Goal: Information Seeking & Learning: Compare options

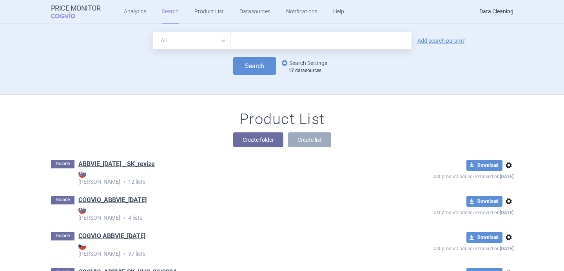
click at [293, 63] on link "options Search Settings" at bounding box center [303, 62] width 47 height 9
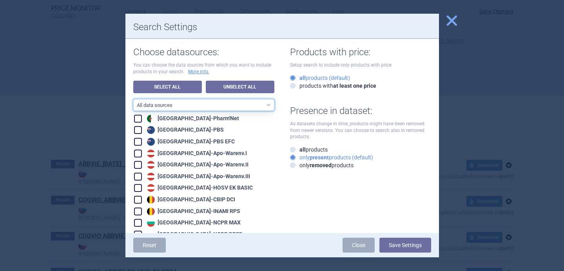
click at [250, 107] on select "All data sources LABELING - unit datasources without US LABELING - nonunit data…" at bounding box center [203, 105] width 141 height 12
select select "af56ed4b-5258-4710-8407-d102a04e4a2f"
checkbox input "true"
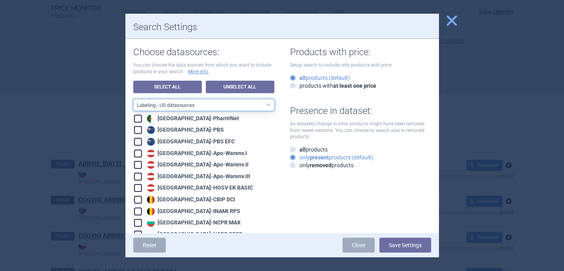
checkbox input "true"
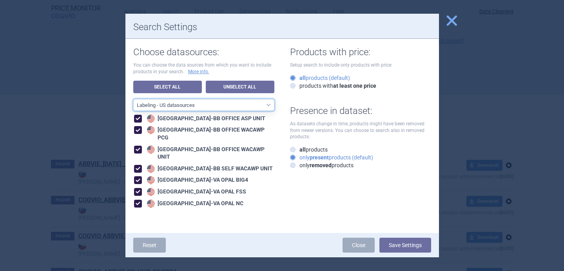
click at [224, 109] on select "All data sources LABELING - unit datasources without US LABELING - nonunit data…" at bounding box center [203, 105] width 141 height 12
select select "194b0200-cf1c-4e35-97df-3b55a106476a"
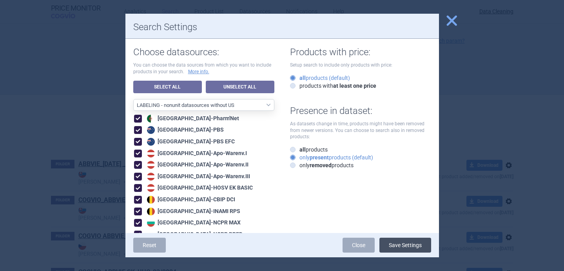
click at [408, 246] on button "Save Settings" at bounding box center [406, 245] width 52 height 15
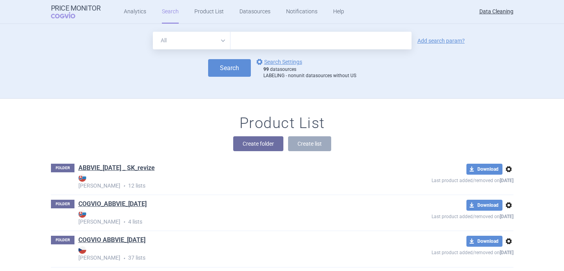
click at [224, 38] on select "All Brand Name ATC Company Active Substance Country Newer than" at bounding box center [192, 41] width 78 height 18
select select "brandName"
click at [451, 40] on link "Add search param?" at bounding box center [441, 40] width 47 height 5
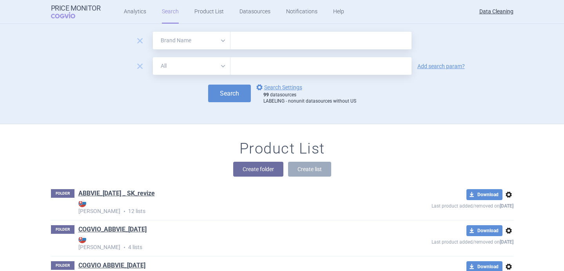
click at [204, 67] on select "All Brand Name ATC Company Active Substance Country Newer than" at bounding box center [192, 66] width 78 height 18
select select "newerThan"
click at [265, 65] on input "text" at bounding box center [321, 66] width 181 height 18
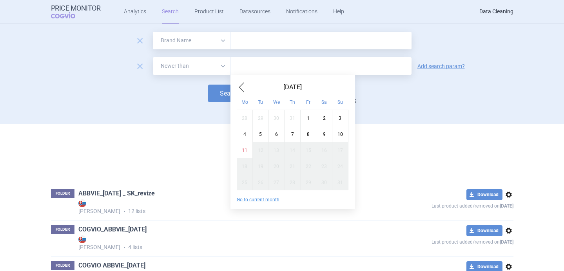
click at [238, 87] on span "Previous Month" at bounding box center [241, 87] width 9 height 13
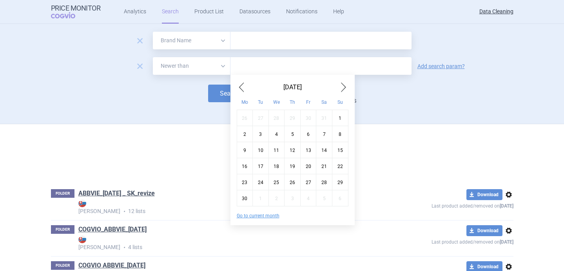
click at [238, 87] on span "Previous Month" at bounding box center [241, 87] width 9 height 13
click at [341, 87] on span "Next Month" at bounding box center [343, 87] width 9 height 13
click at [339, 121] on div "1" at bounding box center [341, 118] width 16 height 16
type input "1. 6. 2025"
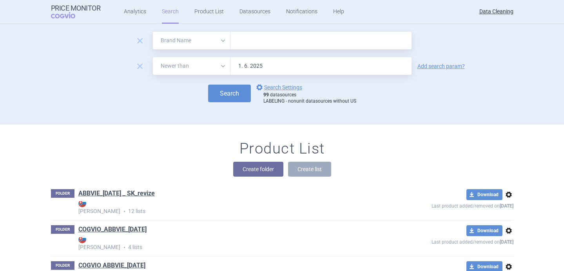
click at [255, 45] on input "text" at bounding box center [321, 41] width 181 height 18
paste input "REMUREL , LEUKIN , VIVITROL , GAMIFANT , CARDEN , Ezetrol , Cortiment , Asacol …"
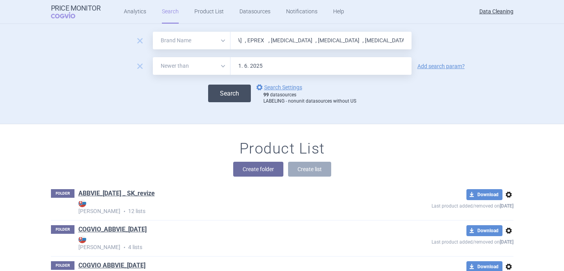
type input "REMUREL , LEUKIN , VIVITROL , GAMIFANT , CARDEN , Ezetrol , Cortiment , Asacol …"
click at [246, 100] on button "Search" at bounding box center [229, 94] width 43 height 18
select select "brandName"
select select "newerThan"
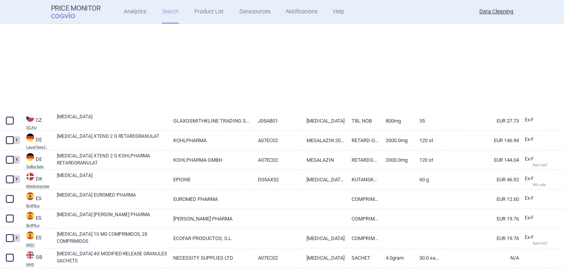
select select "brandName"
select select "newerThan"
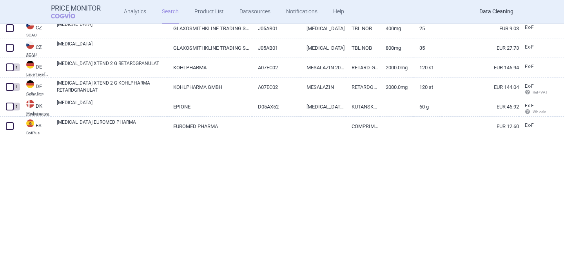
scroll to position [339, 0]
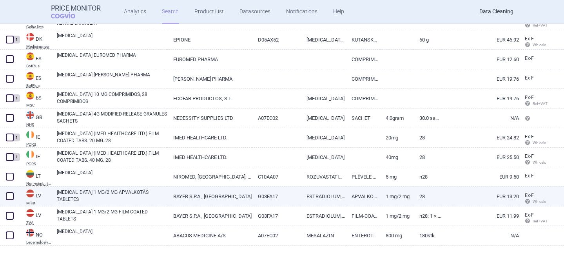
click at [136, 198] on link "ANGELIQ 1 MG/2 MG APVALKOTĀS TABLETES" at bounding box center [112, 196] width 111 height 14
select select "EUR"
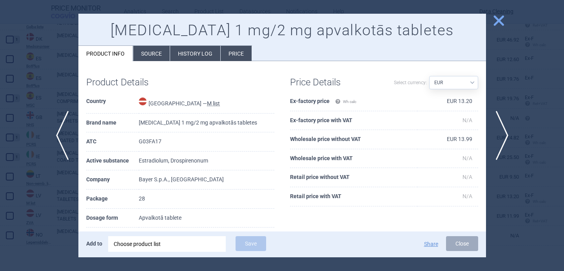
click at [149, 56] on li "Source" at bounding box center [151, 53] width 36 height 15
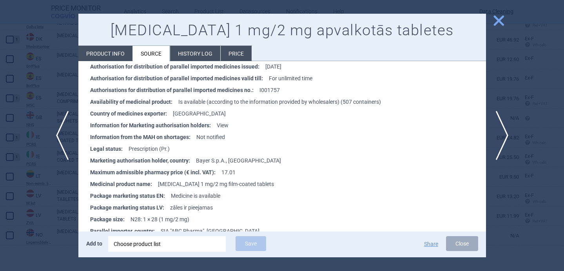
scroll to position [380, 0]
click at [53, 222] on div at bounding box center [282, 135] width 564 height 271
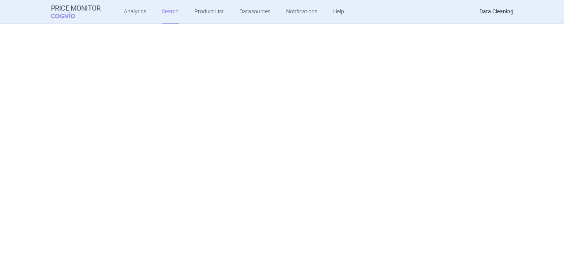
select select "brandName"
select select "newerThan"
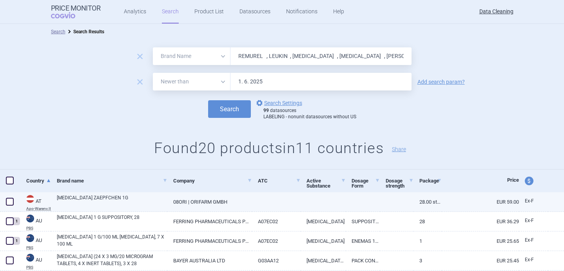
click at [84, 198] on link "PENTASA ZAEPFCHEN 1G" at bounding box center [112, 202] width 111 height 14
select select "EUR"
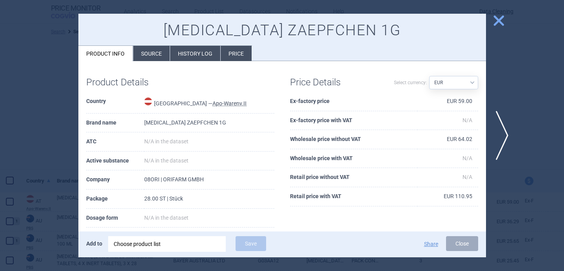
click at [128, 248] on div "Choose product list" at bounding box center [167, 245] width 107 height 16
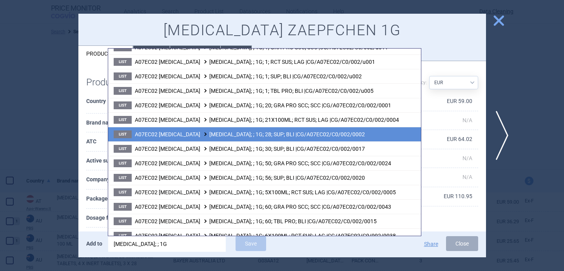
scroll to position [233, 0]
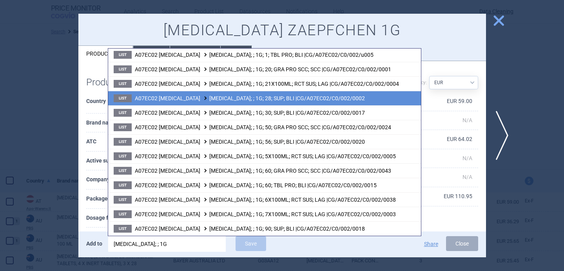
type input "pentasa; ; 1G"
click at [216, 102] on span "A07EC02 MESALAZINE PENTASA; ; 1G; 28; SUP; BLI |CG/A07EC02/C0/002/0002" at bounding box center [250, 98] width 230 height 6
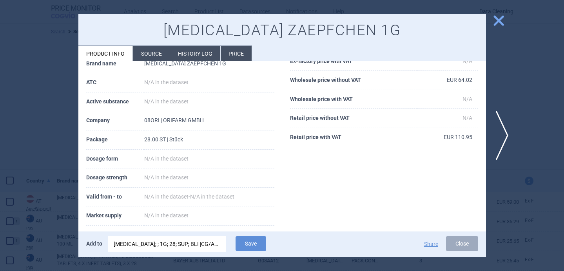
scroll to position [61, 0]
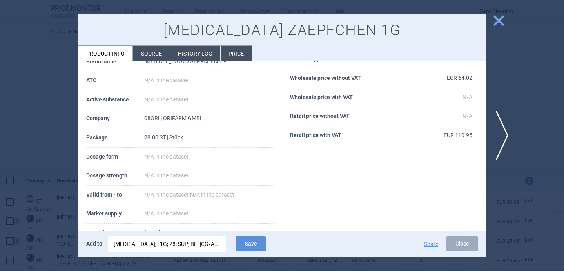
click at [188, 242] on div "PENTASA; ; 1G; 28; SUP; BLI |CG/A07EC02/C0/002/0002" at bounding box center [167, 245] width 107 height 16
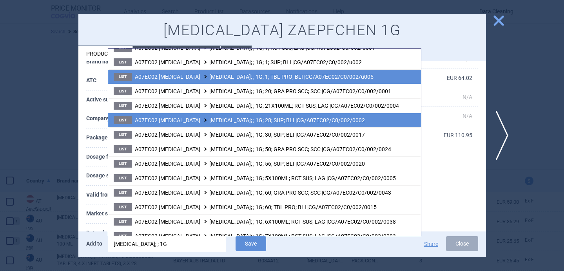
scroll to position [226, 0]
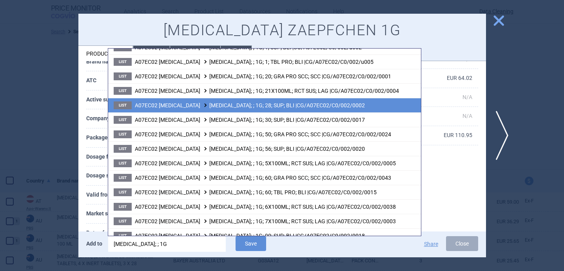
click at [221, 106] on span "A07EC02 MESALAZINE PENTASA; ; 1G; 28; SUP; BLI |CG/A07EC02/C0/002/0002" at bounding box center [250, 105] width 230 height 6
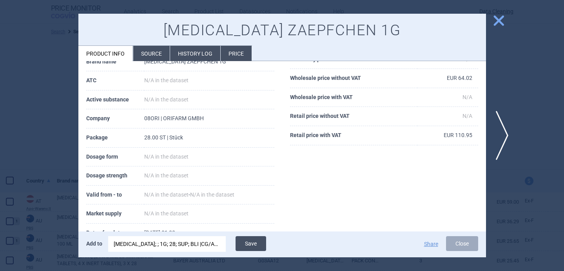
click at [252, 242] on button "Save" at bounding box center [251, 244] width 31 height 15
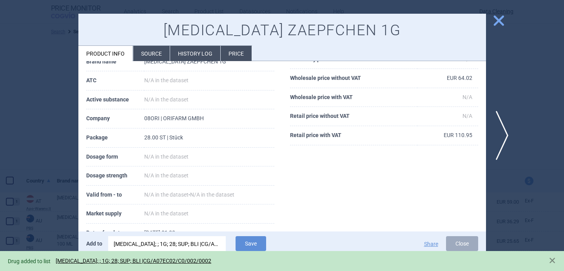
click at [38, 160] on div at bounding box center [282, 135] width 564 height 271
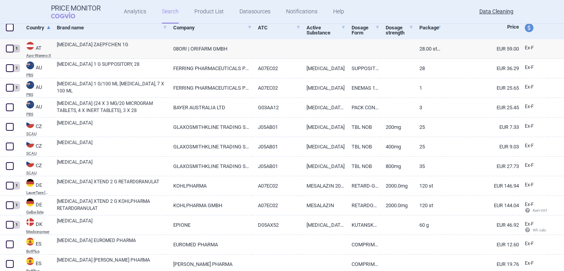
scroll to position [155, 0]
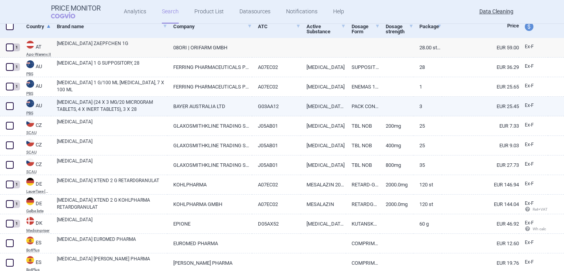
click at [91, 101] on link "YAZ (24 X 3 MG/20 MICROGRAM TABLETS, 4 X INERT TABLETS), 3 X 28" at bounding box center [112, 106] width 111 height 14
select select "EUR"
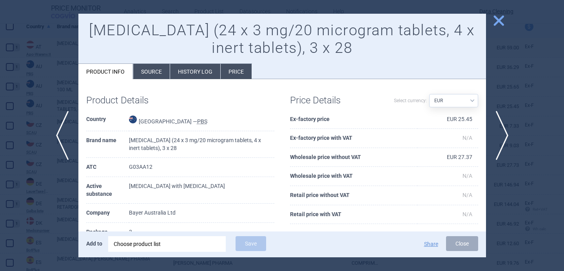
click at [161, 243] on div "Choose product list" at bounding box center [167, 245] width 107 height 16
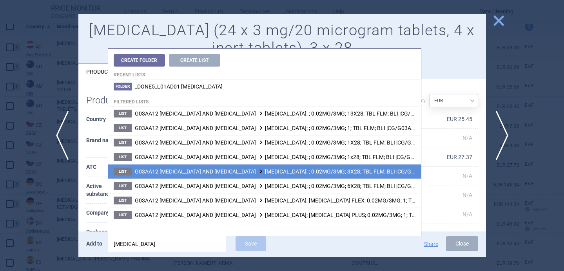
type input "yaz"
click at [255, 173] on span "G03AA12 DROSPIRENONE AND ETHINYLESTRADIOL YAZ; ; 0.02MG/3MG; 3X28; TBL FLM; BLI…" at bounding box center [301, 172] width 332 height 6
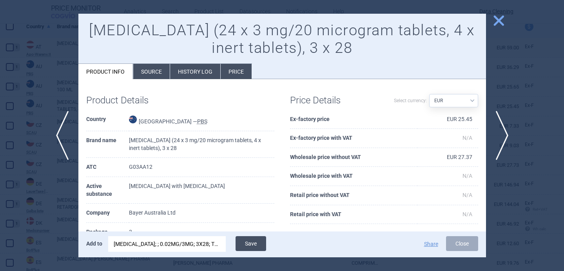
click at [263, 245] on button "Save" at bounding box center [251, 244] width 31 height 15
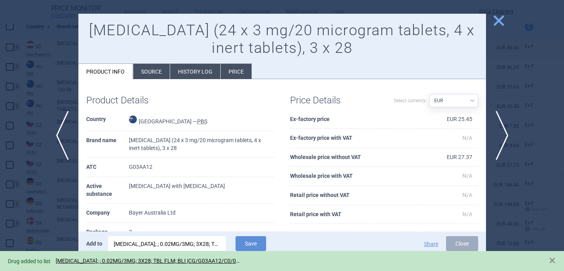
click at [41, 194] on div at bounding box center [282, 135] width 564 height 271
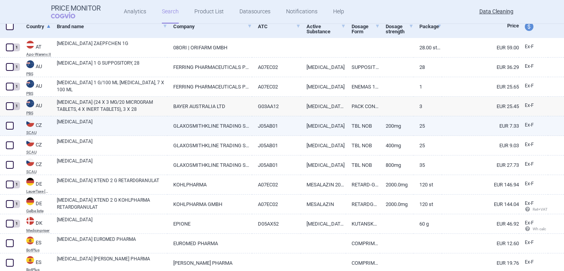
click at [105, 123] on link "ZOVIRAX" at bounding box center [112, 125] width 111 height 14
select select "EUR"
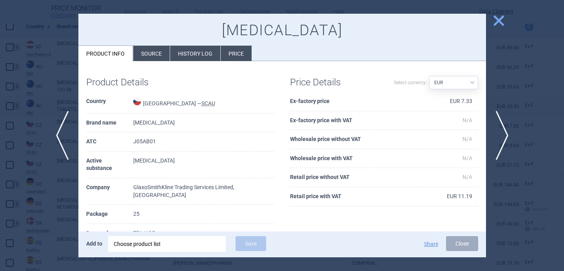
click at [144, 55] on li "Source" at bounding box center [151, 53] width 36 height 15
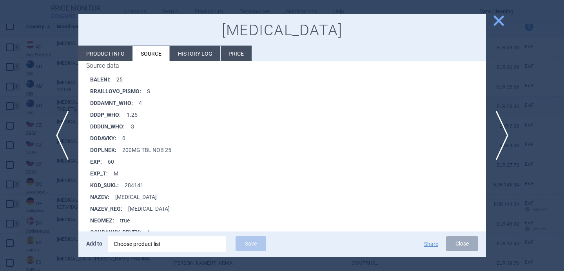
scroll to position [1178, 0]
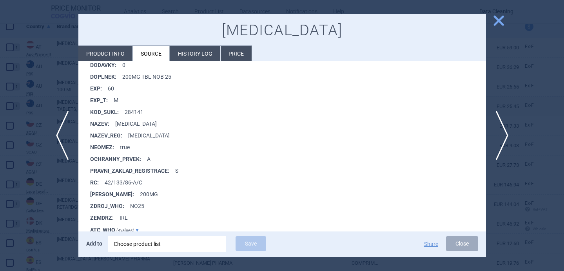
click at [108, 56] on li "Product info" at bounding box center [105, 53] width 54 height 15
select select "EUR"
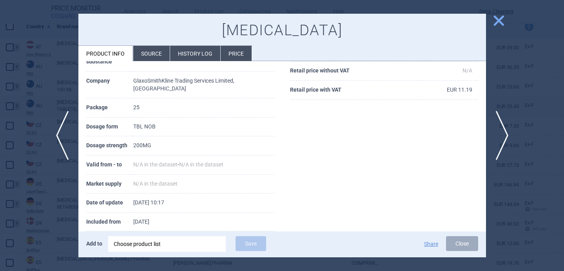
scroll to position [17, 0]
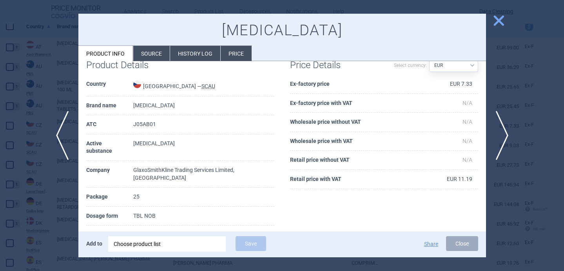
click at [139, 243] on div "Choose product list" at bounding box center [167, 245] width 107 height 16
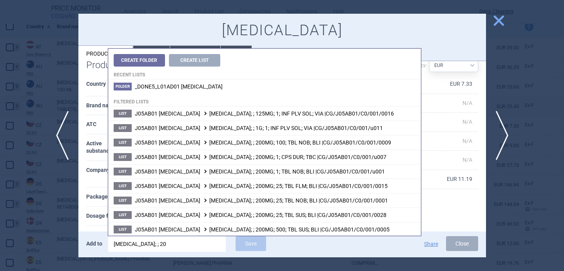
type input "zovirax; ; 200"
click at [87, 226] on th "Dosage strength" at bounding box center [109, 235] width 47 height 19
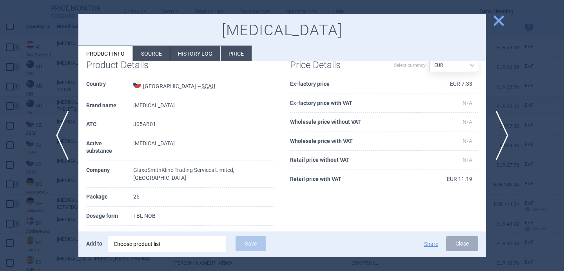
click at [161, 245] on div "Choose product list" at bounding box center [167, 245] width 107 height 16
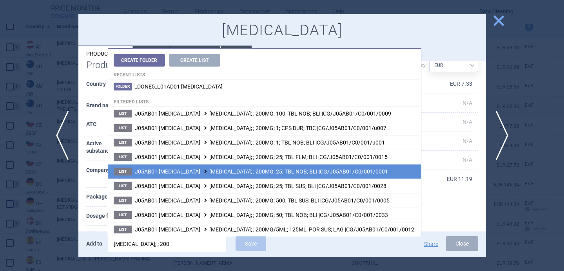
click at [226, 169] on span "J05AB01 ACICLOVIR ZOVIRAX; ; 200MG; 25; TBL NOB; BLI |CG/J05AB01/C0/001/0001" at bounding box center [261, 172] width 253 height 6
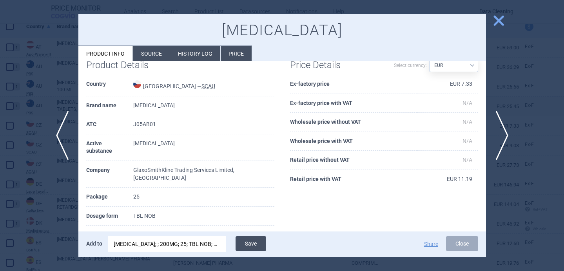
click at [258, 244] on button "Save" at bounding box center [251, 244] width 31 height 15
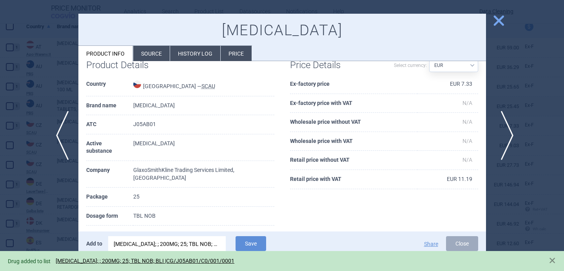
click at [503, 130] on span "next" at bounding box center [505, 135] width 18 height 49
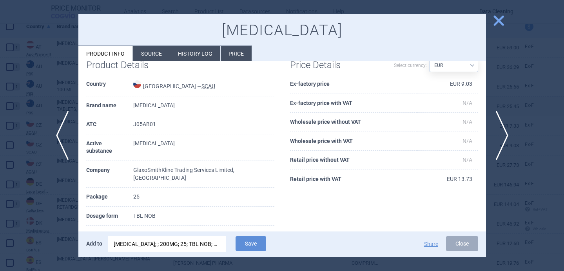
click at [162, 246] on div "ZOVIRAX; ; 200MG; 25; TBL NOB; BLI |CG/J05AB01/C0/001/0001" at bounding box center [167, 245] width 107 height 16
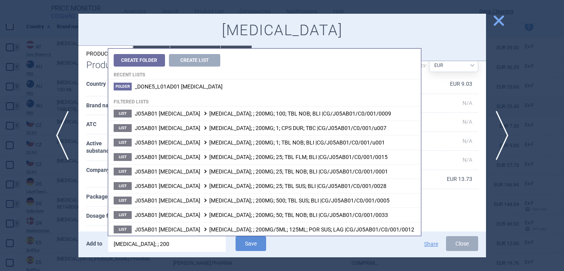
click at [138, 244] on input "zovirax; ; 200" at bounding box center [167, 245] width 118 height 16
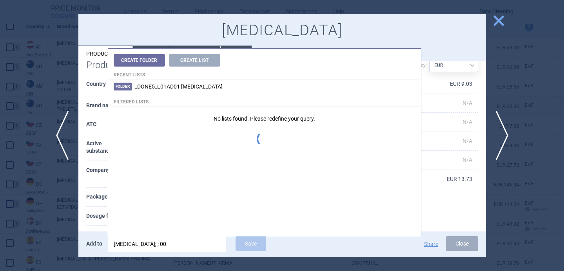
type input "zovirax; ; 400"
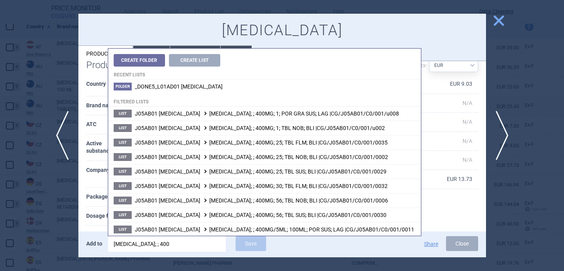
click at [101, 226] on th "Dosage strength" at bounding box center [109, 235] width 47 height 19
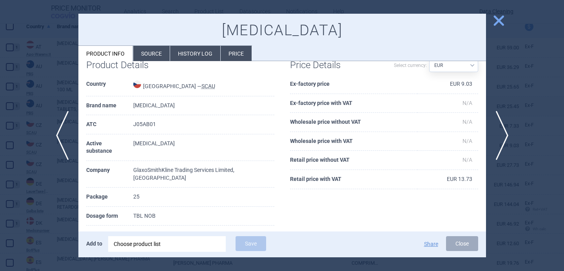
click at [170, 244] on div "Choose product list" at bounding box center [167, 245] width 107 height 16
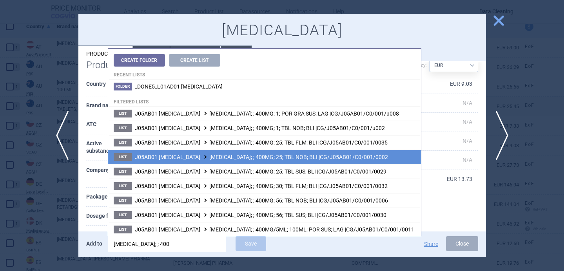
click at [216, 161] on li "List J05AB01 ACICLOVIR ZOVIRAX; ; 400MG; 25; TBL NOB; BLI |CG/J05AB01/C0/001/00…" at bounding box center [264, 157] width 313 height 15
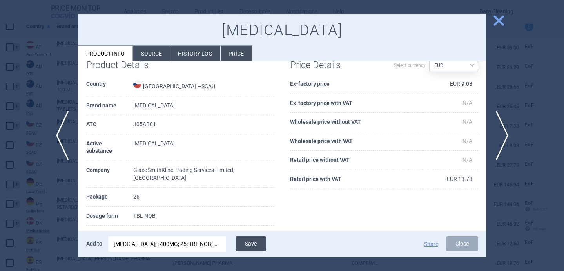
click at [258, 244] on button "Save" at bounding box center [251, 244] width 31 height 15
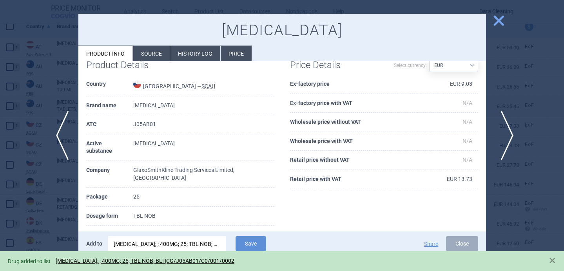
click at [508, 129] on span "next" at bounding box center [505, 135] width 18 height 49
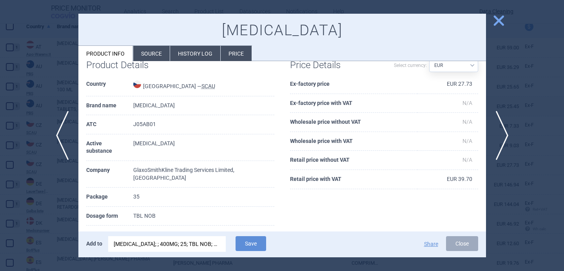
click at [187, 247] on div "ZOVIRAX; ; 400MG; 25; TBL NOB; BLI |CG/J05AB01/C0/001/0002" at bounding box center [167, 245] width 107 height 16
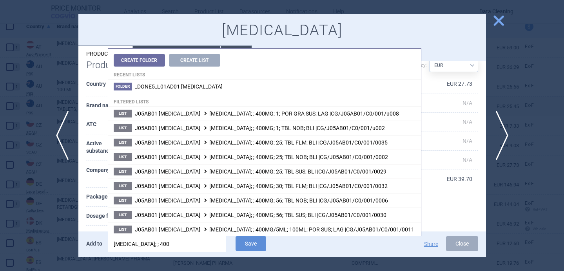
click at [139, 246] on input "zovirax; ; 400" at bounding box center [167, 245] width 118 height 16
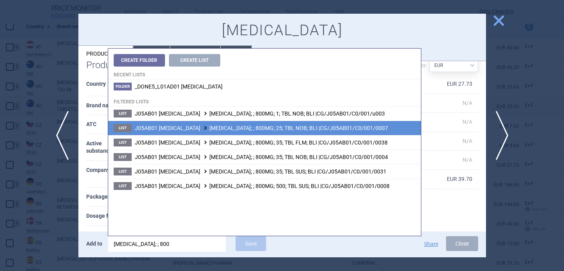
type input "zovirax; ; 800"
click at [220, 134] on li "List J05AB01 ACICLOVIR ZOVIRAX; ; 800MG; 25; TBL NOB; BLI |CG/J05AB01/C0/001/00…" at bounding box center [264, 128] width 313 height 15
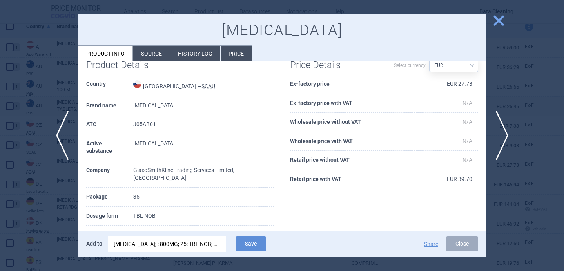
click at [196, 244] on div "ZOVIRAX; ; 800MG; 25; TBL NOB; BLI |CG/J05AB01/C0/001/0007" at bounding box center [167, 245] width 107 height 16
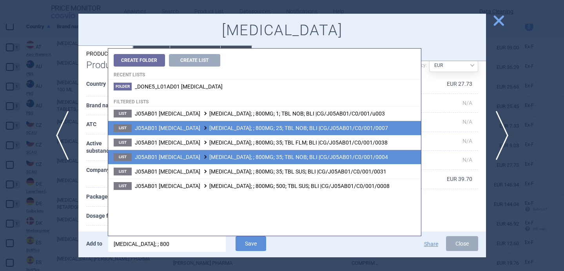
click at [237, 156] on span "J05AB01 ACICLOVIR ZOVIRAX; ; 800MG; 35; TBL NOB; BLI |CG/J05AB01/C0/001/0004" at bounding box center [261, 157] width 253 height 6
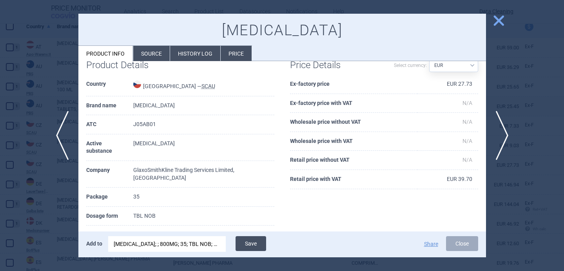
click at [257, 242] on button "Save" at bounding box center [251, 244] width 31 height 15
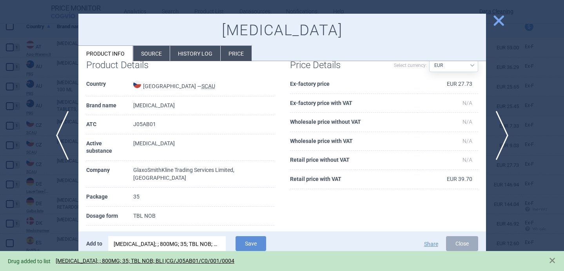
click at [55, 212] on div at bounding box center [282, 135] width 564 height 271
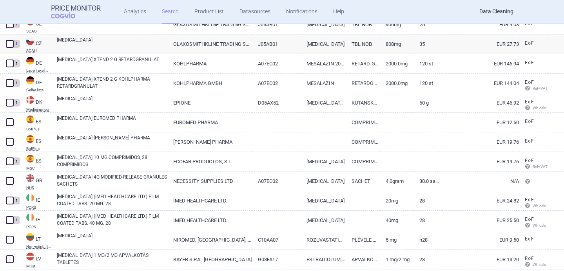
scroll to position [339, 0]
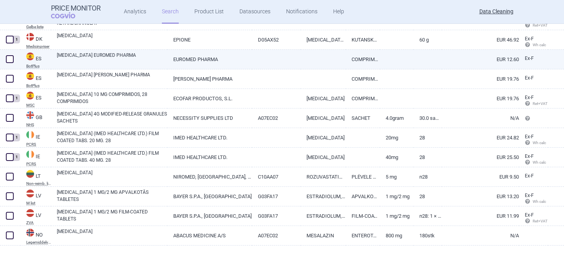
click at [100, 56] on link "CRESTOR EUROMED PHARMA" at bounding box center [112, 59] width 111 height 14
select select "EUR"
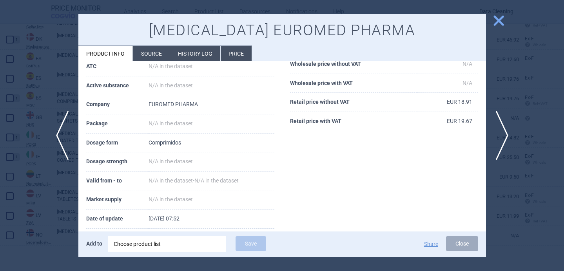
scroll to position [86, 0]
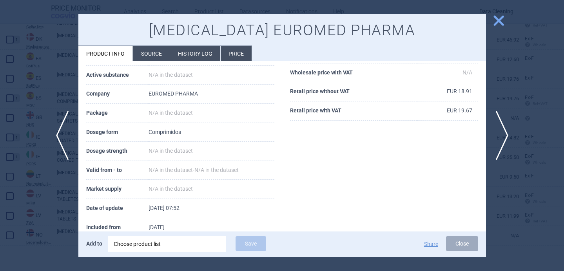
click at [153, 55] on li "Source" at bounding box center [151, 53] width 36 height 15
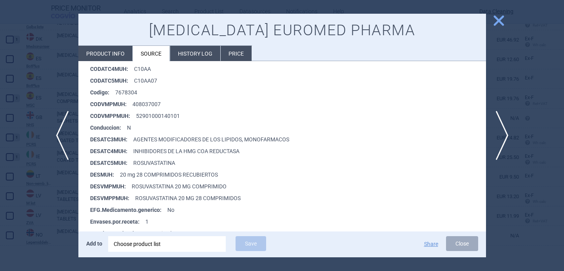
scroll to position [167, 0]
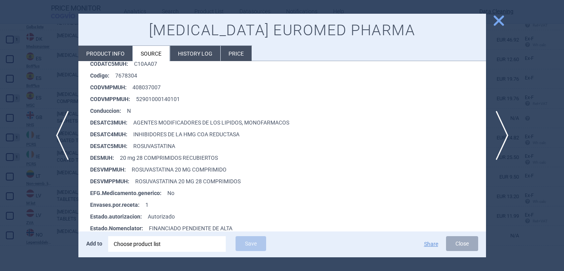
click at [146, 252] on div "Choose product list" at bounding box center [167, 245] width 107 height 16
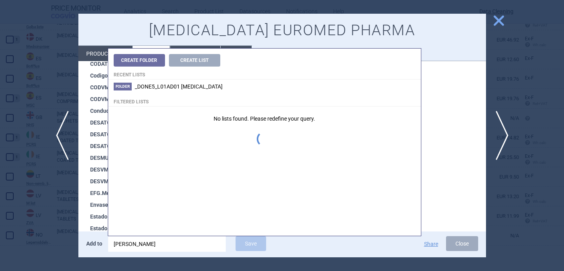
type input "crestor"
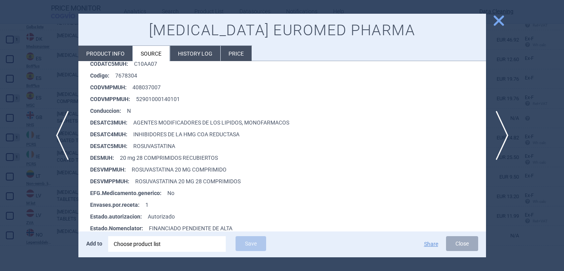
click at [100, 216] on strong "Estado.autorizacion :" at bounding box center [119, 217] width 58 height 12
click at [161, 246] on div "Choose product list" at bounding box center [167, 245] width 107 height 16
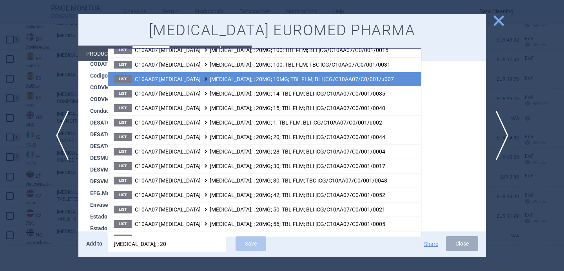
scroll to position [65, 0]
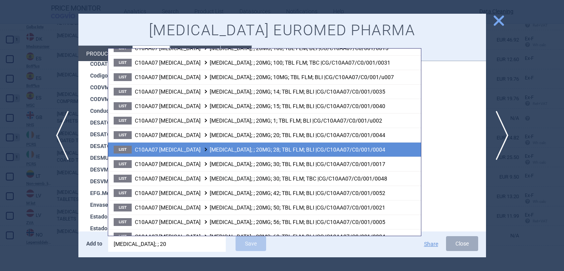
type input "crestor; ; 20"
click at [224, 152] on span "C10AA07 ROSUVASTATIN CRESTOR; ; 20MG; 28; TBL FLM; BLI |CG/C10AA07/C0/001/0004" at bounding box center [260, 150] width 251 height 6
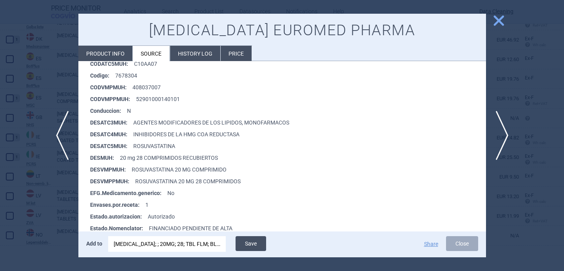
click at [250, 243] on button "Save" at bounding box center [251, 244] width 31 height 15
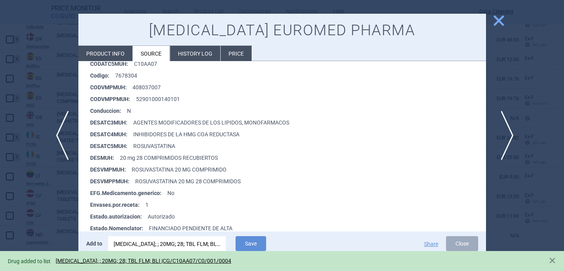
click at [497, 120] on span "next" at bounding box center [505, 135] width 18 height 49
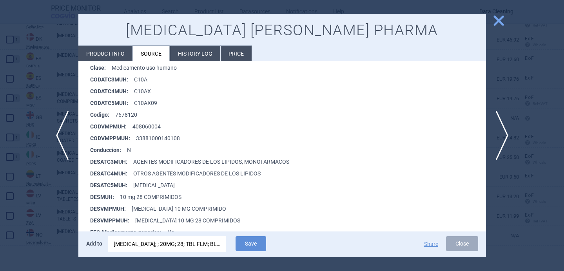
scroll to position [157, 0]
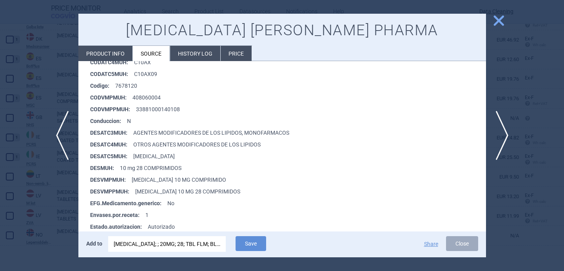
click at [160, 244] on div "CRESTOR; ; 20MG; 28; TBL FLM; BLI |CG/C10AA07/C0/001/0004" at bounding box center [167, 245] width 107 height 16
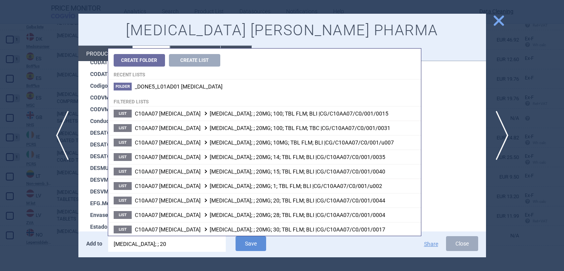
click at [160, 244] on input "crestor; ; 20" at bounding box center [167, 245] width 118 height 16
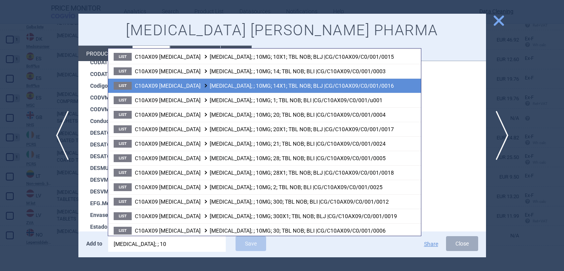
scroll to position [118, 0]
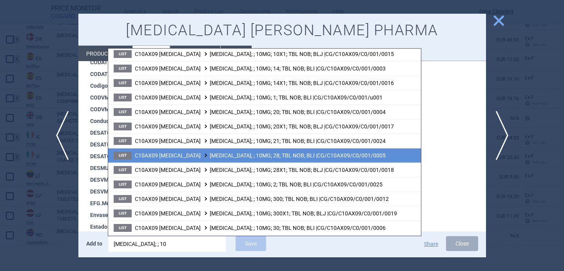
type input "ezetrol; ; 10"
click at [198, 160] on li "List C10AX09 EZETIMIBE EZETROL; ; 10MG; 28; TBL NOB; BLI |CG/C10AX09/C0/001/0005" at bounding box center [264, 155] width 313 height 15
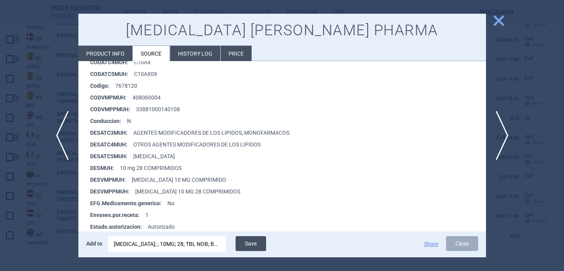
click at [249, 244] on button "Save" at bounding box center [251, 244] width 31 height 15
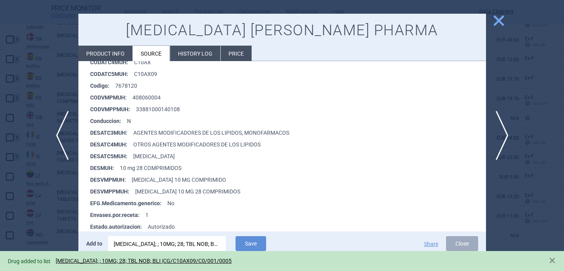
click at [56, 206] on div at bounding box center [282, 135] width 564 height 271
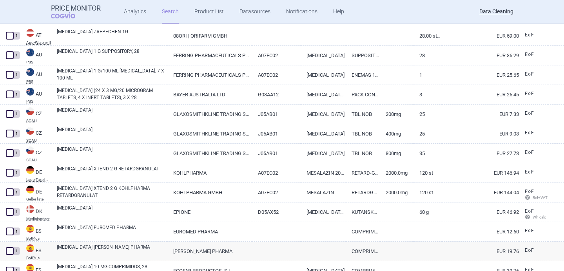
select select "brandName"
select select "newerThan"
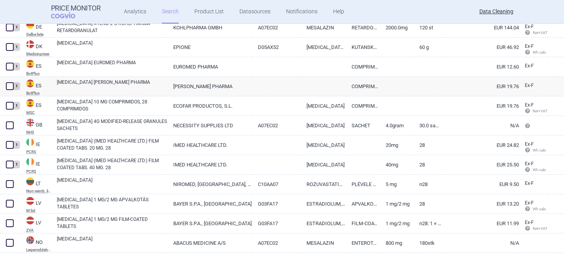
scroll to position [339, 0]
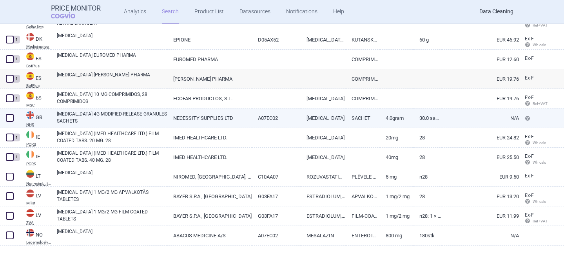
click at [93, 111] on link "PENTASA 4G MODIFIED-RELEASE GRANULES SACHETS" at bounding box center [112, 118] width 111 height 14
select select "EUR"
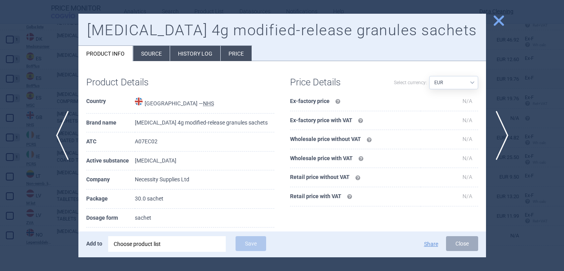
click at [147, 245] on div "Choose product list" at bounding box center [167, 245] width 107 height 16
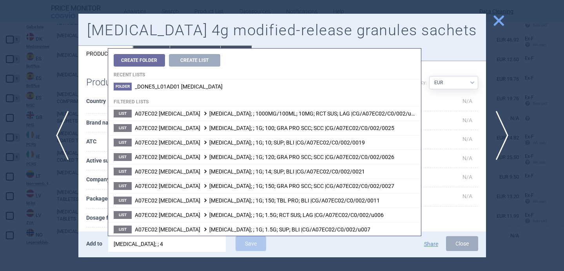
type input "pentasa; ; 4G"
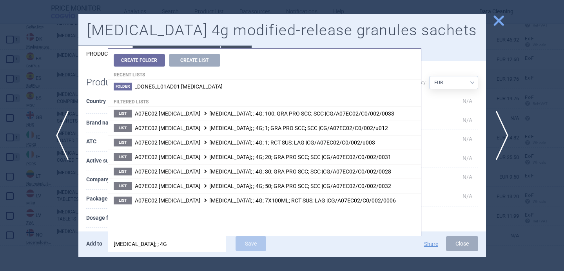
click at [95, 209] on th "Dosage form" at bounding box center [110, 218] width 49 height 19
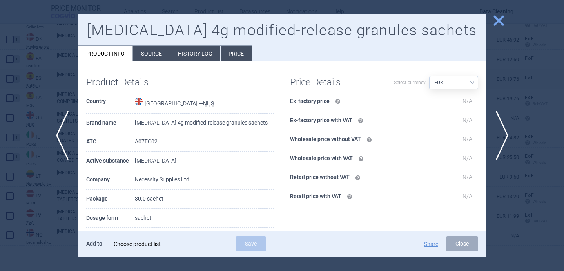
click at [174, 245] on div "Choose product list" at bounding box center [167, 245] width 107 height 16
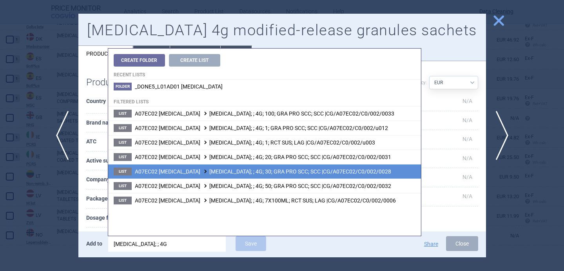
click at [229, 171] on span "A07EC02 MESALAZINE PENTASA; ; 4G; 30; GRA PRO SCC; SCC |CG/A07EC02/C0/002/0028" at bounding box center [263, 172] width 257 height 6
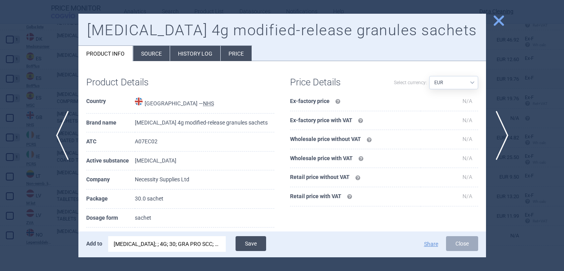
click at [264, 244] on button "Save" at bounding box center [251, 244] width 31 height 15
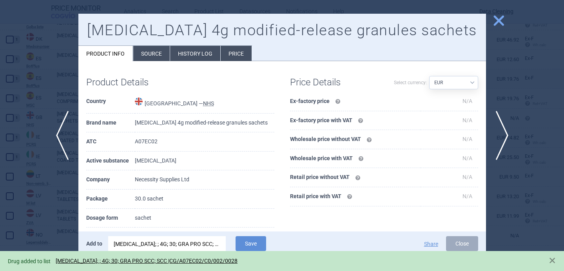
click at [60, 214] on div at bounding box center [282, 135] width 564 height 271
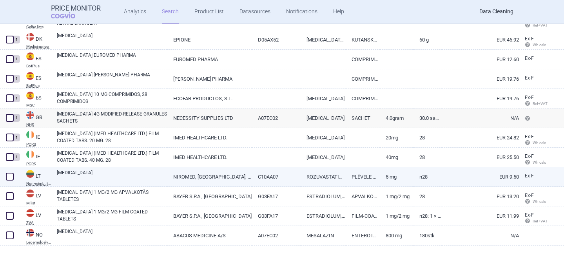
click at [84, 178] on link "CRESTOR" at bounding box center [112, 176] width 111 height 14
select select "EUR"
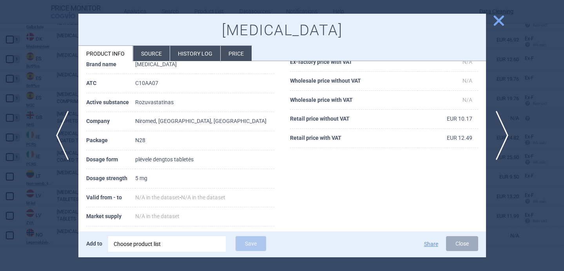
scroll to position [63, 0]
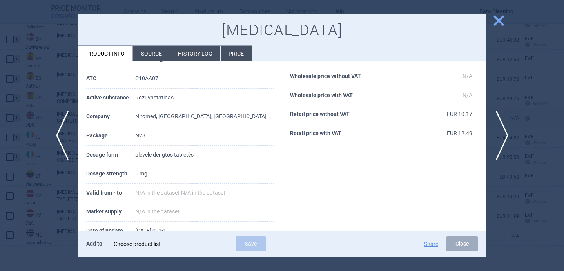
click at [177, 244] on div "Choose product list" at bounding box center [167, 245] width 107 height 16
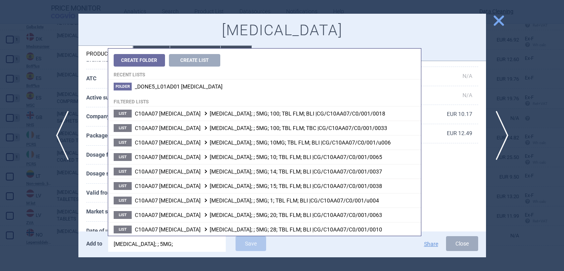
type input "crestor; ; 5MG;"
click at [100, 209] on th "Market supply" at bounding box center [110, 212] width 49 height 19
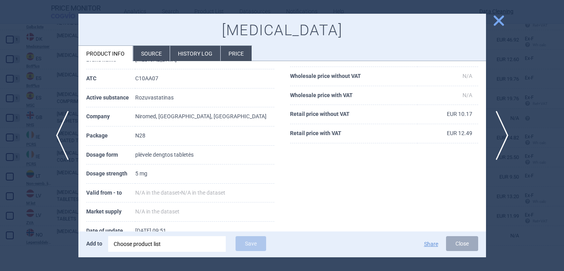
click at [168, 252] on div "Add to Choose product list Save" at bounding box center [203, 245] width 235 height 16
click at [168, 247] on div "Choose product list" at bounding box center [167, 245] width 107 height 16
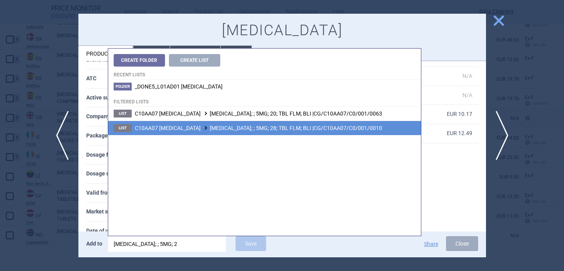
type input "crestor; ; 5MG; 2"
click at [216, 125] on span "C10AA07 ROSUVASTATIN CRESTOR; ; 5MG; 28; TBL FLM; BLI |CG/C10AA07/C0/001/0010" at bounding box center [258, 128] width 247 height 6
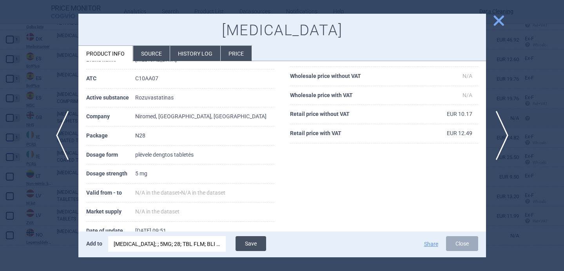
click at [255, 242] on button "Save" at bounding box center [251, 244] width 31 height 15
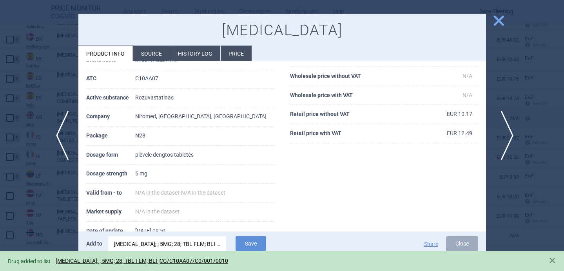
click at [505, 135] on span "next" at bounding box center [505, 135] width 18 height 49
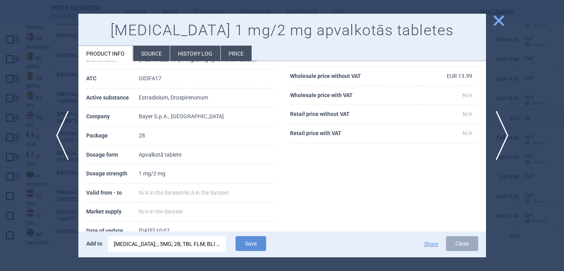
click at [192, 248] on div "CRESTOR; ; 5MG; 28; TBL FLM; BLI |CG/C10AA07/C0/001/0010" at bounding box center [167, 245] width 107 height 16
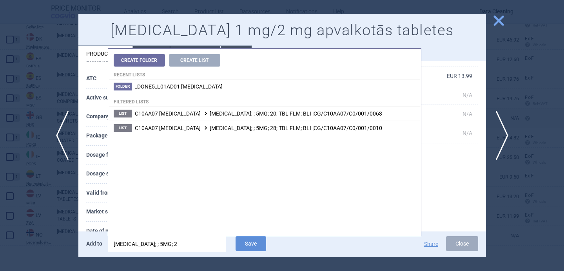
click at [192, 248] on input "crestor; ; 5MG; 2" at bounding box center [167, 245] width 118 height 16
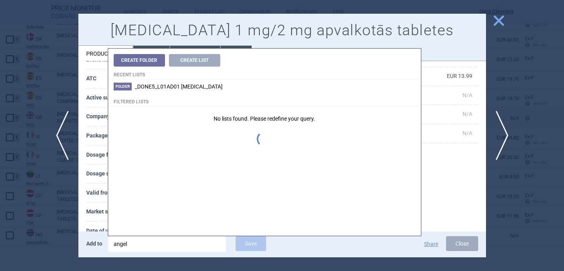
type input "angeli"
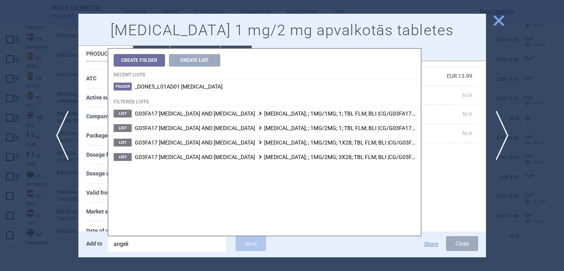
click at [92, 206] on th "Market supply" at bounding box center [112, 212] width 53 height 19
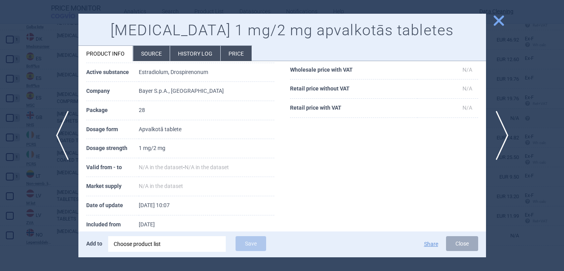
scroll to position [95, 0]
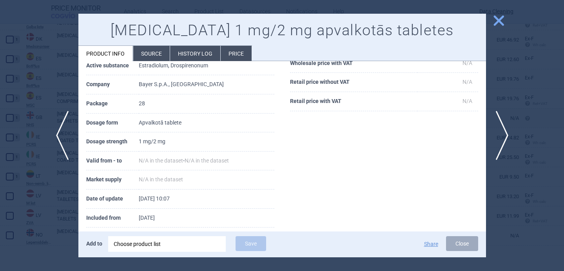
click at [154, 248] on div "Choose product list" at bounding box center [167, 245] width 107 height 16
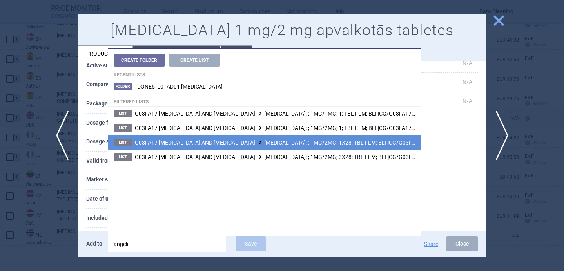
click at [258, 146] on span "G03FA17 DROSPIRENONE AND ESTROGEN ANGELIQ; ; 1MG/2MG; 1X28; TBL FLM; BLI |CG/G0…" at bounding box center [296, 143] width 322 height 6
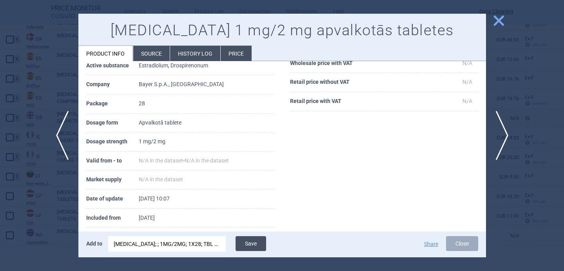
click at [259, 245] on button "Save" at bounding box center [251, 244] width 31 height 15
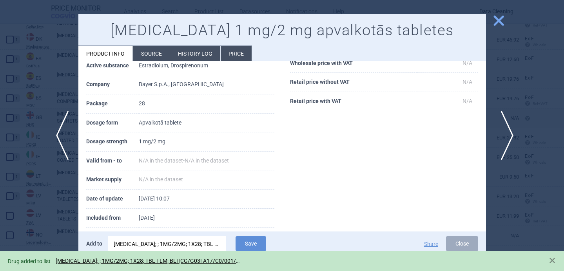
click at [509, 133] on span "next" at bounding box center [505, 135] width 18 height 49
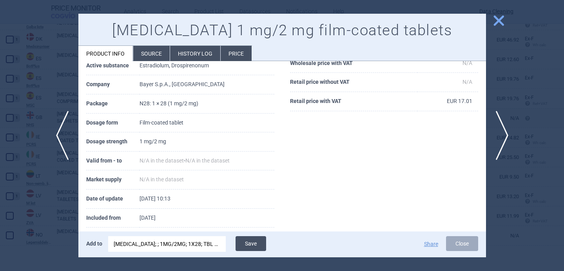
click at [244, 244] on button "Save" at bounding box center [251, 244] width 31 height 15
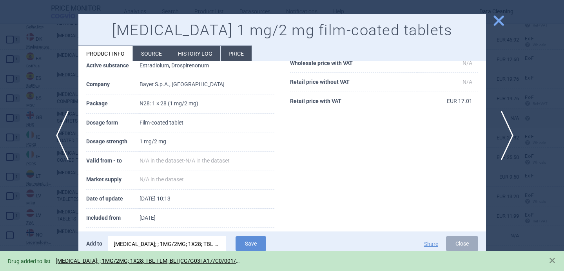
click at [508, 123] on span "next" at bounding box center [505, 135] width 18 height 49
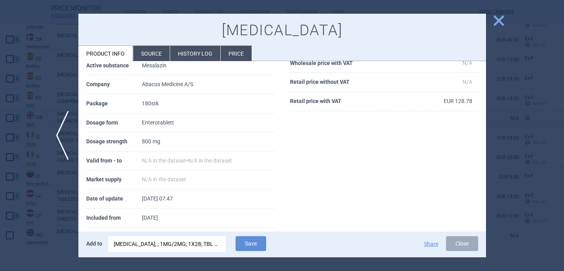
click at [184, 247] on div "ANGELIQ; ; 1MG/2MG; 1X28; TBL FLM; BLI |CG/G03FA17/C0/001/0001" at bounding box center [167, 245] width 107 height 16
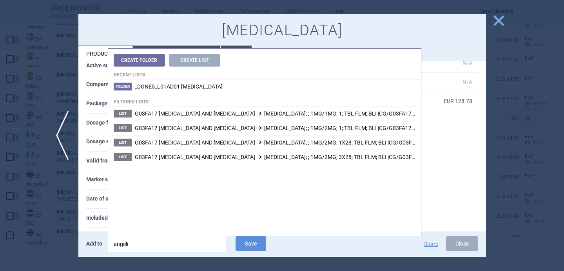
click at [184, 247] on input "angeli" at bounding box center [167, 245] width 118 height 16
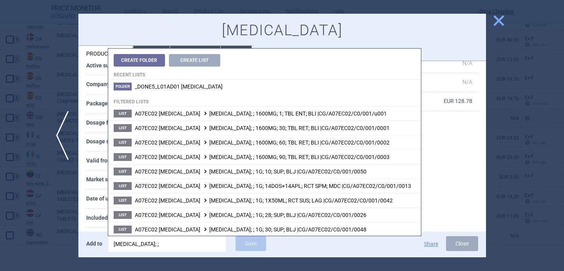
type input "asacol; ;"
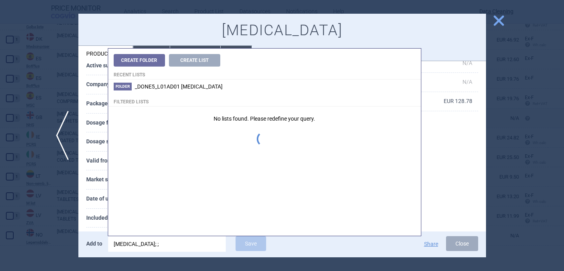
click at [95, 216] on th "Included from" at bounding box center [114, 218] width 56 height 19
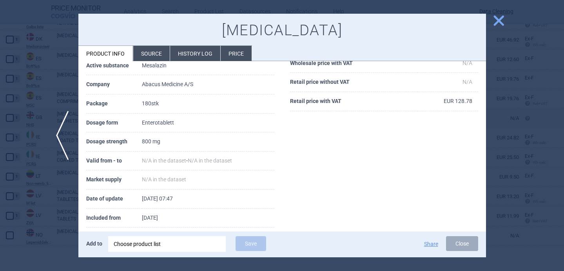
click at [152, 243] on div "Choose product list" at bounding box center [167, 245] width 107 height 16
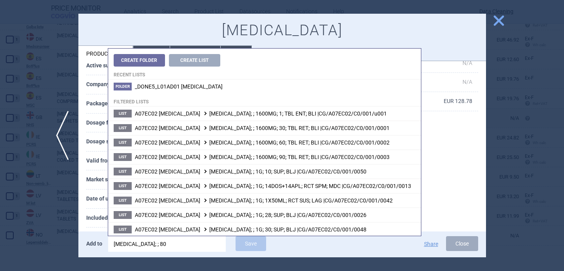
type input "asacol; ; 800"
click at [91, 196] on th "Date of update" at bounding box center [114, 199] width 56 height 19
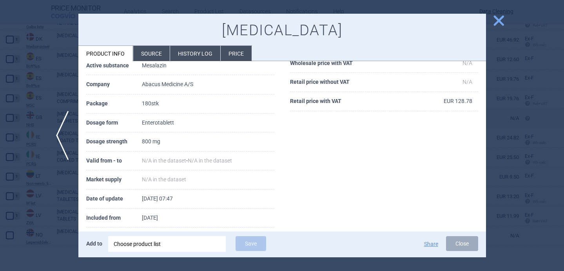
click at [175, 244] on div "Choose product list" at bounding box center [167, 245] width 107 height 16
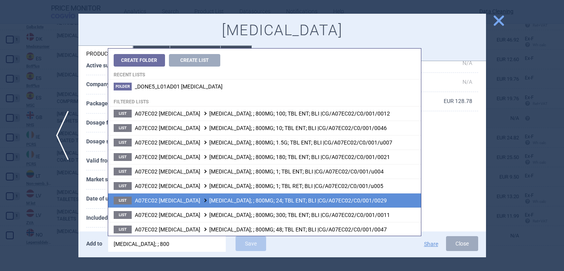
scroll to position [11, 0]
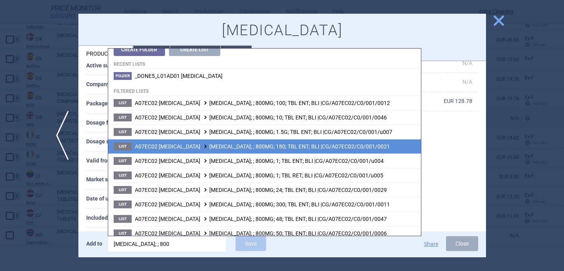
click at [233, 148] on span "A07EC02 MESALAZINE ASACOL; ; 800MG; 180; TBL ENT; BLI |CG/A07EC02/C0/001/0021" at bounding box center [262, 147] width 255 height 6
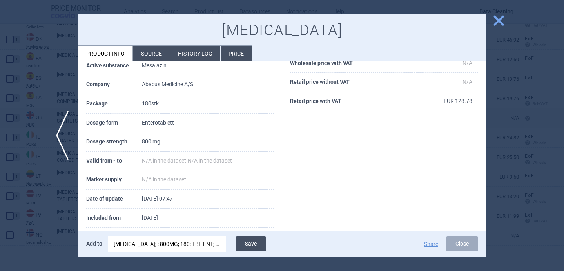
click at [262, 242] on button "Save" at bounding box center [251, 244] width 31 height 15
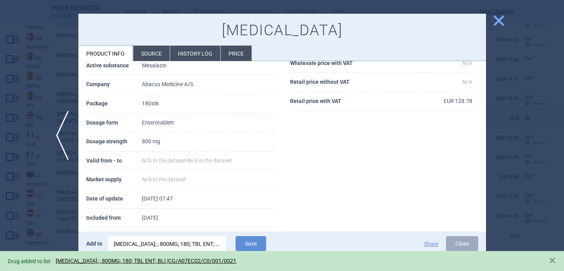
click at [53, 233] on div at bounding box center [282, 135] width 564 height 271
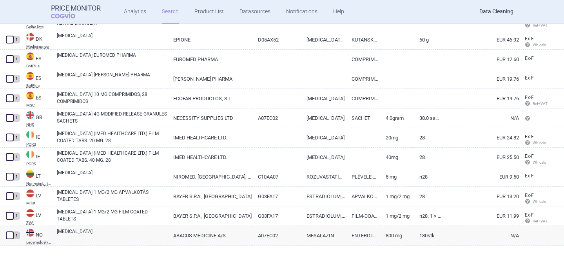
scroll to position [121, 0]
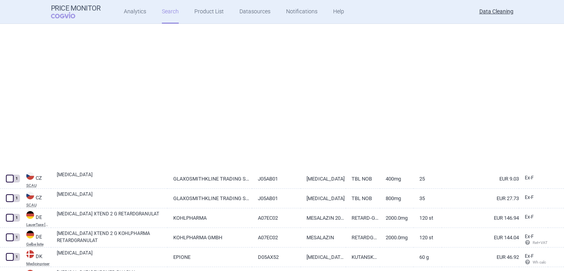
select select "brandName"
select select "newerThan"
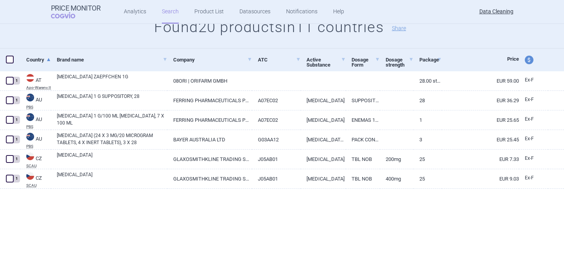
scroll to position [0, 0]
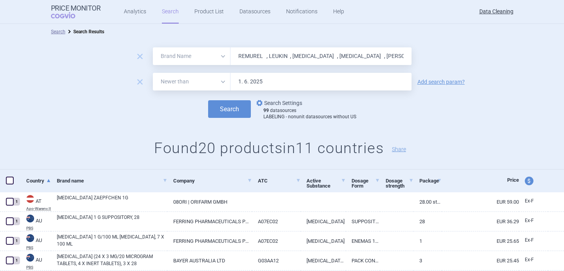
click at [272, 102] on link "options Search Settings" at bounding box center [278, 102] width 47 height 9
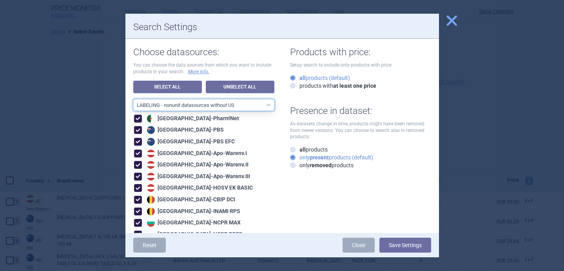
click at [231, 106] on select "All data sources LABELING - unit datasources without US LABELING - nonunit data…" at bounding box center [203, 105] width 141 height 12
select select "8989dc10-0f59-46fa-8fa1-2d950f31f8cb"
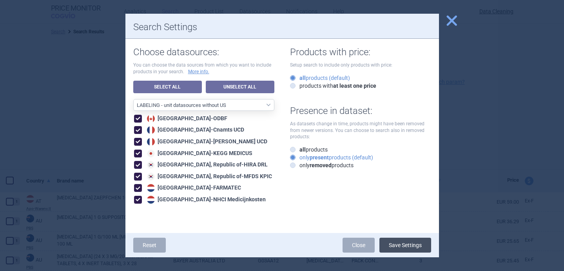
click at [400, 247] on button "Save Settings" at bounding box center [406, 245] width 52 height 15
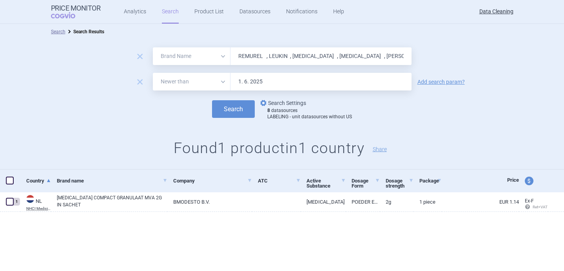
click at [284, 104] on link "options Search Settings" at bounding box center [282, 102] width 47 height 9
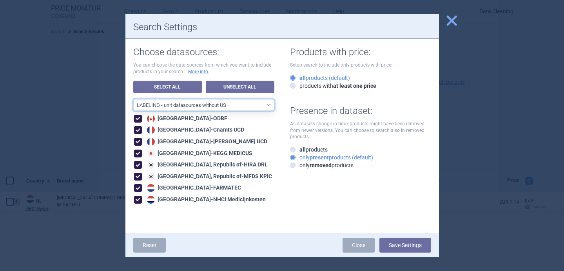
click at [258, 105] on select "All data sources LABELING - unit datasources without US LABELING - nonunit data…" at bounding box center [203, 105] width 141 height 12
select select "194b0200-cf1c-4e35-97df-3b55a106476a"
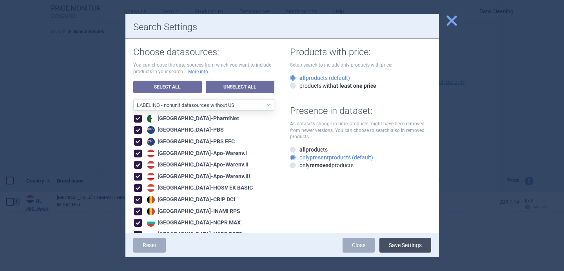
click at [404, 246] on button "Save Settings" at bounding box center [406, 245] width 52 height 15
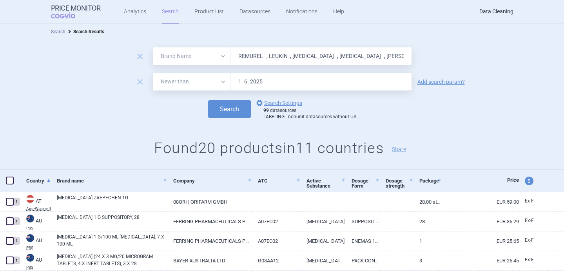
click at [300, 62] on input "REMUREL , LEUKIN , VIVITROL , GAMIFANT , CARDEN , Ezetrol , Cortiment , Asacol …" at bounding box center [321, 56] width 181 height 18
paste input "GENOTROPIN , SAIZEN , NOCDURNA , SANDOSTATIN , AVELOX , SPORANOX , VALCYT , BOO…"
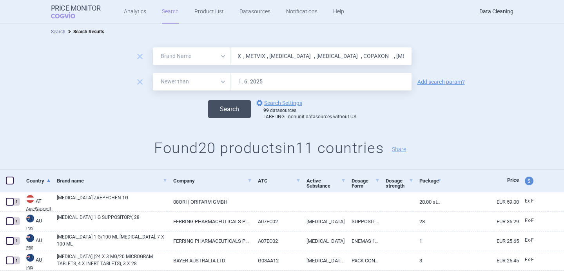
type input "[MEDICAL_DATA] , [MEDICAL_DATA] , [MEDICAL_DATA] , [MEDICAL_DATA] , [MEDICAL_DA…"
click at [234, 103] on button "Search" at bounding box center [229, 109] width 43 height 18
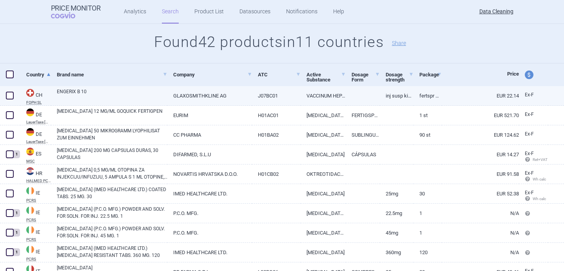
scroll to position [152, 0]
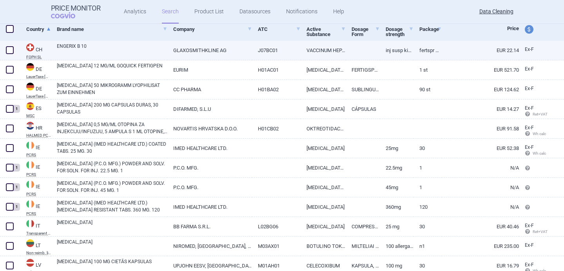
click at [102, 51] on link "ENGERIX B 10" at bounding box center [112, 50] width 111 height 14
select select "EUR"
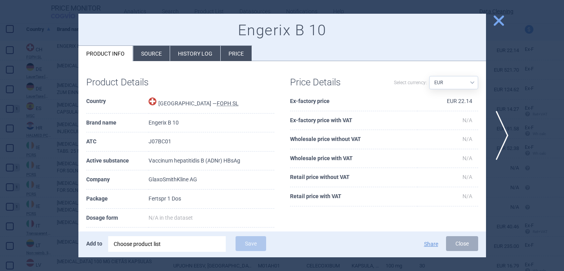
click at [145, 248] on div "Choose product list" at bounding box center [167, 245] width 107 height 16
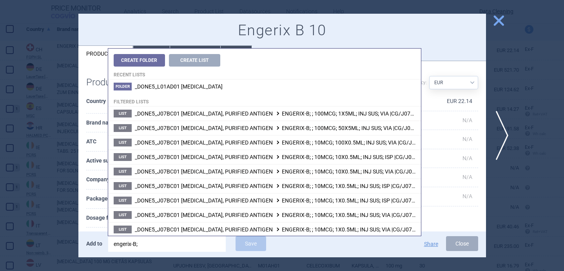
type input "engerix-B;"
click at [95, 199] on th "Package" at bounding box center [117, 199] width 63 height 19
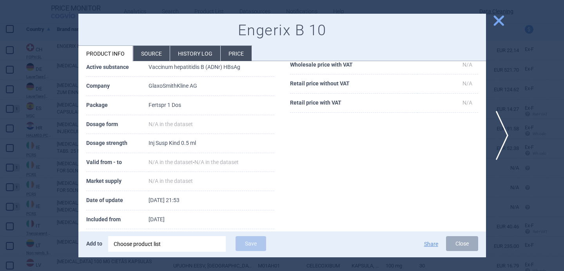
scroll to position [107, 0]
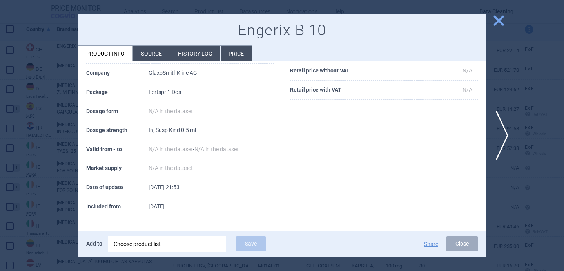
click at [131, 244] on div "Choose product list" at bounding box center [167, 245] width 107 height 16
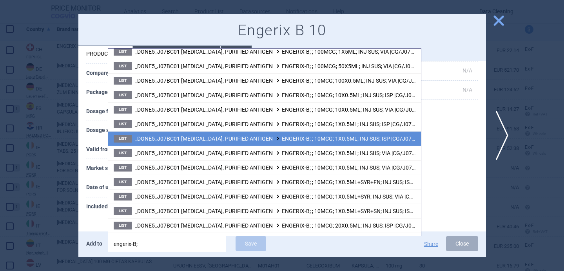
scroll to position [0, 0]
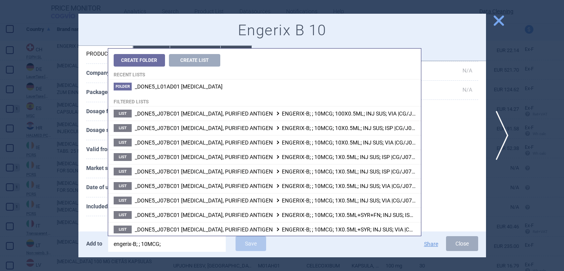
type input "engerix-B; ; 10MCG;"
click at [97, 182] on th "Date of update" at bounding box center [117, 187] width 63 height 19
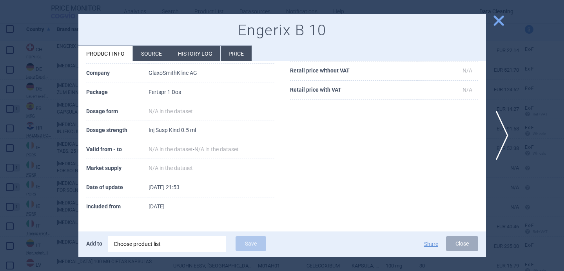
click at [167, 244] on div "Choose product list" at bounding box center [167, 245] width 107 height 16
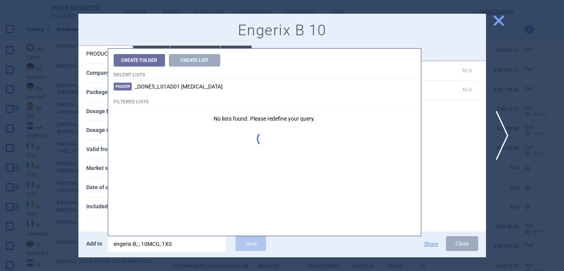
type input "engerix-B; ; 10MCG; 1X0.5"
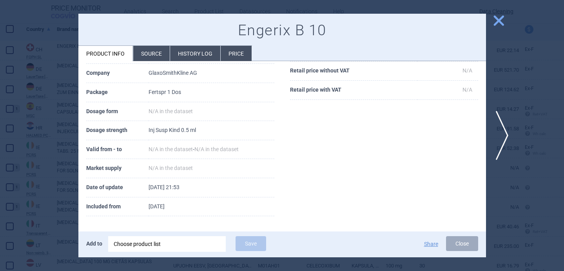
click at [90, 207] on th "Included from" at bounding box center [117, 207] width 63 height 19
click at [132, 247] on div "Choose product list" at bounding box center [167, 245] width 107 height 16
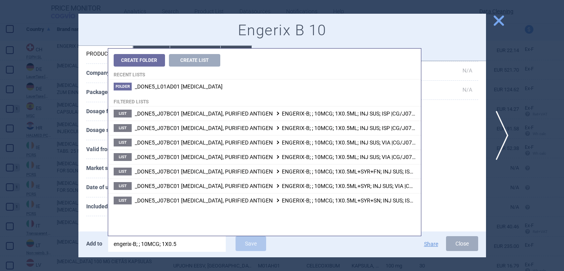
click at [90, 212] on th "Included from" at bounding box center [117, 207] width 63 height 19
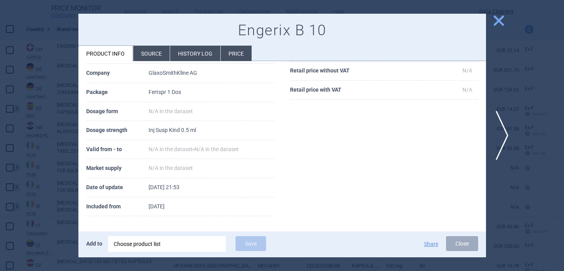
click at [165, 247] on div "Choose product list" at bounding box center [167, 245] width 107 height 16
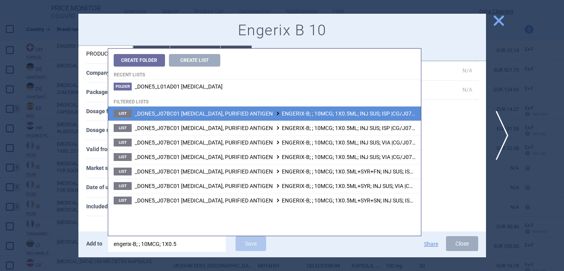
click at [264, 116] on span "_DONE5_J07BC01 HEPATITIS B, PURIFIED ANTIGEN ENGERIX-B; ; 10MCG; 1X0.5ML; INJ S…" at bounding box center [298, 114] width 326 height 6
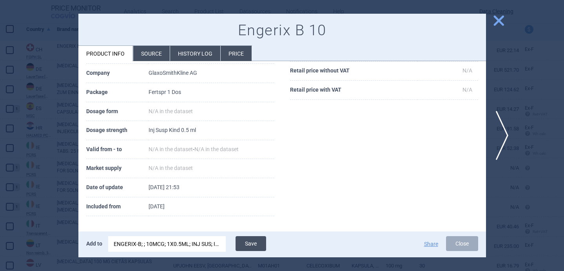
click at [250, 249] on button "Save" at bounding box center [251, 244] width 31 height 15
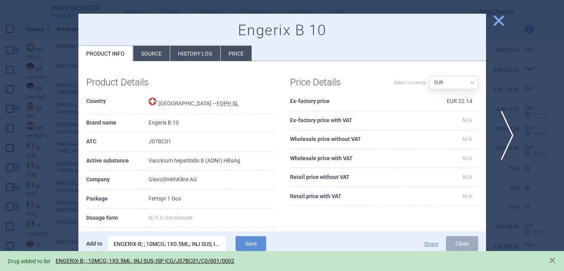
click at [505, 131] on span "next" at bounding box center [505, 135] width 18 height 49
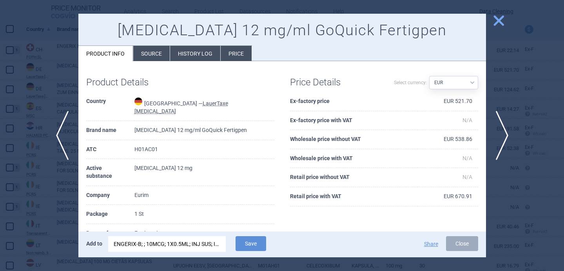
click at [196, 247] on div "ENGERIX-B; ; 10MCG; 1X0.5ML; INJ SUS; ISP |CG/J07BC01/C0/001/0002" at bounding box center [167, 245] width 107 height 16
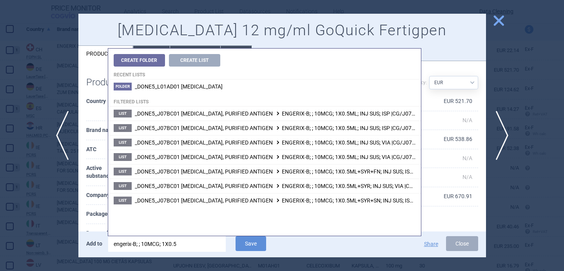
click at [196, 247] on input "engerix-B; ; 10MCG; 1X0.5" at bounding box center [167, 245] width 118 height 16
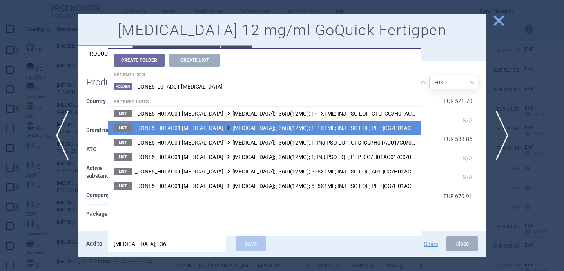
type input "genotropin; ; 36"
click at [230, 129] on span "_DONE5_H01AC01 SOMATROPIN GENOTROPIN; ; 36IU(12MG); 1+1X1ML; INJ PSO LQF; PEP |…" at bounding box center [294, 128] width 318 height 6
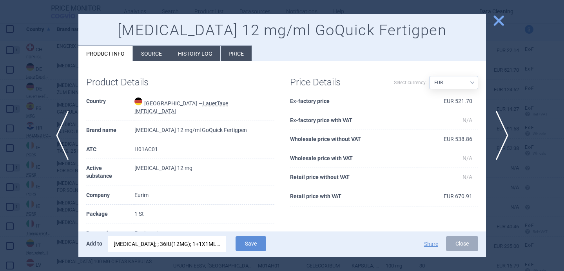
click at [255, 235] on div "Add to GENOTROPIN; ; 36IU(12MG); 1+1X1ML; INJ PSO LQF; PEP |CG/H01AC01/C0/001/0…" at bounding box center [282, 245] width 408 height 26
click at [255, 244] on button "Save" at bounding box center [251, 244] width 31 height 15
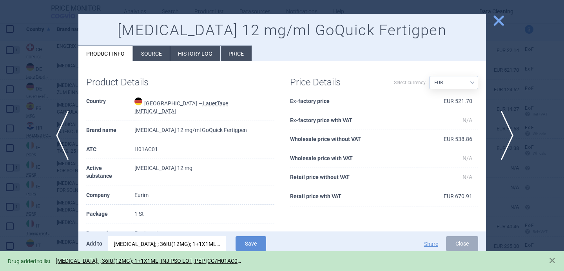
click at [509, 141] on span "next" at bounding box center [505, 135] width 18 height 49
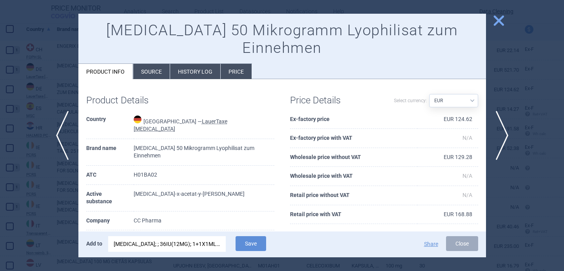
click at [180, 248] on div "GENOTROPIN; ; 36IU(12MG); 1+1X1ML; INJ PSO LQF; PEP |CG/H01AC01/C0/001/0006" at bounding box center [167, 245] width 107 height 16
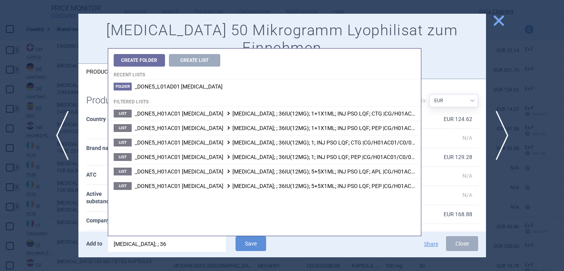
click at [180, 248] on input "genotropin; ; 36" at bounding box center [167, 245] width 118 height 16
click at [179, 245] on input "genotropin; ; 36" at bounding box center [167, 245] width 118 height 16
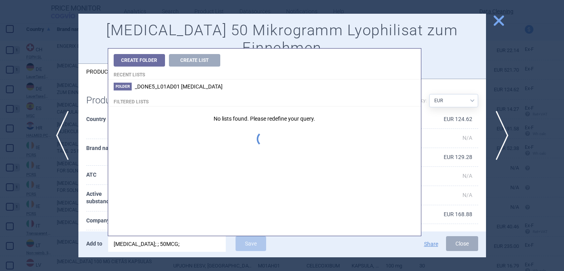
type input "nocdurna; ; 50MCG;"
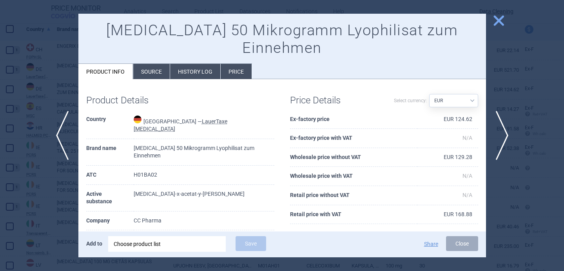
click at [100, 212] on th "Company" at bounding box center [109, 221] width 47 height 19
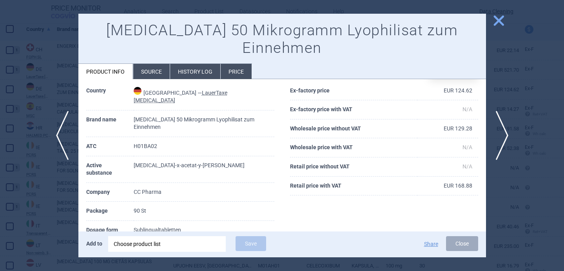
click at [140, 243] on div "Choose product list" at bounding box center [167, 245] width 107 height 16
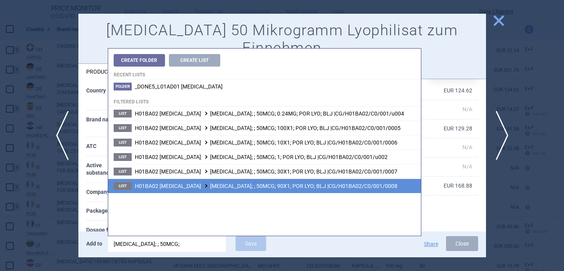
click at [195, 191] on li "List H01BA02 DESMOPRESSIN NOCDURNA; ; 50MCG; 90X1; POR LYO; BLJ |CG/H01BA02/C0/…" at bounding box center [264, 186] width 313 height 15
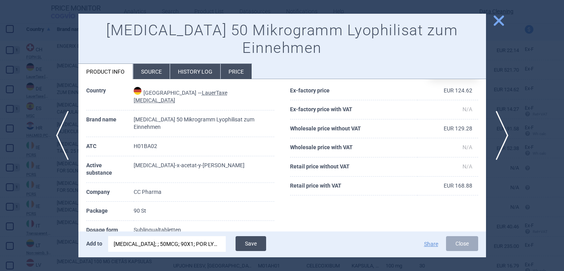
click at [252, 243] on button "Save" at bounding box center [251, 244] width 31 height 15
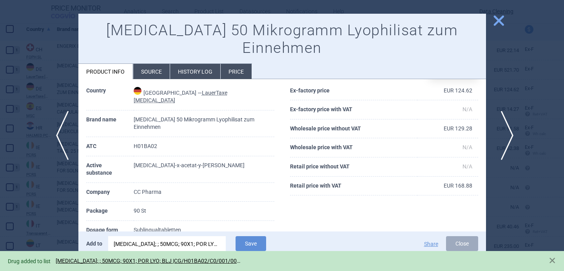
click at [504, 132] on span "next" at bounding box center [505, 135] width 18 height 49
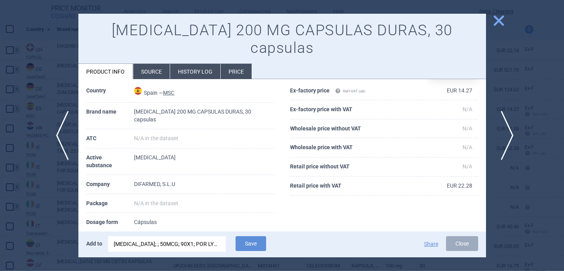
click at [504, 132] on span "next" at bounding box center [505, 135] width 18 height 49
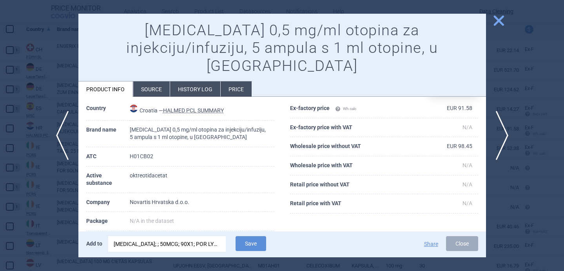
click at [148, 82] on li "Source" at bounding box center [151, 89] width 36 height 15
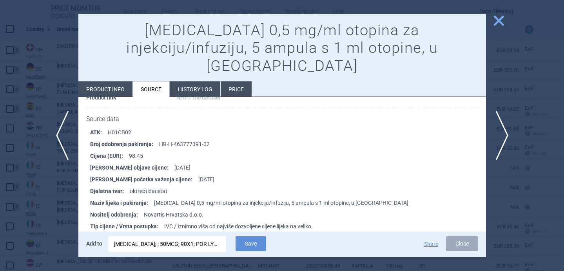
scroll to position [124, 0]
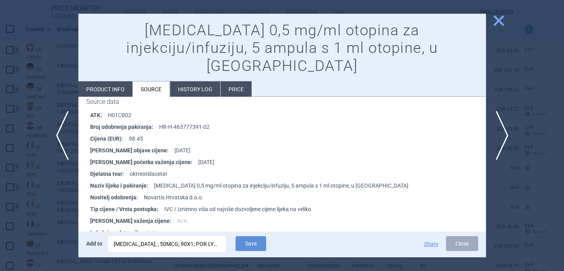
click at [111, 82] on li "Product info" at bounding box center [105, 89] width 54 height 15
select select "EUR"
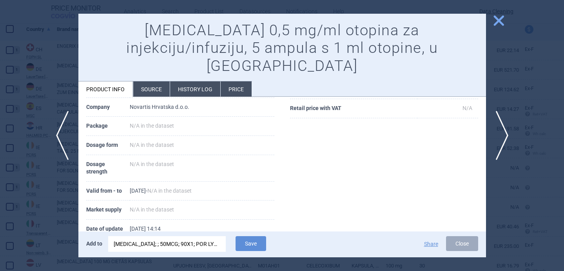
click at [141, 245] on div "NOCDURNA; ; 50MCG; 90X1; POR LYO; BLJ |CG/H01BA02/C0/001/0008" at bounding box center [167, 245] width 107 height 16
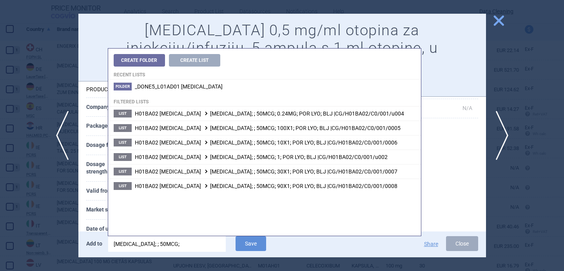
click at [141, 245] on input "nocdurna; ; 50MCG;" at bounding box center [167, 245] width 118 height 16
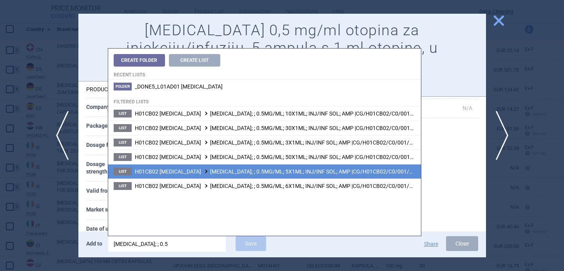
type input "sandostatin; ; 0.5"
click at [217, 173] on span "H01CB02 OCTREOTIDE SANDOSTATIN; ; 0.5MG/ML; 5X1ML; INJ/INF SOL; AMP |CG/H01CB02…" at bounding box center [278, 172] width 287 height 6
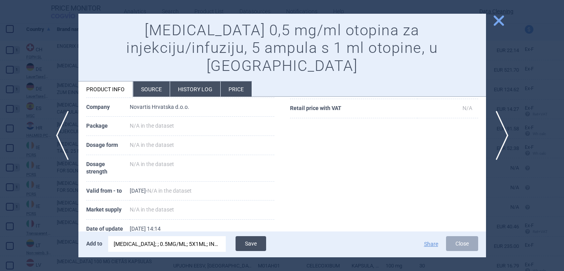
click at [249, 243] on button "Save" at bounding box center [251, 244] width 31 height 15
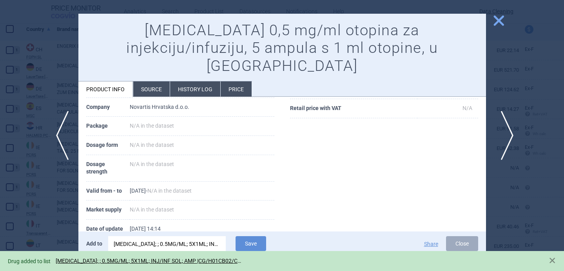
click at [504, 138] on span "next" at bounding box center [505, 135] width 18 height 49
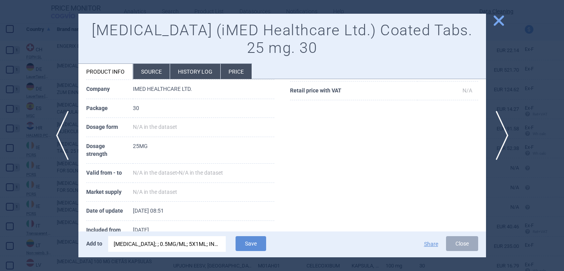
click at [190, 247] on div "SANDOSTATIN; ; 0.5MG/ML; 5X1ML; INJ/INF SOL; AMP |CG/H01CB02/C0/001/0009" at bounding box center [167, 245] width 107 height 16
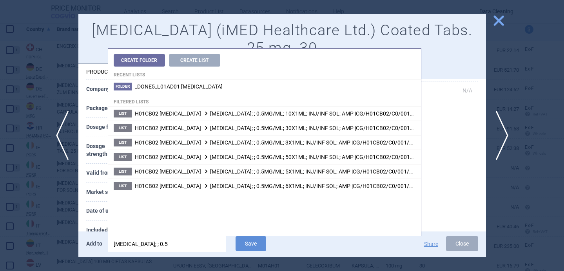
click at [190, 247] on input "sandostatin; ; 0.5" at bounding box center [167, 245] width 118 height 16
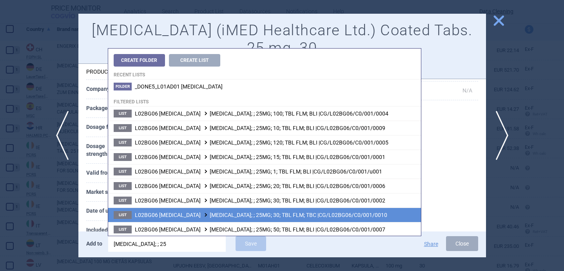
scroll to position [30, 0]
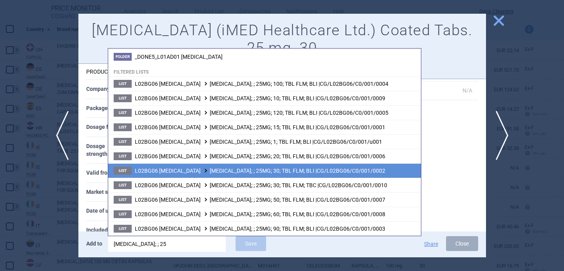
type input "aromasin; ; 25"
click at [229, 174] on span "L02BG06 EXEMESTANE AROMASIN; ; 25MG; 30; TBL FLM; BLI |CG/L02BG06/C0/001/0002" at bounding box center [260, 171] width 251 height 6
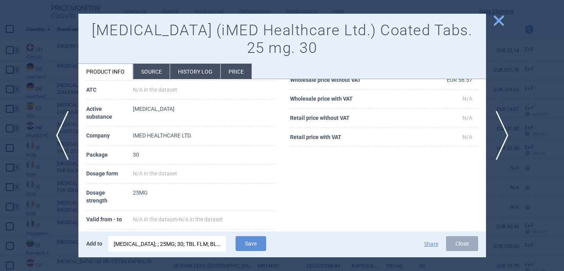
scroll to position [76, 0]
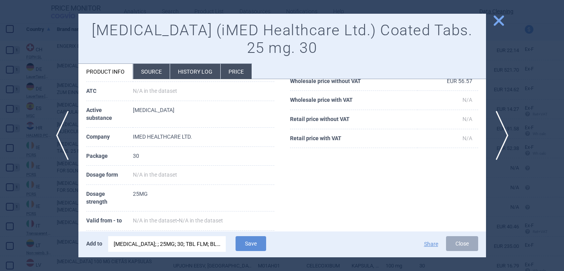
click at [151, 74] on li "Source" at bounding box center [151, 71] width 36 height 15
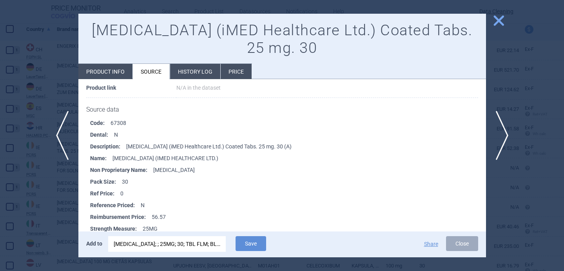
scroll to position [104, 0]
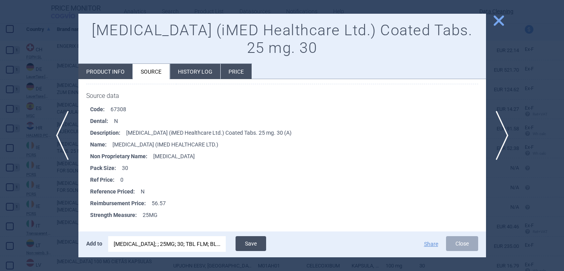
click at [257, 244] on button "Save" at bounding box center [251, 244] width 31 height 15
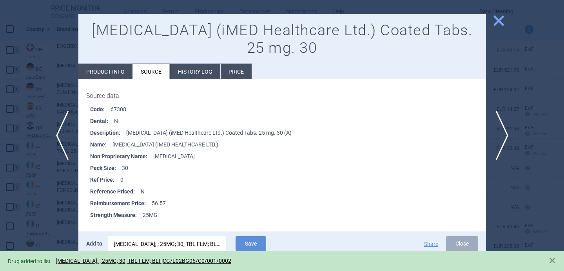
click at [23, 195] on div at bounding box center [282, 135] width 564 height 271
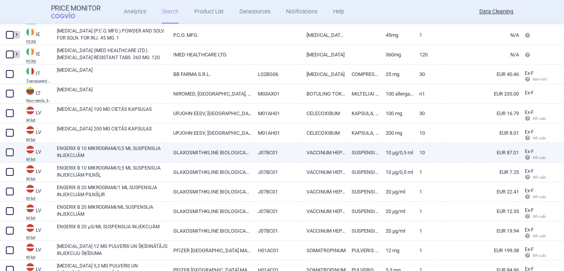
scroll to position [304, 0]
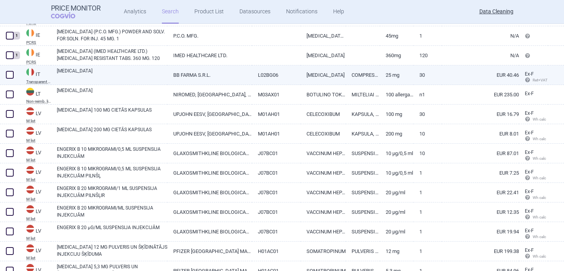
click at [90, 75] on link "[MEDICAL_DATA]" at bounding box center [112, 74] width 111 height 14
select select "EUR"
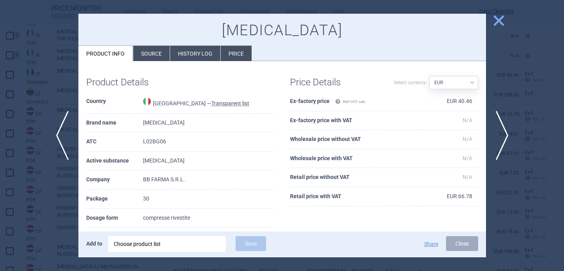
click at [150, 239] on div "Choose product list" at bounding box center [167, 245] width 107 height 16
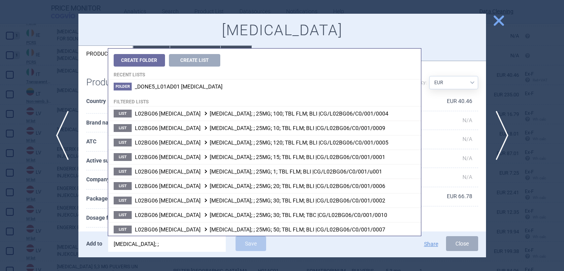
type input "aromasin; ;"
click at [95, 206] on th "Package" at bounding box center [114, 199] width 57 height 19
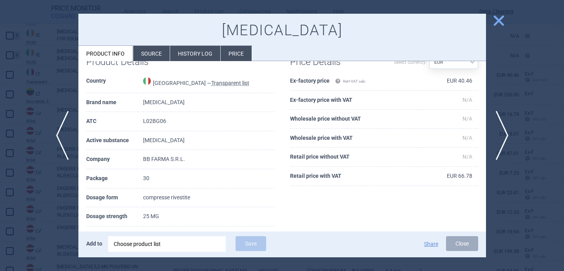
scroll to position [24, 0]
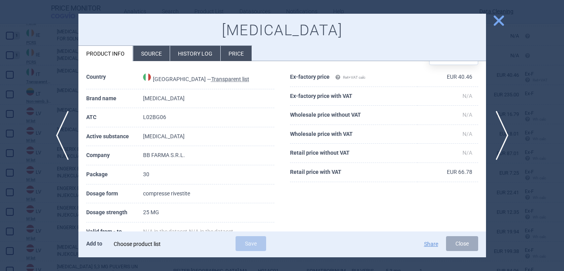
click at [177, 244] on div "Choose product list" at bounding box center [167, 245] width 107 height 16
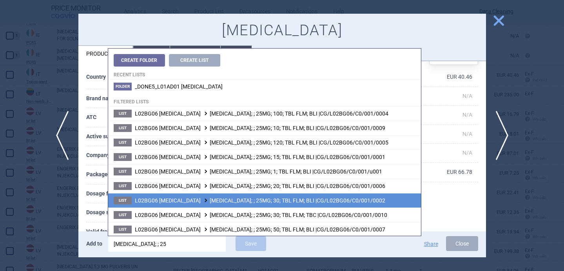
type input "aromasin; ; 25"
click at [198, 206] on li "List L02BG06 EXEMESTANE AROMASIN; ; 25MG; 30; TBL FLM; BLI |CG/L02BG06/C0/001/0…" at bounding box center [264, 200] width 313 height 15
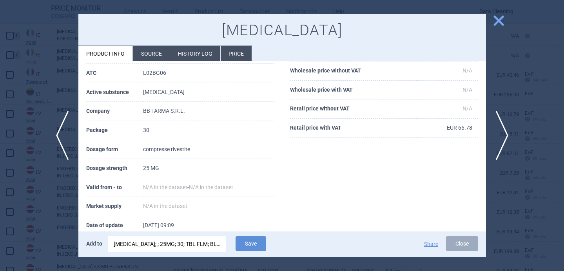
scroll to position [107, 0]
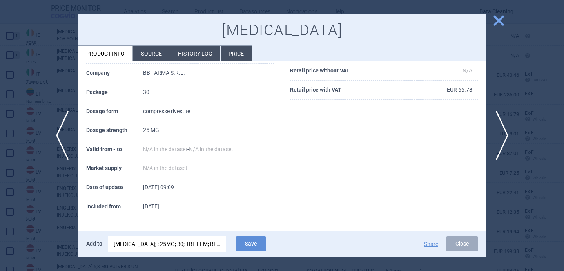
click at [151, 46] on li "Source" at bounding box center [151, 53] width 36 height 15
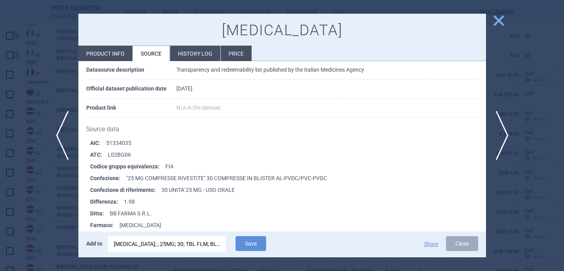
scroll to position [54, 0]
click at [254, 247] on button "Save" at bounding box center [251, 244] width 31 height 15
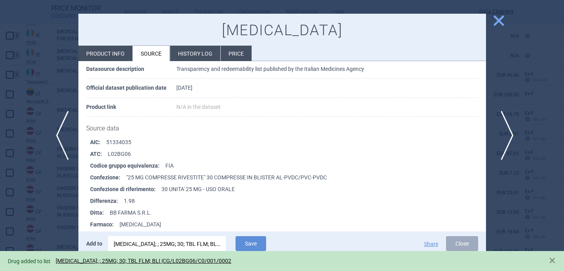
click at [506, 136] on span "next" at bounding box center [505, 135] width 18 height 49
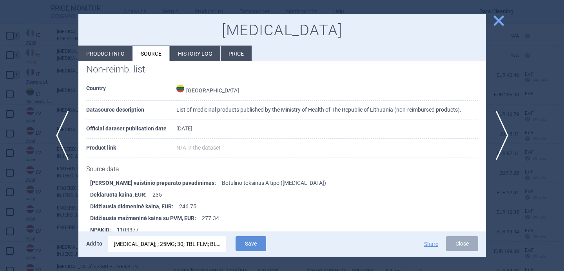
scroll to position [13, 0]
click at [110, 51] on li "Product info" at bounding box center [105, 53] width 54 height 15
select select "EUR"
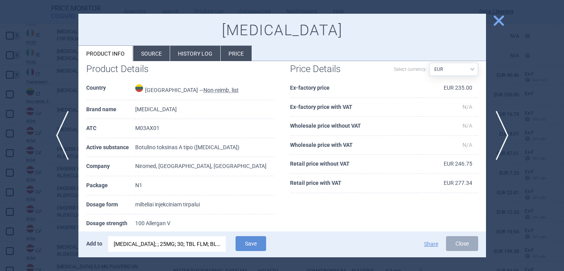
scroll to position [34, 0]
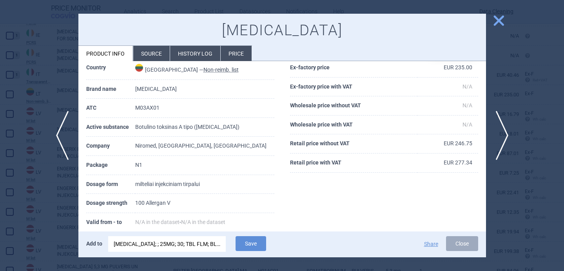
click at [138, 245] on div "[MEDICAL_DATA]; ; 25MG; 30; TBL FLM; BLI |CG/L02BG06/C0/001/0002" at bounding box center [167, 245] width 107 height 16
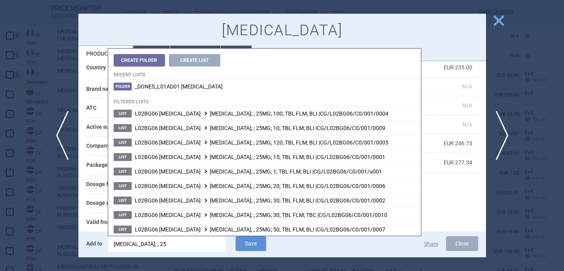
click at [138, 245] on input "aromasin; ; 25" at bounding box center [167, 245] width 118 height 16
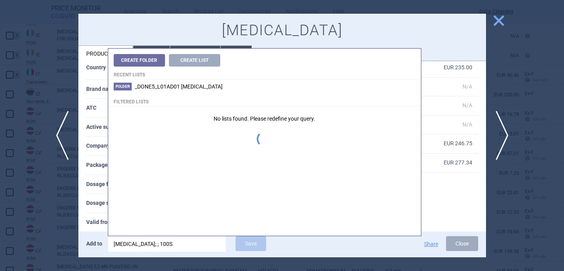
type input "botox; ; 100SU"
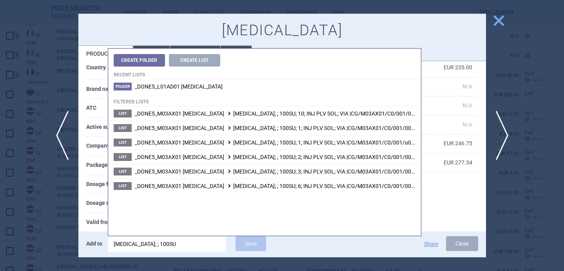
click at [94, 203] on th "Dosage strength" at bounding box center [110, 203] width 49 height 19
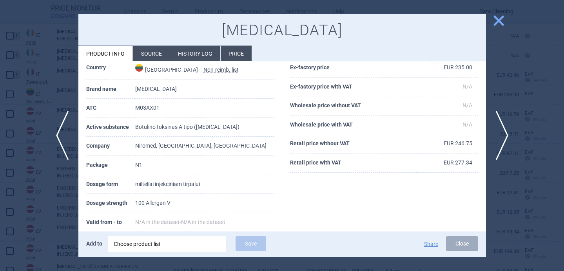
click at [149, 244] on div "Choose product list" at bounding box center [167, 245] width 107 height 16
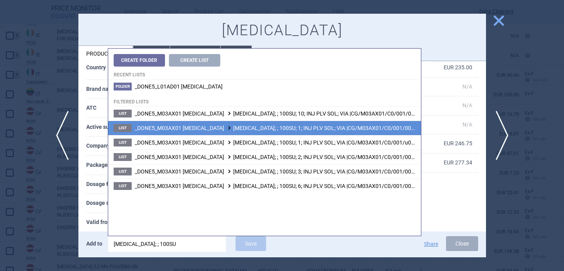
click at [248, 127] on span "_DONE5_M03AX01 BOTULINUM TOXIN BOTOX; ; 100SU; 1; INJ PLV SOL; VIA |CG/M03AX01/…" at bounding box center [276, 128] width 283 height 6
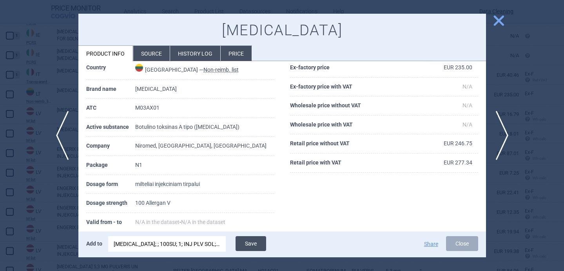
click at [255, 245] on button "Save" at bounding box center [251, 244] width 31 height 15
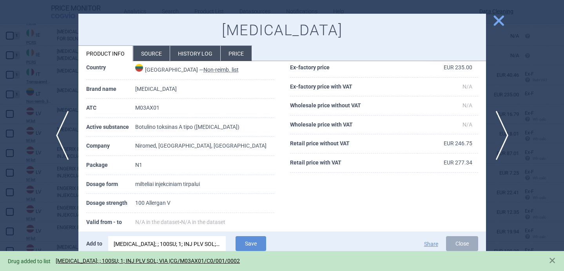
click at [515, 137] on div at bounding box center [282, 135] width 564 height 271
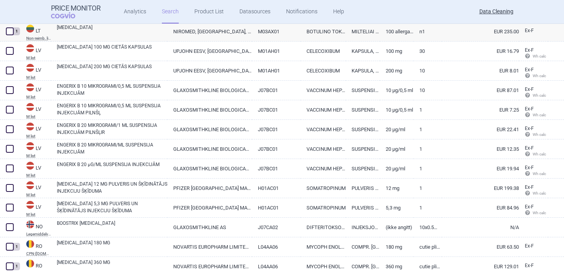
scroll to position [368, 0]
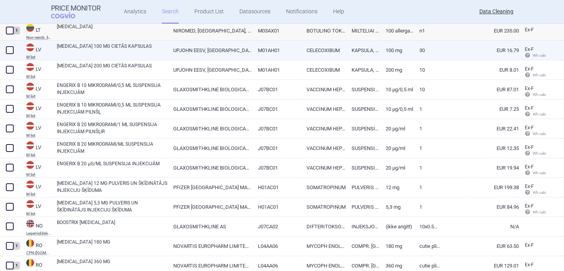
click at [120, 48] on link "[MEDICAL_DATA] 100 MG CIETĀS KAPSULAS" at bounding box center [112, 50] width 111 height 14
select select "EUR"
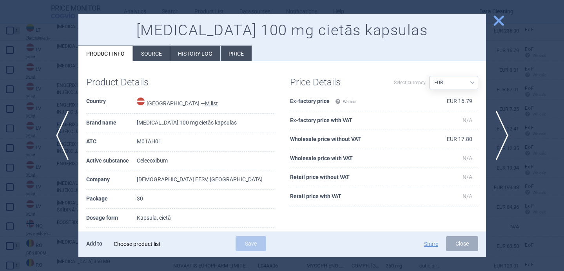
click at [168, 252] on div "Choose product list" at bounding box center [167, 245] width 107 height 16
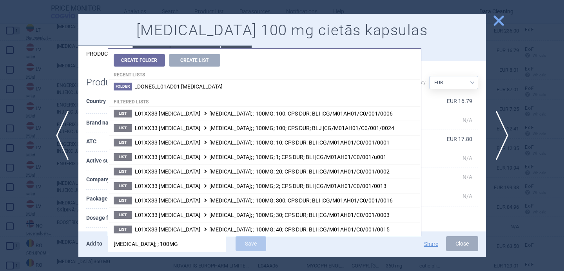
type input "celebrex; ; 100MG;"
click at [91, 196] on th "Package" at bounding box center [111, 199] width 51 height 19
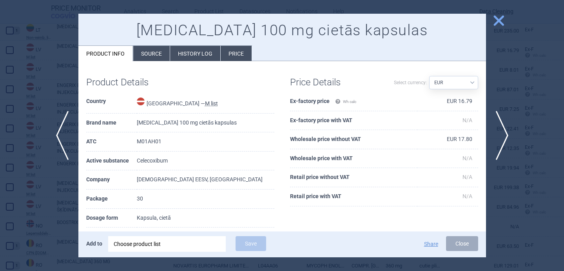
click at [169, 244] on div "Choose product list" at bounding box center [167, 245] width 107 height 16
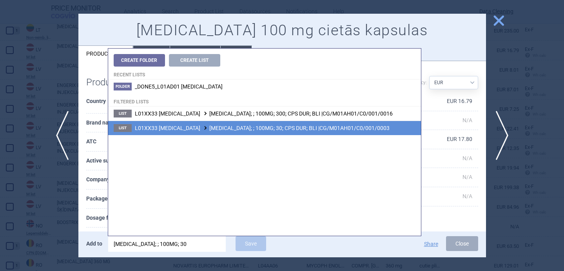
type input "celebrex; ; 100MG; 30"
click at [296, 129] on span "L01XX33 CELECOXIB CELEBREX; ; 100MG; 30; CPS DUR; BLI |CG/M01AH01/C0/001/0003" at bounding box center [262, 128] width 255 height 6
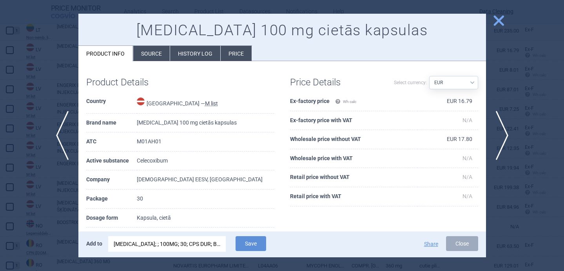
click at [253, 252] on span "Save" at bounding box center [251, 249] width 38 height 7
click at [255, 246] on button "Save" at bounding box center [251, 244] width 31 height 15
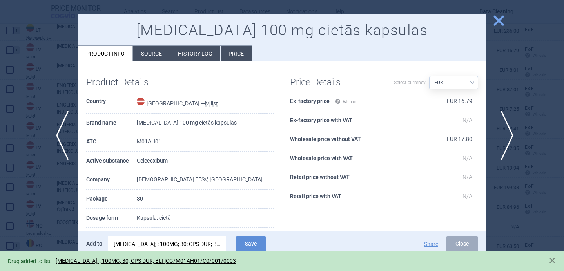
click at [508, 135] on span "next" at bounding box center [505, 135] width 18 height 49
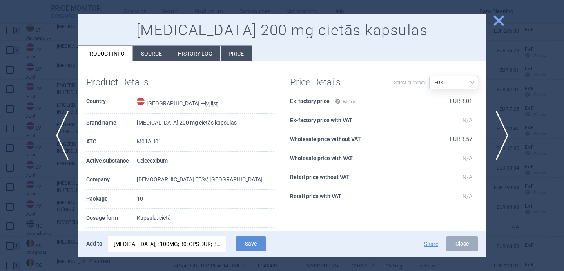
click at [164, 246] on div "CELEBREX; ; 100MG; 30; CPS DUR; BLI |CG/M01AH01/C0/001/0003" at bounding box center [167, 245] width 107 height 16
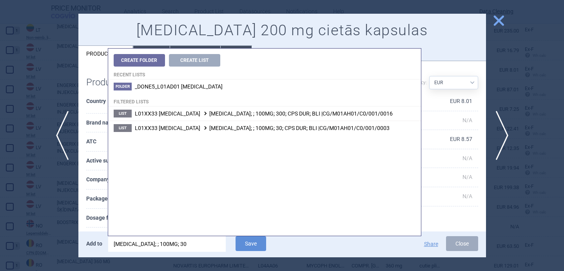
click at [143, 244] on input "celebrex; ; 100MG; 30" at bounding box center [167, 245] width 118 height 16
click at [162, 245] on input "celebrex; ; 200MG; 30" at bounding box center [167, 245] width 118 height 16
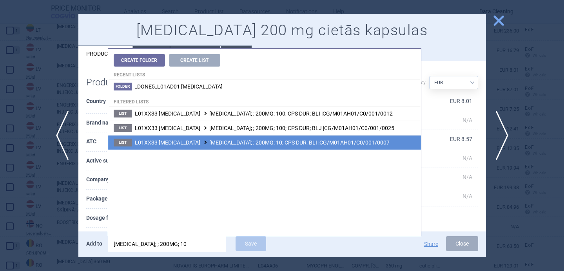
type input "celebrex; ; 200MG; 10"
click at [211, 144] on span "L01XX33 CELECOXIB CELEBREX; ; 200MG; 10; CPS DUR; BLI |CG/M01AH01/C0/001/0007" at bounding box center [262, 143] width 255 height 6
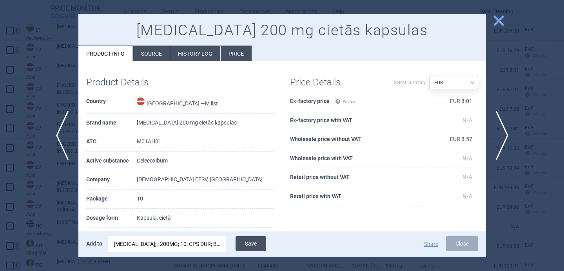
click at [244, 243] on button "Save" at bounding box center [251, 244] width 31 height 15
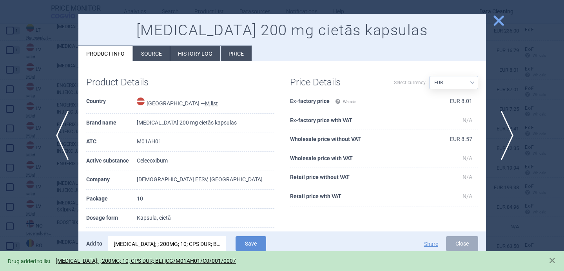
click at [508, 127] on span "next" at bounding box center [505, 135] width 18 height 49
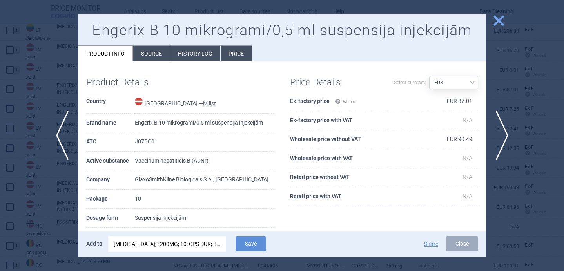
click at [171, 244] on div "CELEBREX; ; 200MG; 10; CPS DUR; BLI |CG/M01AH01/C0/001/0007" at bounding box center [167, 245] width 107 height 16
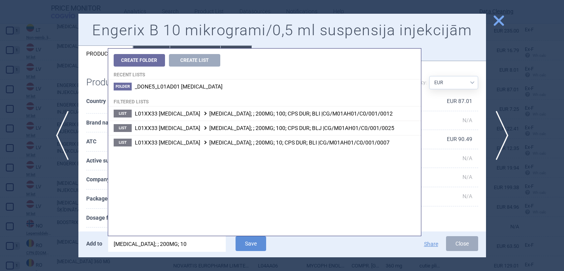
click at [171, 244] on input "celebrex; ; 200MG; 10" at bounding box center [167, 245] width 118 height 16
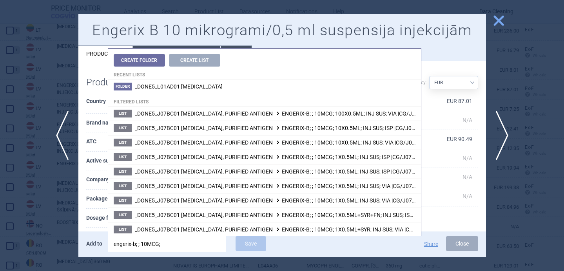
type input "engerix-b; ; 10MCG;"
click at [95, 215] on th "Dosage form" at bounding box center [110, 218] width 49 height 19
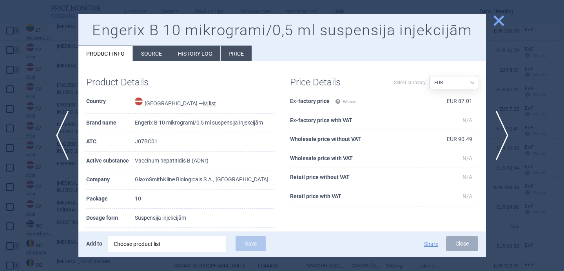
scroll to position [24, 0]
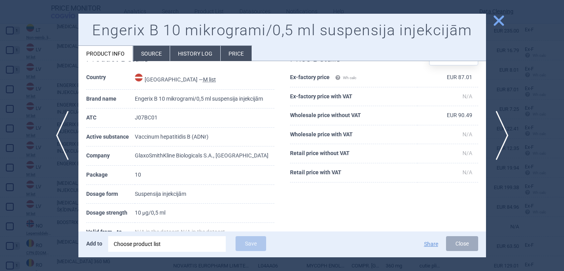
click at [169, 246] on div "Choose product list" at bounding box center [167, 245] width 107 height 16
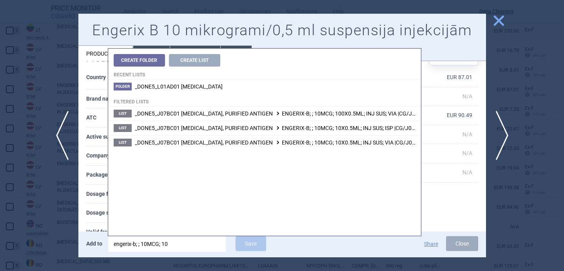
type input "engerix-b; ; 10MCG; 10X"
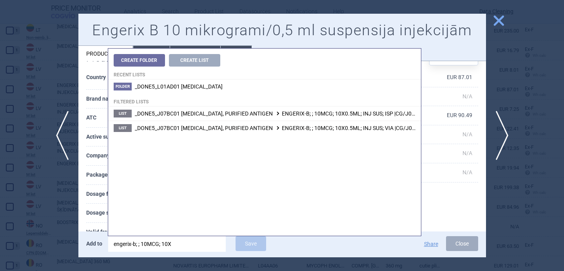
click at [102, 209] on th "Dosage strength" at bounding box center [110, 213] width 49 height 19
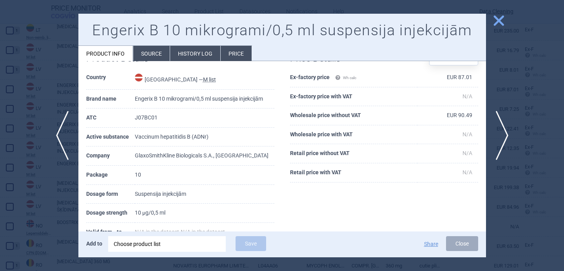
scroll to position [32, 0]
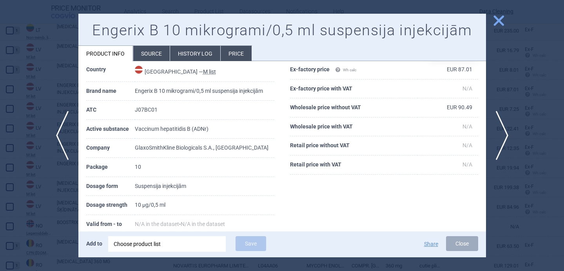
click at [148, 54] on li "Source" at bounding box center [151, 53] width 36 height 15
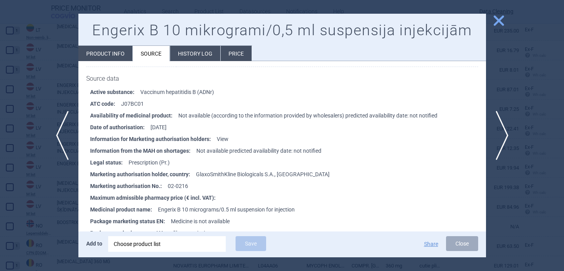
scroll to position [337, 0]
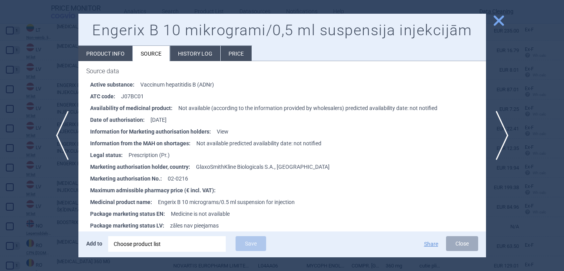
click at [172, 240] on div "Choose product list" at bounding box center [167, 245] width 107 height 16
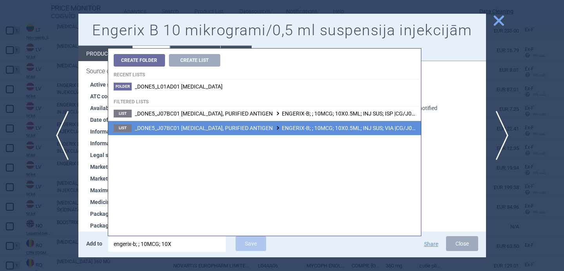
click at [276, 131] on li "List _DONE5_J07BC01 HEPATITIS B, PURIFIED ANTIGEN ENGERIX-B; ; 10MCG; 10X0.5ML;…" at bounding box center [264, 128] width 313 height 15
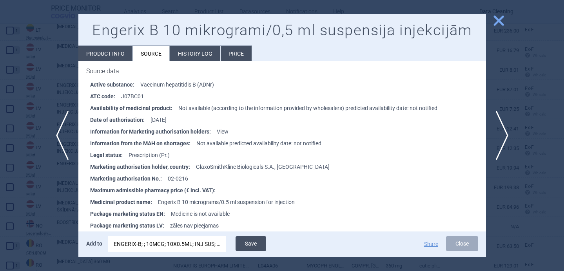
click at [253, 244] on button "Save" at bounding box center [251, 244] width 31 height 15
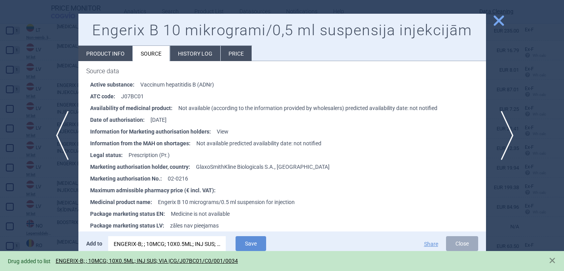
click at [507, 129] on span "next" at bounding box center [505, 135] width 18 height 49
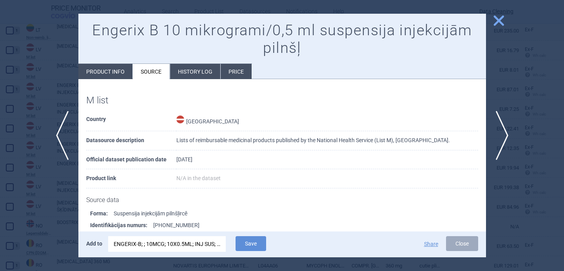
click at [111, 74] on li "Product info" at bounding box center [105, 71] width 54 height 15
select select "EUR"
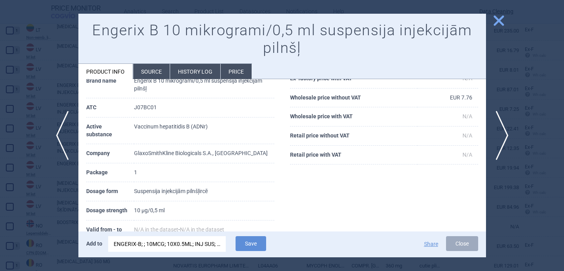
scroll to position [60, 0]
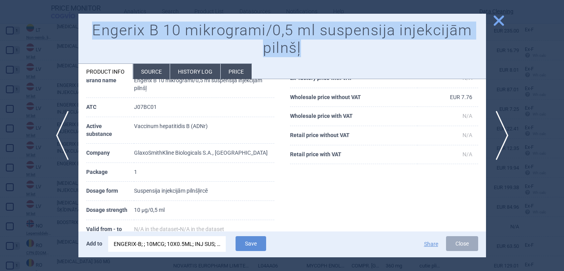
drag, startPoint x: 309, startPoint y: 45, endPoint x: 96, endPoint y: 27, distance: 214.1
click at [96, 27] on h1 "Engerix B 10 mikrogrami/0,5 ml suspensija injekcijām pilnšļ" at bounding box center [282, 40] width 392 height 36
copy h1 "Engerix B 10 mikrogrami/0,5 ml suspensija injekcijām pilnšļ"
click at [164, 246] on div "ENGERIX-B; ; 10MCG; 10X0.5ML; INJ SUS; VIA |CG/J07BC01/C0/001/0034" at bounding box center [167, 245] width 107 height 16
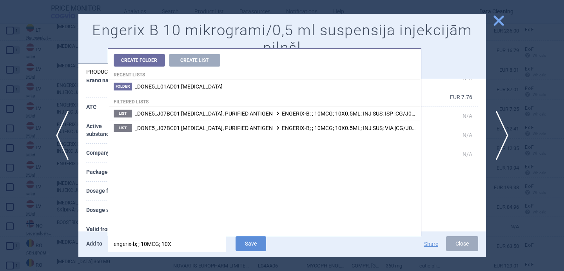
click at [168, 245] on input "engerix-b; ; 10MCG; 10X" at bounding box center [167, 245] width 118 height 16
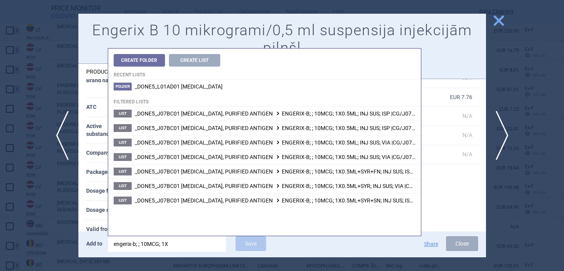
click at [179, 245] on input "engerix-b; ; 10MCG; 1X" at bounding box center [167, 245] width 118 height 16
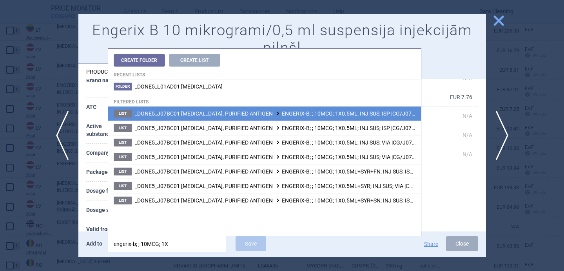
type input "engerix-b; ; 10MCG; 1X"
click at [264, 118] on li "List _DONE5_J07BC01 HEPATITIS B, PURIFIED ANTIGEN ENGERIX-B; ; 10MCG; 1X0.5ML; …" at bounding box center [264, 114] width 313 height 14
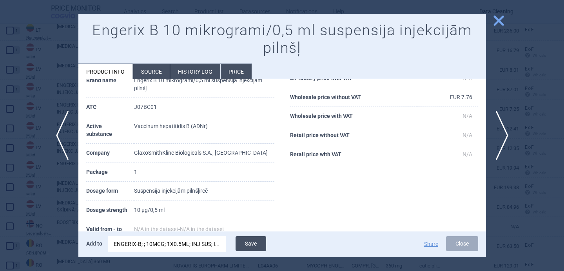
click at [253, 247] on button "Save" at bounding box center [251, 244] width 31 height 15
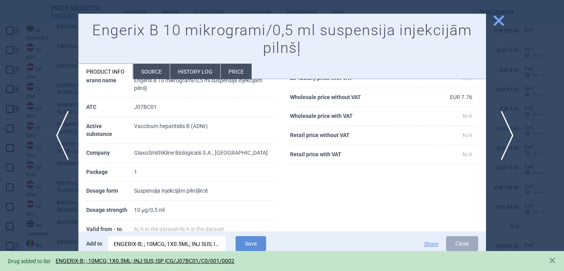
click at [505, 132] on span "next" at bounding box center [505, 135] width 18 height 49
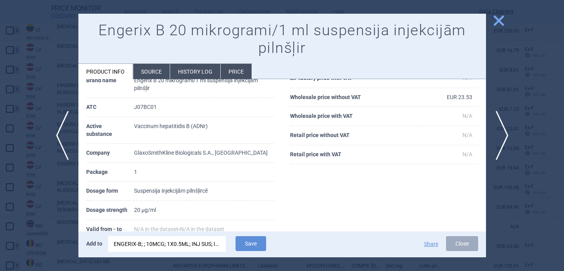
click at [182, 242] on div "ENGERIX-B; ; 10MCG; 1X0.5ML; INJ SUS; ISP |CG/J07BC01/C0/001/0002" at bounding box center [167, 245] width 107 height 16
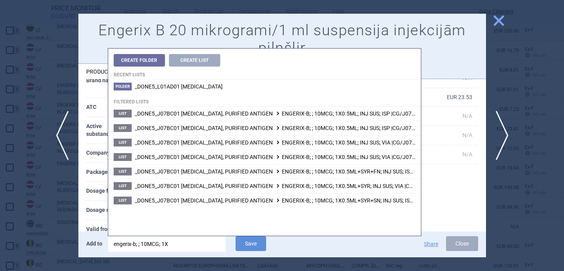
click at [144, 243] on input "engerix-b; ; 10MCG; 1X" at bounding box center [167, 245] width 118 height 16
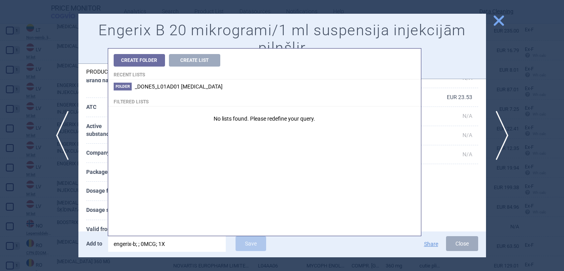
type input "engerix-b; ; 20MCG; 1X"
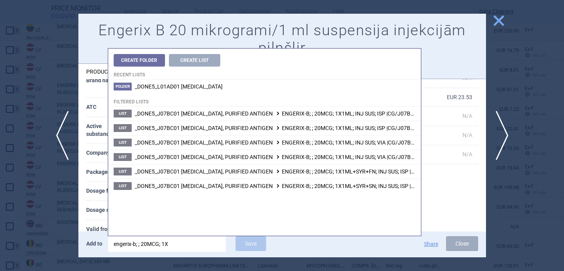
click at [99, 210] on th "Dosage strength" at bounding box center [110, 210] width 48 height 19
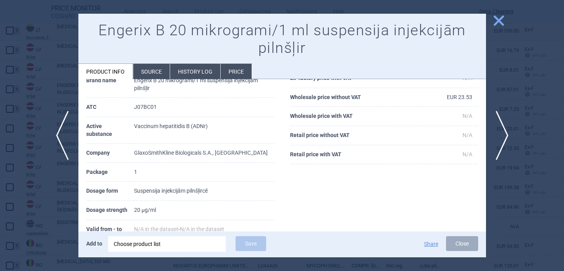
click at [164, 247] on div "Choose product list" at bounding box center [167, 245] width 107 height 16
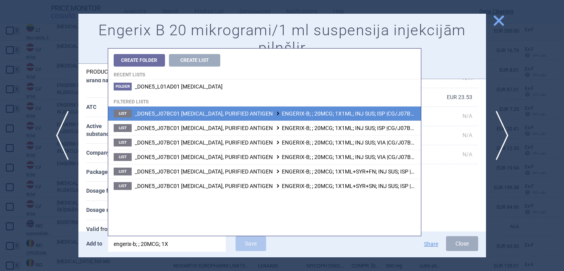
click at [284, 115] on span "_DONE5_J07BC01 HEPATITIS B, PURIFIED ANTIGEN ENGERIX-B; ; 20MCG; 1X1ML; INJ SUS…" at bounding box center [295, 114] width 321 height 6
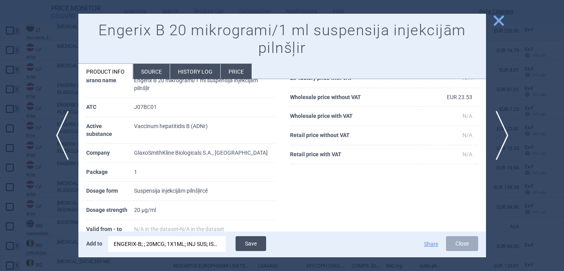
click at [254, 242] on button "Save" at bounding box center [251, 244] width 31 height 15
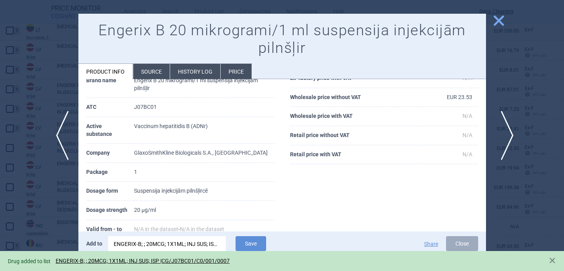
click at [511, 135] on span "next" at bounding box center [505, 135] width 18 height 49
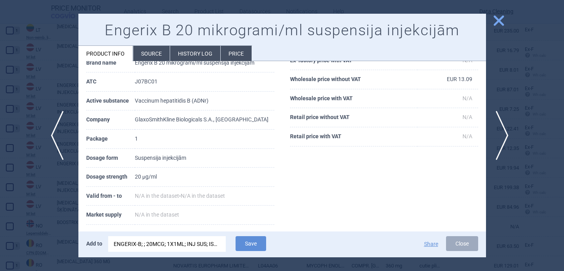
click at [58, 140] on span "previous" at bounding box center [60, 135] width 18 height 49
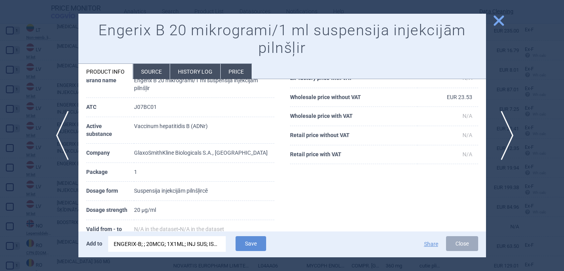
click at [504, 134] on span "next" at bounding box center [505, 135] width 18 height 49
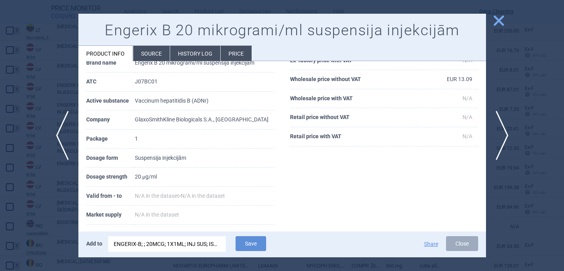
click at [208, 245] on div "ENGERIX-B; ; 20MCG; 1X1ML; INJ SUS; ISP |CG/J07BC01/C0/001/0007" at bounding box center [167, 245] width 107 height 16
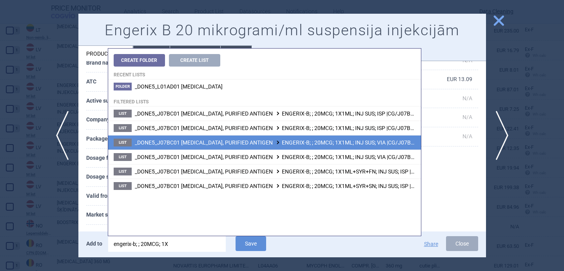
click at [274, 142] on span at bounding box center [278, 142] width 8 height 4
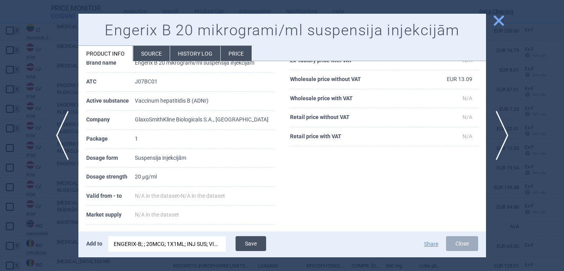
click at [252, 244] on button "Save" at bounding box center [251, 244] width 31 height 15
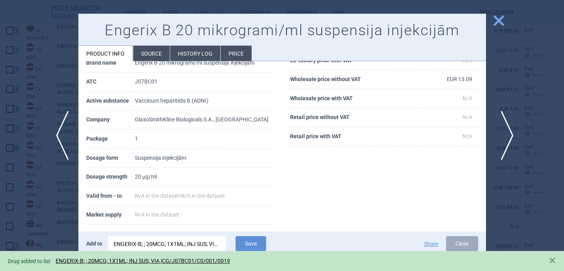
click at [510, 134] on span "next" at bounding box center [505, 135] width 18 height 49
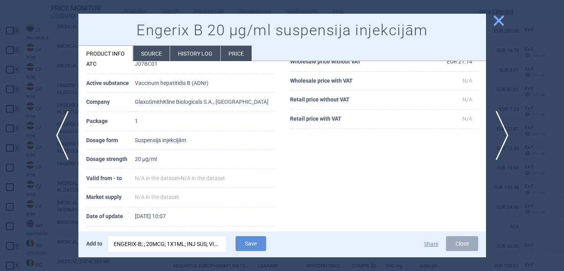
scroll to position [80, 0]
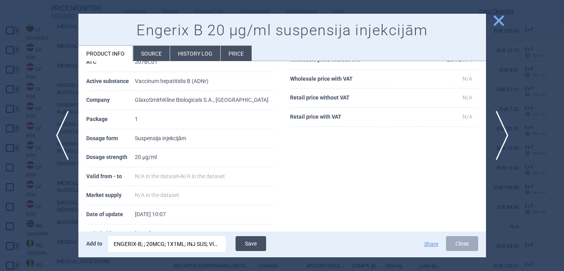
click at [257, 243] on button "Save" at bounding box center [251, 244] width 31 height 15
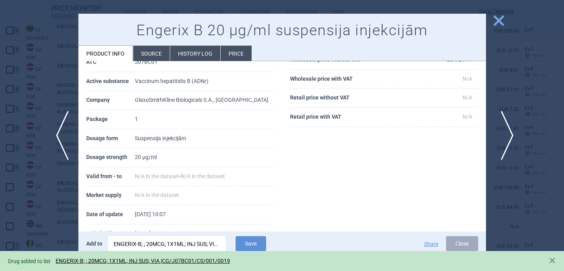
click at [508, 136] on span "next" at bounding box center [505, 135] width 18 height 49
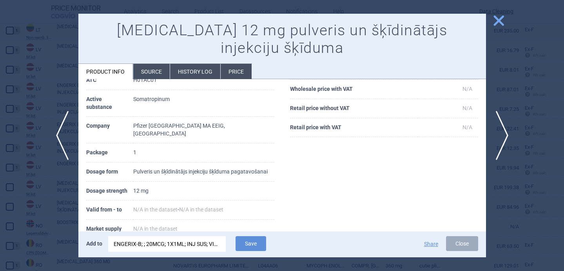
click at [164, 246] on div "ENGERIX-B; ; 20MCG; 1X1ML; INJ SUS; VIA |CG/J07BC01/C0/001/0019" at bounding box center [167, 245] width 107 height 16
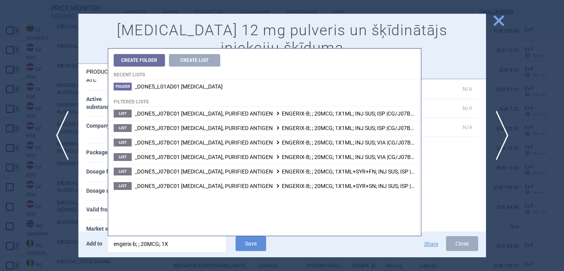
click at [164, 246] on input "engerix-b; ; 20MCG; 1X" at bounding box center [167, 245] width 118 height 16
type input "genotropin; ; 36"
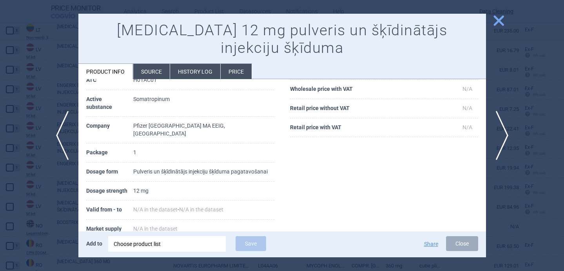
click at [99, 206] on th "Valid from - to" at bounding box center [109, 210] width 47 height 19
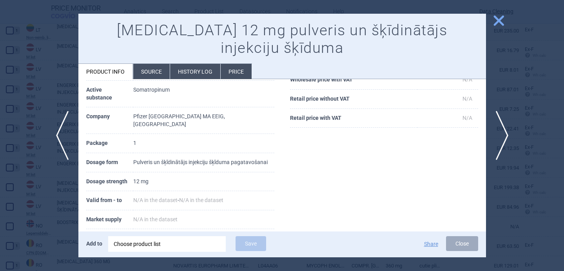
click at [137, 245] on div "Choose product list" at bounding box center [167, 245] width 107 height 16
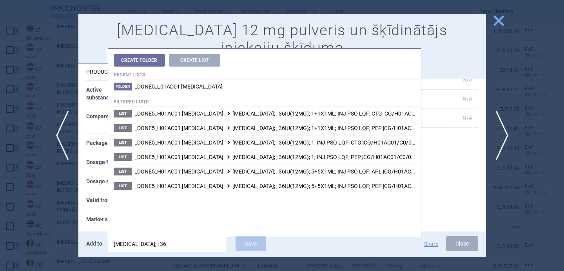
click at [318, 48] on div "Create Folder Create List Recent lists Folder _DONE5_L01AD01 CARMUSTINE Filtere…" at bounding box center [265, 142] width 314 height 188
click at [320, 42] on h1 "Genotropin 12 mg pulveris un šķīdinātājs injekciju šķīduma" at bounding box center [282, 40] width 392 height 36
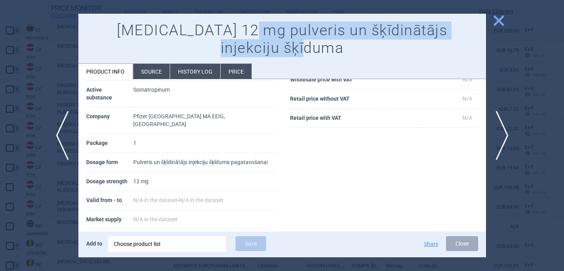
drag, startPoint x: 320, startPoint y: 50, endPoint x: 240, endPoint y: 33, distance: 81.3
click at [240, 33] on h1 "Genotropin 12 mg pulveris un šķīdinātājs injekciju šķīduma" at bounding box center [282, 40] width 392 height 36
copy h1 "pulveris un šķīdinātājs injekciju šķīduma"
click at [170, 246] on div "Choose product list" at bounding box center [167, 245] width 107 height 16
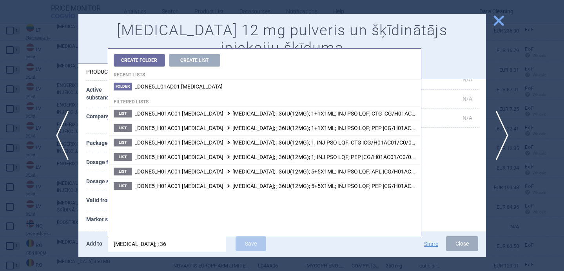
click at [99, 207] on th "Valid from - to" at bounding box center [109, 200] width 47 height 19
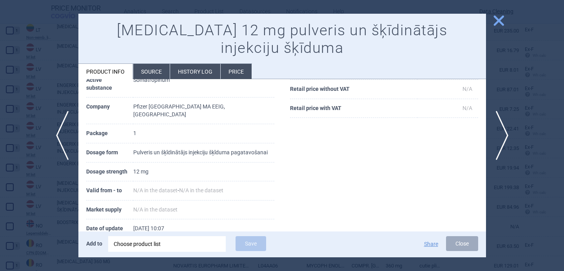
scroll to position [107, 0]
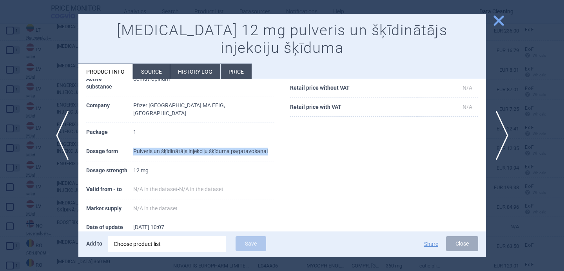
drag, startPoint x: 176, startPoint y: 152, endPoint x: 132, endPoint y: 141, distance: 45.4
click at [132, 142] on tr "Dosage form Pulveris un šķīdinātājs injekciju šķīduma pagatavošanai" at bounding box center [180, 151] width 188 height 19
copy tr "Pulveris un šķīdinātājs injekciju šķīduma pagatavošanai"
click at [152, 71] on li "Source" at bounding box center [151, 71] width 36 height 15
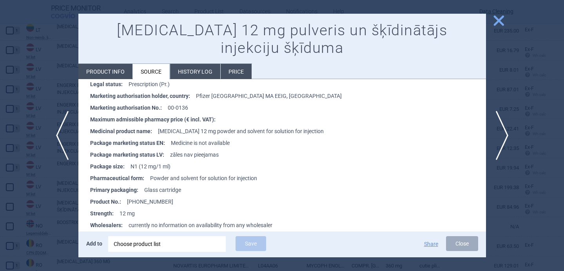
scroll to position [448, 0]
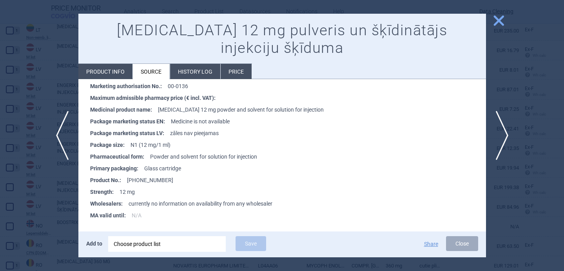
click at [138, 244] on div "Choose product list" at bounding box center [167, 245] width 107 height 16
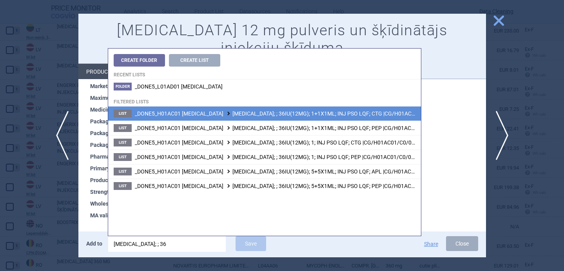
click at [336, 113] on span "_DONE5_H01AC01 SOMATROPIN GENOTROPIN; ; 36IU(12MG); 1+1X1ML; INJ PSO LQF; CTG |…" at bounding box center [294, 114] width 319 height 6
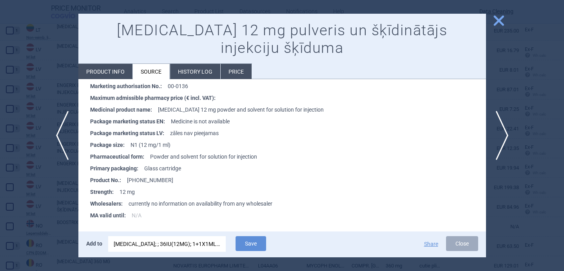
click at [195, 245] on div "GENOTROPIN; ; 36IU(12MG); 1+1X1ML; INJ PSO LQF; CTG |CG/H01AC01/C0/001/0005" at bounding box center [167, 245] width 107 height 16
click at [254, 244] on button "Save" at bounding box center [251, 244] width 31 height 15
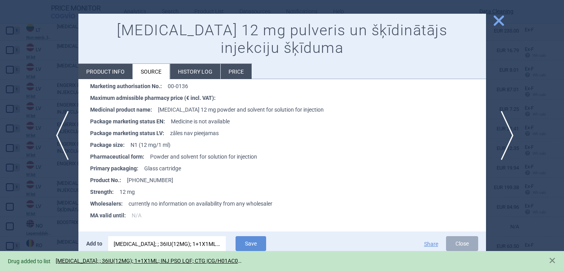
click at [506, 133] on span "next" at bounding box center [505, 135] width 18 height 49
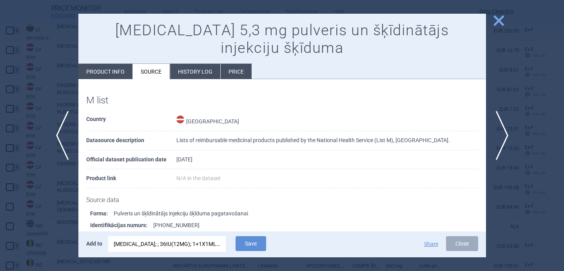
click at [183, 248] on div "GENOTROPIN; ; 36IU(12MG); 1+1X1ML; INJ PSO LQF; CTG |CG/H01AC01/C0/001/0005" at bounding box center [167, 245] width 107 height 16
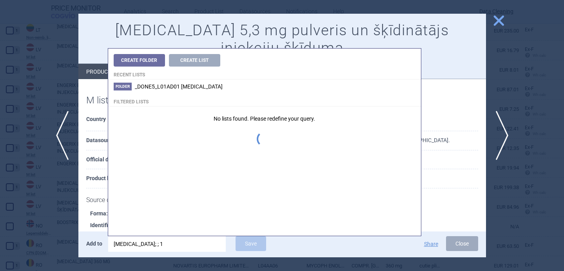
type input "genotropin; ; 16"
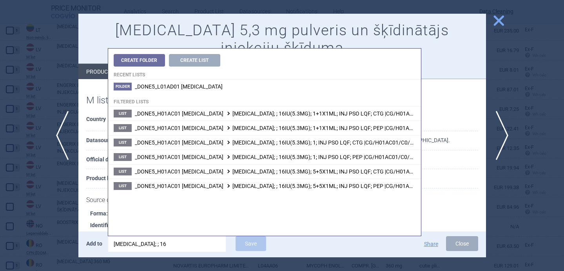
click at [102, 209] on strong "Forma :" at bounding box center [102, 214] width 24 height 12
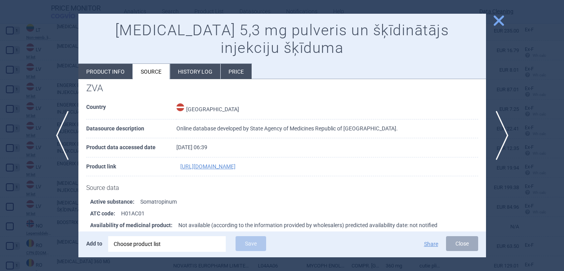
scroll to position [235, 0]
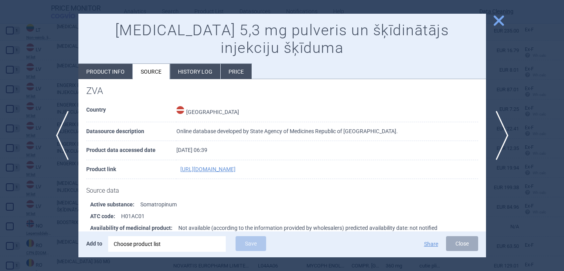
click at [143, 247] on div "Choose product list" at bounding box center [167, 245] width 107 height 16
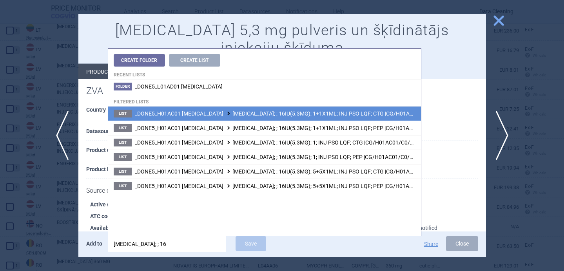
click at [245, 116] on span "_DONE5_H01AC01 SOMATROPIN GENOTROPIN; ; 16IU(5.3MG); 1+1X1ML; INJ PSO LQF; CTG …" at bounding box center [295, 114] width 320 height 6
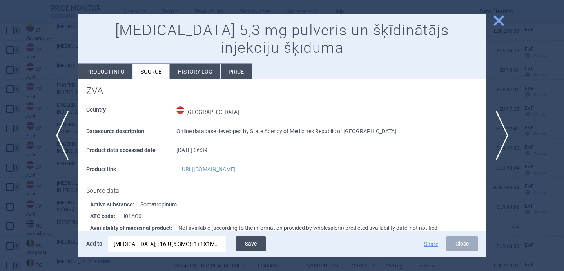
click at [254, 242] on button "Save" at bounding box center [251, 244] width 31 height 15
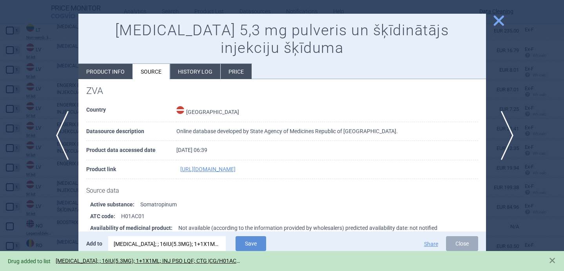
click at [508, 135] on span "next" at bounding box center [505, 135] width 18 height 49
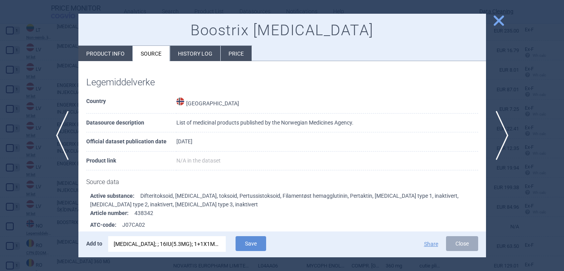
click at [108, 57] on li "Product info" at bounding box center [105, 53] width 54 height 15
select select "EUR"
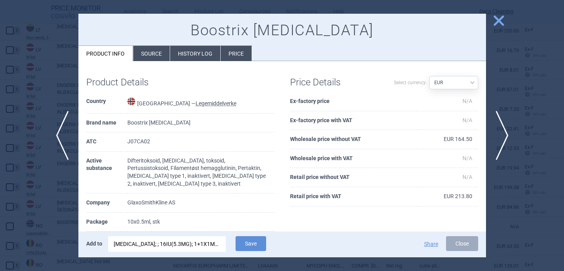
click at [143, 241] on div "GENOTROPIN; ; 16IU(5.3MG); 1+1X1ML; INJ PSO LQF; CTG |CG/H01AC01/C0/001/0001" at bounding box center [167, 245] width 107 height 16
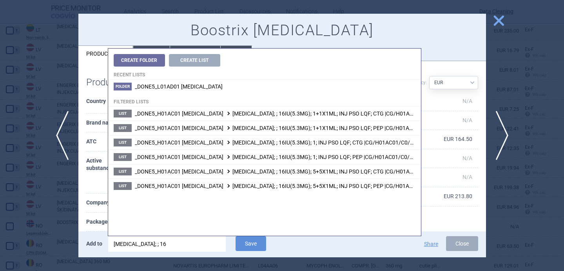
click at [143, 241] on input "genotropin; ; 16" at bounding box center [167, 245] width 118 height 16
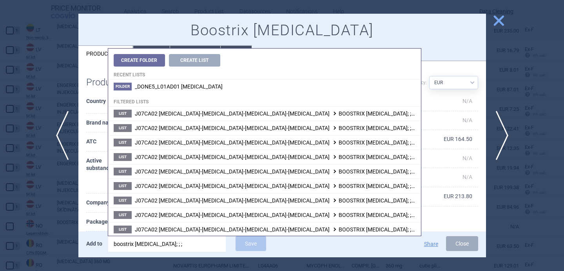
type input "boostrix polio; ; ;"
click at [96, 180] on th "Active substance" at bounding box center [107, 173] width 42 height 42
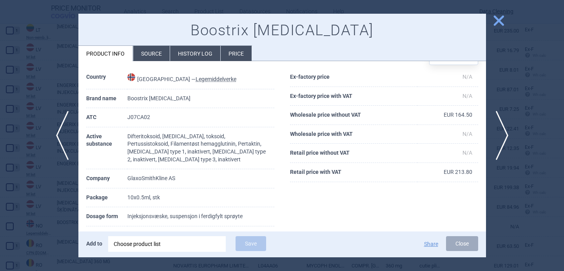
scroll to position [26, 0]
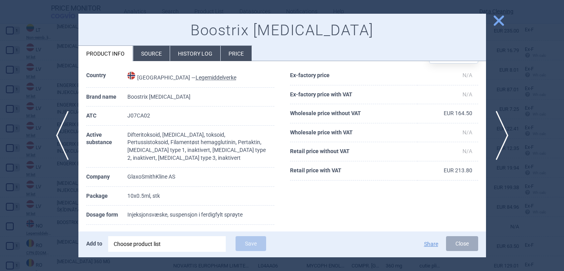
click at [146, 246] on div "Choose product list" at bounding box center [167, 245] width 107 height 16
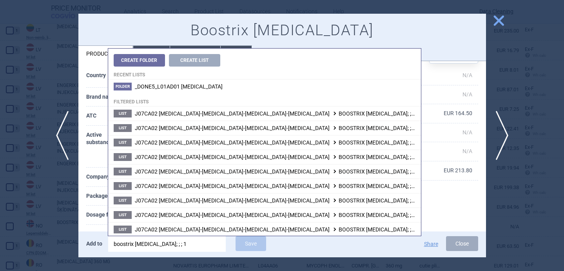
type input "boostrix polio; ; ; 10"
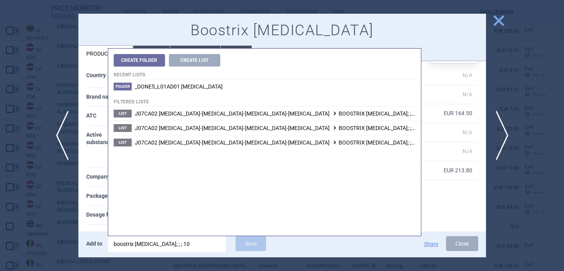
click at [92, 202] on th "Package" at bounding box center [107, 196] width 42 height 19
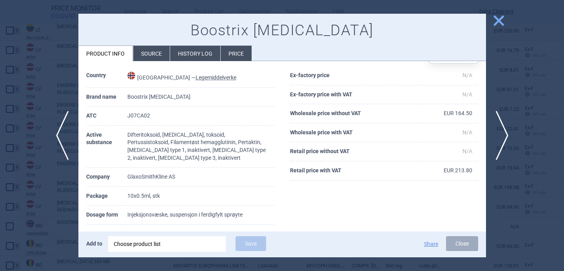
scroll to position [49, 0]
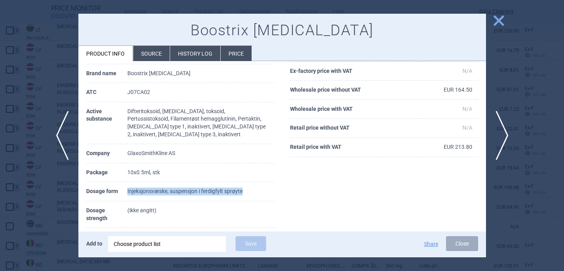
drag, startPoint x: 259, startPoint y: 190, endPoint x: 128, endPoint y: 190, distance: 131.4
click at [128, 190] on td "Injeksjonsvæske, suspensjon i ferdigfylt sprøyte" at bounding box center [200, 191] width 147 height 19
copy td "Injeksjonsvæske, suspensjon i ferdigfylt sprøyte"
click at [169, 245] on div "Choose product list" at bounding box center [167, 245] width 107 height 16
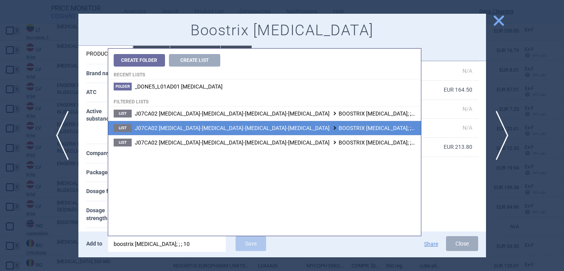
click at [271, 129] on span "J07CA02 DIPHTHERIA-PERTUSSIS-POLIOMYELITIS-TETANUS BOOSTRIX POLIO; ; ; 10X0.5ML…" at bounding box center [344, 128] width 418 height 6
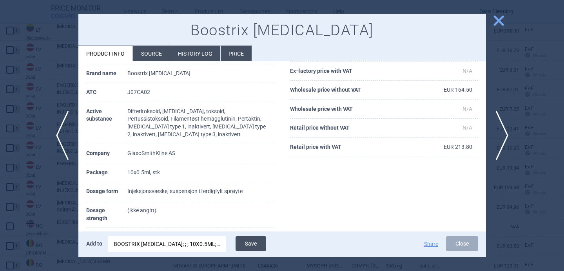
click at [255, 244] on button "Save" at bounding box center [251, 244] width 31 height 15
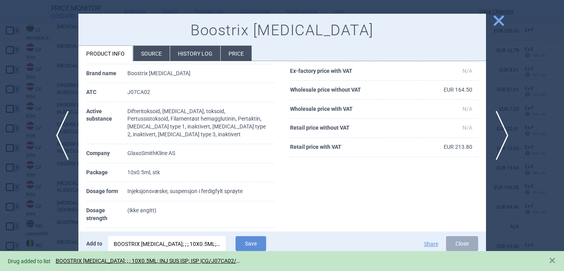
click at [59, 201] on div at bounding box center [282, 135] width 564 height 271
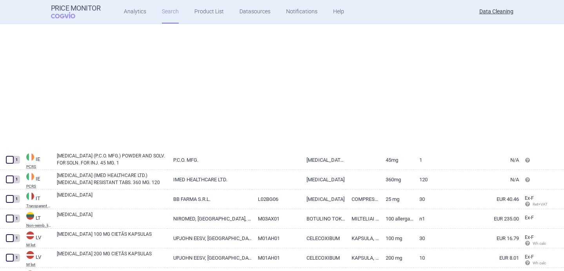
select select "brandName"
select select "newerThan"
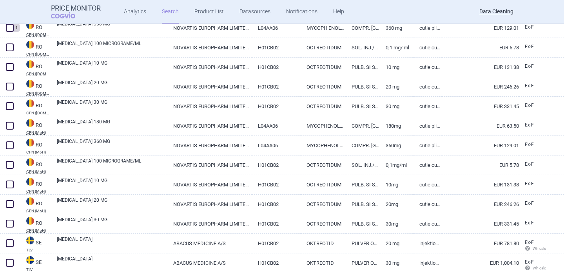
scroll to position [618, 0]
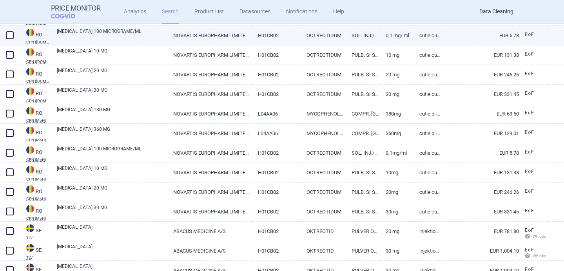
click at [115, 38] on link "[MEDICAL_DATA] 100 MICROGRAME/ML" at bounding box center [112, 35] width 111 height 14
select select "EUR"
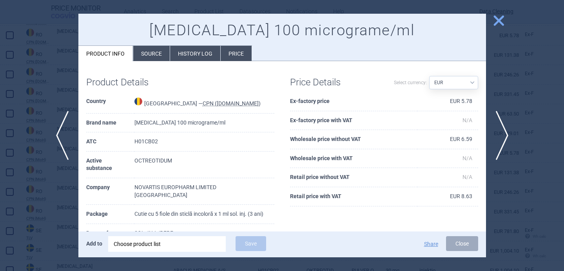
click at [152, 249] on div "Choose product list" at bounding box center [167, 245] width 107 height 16
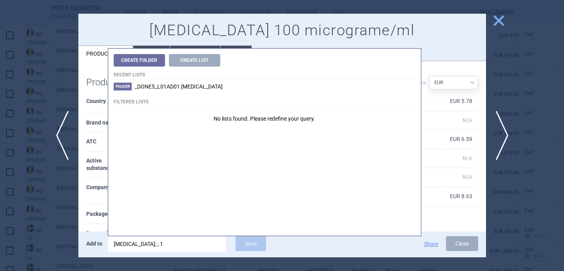
type input "sandostatin; ;"
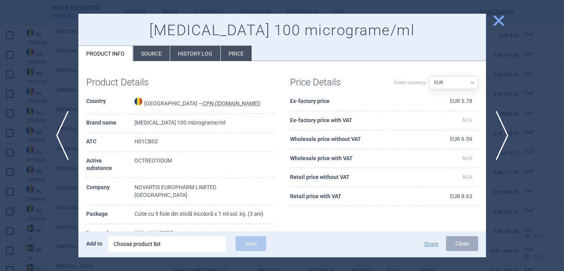
click at [87, 205] on th "Package" at bounding box center [110, 214] width 48 height 19
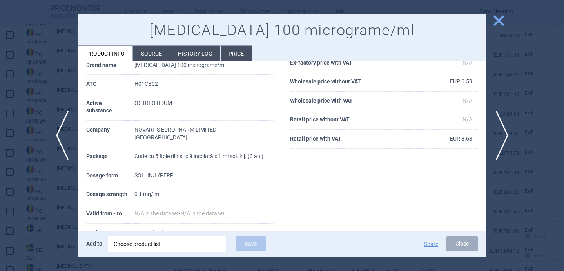
scroll to position [62, 0]
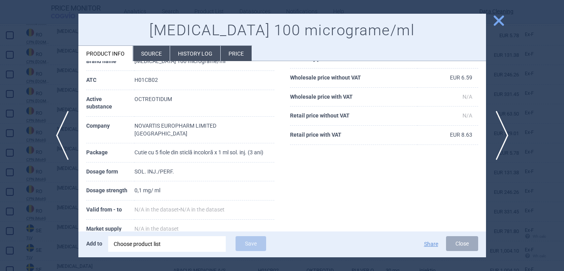
click at [142, 243] on div "Choose product list" at bounding box center [167, 245] width 107 height 16
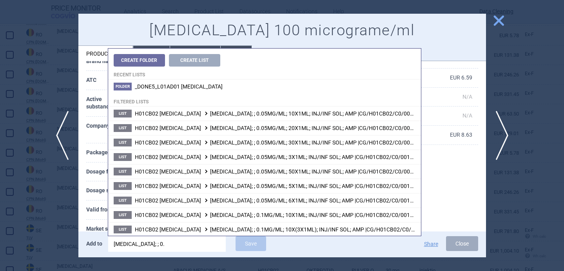
type input "sandostatin; ; 0.1"
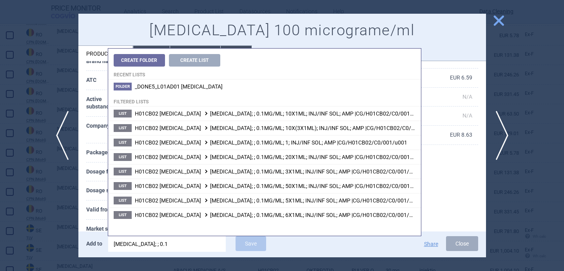
click at [93, 220] on th "Market supply" at bounding box center [110, 229] width 48 height 19
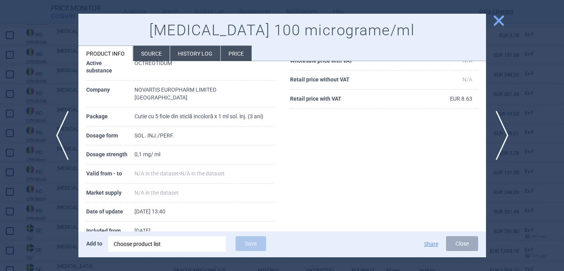
scroll to position [107, 0]
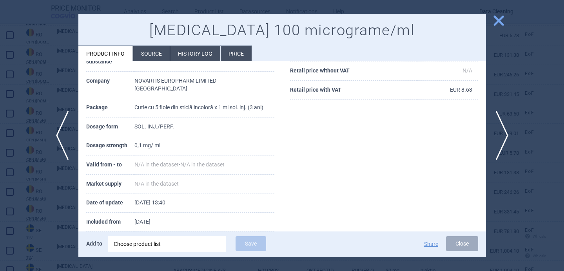
click at [157, 249] on div "Choose product list" at bounding box center [167, 245] width 107 height 16
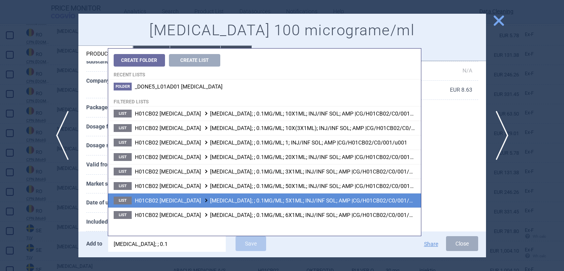
click at [222, 200] on span "H01CB02 OCTREOTIDE SANDOSTATIN; ; 0.1MG/ML; 5X1ML; INJ/INF SOL; AMP |CG/H01CB02…" at bounding box center [278, 201] width 287 height 6
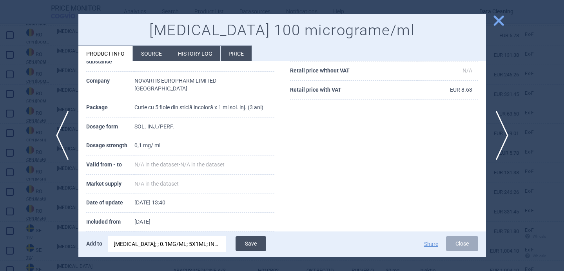
click at [258, 248] on button "Save" at bounding box center [251, 244] width 31 height 15
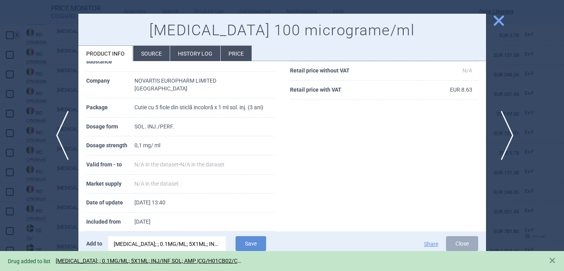
click at [505, 127] on span "next" at bounding box center [505, 135] width 18 height 49
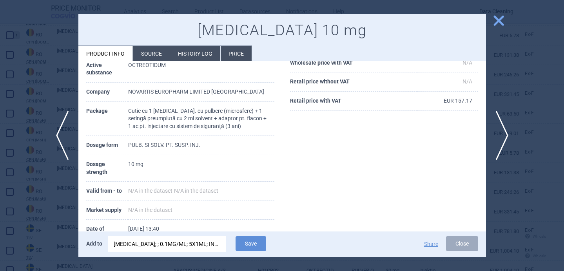
scroll to position [93, 0]
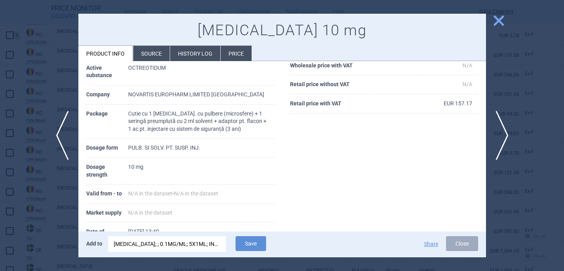
click at [175, 244] on div "SANDOSTATIN; ; 0.1MG/ML; 5X1ML; INJ/INF SOL; AMP |CG/H01CB02/C0/001/0006" at bounding box center [167, 245] width 107 height 16
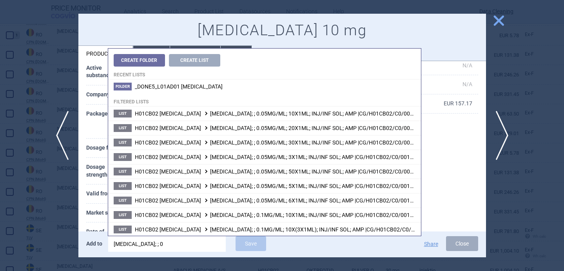
type input "sandostatin; ;"
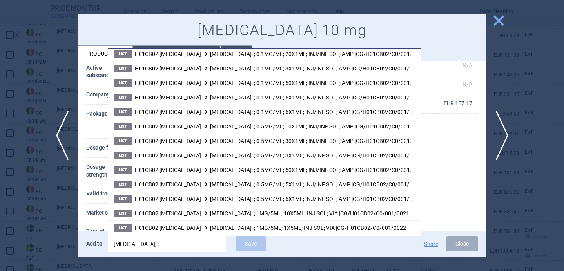
scroll to position [233, 0]
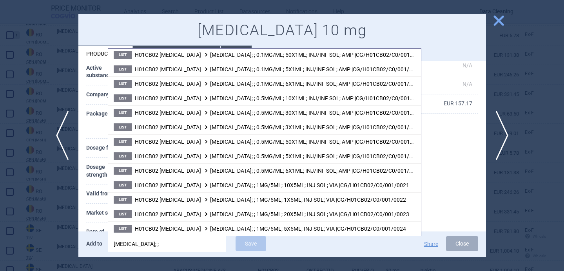
click at [87, 196] on th "Valid from - to" at bounding box center [107, 194] width 42 height 19
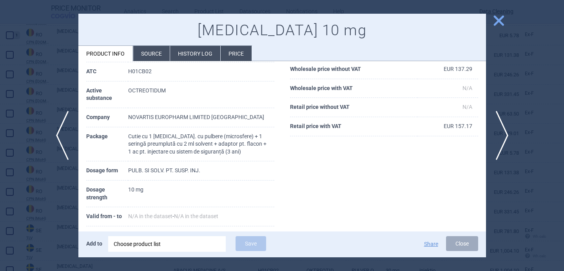
scroll to position [56, 0]
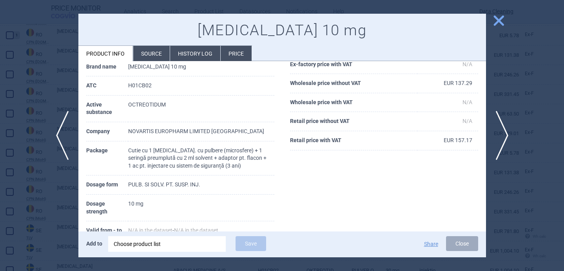
click at [152, 53] on li "Source" at bounding box center [151, 53] width 36 height 15
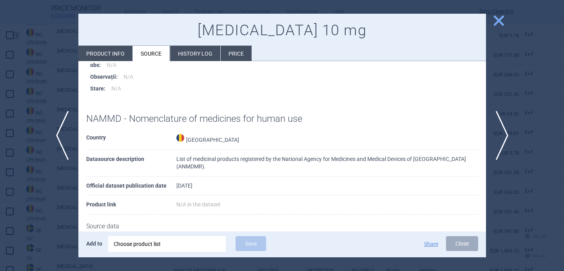
scroll to position [330, 0]
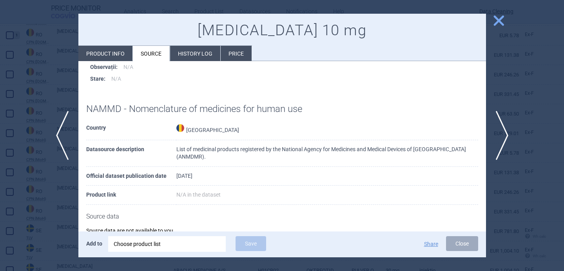
click at [55, 204] on div at bounding box center [282, 135] width 564 height 271
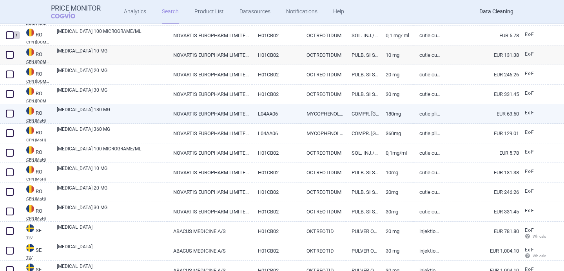
click at [84, 110] on link "[MEDICAL_DATA] 180 MG" at bounding box center [112, 113] width 111 height 14
select select "EUR"
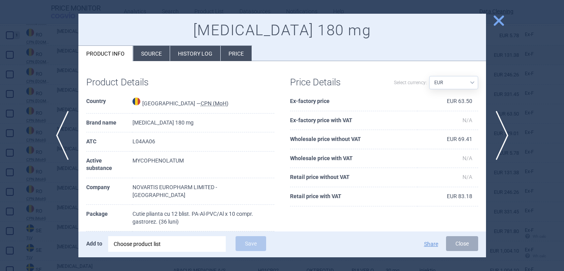
click at [170, 248] on div "Choose product list" at bounding box center [167, 245] width 107 height 16
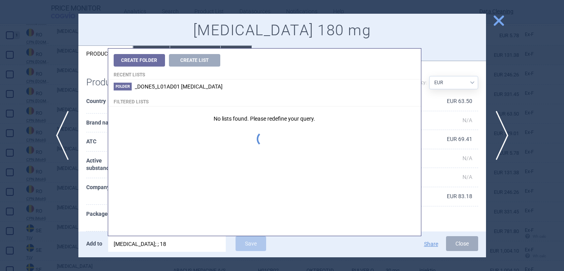
type input "myfortic; ; 180"
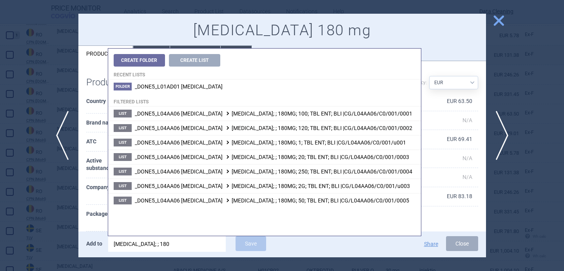
click at [95, 220] on th "Package" at bounding box center [109, 218] width 46 height 27
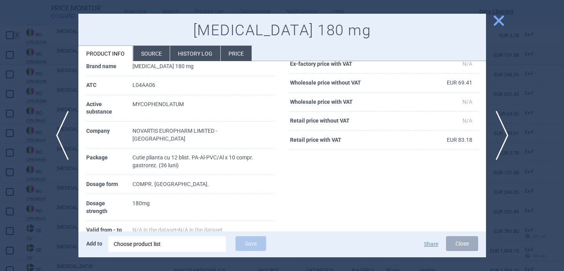
scroll to position [57, 0]
click at [148, 244] on div "Choose product list" at bounding box center [167, 245] width 107 height 16
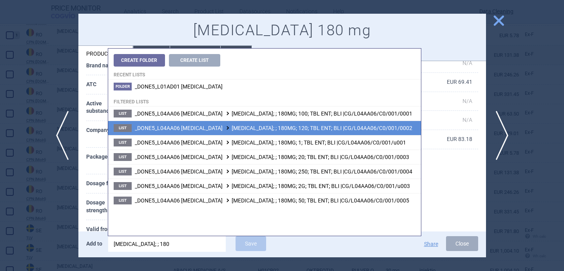
click at [242, 130] on span "_DONE5_L04AA06 MYCOPHENOLATE MOFETIL MYFORTIC; ; 180MG; 120; TBL ENT; BLI |CG/L…" at bounding box center [274, 128] width 278 height 6
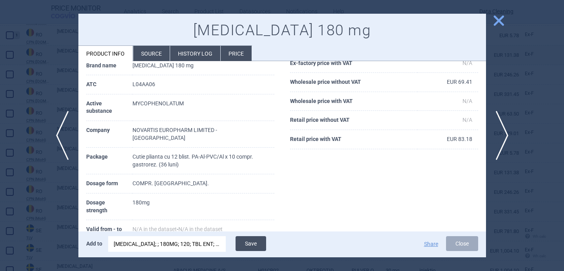
click at [252, 247] on button "Save" at bounding box center [251, 244] width 31 height 15
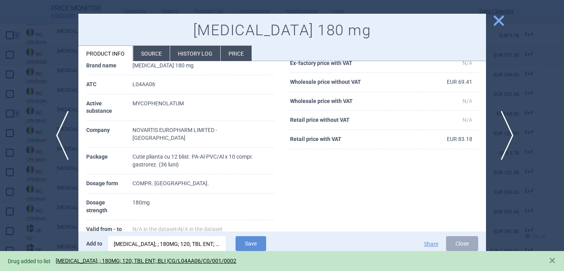
click at [506, 138] on span "next" at bounding box center [505, 135] width 18 height 49
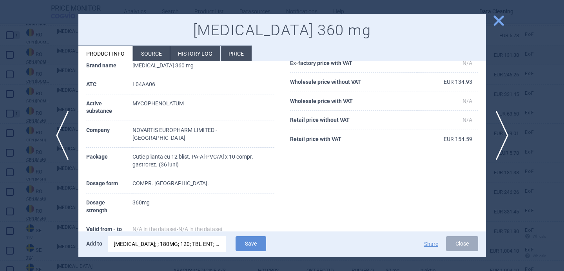
click at [197, 241] on div "MYFORTIC; ; 180MG; 120; TBL ENT; BLI |CG/L04AA06/C0/001/0002" at bounding box center [167, 245] width 107 height 16
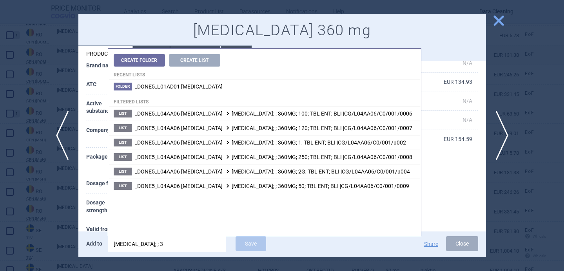
type input "myfortic; ; 36"
click at [97, 198] on th "Dosage strength" at bounding box center [109, 207] width 46 height 27
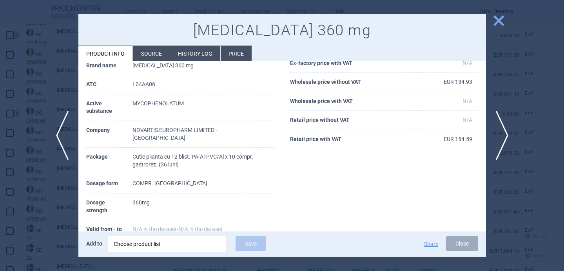
click at [168, 244] on div "Choose product list" at bounding box center [167, 245] width 107 height 16
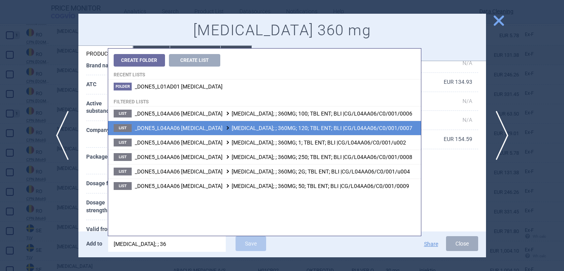
click at [258, 130] on span "_DONE5_L04AA06 MYCOPHENOLATE MOFETIL MYFORTIC; ; 360MG; 120; TBL ENT; BLI |CG/L…" at bounding box center [274, 128] width 278 height 6
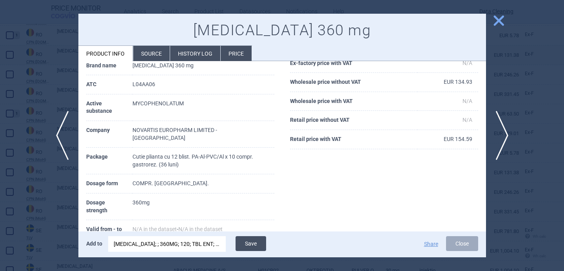
click at [257, 245] on button "Save" at bounding box center [251, 244] width 31 height 15
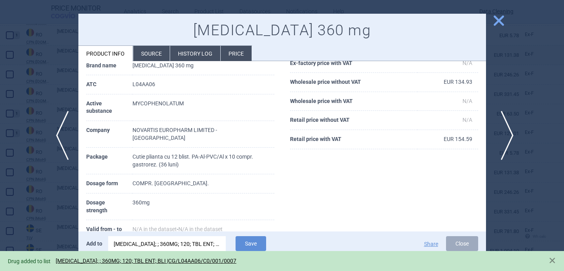
click at [509, 133] on span "next" at bounding box center [505, 135] width 18 height 49
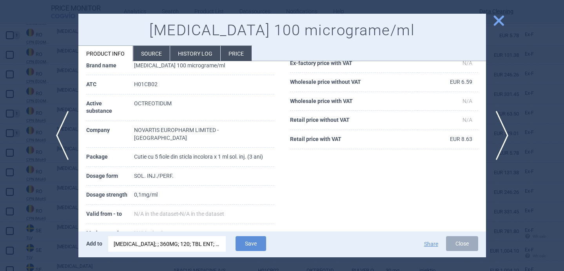
click at [45, 214] on div at bounding box center [282, 135] width 564 height 271
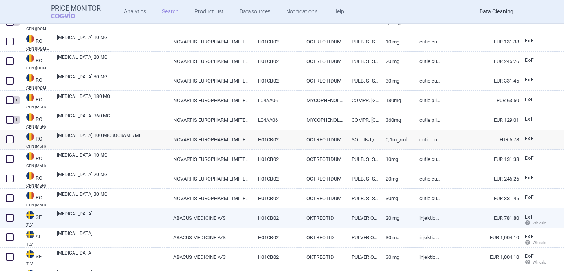
scroll to position [648, 0]
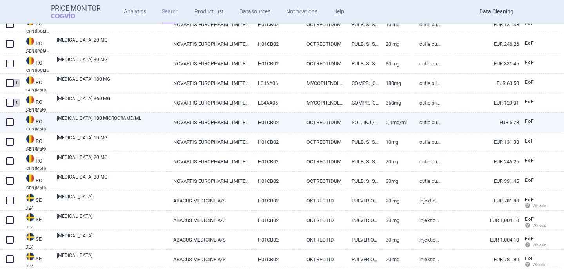
click at [75, 129] on div "[MEDICAL_DATA] 100 MICROGRAME/ML" at bounding box center [109, 123] width 116 height 20
click at [75, 124] on link "[MEDICAL_DATA] 100 MICROGRAME/ML" at bounding box center [112, 122] width 111 height 14
select select "EUR"
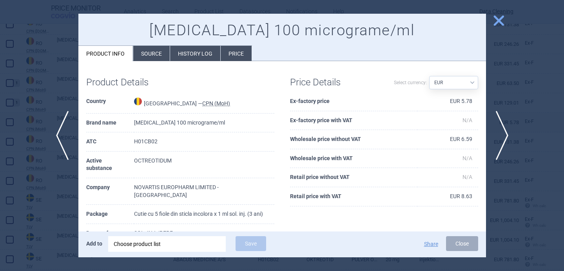
click at [126, 243] on div "Choose product list" at bounding box center [167, 245] width 107 height 16
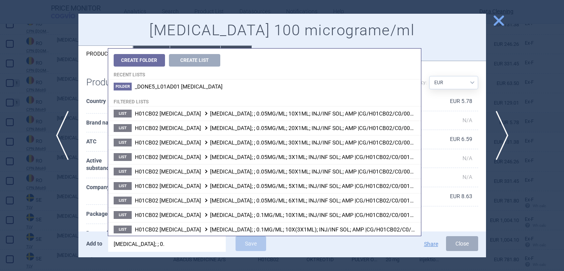
type input "sandostatin; ; 0.1"
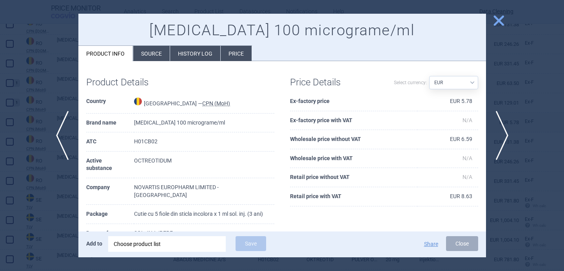
click at [87, 205] on th "Package" at bounding box center [110, 214] width 48 height 19
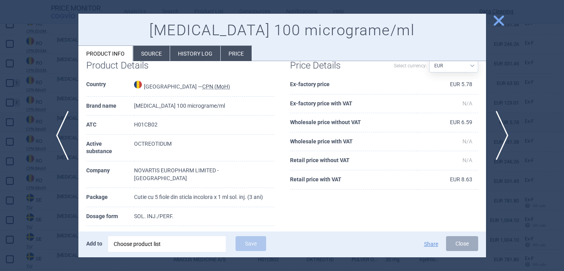
click at [127, 247] on div "Choose product list" at bounding box center [167, 245] width 107 height 16
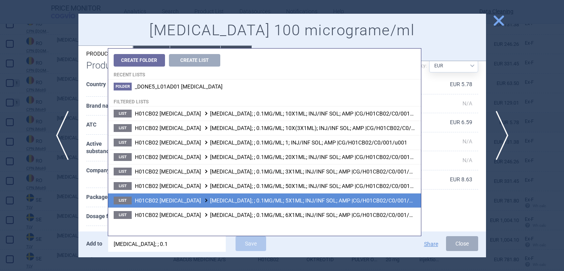
click at [186, 202] on span "H01CB02 OCTREOTIDE SANDOSTATIN; ; 0.1MG/ML; 5X1ML; INJ/INF SOL; AMP |CG/H01CB02…" at bounding box center [278, 201] width 287 height 6
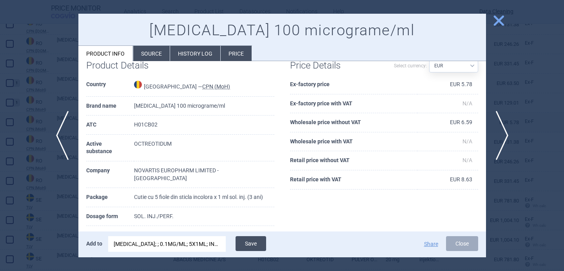
click at [247, 244] on button "Save" at bounding box center [251, 244] width 31 height 15
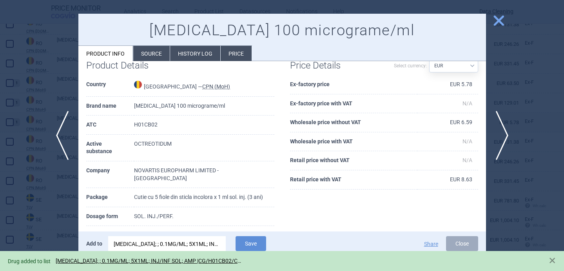
click at [193, 244] on div "SANDOSTATIN; ; 0.1MG/ML; 5X1ML; INJ/INF SOL; AMP |CG/H01CB02/C0/001/0006" at bounding box center [167, 245] width 107 height 16
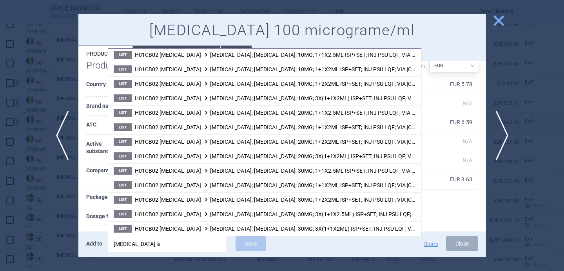
scroll to position [0, 0]
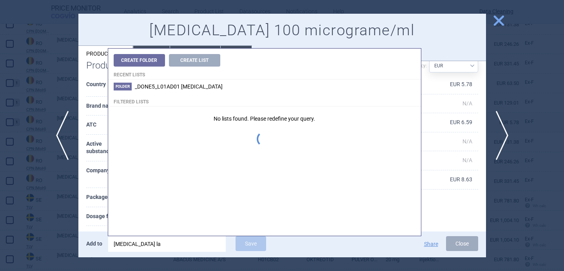
type input "sandostatin lar"
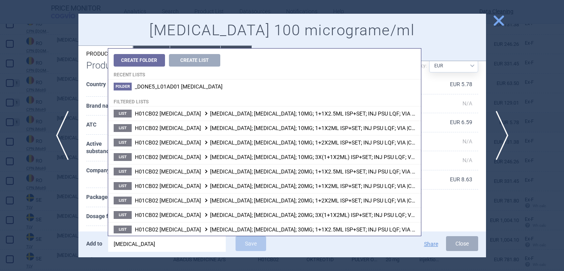
click at [58, 201] on div at bounding box center [282, 135] width 564 height 271
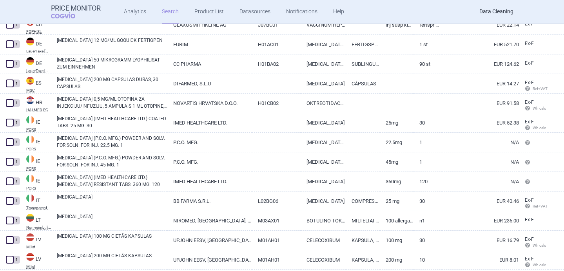
scroll to position [167, 0]
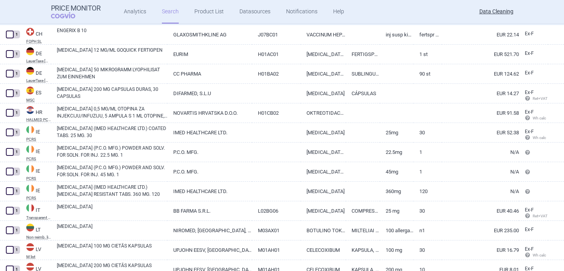
select select "brandName"
select select "newerThan"
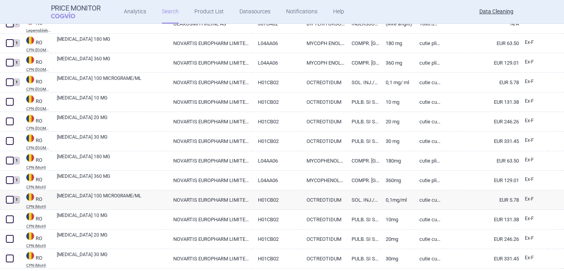
scroll to position [619, 0]
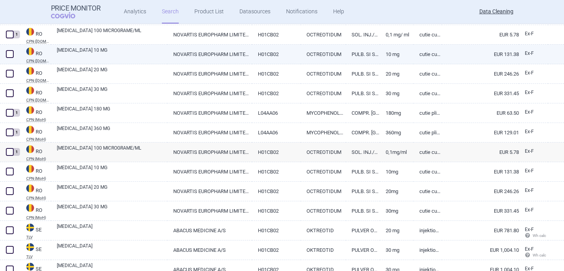
click at [100, 54] on link "[MEDICAL_DATA] 10 MG" at bounding box center [112, 54] width 111 height 14
select select "EUR"
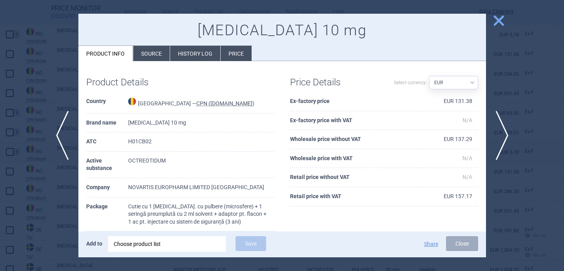
click at [156, 243] on div "Choose product list" at bounding box center [167, 245] width 107 height 16
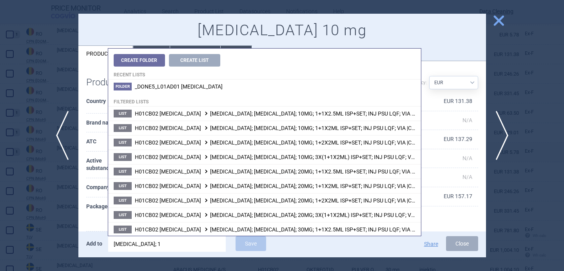
type input "[MEDICAL_DATA]; 10"
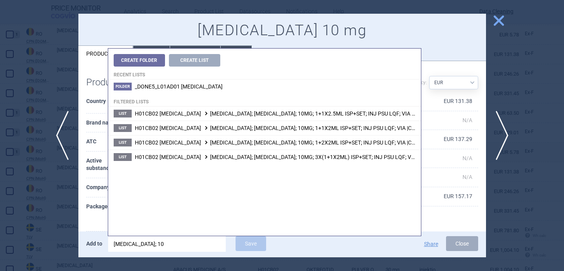
click at [96, 211] on th "Package" at bounding box center [107, 215] width 42 height 35
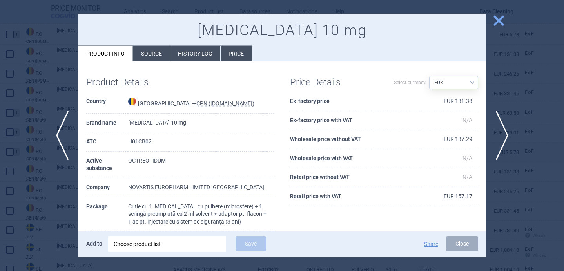
scroll to position [20, 0]
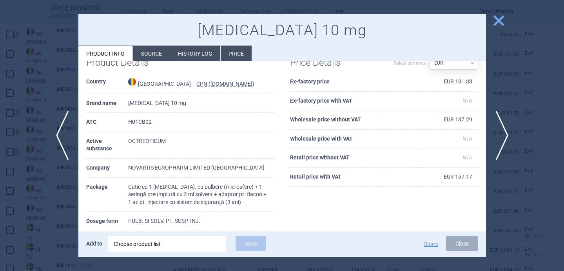
click at [191, 241] on div "Choose product list" at bounding box center [167, 245] width 107 height 16
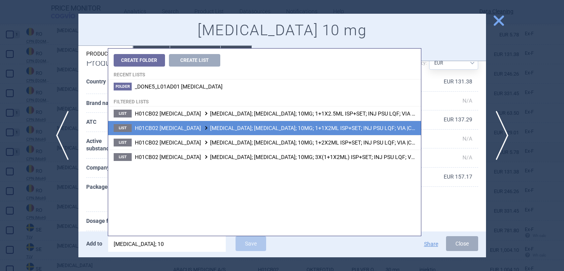
click at [250, 130] on span "H01CB02 [MEDICAL_DATA] [MEDICAL_DATA]; [MEDICAL_DATA]; 10MG; 1+1X2ML ISP+SET; I…" at bounding box center [306, 128] width 342 height 6
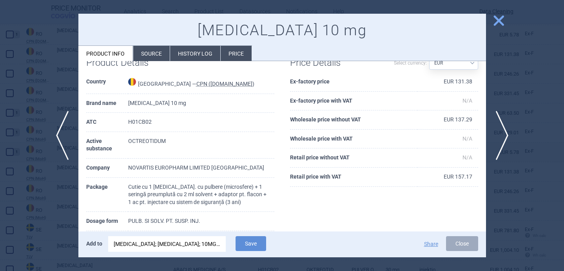
click at [204, 243] on div "[MEDICAL_DATA]; [MEDICAL_DATA]; 10MG; 1+1X2ML ISP+SET; INJ PSU LQF; VIA |CG/H01…" at bounding box center [167, 245] width 107 height 16
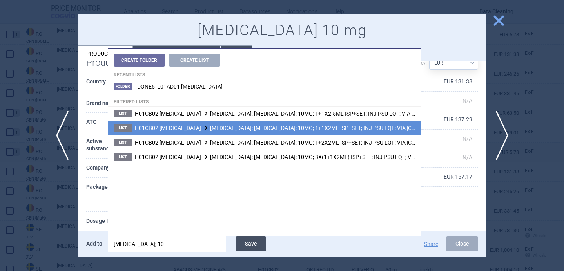
click at [250, 242] on button "Save" at bounding box center [251, 244] width 31 height 15
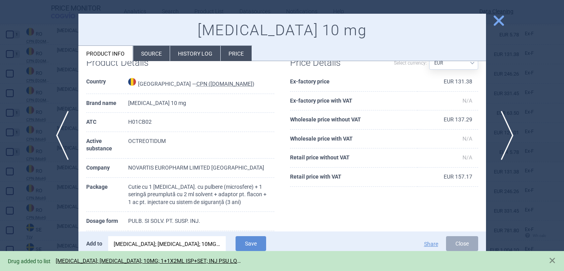
click at [508, 136] on span "next" at bounding box center [505, 135] width 18 height 49
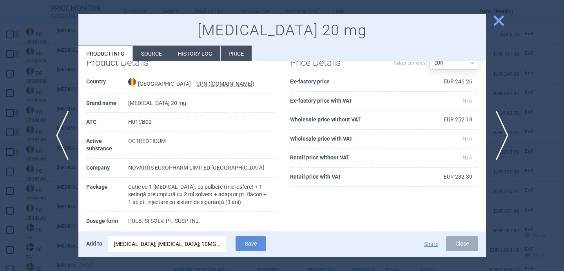
click at [193, 248] on div "[MEDICAL_DATA]; [MEDICAL_DATA]; 10MG; 1+1X2ML ISP+SET; INJ PSU LQF; VIA |CG/H01…" at bounding box center [167, 245] width 107 height 16
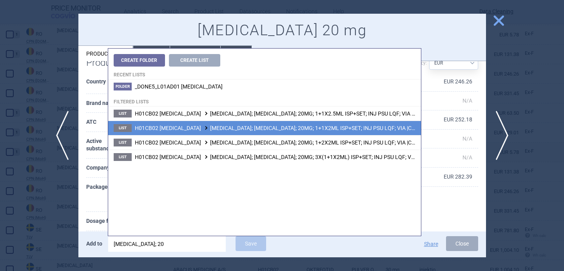
type input "[MEDICAL_DATA]; 20"
click at [241, 129] on span "H01CB02 [MEDICAL_DATA] [MEDICAL_DATA]; [MEDICAL_DATA]; 20MG; 1+1X2ML ISP+SET; I…" at bounding box center [306, 128] width 342 height 6
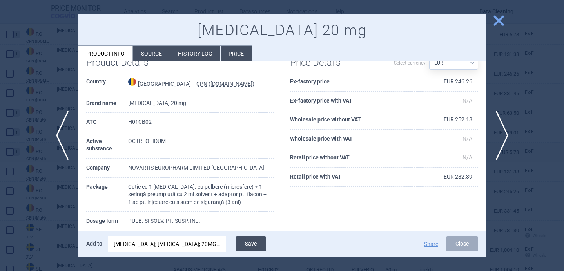
click at [251, 245] on button "Save" at bounding box center [251, 244] width 31 height 15
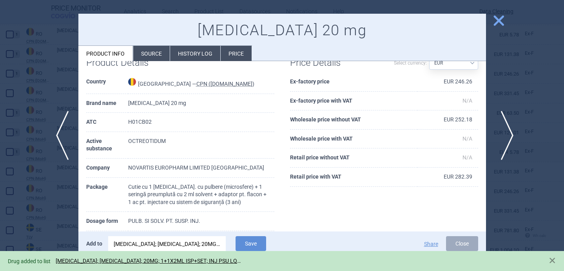
click at [507, 138] on span "next" at bounding box center [505, 135] width 18 height 49
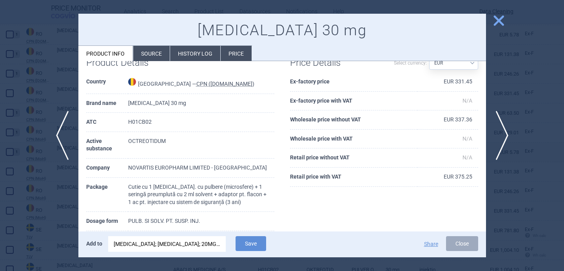
click at [182, 246] on div "[MEDICAL_DATA]; [MEDICAL_DATA]; 20MG; 1+1X2ML ISP+SET; INJ PSU LQF; VIA |CG/H01…" at bounding box center [167, 245] width 107 height 16
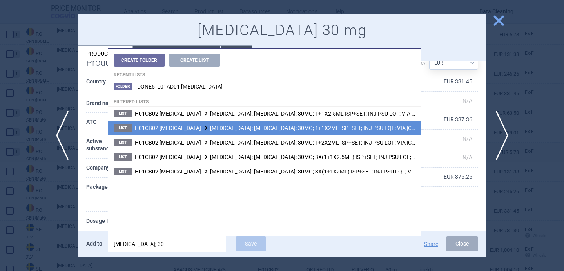
type input "[MEDICAL_DATA]; 30"
click at [304, 130] on span "H01CB02 [MEDICAL_DATA] [MEDICAL_DATA]; [MEDICAL_DATA]; 30MG; 1+1X2ML ISP+SET; I…" at bounding box center [306, 128] width 342 height 6
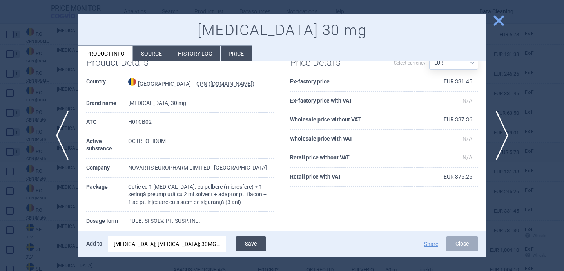
click at [253, 241] on button "Save" at bounding box center [251, 244] width 31 height 15
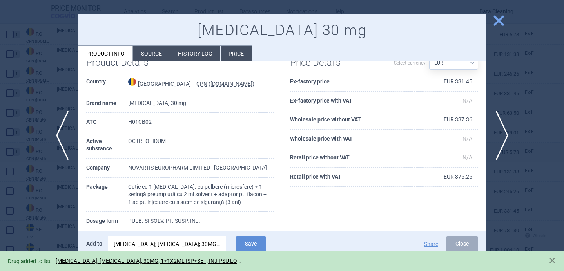
click at [49, 211] on div at bounding box center [282, 135] width 564 height 271
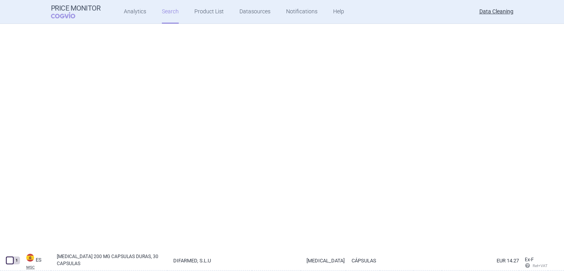
select select "brandName"
select select "newerThan"
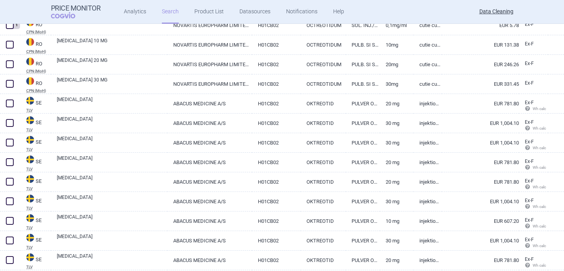
scroll to position [749, 0]
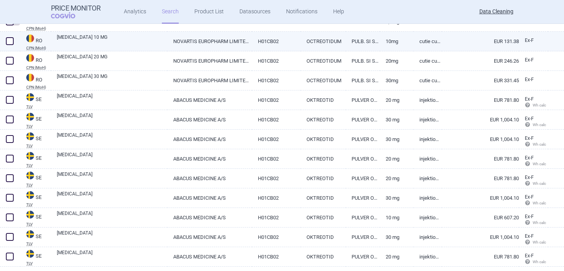
click at [101, 39] on link "[MEDICAL_DATA] 10 MG" at bounding box center [112, 41] width 111 height 14
select select "EUR"
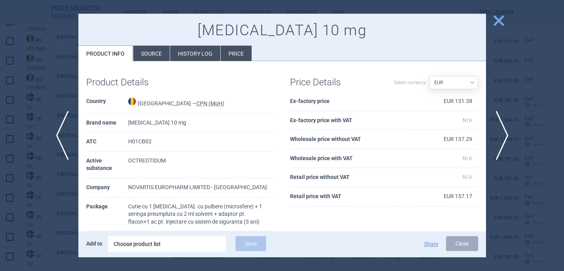
click at [190, 250] on div "Choose product list" at bounding box center [167, 245] width 107 height 16
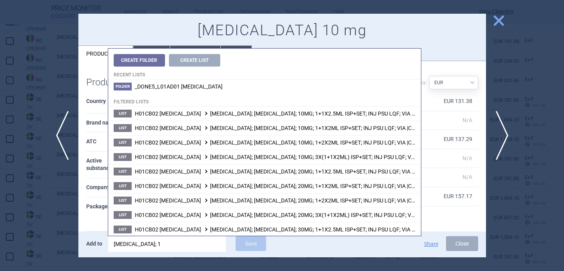
type input "[MEDICAL_DATA]; 10"
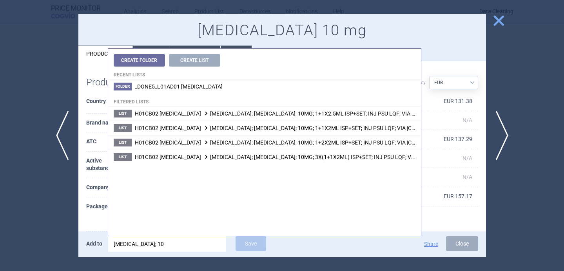
select select "EUR"
click at [99, 216] on th "Package" at bounding box center [107, 215] width 42 height 35
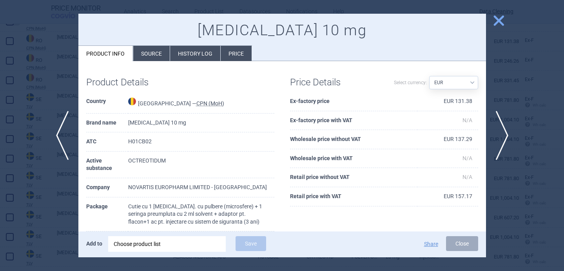
click at [162, 245] on div "Choose product list" at bounding box center [167, 245] width 107 height 16
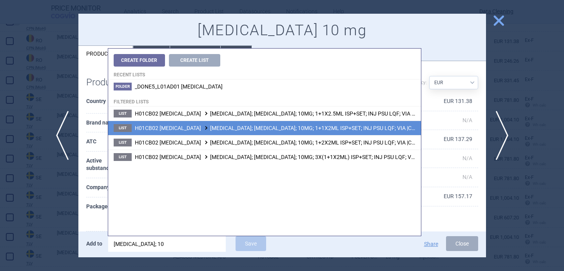
click at [278, 133] on li "List H01CB02 [MEDICAL_DATA] [MEDICAL_DATA]; [MEDICAL_DATA]; 10MG; 1+1X2ML ISP+S…" at bounding box center [264, 128] width 313 height 15
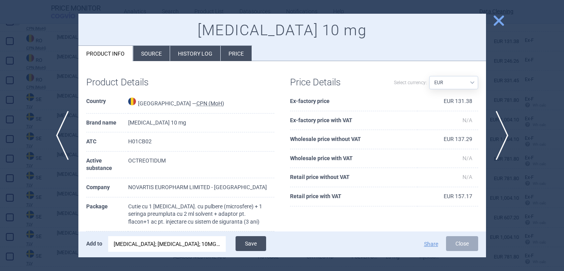
click at [253, 241] on button "Save" at bounding box center [251, 244] width 31 height 15
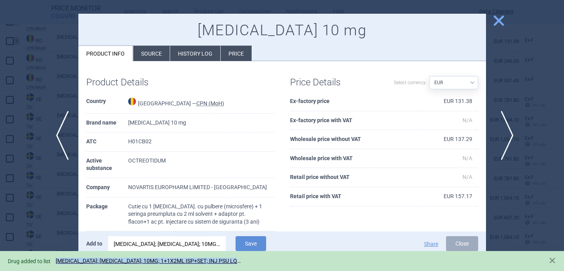
click at [509, 131] on span "next" at bounding box center [505, 135] width 18 height 49
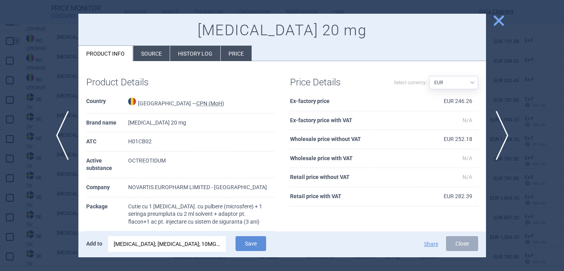
click at [182, 246] on div "[MEDICAL_DATA]; [MEDICAL_DATA]; 10MG; 1+1X2ML ISP+SET; INJ PSU LQF; VIA |CG/H01…" at bounding box center [167, 245] width 107 height 16
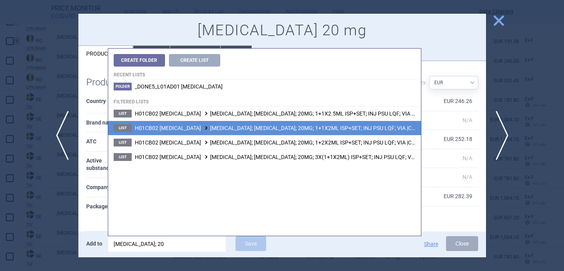
type input "[MEDICAL_DATA]; 20"
click at [269, 126] on span "H01CB02 [MEDICAL_DATA] [MEDICAL_DATA]; [MEDICAL_DATA]; 20MG; 1+1X2ML ISP+SET; I…" at bounding box center [306, 128] width 342 height 6
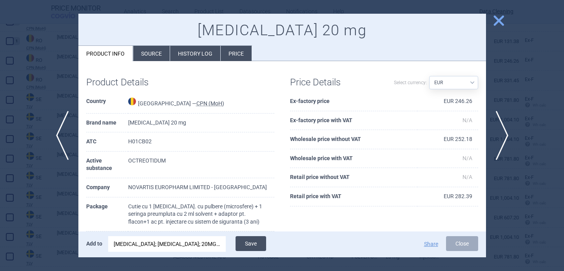
click at [257, 242] on button "Save" at bounding box center [251, 244] width 31 height 15
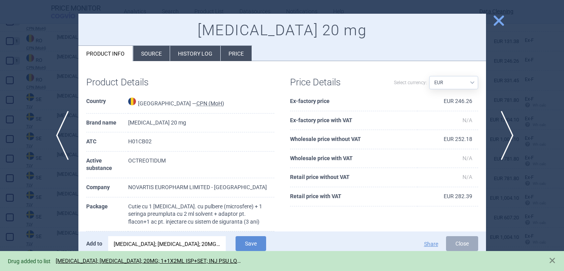
click at [509, 136] on span "next" at bounding box center [505, 135] width 18 height 49
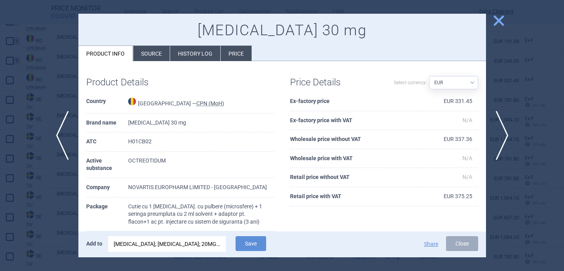
click at [194, 246] on div "[MEDICAL_DATA]; [MEDICAL_DATA]; 20MG; 1+1X2ML ISP+SET; INJ PSU LQF; VIA |CG/H01…" at bounding box center [167, 245] width 107 height 16
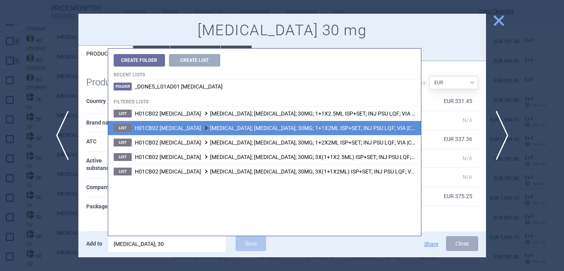
type input "[MEDICAL_DATA]; 30"
click at [294, 128] on span "H01CB02 [MEDICAL_DATA] [MEDICAL_DATA]; [MEDICAL_DATA]; 30MG; 1+1X2ML ISP+SET; I…" at bounding box center [306, 128] width 342 height 6
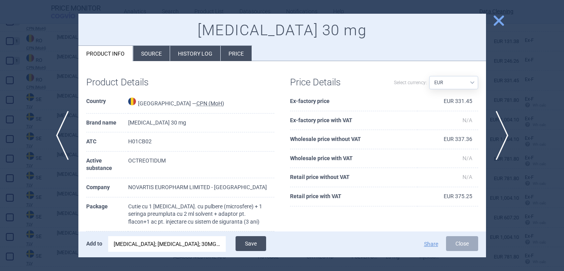
click at [253, 243] on button "Save" at bounding box center [251, 244] width 31 height 15
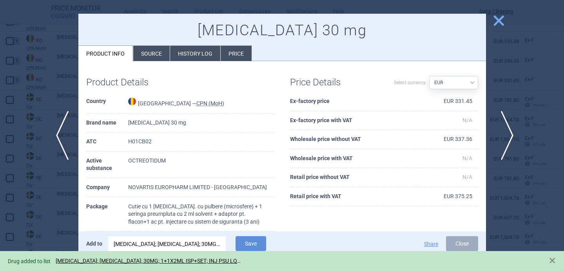
click at [508, 129] on span "next" at bounding box center [505, 135] width 18 height 49
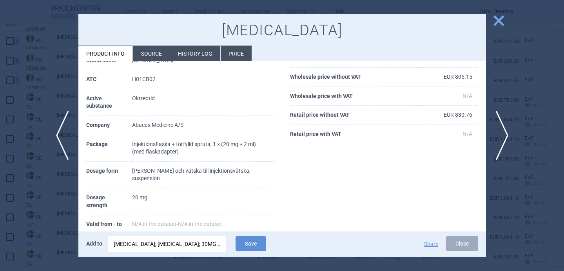
scroll to position [56, 0]
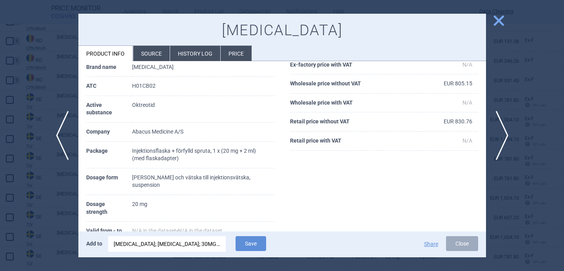
click at [187, 246] on div "[MEDICAL_DATA]; [MEDICAL_DATA]; 30MG; 1+1X2ML ISP+SET; INJ PSU LQF; VIA |CG/H01…" at bounding box center [167, 245] width 107 height 16
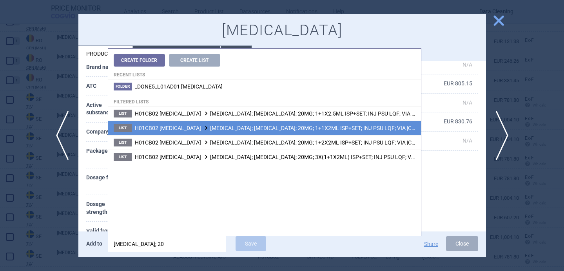
type input "[MEDICAL_DATA]; 20"
click at [280, 129] on span "H01CB02 [MEDICAL_DATA] [MEDICAL_DATA]; [MEDICAL_DATA]; 20MG; 1+1X2ML ISP+SET; I…" at bounding box center [306, 128] width 342 height 6
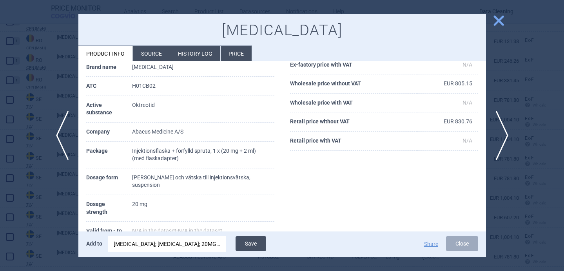
click at [248, 244] on button "Save" at bounding box center [251, 244] width 31 height 15
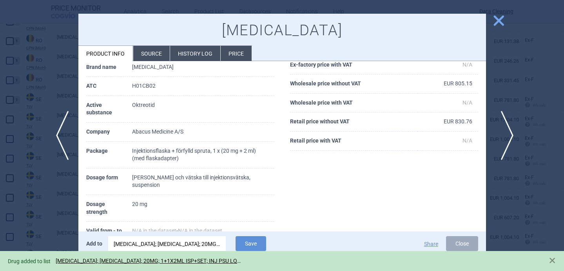
click at [511, 138] on span "next" at bounding box center [505, 135] width 18 height 49
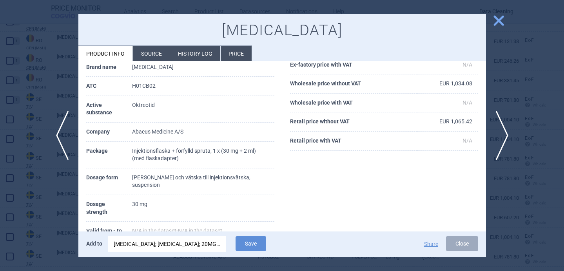
click at [201, 245] on div "[MEDICAL_DATA]; [MEDICAL_DATA]; 20MG; 1+1X2ML ISP+SET; INJ PSU LQF; VIA |CG/H01…" at bounding box center [167, 245] width 107 height 16
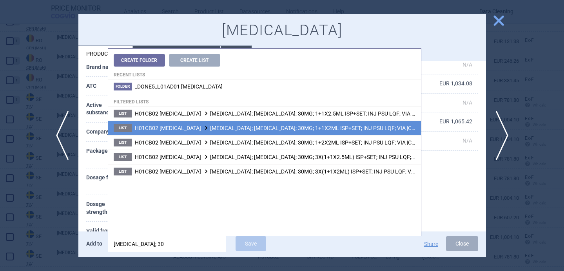
type input "[MEDICAL_DATA]; 30"
click at [312, 126] on span "H01CB02 [MEDICAL_DATA] [MEDICAL_DATA]; [MEDICAL_DATA]; 30MG; 1+1X2ML ISP+SET; I…" at bounding box center [306, 128] width 342 height 6
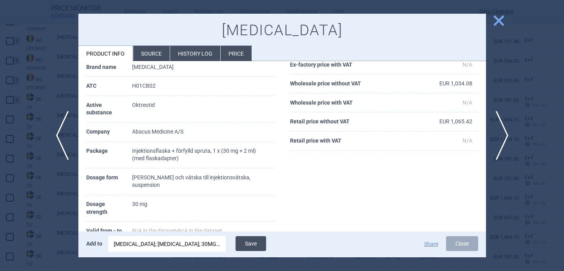
click at [257, 245] on button "Save" at bounding box center [251, 244] width 31 height 15
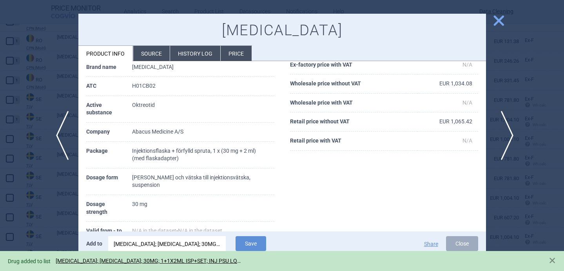
click at [511, 135] on span "next" at bounding box center [505, 135] width 18 height 49
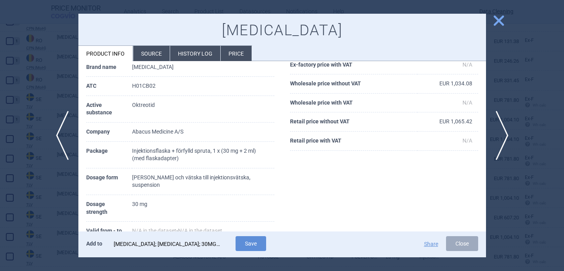
click at [200, 243] on div "[MEDICAL_DATA]; [MEDICAL_DATA]; 30MG; 1+1X2ML ISP+SET; INJ PSU LQF; VIA |CG/H01…" at bounding box center [167, 245] width 107 height 16
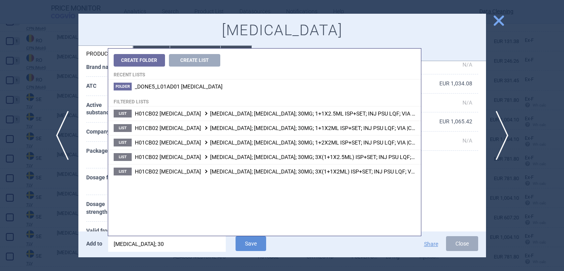
click at [100, 222] on th "Valid from - to" at bounding box center [109, 231] width 46 height 19
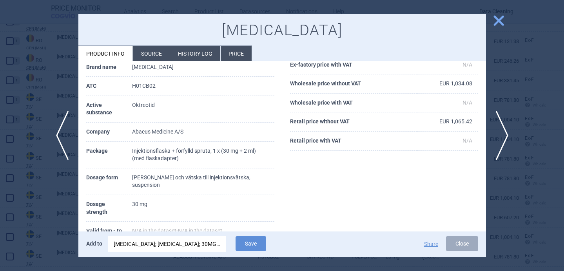
click at [173, 244] on div "[MEDICAL_DATA]; [MEDICAL_DATA]; 30MG; 1+1X2ML ISP+SET; INJ PSU LQF; VIA |CG/H01…" at bounding box center [167, 245] width 107 height 16
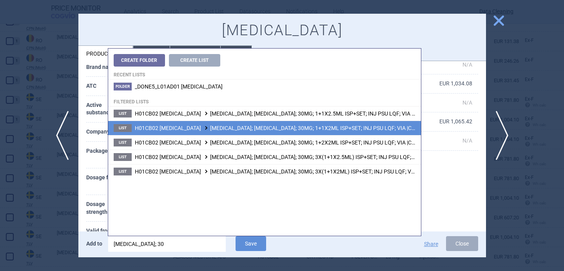
click at [271, 129] on span "H01CB02 [MEDICAL_DATA] [MEDICAL_DATA]; [MEDICAL_DATA]; 30MG; 1+1X2ML ISP+SET; I…" at bounding box center [306, 128] width 342 height 6
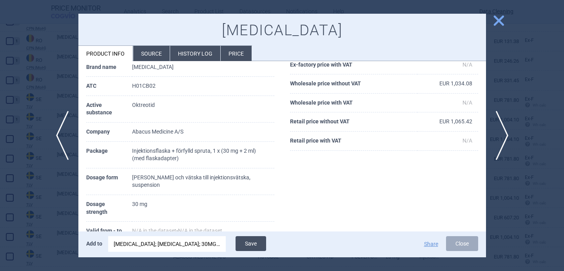
click at [253, 246] on button "Save" at bounding box center [251, 244] width 31 height 15
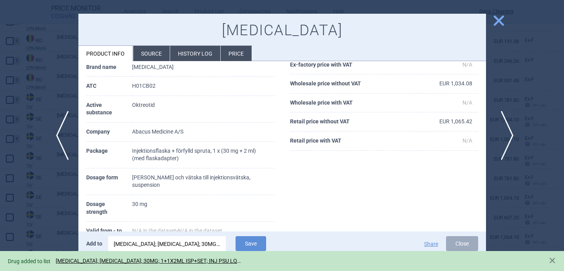
click at [508, 136] on span "next" at bounding box center [505, 135] width 18 height 49
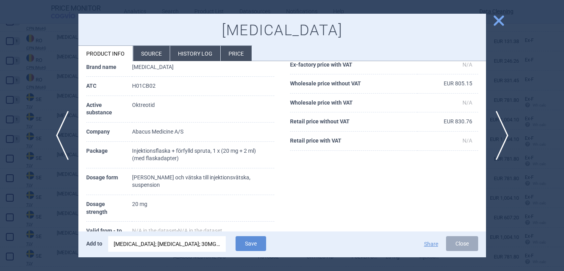
click at [195, 245] on div "[MEDICAL_DATA]; [MEDICAL_DATA]; 30MG; 1+1X2ML ISP+SET; INJ PSU LQF; VIA |CG/H01…" at bounding box center [167, 245] width 107 height 16
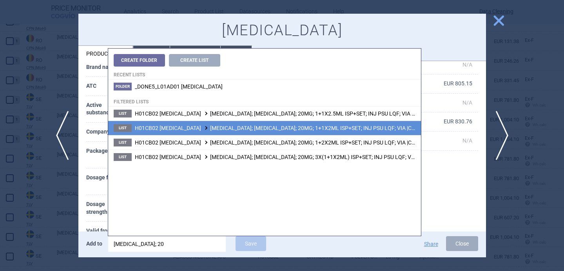
type input "[MEDICAL_DATA]; 20"
click at [281, 129] on span "H01CB02 [MEDICAL_DATA] [MEDICAL_DATA]; [MEDICAL_DATA]; 20MG; 1+1X2ML ISP+SET; I…" at bounding box center [306, 128] width 342 height 6
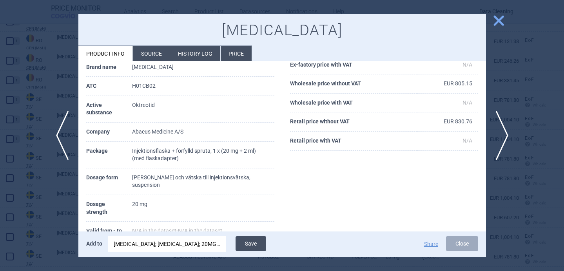
click at [257, 244] on button "Save" at bounding box center [251, 244] width 31 height 15
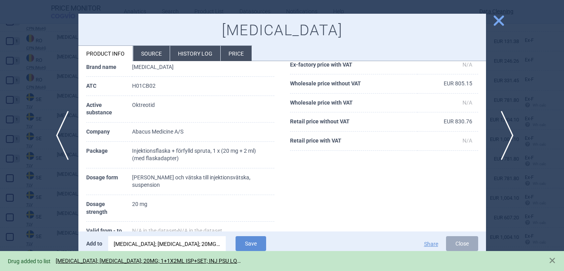
click at [510, 135] on span "next" at bounding box center [505, 135] width 18 height 49
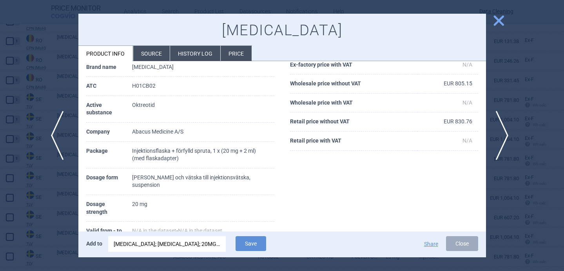
click at [59, 136] on span "previous" at bounding box center [60, 135] width 18 height 49
click at [502, 133] on span "next" at bounding box center [505, 135] width 18 height 49
click at [257, 244] on button "Save" at bounding box center [251, 244] width 31 height 15
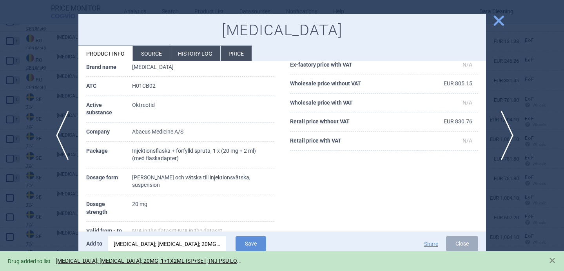
click at [504, 130] on span "next" at bounding box center [505, 135] width 18 height 49
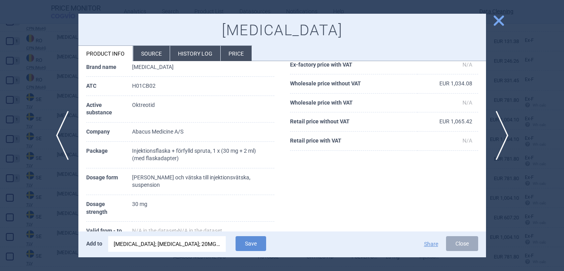
click at [157, 244] on div "[MEDICAL_DATA]; [MEDICAL_DATA]; 20MG; 1+1X2ML ISP+SET; INJ PSU LQF; VIA |CG/H01…" at bounding box center [167, 245] width 107 height 16
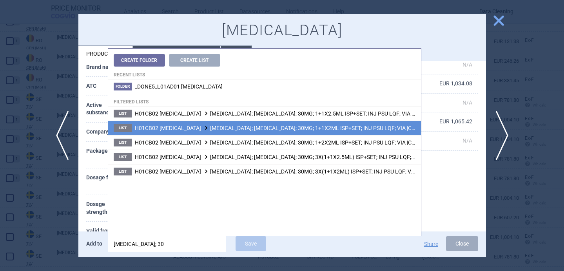
type input "[MEDICAL_DATA]; 30"
click at [286, 129] on span "H01CB02 [MEDICAL_DATA] [MEDICAL_DATA]; [MEDICAL_DATA]; 30MG; 1+1X2ML ISP+SET; I…" at bounding box center [306, 128] width 342 height 6
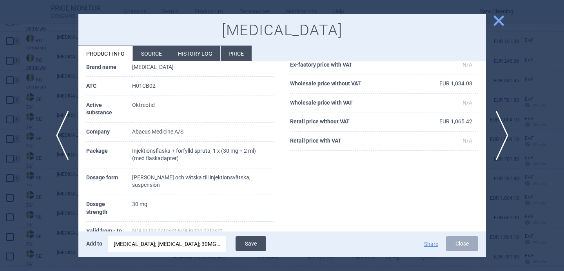
click at [249, 244] on button "Save" at bounding box center [251, 244] width 31 height 15
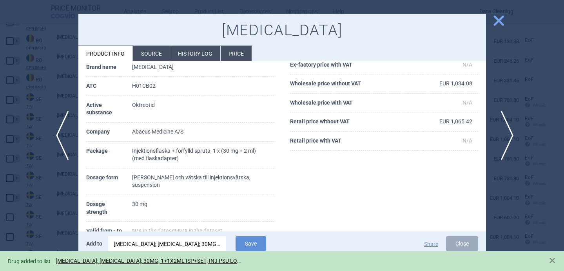
click at [508, 133] on span "next" at bounding box center [505, 135] width 18 height 49
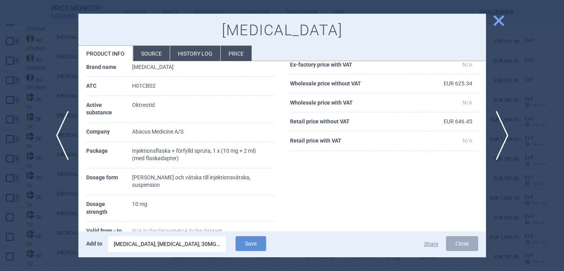
click at [194, 246] on div "[MEDICAL_DATA]; [MEDICAL_DATA]; 30MG; 1+1X2ML ISP+SET; INJ PSU LQF; VIA |CG/H01…" at bounding box center [167, 245] width 107 height 16
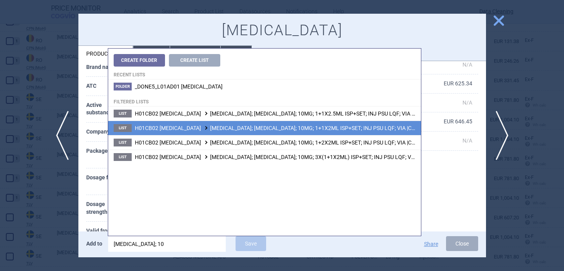
type input "[MEDICAL_DATA]; 10"
click at [300, 126] on span "H01CB02 [MEDICAL_DATA] [MEDICAL_DATA]; [MEDICAL_DATA]; 10MG; 1+1X2ML ISP+SET; I…" at bounding box center [306, 128] width 342 height 6
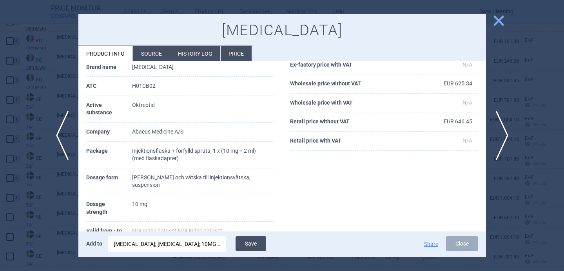
click at [257, 243] on button "Save" at bounding box center [251, 244] width 31 height 15
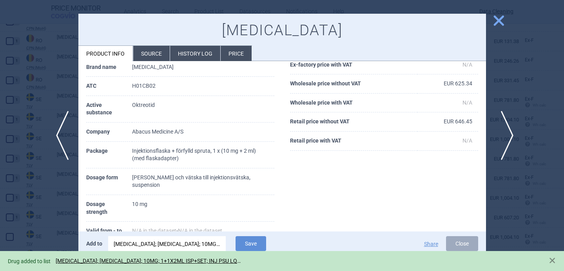
click at [508, 129] on span "next" at bounding box center [505, 135] width 18 height 49
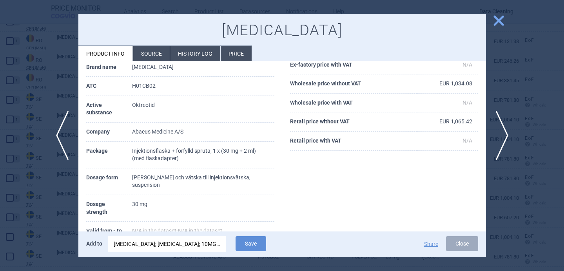
click at [186, 247] on div "[MEDICAL_DATA]; [MEDICAL_DATA]; 10MG; 1+1X2ML ISP+SET; INJ PSU LQF; VIA |CG/H01…" at bounding box center [167, 245] width 107 height 16
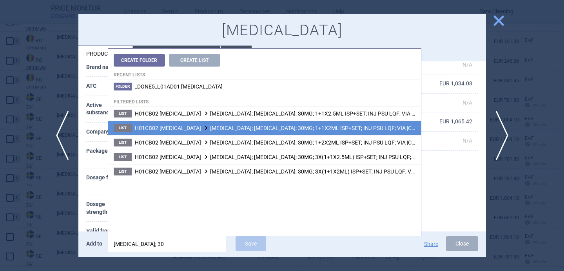
type input "[MEDICAL_DATA]; 30"
click at [306, 131] on span "H01CB02 [MEDICAL_DATA] [MEDICAL_DATA]; [MEDICAL_DATA]; 30MG; 1+1X2ML ISP+SET; I…" at bounding box center [306, 128] width 342 height 6
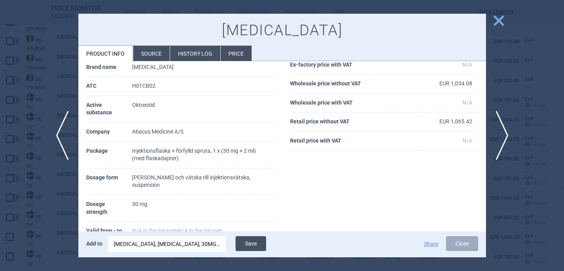
click at [255, 244] on button "Save" at bounding box center [251, 244] width 31 height 15
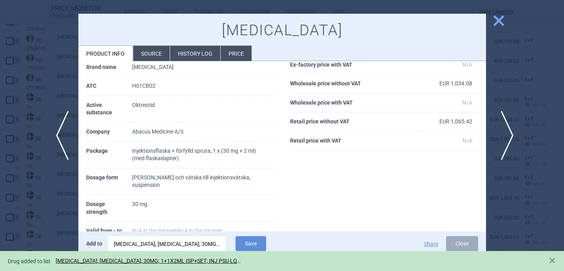
click at [504, 133] on span "next" at bounding box center [505, 135] width 18 height 49
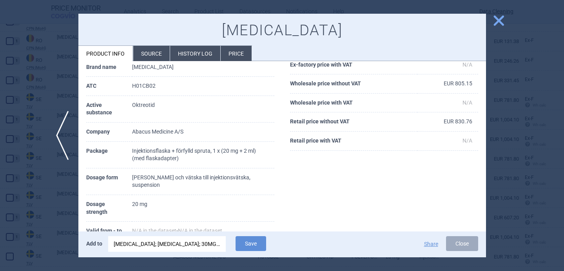
click at [182, 247] on div "[MEDICAL_DATA]; [MEDICAL_DATA]; 30MG; 1+1X2ML ISP+SET; INJ PSU LQF; VIA |CG/H01…" at bounding box center [167, 245] width 107 height 16
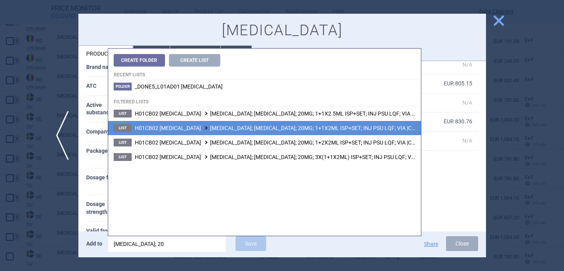
type input "[MEDICAL_DATA]; 20"
click at [289, 130] on span "H01CB02 [MEDICAL_DATA] [MEDICAL_DATA]; [MEDICAL_DATA]; 20MG; 1+1X2ML ISP+SET; I…" at bounding box center [306, 128] width 342 height 6
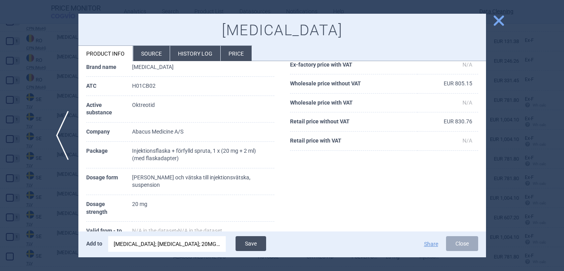
click at [260, 242] on button "Save" at bounding box center [251, 244] width 31 height 15
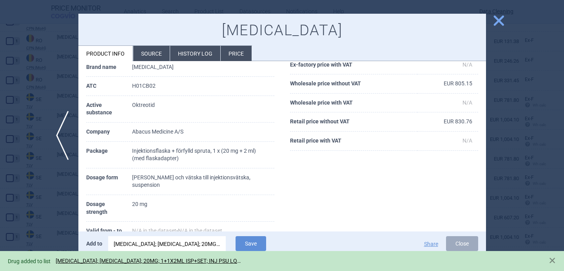
click at [50, 234] on div at bounding box center [282, 135] width 564 height 271
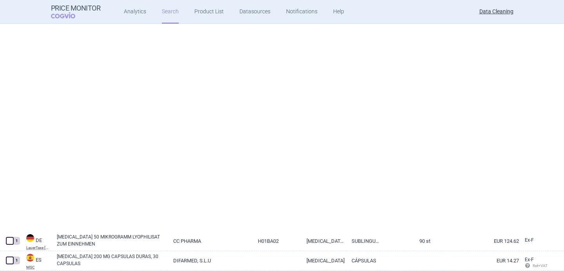
select select "brandName"
select select "newerThan"
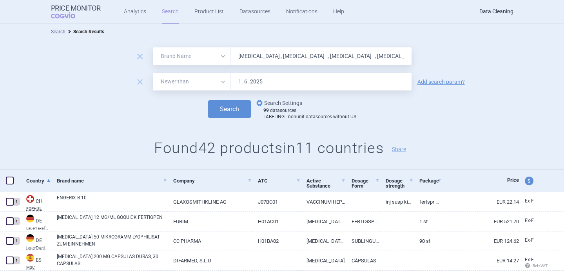
click at [274, 102] on link "options Search Settings" at bounding box center [278, 102] width 47 height 9
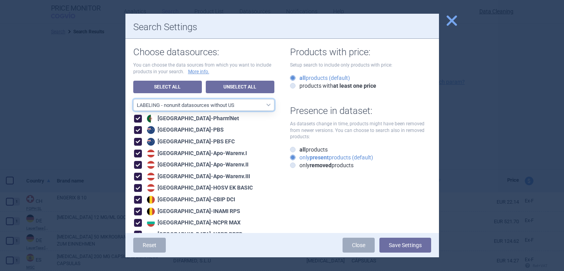
click at [252, 103] on select "All data sources LABELING - unit datasources without US LABELING - nonunit data…" at bounding box center [203, 105] width 141 height 12
select select "8989dc10-0f59-46fa-8fa1-2d950f31f8cb"
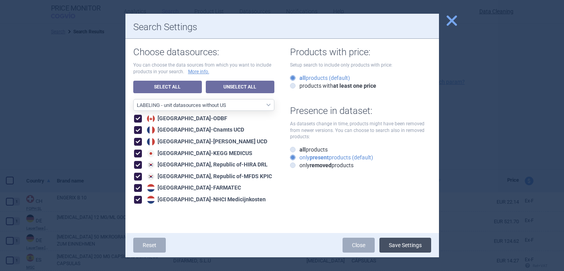
click at [402, 248] on button "Save Settings" at bounding box center [406, 245] width 52 height 15
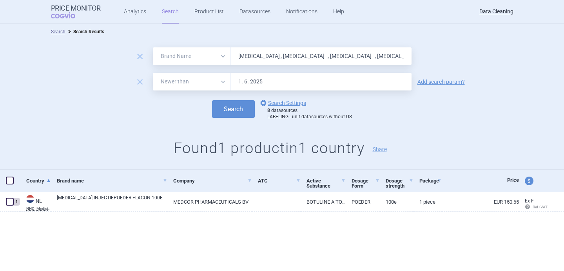
click at [402, 248] on div "Search Search Results remove All Brand Name ATC Company Active Substance Countr…" at bounding box center [282, 147] width 564 height 247
click at [280, 102] on link "options Search Settings" at bounding box center [282, 102] width 47 height 9
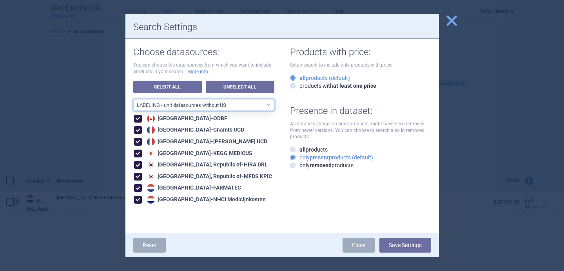
click at [251, 105] on select "All data sources LABELING - unit datasources without US LABELING - nonunit data…" at bounding box center [203, 105] width 141 height 12
select select "194b0200-cf1c-4e35-97df-3b55a106476a"
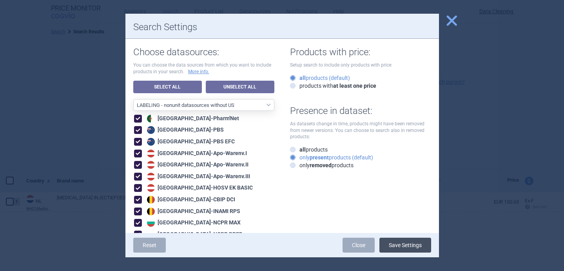
click at [406, 250] on button "Save Settings" at bounding box center [406, 245] width 52 height 15
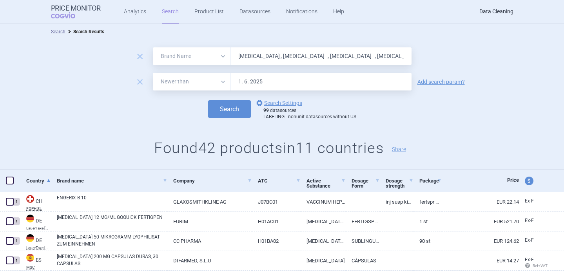
click at [275, 56] on input "[MEDICAL_DATA] , [MEDICAL_DATA] , [MEDICAL_DATA] , [MEDICAL_DATA] , [MEDICAL_DA…" at bounding box center [321, 56] width 181 height 18
paste input "[MEDICAL_DATA] , [MEDICAL_DATA] , SEVORAN , TARGIN , SATIVEX , [MEDICAL_DATA] ,…"
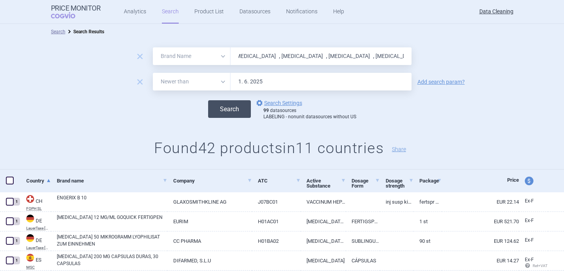
type input "[MEDICAL_DATA] , [MEDICAL_DATA] , SEVORAN , TARGIN , SATIVEX , [MEDICAL_DATA] ,…"
click at [240, 106] on button "Search" at bounding box center [229, 109] width 43 height 18
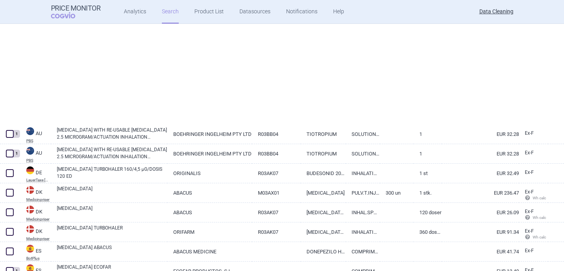
select select "brandName"
select select "newerThan"
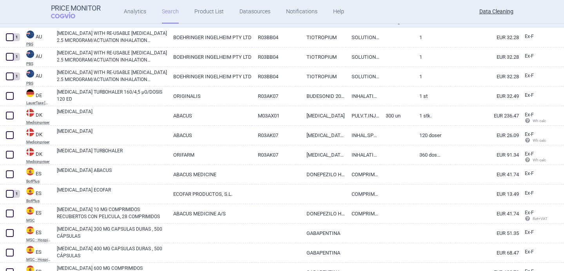
scroll to position [167, 0]
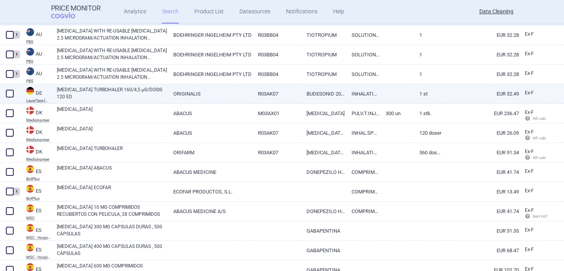
click at [77, 95] on link "[MEDICAL_DATA] TURBOHALER 160/4,5 µG/DOSIS 120 ED" at bounding box center [112, 93] width 111 height 14
select select "EUR"
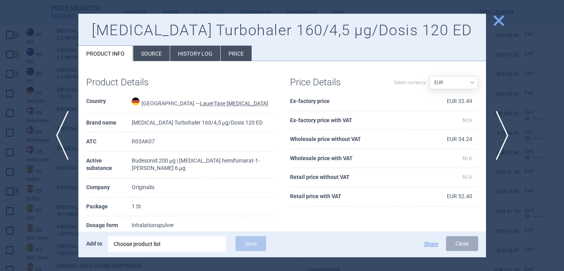
click at [156, 246] on div "Choose product list" at bounding box center [167, 245] width 107 height 16
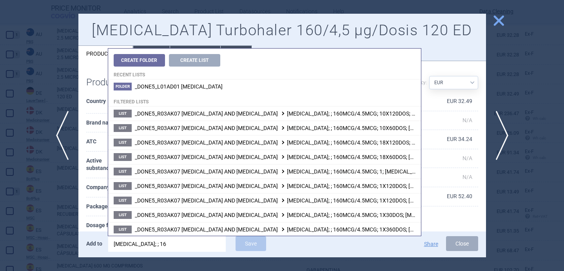
type input "[MEDICAL_DATA]; ; 160"
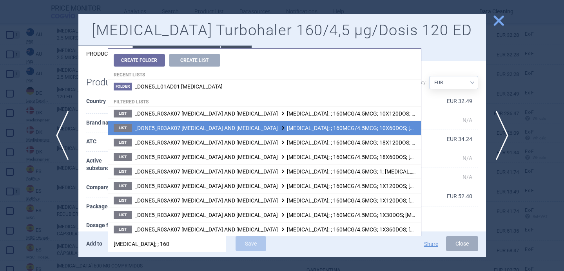
scroll to position [88, 0]
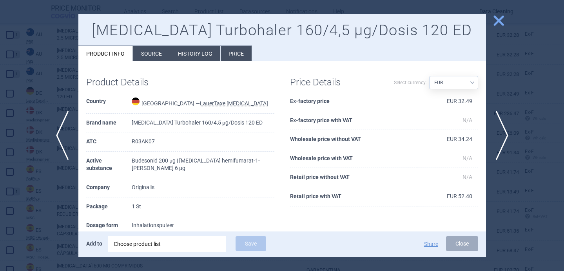
click at [96, 195] on th "Company" at bounding box center [109, 187] width 46 height 19
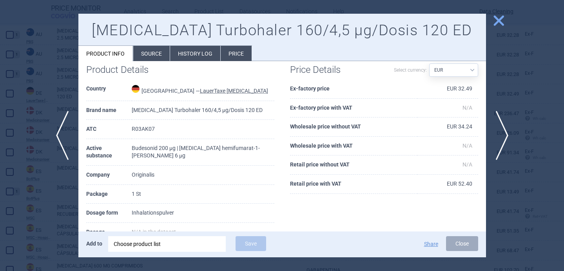
click at [144, 241] on div "Choose product list" at bounding box center [167, 245] width 107 height 16
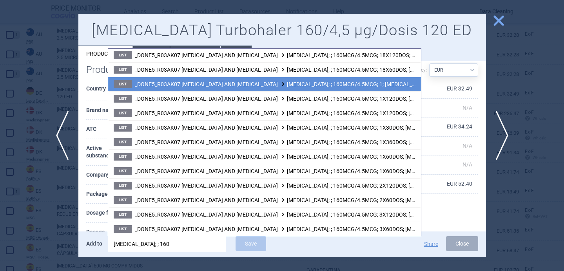
scroll to position [88, 0]
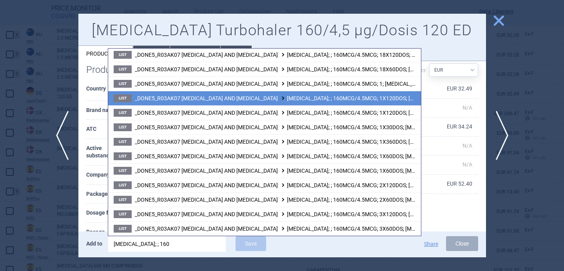
click at [251, 100] on span "_DONE5_R03AK07 [MEDICAL_DATA] AND [MEDICAL_DATA] [MEDICAL_DATA]; ; 160MCG/4.5MC…" at bounding box center [345, 98] width 420 height 6
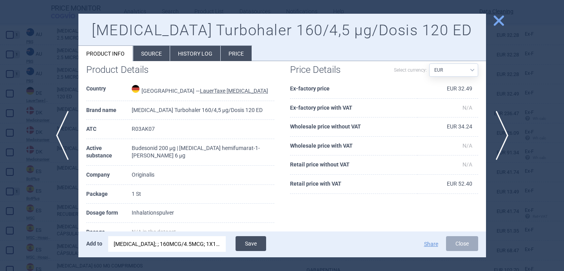
click at [255, 244] on button "Save" at bounding box center [251, 244] width 31 height 15
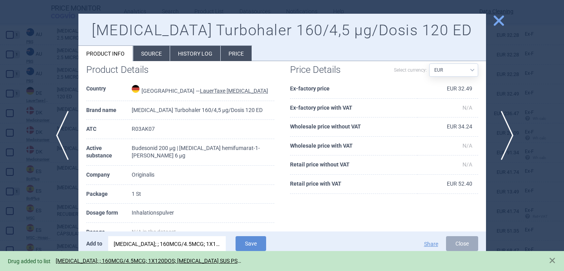
click at [505, 135] on span "next" at bounding box center [505, 135] width 18 height 49
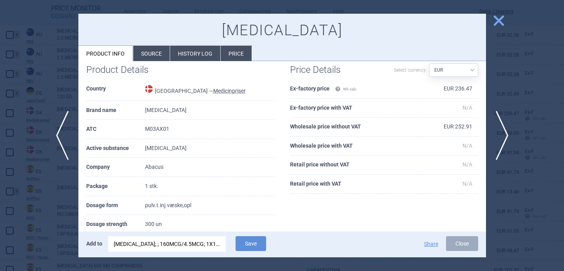
click at [179, 248] on div "[MEDICAL_DATA]; ; 160MCG/4.5MCG; 1X120DOS; [MEDICAL_DATA] SUS PSS; PSS |CG/R03A…" at bounding box center [167, 245] width 107 height 16
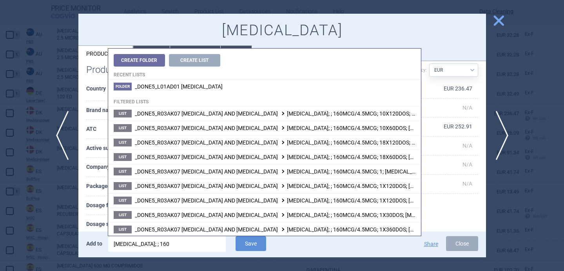
click at [179, 248] on input "[MEDICAL_DATA]; ; 160" at bounding box center [167, 245] width 118 height 16
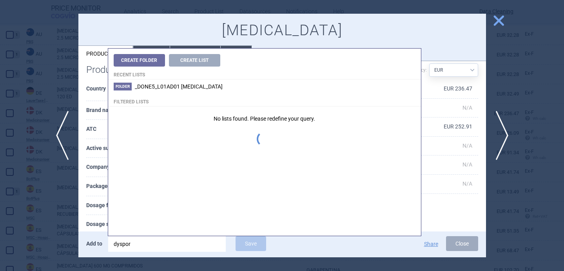
type input "[MEDICAL_DATA]"
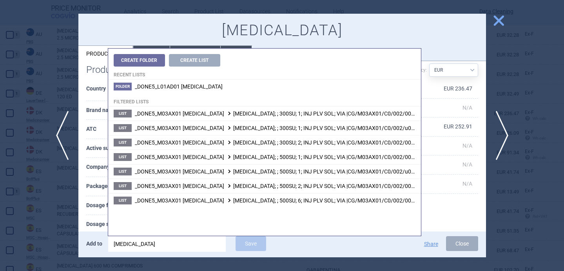
click at [100, 219] on th "Dosage strength" at bounding box center [115, 224] width 59 height 19
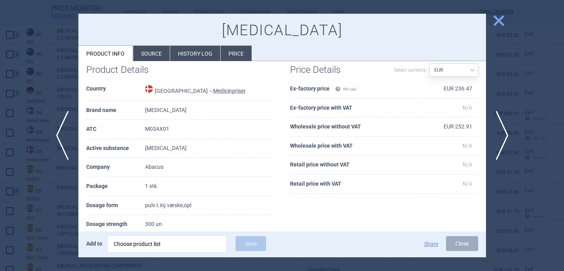
click at [178, 240] on div "Choose product list" at bounding box center [167, 245] width 107 height 16
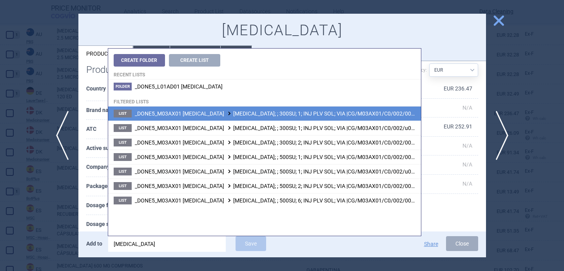
click at [233, 116] on span "_DONE5_M03AX01 [MEDICAL_DATA] [MEDICAL_DATA]; ; 300SU; 1; INJ PLV SOL; VIA |CG/…" at bounding box center [276, 114] width 283 height 6
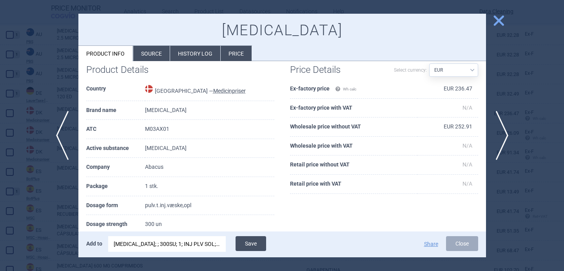
click at [249, 246] on button "Save" at bounding box center [251, 244] width 31 height 15
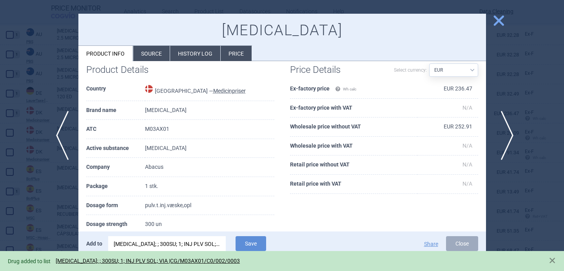
click at [502, 129] on span "next" at bounding box center [505, 135] width 18 height 49
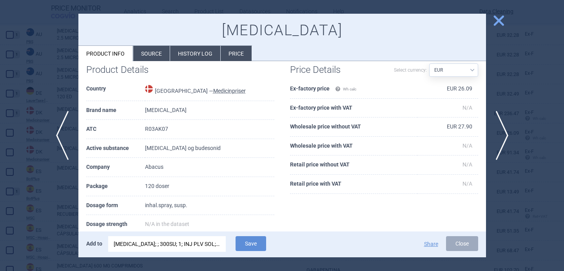
click at [180, 242] on div "[MEDICAL_DATA]; ; 300SU; 1; INJ PLV SOL; VIA |CG/M03AX01/C0/002/0003" at bounding box center [167, 245] width 107 height 16
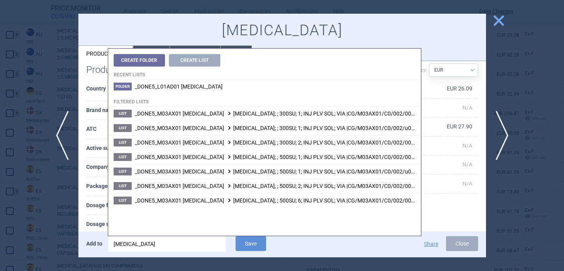
click at [180, 242] on input "[MEDICAL_DATA]" at bounding box center [167, 245] width 118 height 16
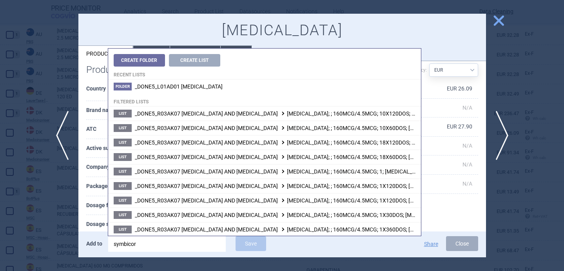
type input "[MEDICAL_DATA]"
click at [102, 213] on th "Dosage form" at bounding box center [115, 205] width 59 height 19
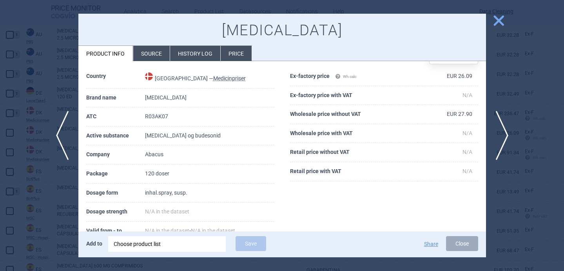
scroll to position [54, 0]
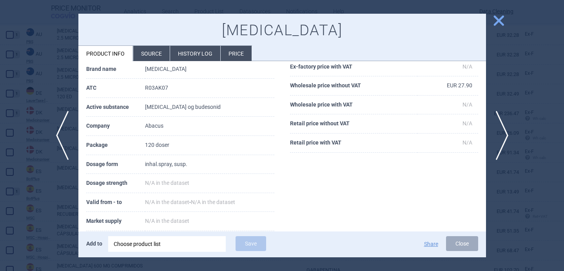
click at [166, 243] on div "Choose product list" at bounding box center [167, 245] width 107 height 16
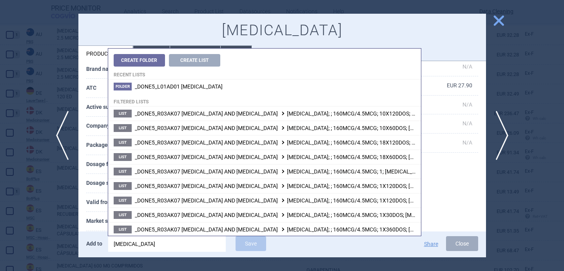
click at [93, 215] on th "Market supply" at bounding box center [115, 221] width 59 height 19
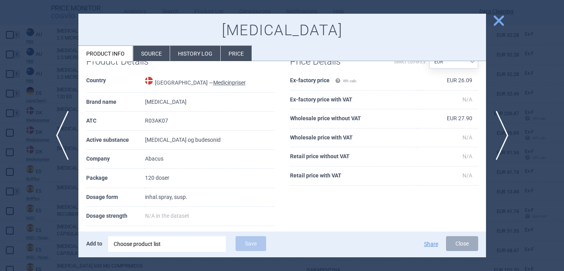
scroll to position [0, 0]
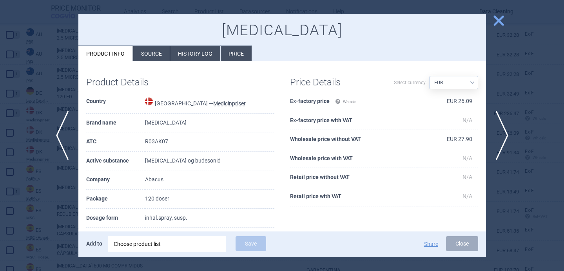
click at [147, 247] on div "Choose product list" at bounding box center [167, 245] width 107 height 16
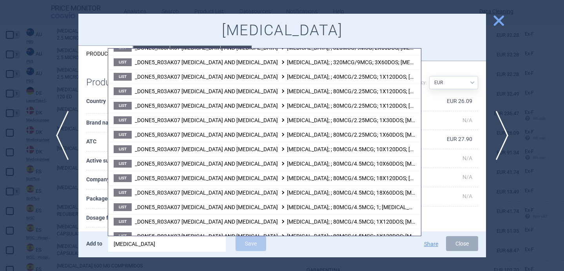
scroll to position [480, 0]
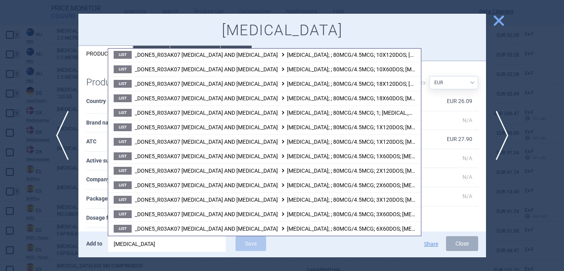
click at [95, 201] on th "Package" at bounding box center [115, 199] width 59 height 19
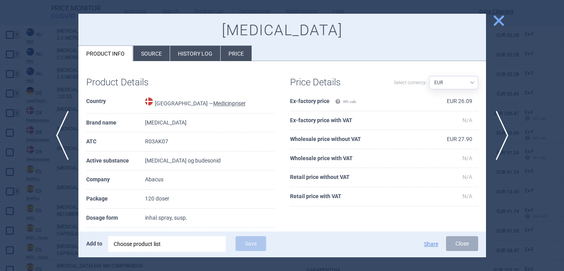
click at [153, 56] on li "Source" at bounding box center [151, 53] width 36 height 15
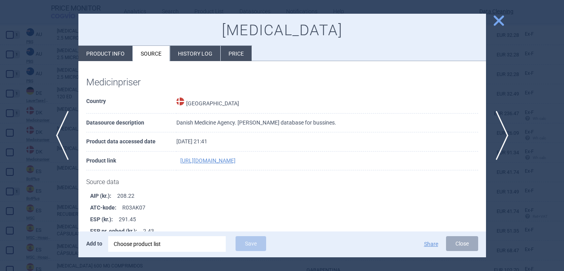
click at [107, 49] on li "Product info" at bounding box center [105, 53] width 54 height 15
select select "EUR"
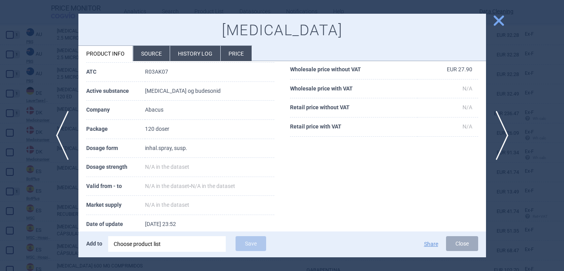
scroll to position [88, 0]
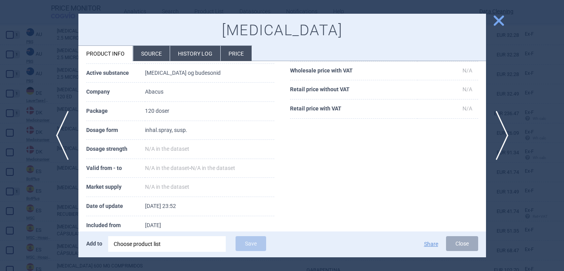
click at [157, 246] on div "Choose product list" at bounding box center [167, 245] width 107 height 16
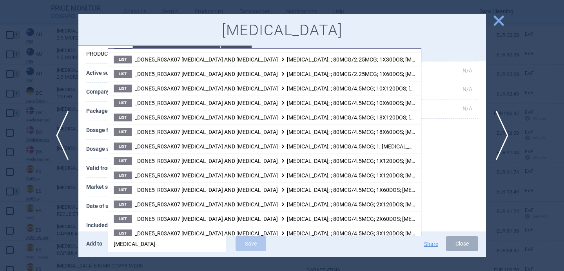
scroll to position [480, 0]
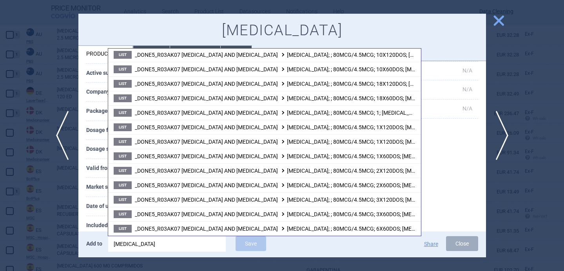
click at [65, 201] on div at bounding box center [282, 135] width 564 height 271
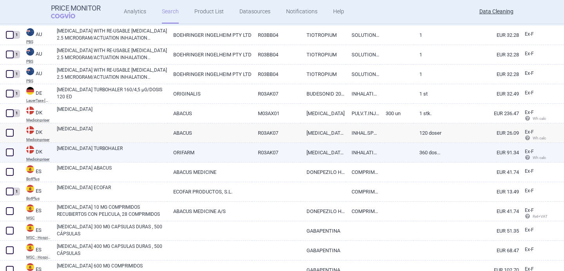
click at [74, 152] on link "[MEDICAL_DATA] TURBOHALER" at bounding box center [112, 152] width 111 height 14
select select "EUR"
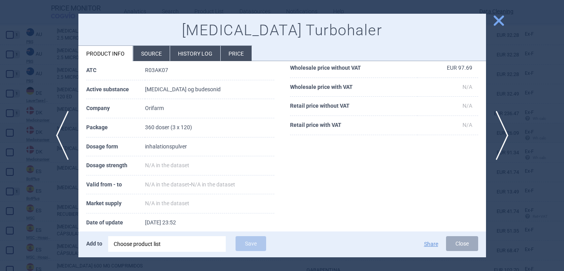
scroll to position [87, 0]
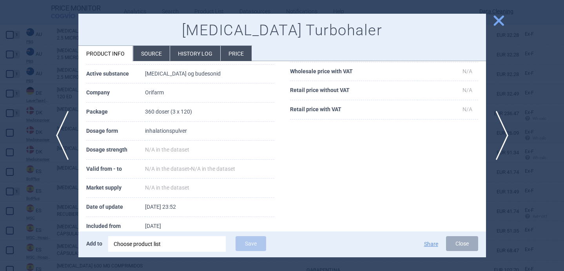
click at [152, 56] on li "Source" at bounding box center [151, 53] width 36 height 15
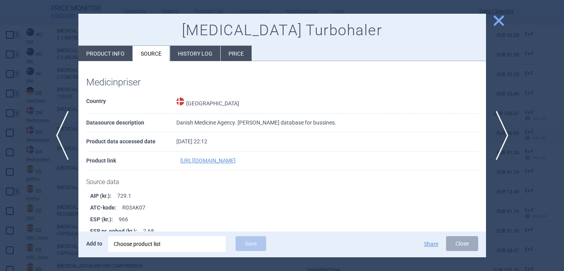
click at [144, 249] on div "Choose product list" at bounding box center [167, 245] width 107 height 16
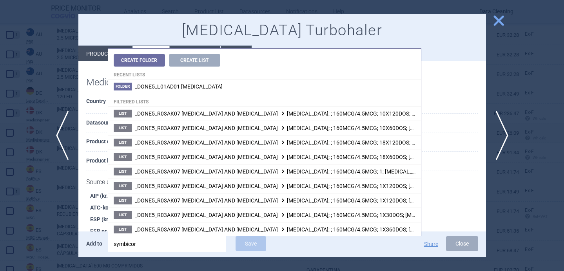
type input "[MEDICAL_DATA]"
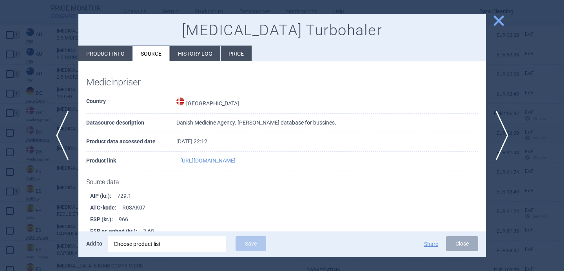
click at [99, 202] on strong "ATC-kode :" at bounding box center [106, 208] width 32 height 12
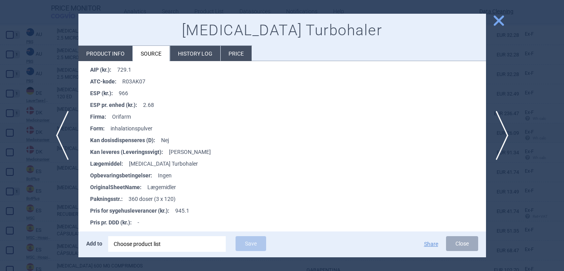
scroll to position [130, 0]
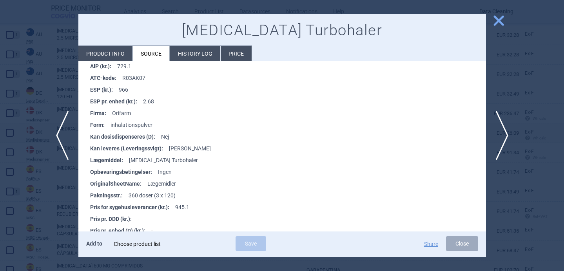
click at [152, 252] on div "Choose product list" at bounding box center [167, 245] width 107 height 16
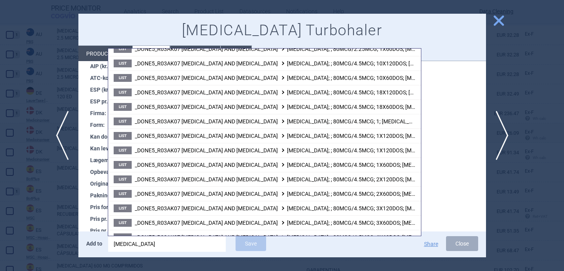
scroll to position [480, 0]
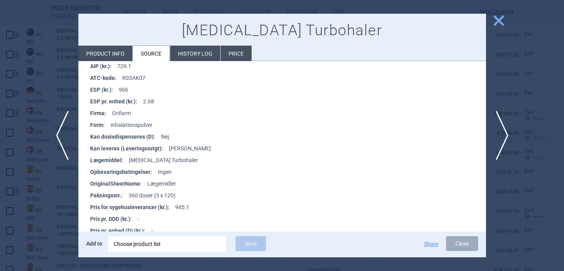
click at [94, 207] on strong "Pris for sygehusleverancer (kr.) :" at bounding box center [132, 208] width 85 height 12
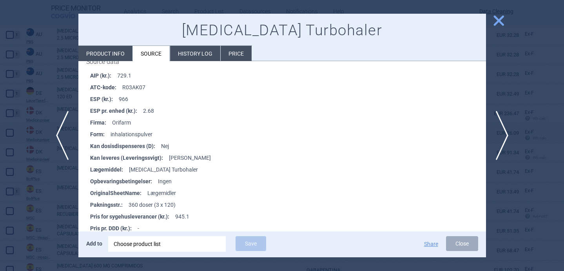
scroll to position [0, 0]
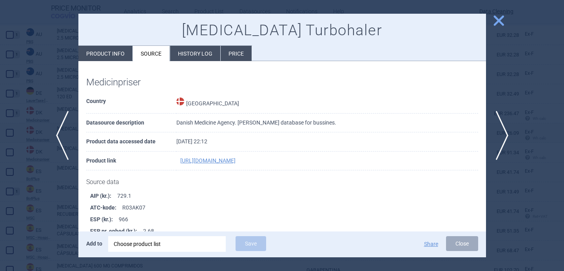
click at [111, 55] on li "Product info" at bounding box center [105, 53] width 54 height 15
select select "EUR"
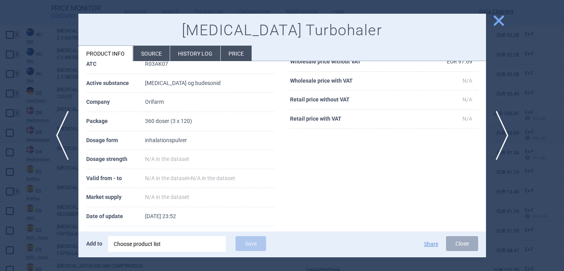
scroll to position [104, 0]
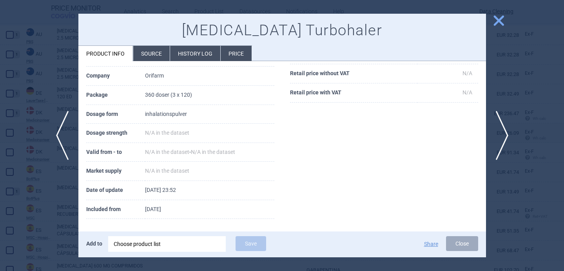
click at [20, 240] on div at bounding box center [282, 135] width 564 height 271
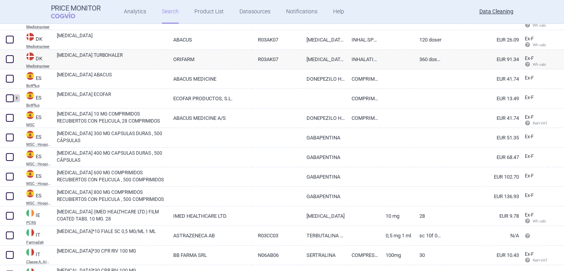
scroll to position [270, 0]
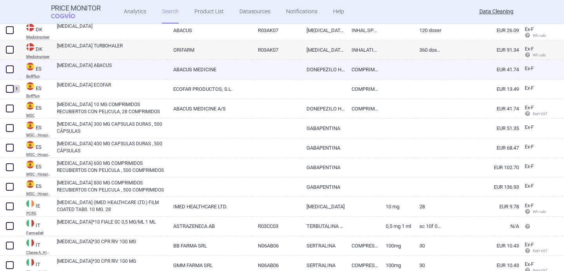
click at [116, 65] on link "[MEDICAL_DATA] ABACUS" at bounding box center [112, 69] width 111 height 14
select select "EUR"
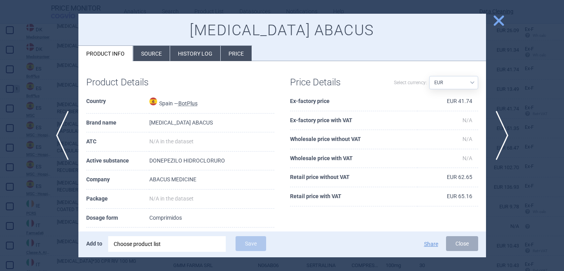
click at [144, 57] on li "Source" at bounding box center [151, 53] width 36 height 15
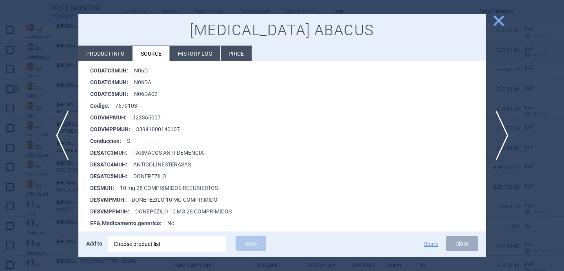
scroll to position [176, 0]
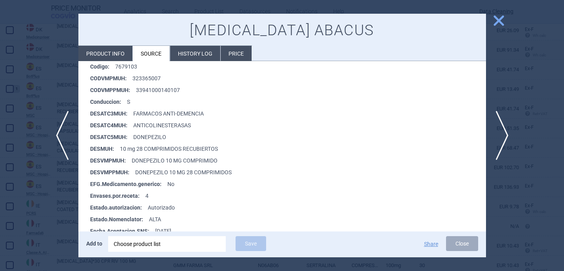
click at [142, 247] on div "Choose product list" at bounding box center [167, 245] width 107 height 16
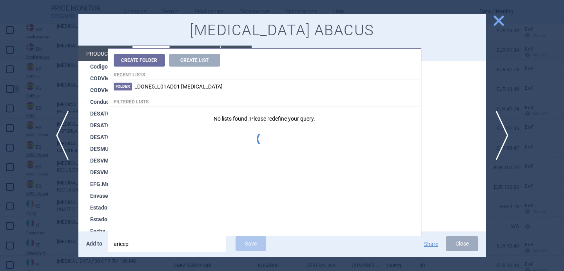
type input "[MEDICAL_DATA]"
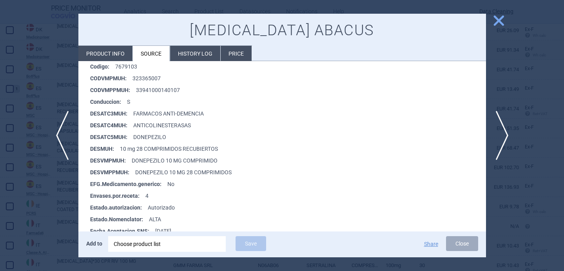
click at [98, 202] on strong "Estado.autorizacion :" at bounding box center [119, 208] width 58 height 12
click at [148, 243] on div "Choose product list" at bounding box center [167, 245] width 107 height 16
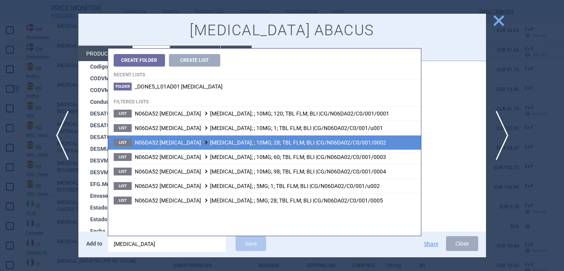
click at [307, 146] on li "List N06DA52 [MEDICAL_DATA] [MEDICAL_DATA]; ; 10MG; 28; TBL FLM; BLI |CG/N06DA0…" at bounding box center [264, 142] width 313 height 15
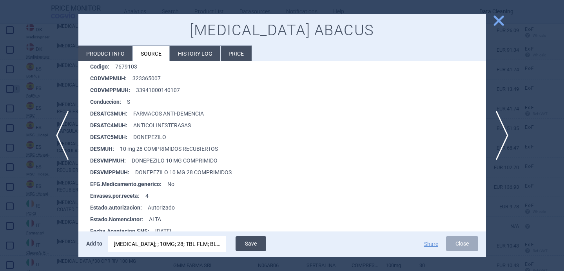
click at [254, 242] on button "Save" at bounding box center [251, 244] width 31 height 15
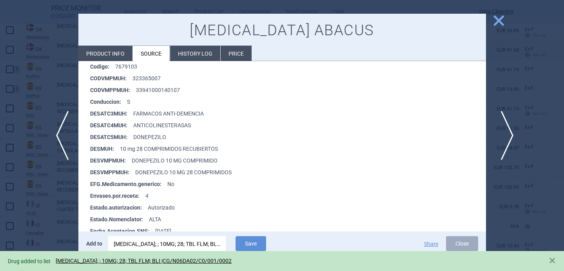
click at [505, 133] on span "next" at bounding box center [505, 135] width 18 height 49
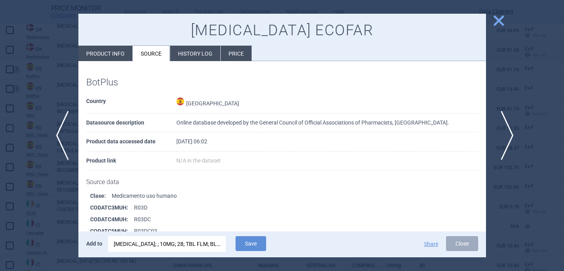
click at [505, 133] on span "next" at bounding box center [505, 135] width 18 height 49
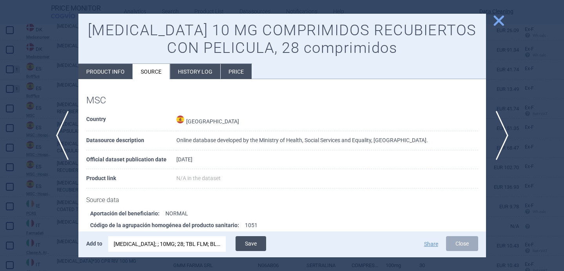
click at [257, 247] on button "Save" at bounding box center [251, 244] width 31 height 15
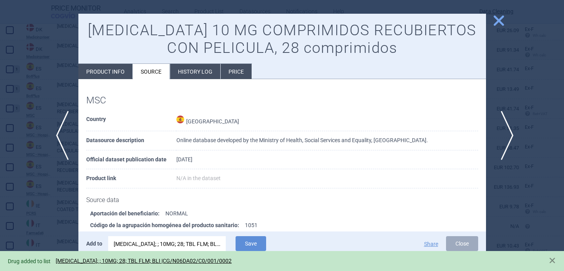
click at [504, 139] on span "next" at bounding box center [505, 135] width 18 height 49
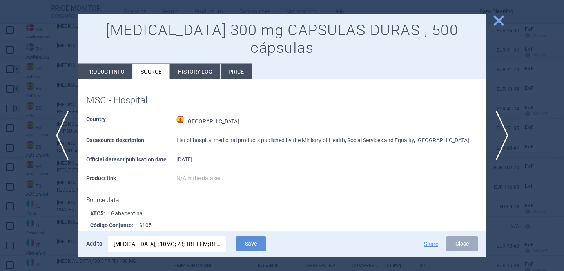
click at [150, 246] on div "[MEDICAL_DATA]; ; 10MG; 28; TBL FLM; BLI |CG/N06DA02/C0/001/0002" at bounding box center [167, 245] width 107 height 16
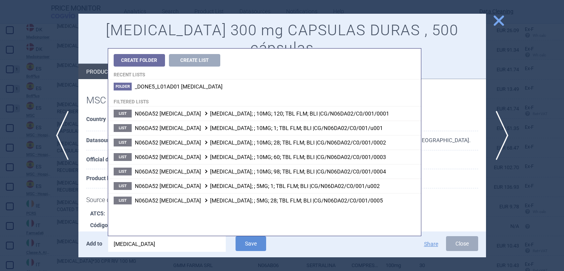
click at [150, 246] on input "[MEDICAL_DATA]" at bounding box center [167, 245] width 118 height 16
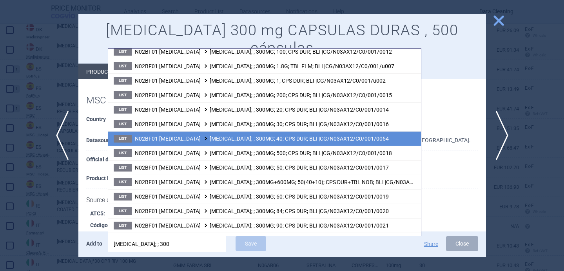
scroll to position [88, 0]
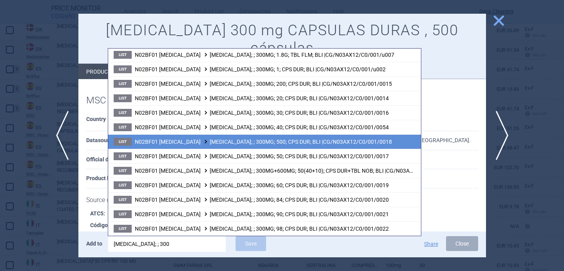
type input "[MEDICAL_DATA]; ; 300"
click at [206, 144] on span "N02BF01 [MEDICAL_DATA] [MEDICAL_DATA]; ; 300MG; 500; CPS DUR; BLI |CG/N03AX12/C…" at bounding box center [263, 142] width 257 height 6
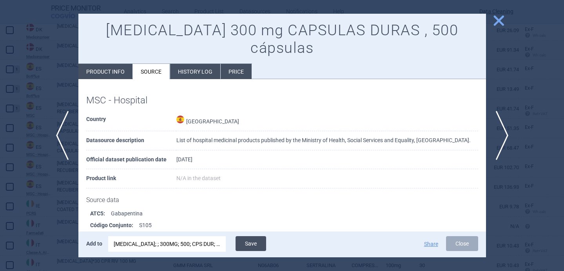
click at [255, 242] on button "Save" at bounding box center [251, 244] width 31 height 15
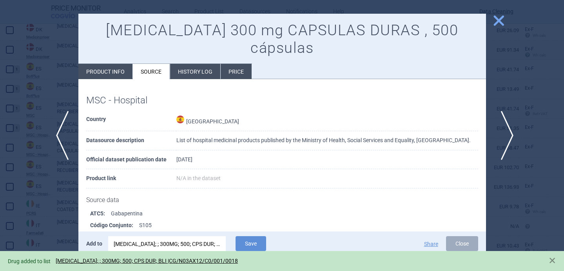
click at [508, 137] on span "next" at bounding box center [505, 135] width 18 height 49
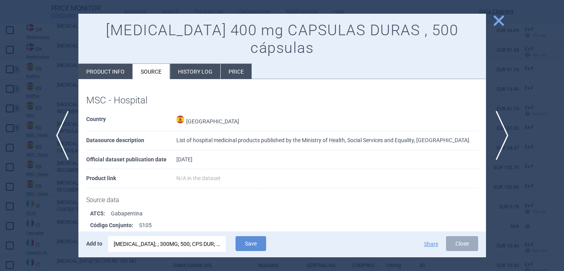
click at [198, 244] on div "[MEDICAL_DATA]; ; 300MG; 500; CPS DUR; BLI |CG/N03AX12/C0/001/0018" at bounding box center [167, 245] width 107 height 16
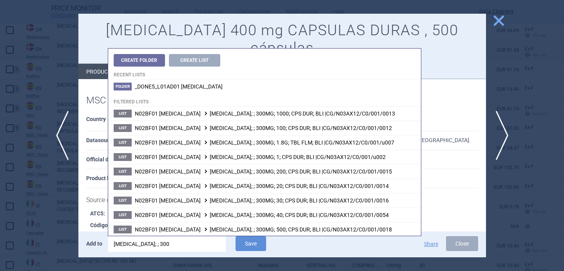
click at [145, 244] on input "[MEDICAL_DATA]; ; 300" at bounding box center [167, 245] width 118 height 16
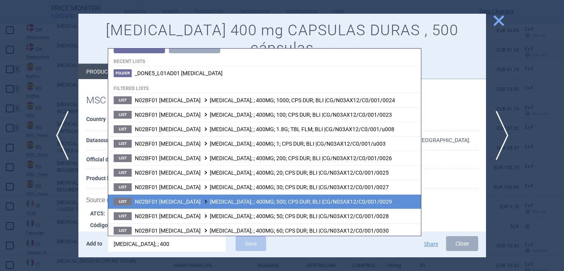
scroll to position [29, 0]
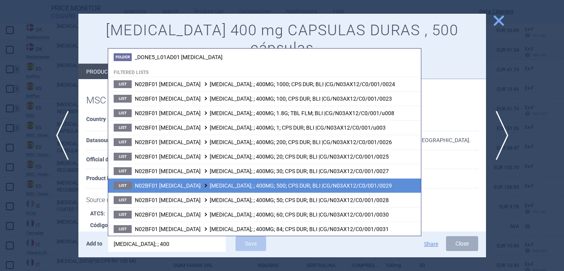
type input "[MEDICAL_DATA]; ; 400"
click at [193, 185] on span "N02BF01 [MEDICAL_DATA] [MEDICAL_DATA]; ; 400MG; 500; CPS DUR; BLI |CG/N03AX12/C…" at bounding box center [263, 186] width 257 height 6
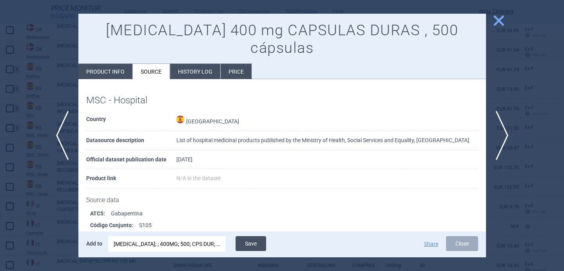
click at [260, 240] on button "Save" at bounding box center [251, 244] width 31 height 15
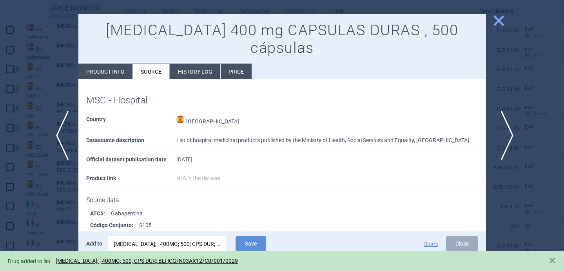
click at [504, 139] on span "next" at bounding box center [505, 135] width 18 height 49
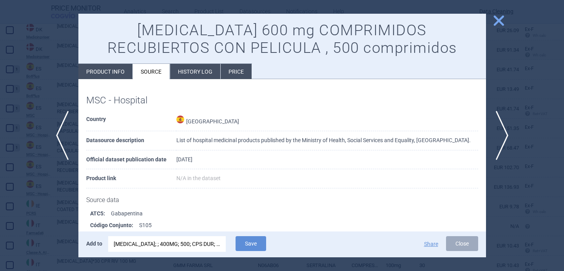
click at [184, 246] on div "[MEDICAL_DATA]; ; 400MG; 500; CPS DUR; BLI |CG/N03AX12/C0/001/0029" at bounding box center [167, 245] width 107 height 16
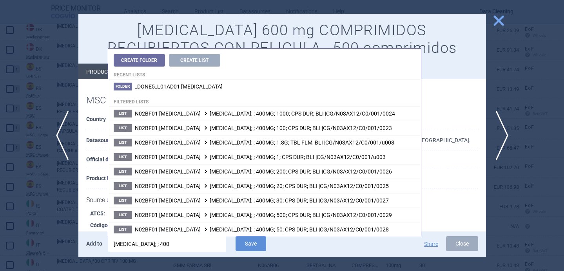
click at [143, 244] on input "[MEDICAL_DATA]; ; 400" at bounding box center [167, 245] width 118 height 16
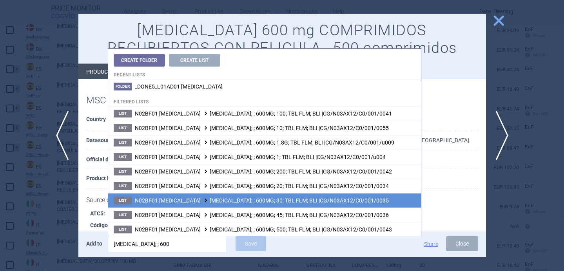
scroll to position [39, 0]
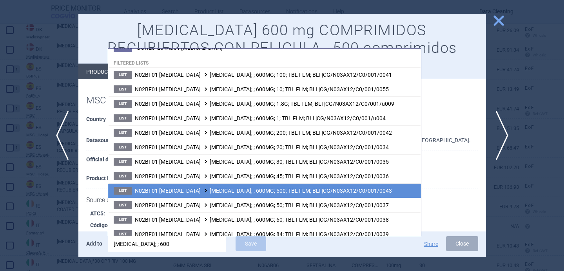
type input "[MEDICAL_DATA]; ; 600"
click at [207, 190] on span "N02BF01 [MEDICAL_DATA] [MEDICAL_DATA]; ; 600MG; 500; TBL FLM; BLI |CG/N03AX12/C…" at bounding box center [263, 191] width 257 height 6
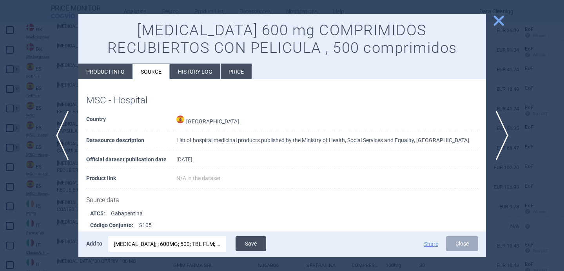
click at [253, 243] on button "Save" at bounding box center [251, 244] width 31 height 15
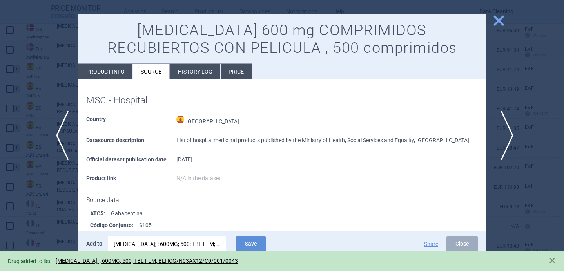
click at [506, 130] on span "next" at bounding box center [505, 135] width 18 height 49
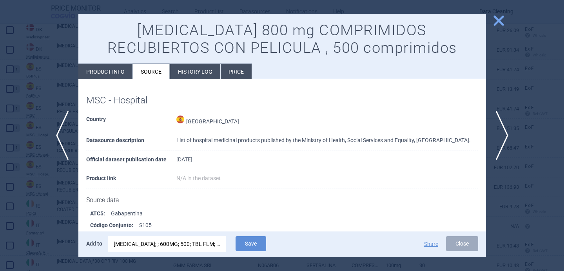
click at [204, 244] on div "[MEDICAL_DATA]; ; 600MG; 500; TBL FLM; BLI |CG/N03AX12/C0/001/0043" at bounding box center [167, 245] width 107 height 16
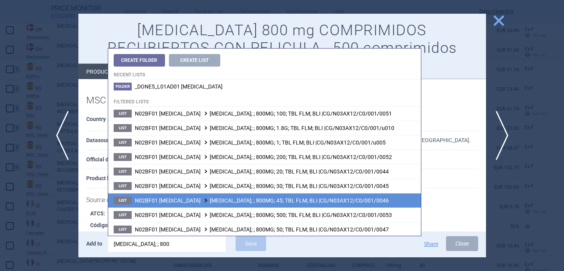
scroll to position [36, 0]
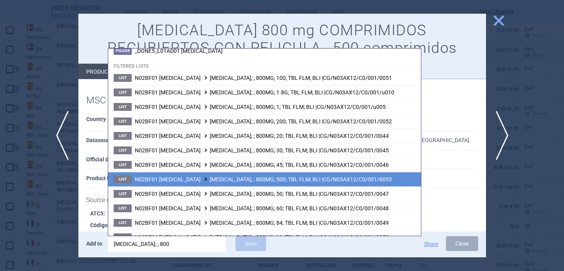
type input "[MEDICAL_DATA]; ; 800"
click at [253, 180] on span "N02BF01 [MEDICAL_DATA] [MEDICAL_DATA]; ; 800MG; 500; TBL FLM; BLI |CG/N03AX12/C…" at bounding box center [263, 179] width 257 height 6
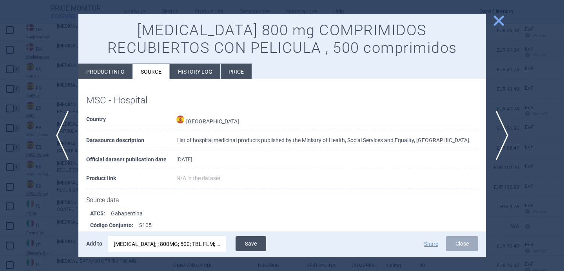
click at [256, 244] on button "Save" at bounding box center [251, 244] width 31 height 15
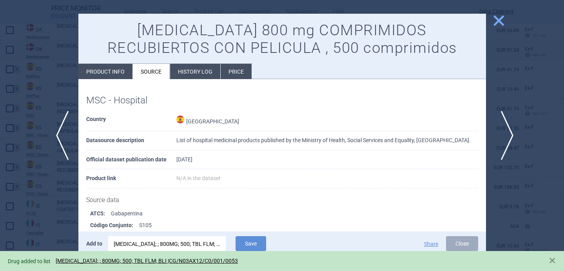
click at [506, 131] on span "next" at bounding box center [505, 135] width 18 height 49
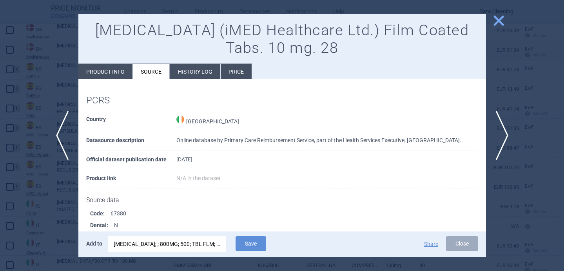
click at [173, 244] on div "[MEDICAL_DATA]; ; 800MG; 500; TBL FLM; BLI |CG/N03AX12/C0/001/0053" at bounding box center [167, 245] width 107 height 16
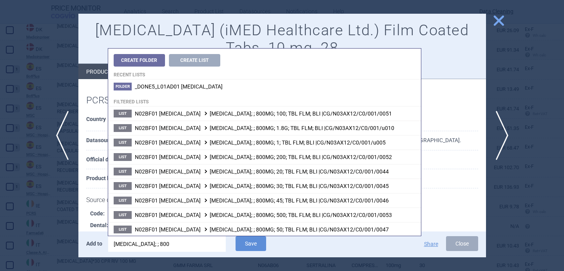
click at [173, 244] on input "[MEDICAL_DATA]; ; 800" at bounding box center [167, 245] width 118 height 16
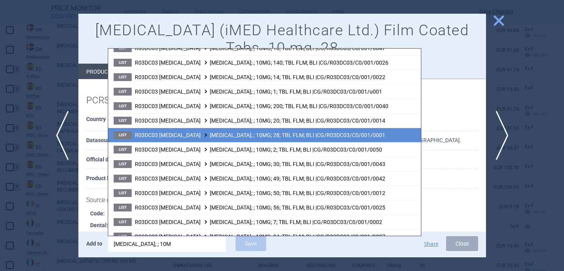
scroll to position [75, 0]
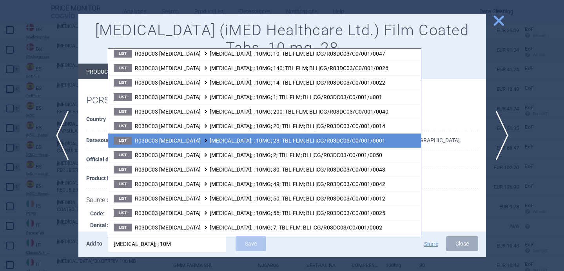
type input "[MEDICAL_DATA]; ; 10M"
click at [213, 145] on li "List R03DC03 [MEDICAL_DATA] [MEDICAL_DATA]; ; 10MG; 28; TBL FLM; BLI |CG/R03DC0…" at bounding box center [264, 140] width 313 height 15
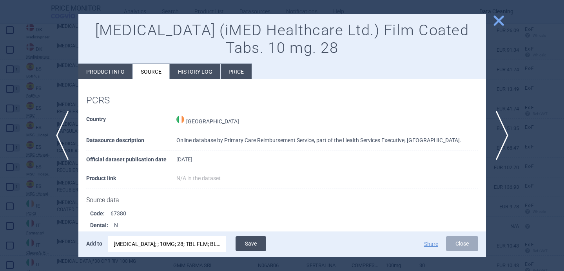
click at [252, 243] on button "Save" at bounding box center [251, 244] width 31 height 15
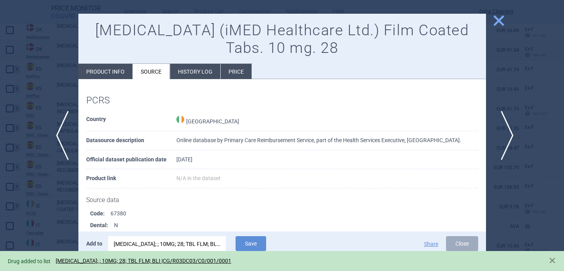
click at [506, 132] on span "next" at bounding box center [505, 135] width 18 height 49
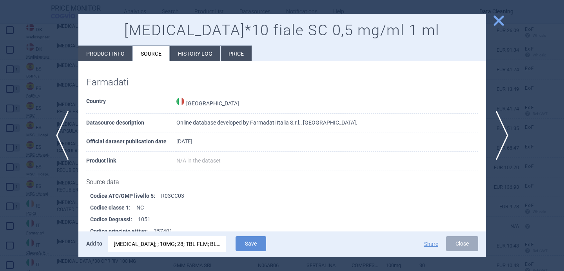
click at [171, 244] on div "[MEDICAL_DATA]; ; 10MG; 28; TBL FLM; BLI |CG/R03DC03/C0/001/0001" at bounding box center [167, 245] width 107 height 16
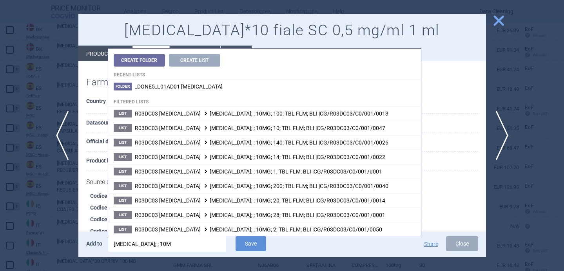
click at [171, 244] on input "[MEDICAL_DATA]; ; 10M" at bounding box center [167, 245] width 118 height 16
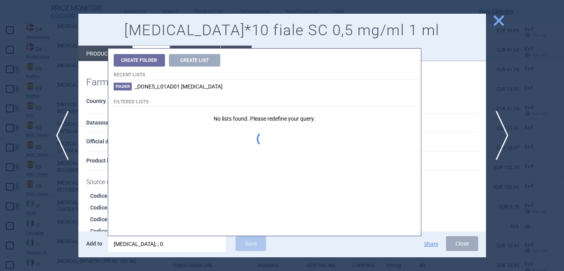
type input "[MEDICAL_DATA]; ; 0.5"
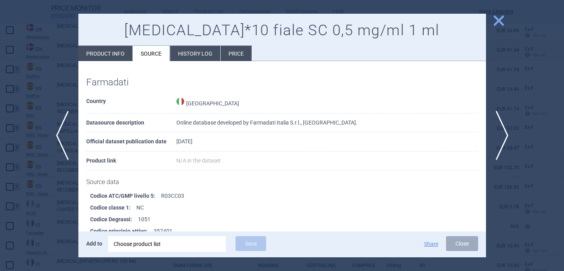
click at [116, 55] on li "Product info" at bounding box center [105, 53] width 54 height 15
select select "EUR"
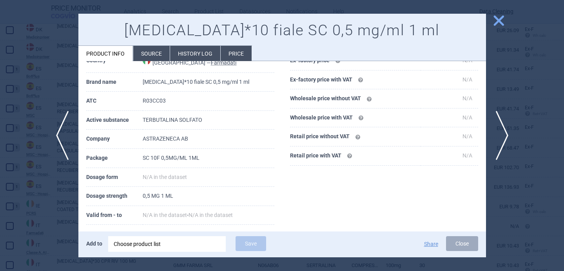
scroll to position [75, 0]
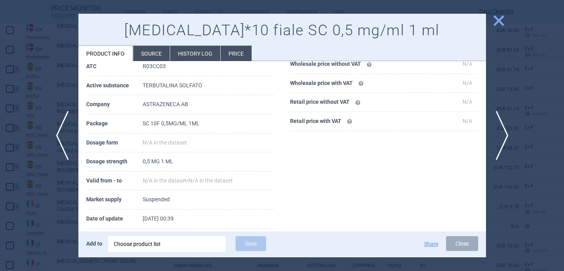
click at [172, 245] on div "Choose product list" at bounding box center [167, 245] width 107 height 16
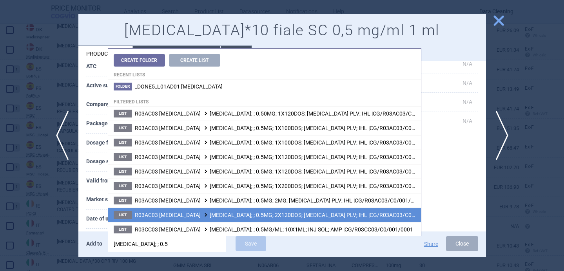
scroll to position [59, 0]
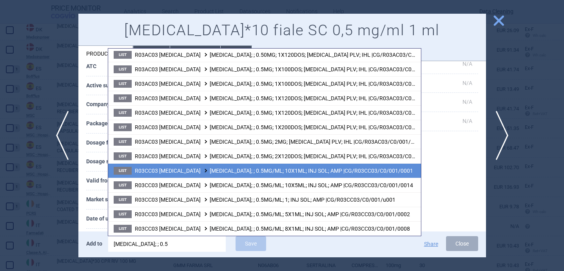
click at [396, 172] on li "List R03CC03 [MEDICAL_DATA] [MEDICAL_DATA]; ; 0.5MG/ML; 10X1ML; INJ SOL; AMP |C…" at bounding box center [264, 171] width 313 height 15
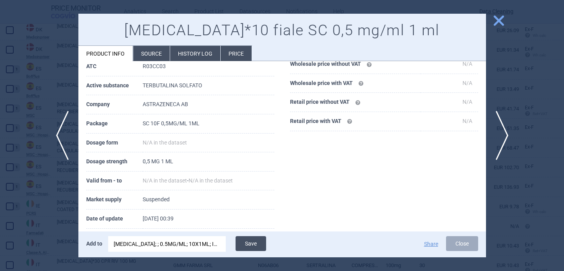
click at [257, 246] on button "Save" at bounding box center [251, 244] width 31 height 15
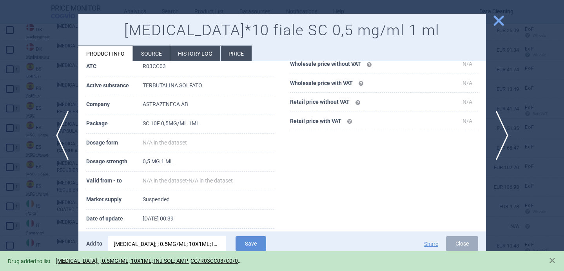
click at [29, 216] on div at bounding box center [282, 135] width 564 height 271
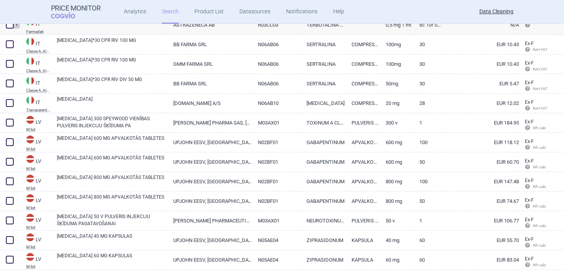
scroll to position [474, 0]
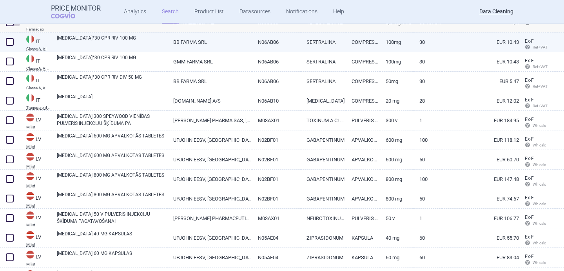
click at [130, 39] on link "[MEDICAL_DATA]*30 CPR RIV 100 MG" at bounding box center [112, 42] width 111 height 14
select select "EUR"
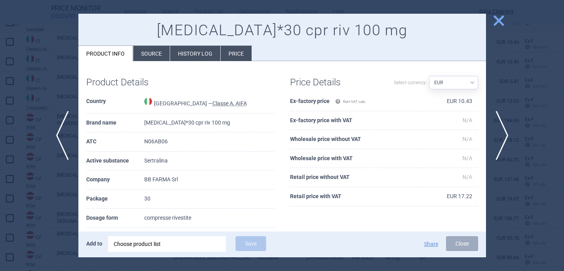
click at [179, 247] on div "Choose product list" at bounding box center [167, 245] width 107 height 16
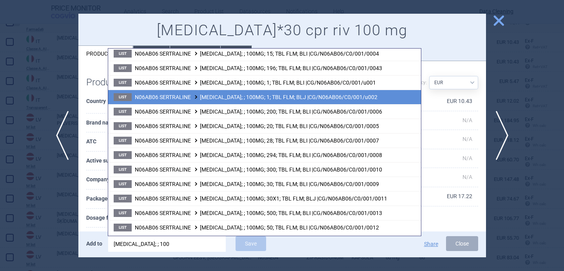
scroll to position [132, 0]
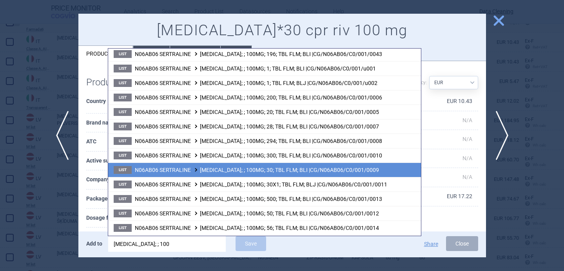
type input "[MEDICAL_DATA]; ; 100"
click at [214, 170] on span "N06AB06 SERTRALINE [MEDICAL_DATA]; ; 100MG; 30; TBL FLM; BLI |CG/N06AB06/C0/001…" at bounding box center [257, 170] width 244 height 6
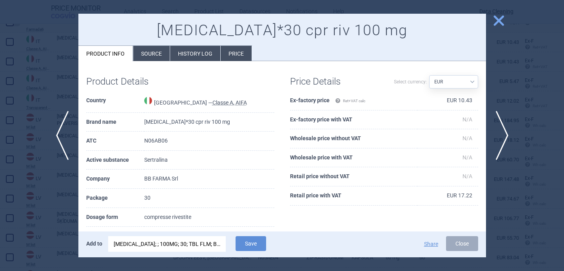
scroll to position [0, 0]
click at [150, 60] on li "Source" at bounding box center [151, 53] width 36 height 15
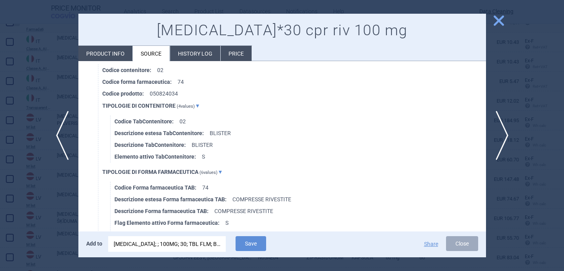
scroll to position [915, 0]
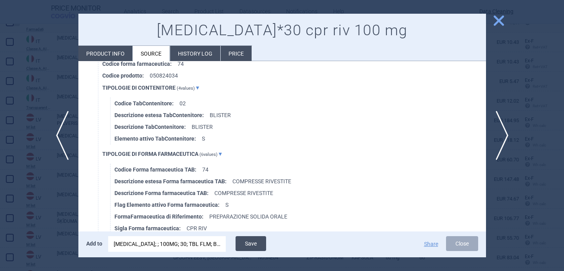
click at [247, 244] on button "Save" at bounding box center [251, 244] width 31 height 15
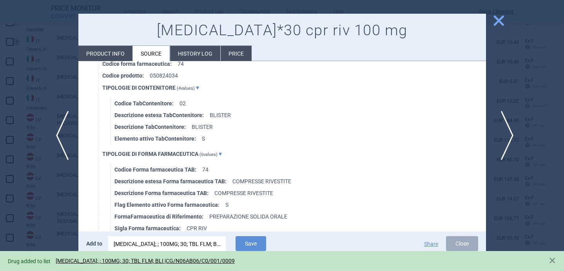
click at [511, 130] on span "next" at bounding box center [505, 135] width 18 height 49
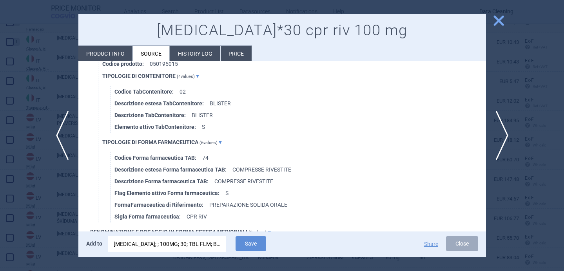
scroll to position [954, 0]
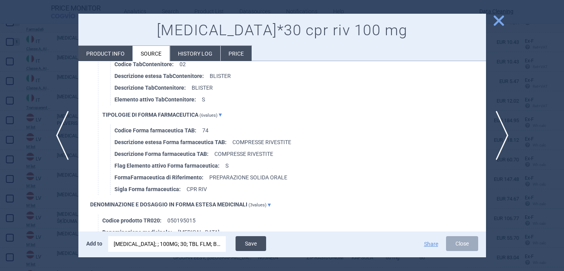
click at [252, 242] on button "Save" at bounding box center [251, 244] width 31 height 15
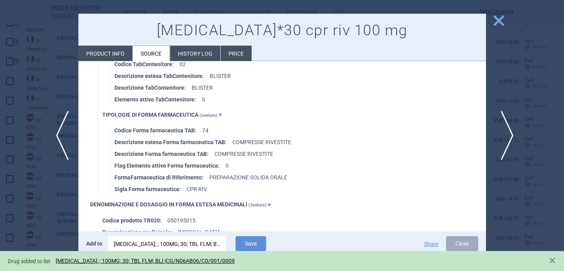
click at [507, 137] on span "next" at bounding box center [505, 135] width 18 height 49
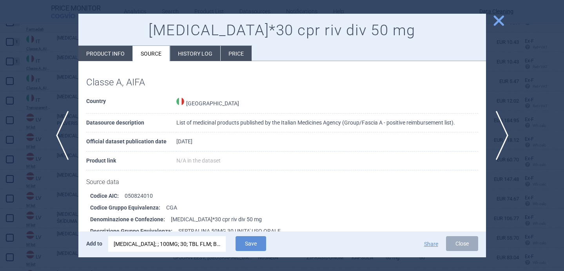
click at [150, 246] on div "[MEDICAL_DATA]; ; 100MG; 30; TBL FLM; BLI |CG/N06AB06/C0/001/0009" at bounding box center [167, 245] width 107 height 16
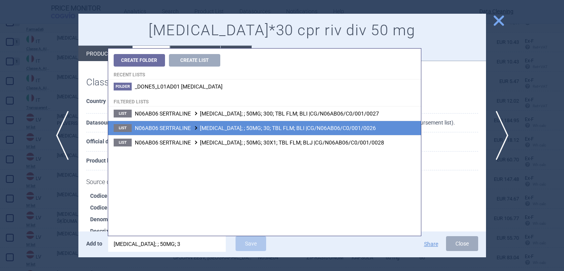
type input "[MEDICAL_DATA]; ; 50MG; 3"
click at [225, 127] on span "N06AB06 SERTRALINE [MEDICAL_DATA]; ; 50MG; 30; TBL FLM; BLI |CG/N06AB06/C0/001/…" at bounding box center [255, 128] width 241 height 6
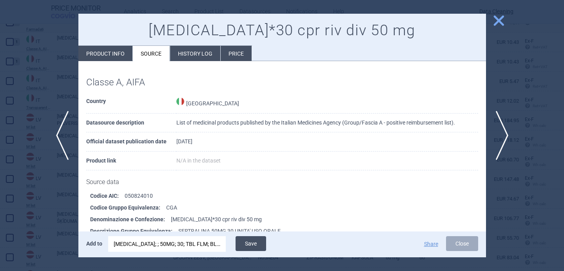
click at [247, 245] on button "Save" at bounding box center [251, 244] width 31 height 15
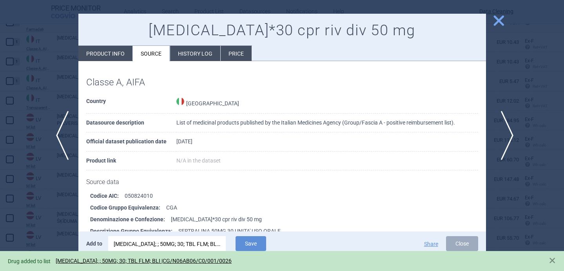
click at [504, 136] on span "next" at bounding box center [505, 135] width 18 height 49
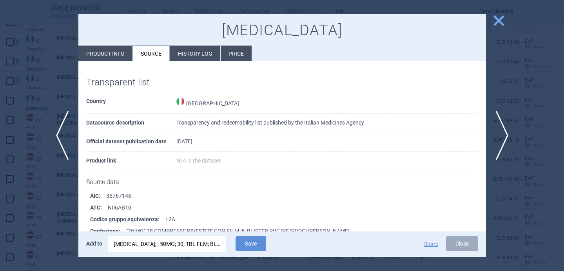
click at [168, 245] on div "[MEDICAL_DATA]; ; 50MG; 30; TBL FLM; BLI |CG/N06AB06/C0/001/0026" at bounding box center [167, 245] width 107 height 16
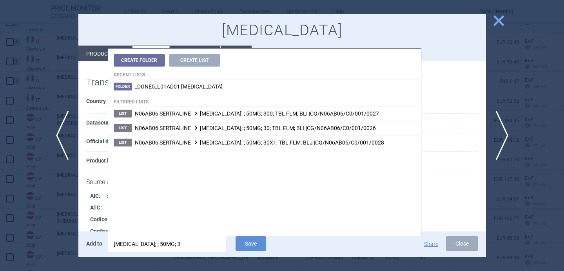
click at [168, 245] on input "[MEDICAL_DATA]; ; 50MG; 3" at bounding box center [167, 245] width 118 height 16
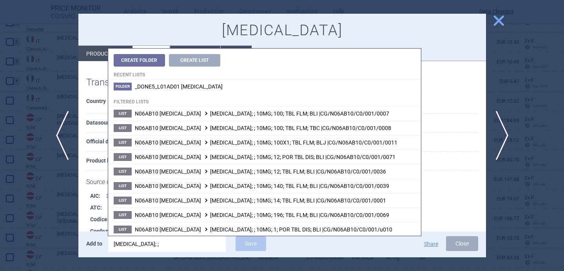
type input "[MEDICAL_DATA]; ;"
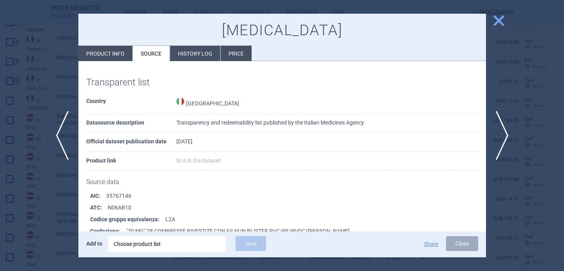
click at [96, 207] on strong "ATC :" at bounding box center [99, 208] width 18 height 12
click at [121, 58] on li "Product info" at bounding box center [105, 53] width 54 height 15
select select "EUR"
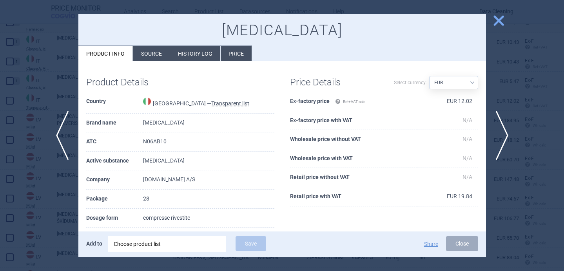
click at [156, 247] on div "Choose product list" at bounding box center [167, 245] width 107 height 16
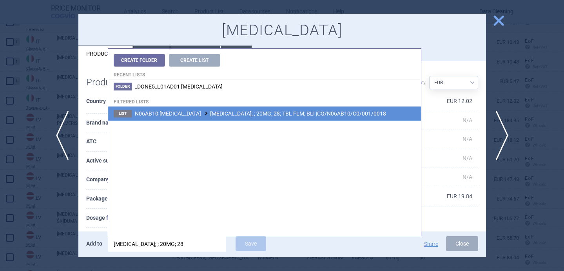
type input "[MEDICAL_DATA]; ; 20MG; 28"
click at [257, 111] on span "N06AB10 [MEDICAL_DATA] [MEDICAL_DATA]; ; 20MG; 28; TBL FLM; BLI |CG/N06AB10/C0/…" at bounding box center [260, 114] width 251 height 6
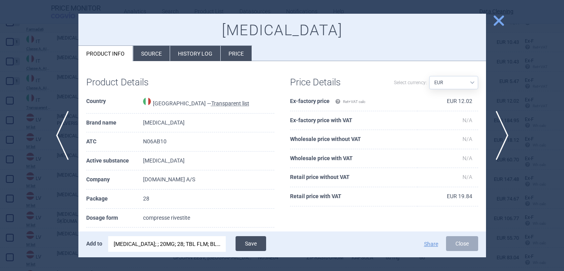
click at [252, 242] on button "Save" at bounding box center [251, 244] width 31 height 15
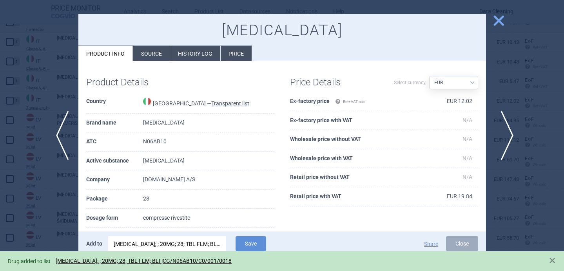
click at [505, 138] on span "next" at bounding box center [505, 135] width 18 height 49
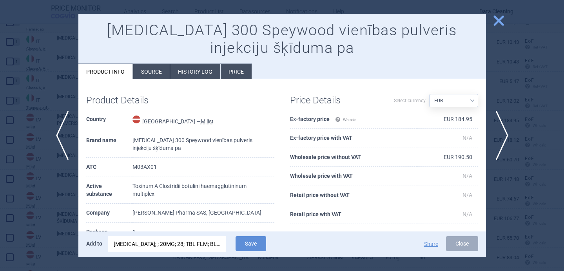
click at [48, 210] on div at bounding box center [282, 135] width 564 height 271
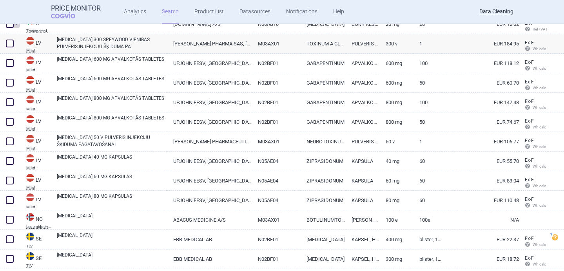
scroll to position [551, 0]
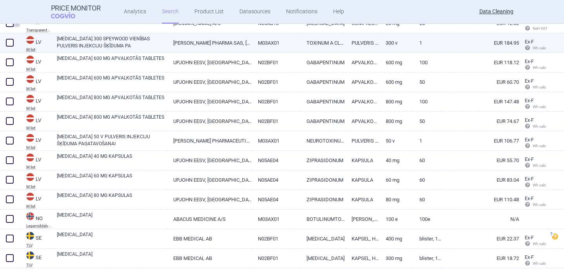
click at [111, 43] on link "[MEDICAL_DATA] 300 SPEYWOOD VIENĪBAS PULVERIS INJEKCIJU ŠĶĪDUMA PA" at bounding box center [112, 42] width 111 height 14
select select "EUR"
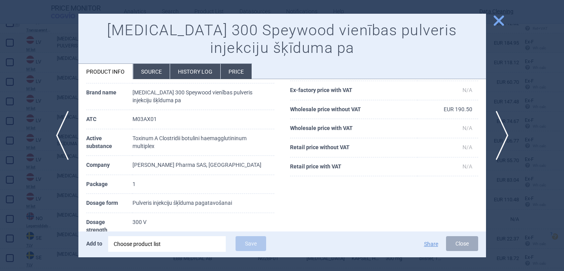
scroll to position [49, 0]
click at [135, 240] on div "Choose product list" at bounding box center [167, 245] width 107 height 16
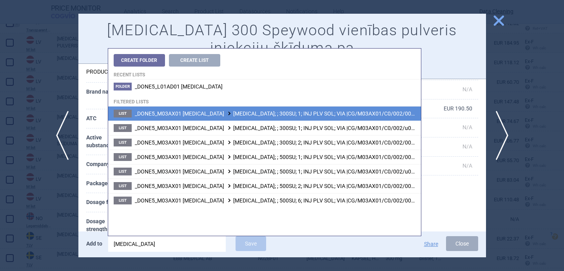
type input "[MEDICAL_DATA]"
click at [242, 115] on span "_DONE5_M03AX01 [MEDICAL_DATA] [MEDICAL_DATA]; ; 300SU; 1; INJ PLV SOL; VIA |CG/…" at bounding box center [276, 114] width 283 height 6
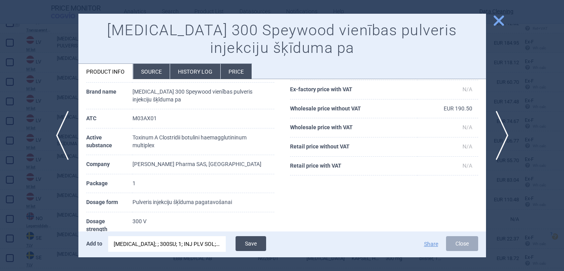
click at [252, 242] on button "Save" at bounding box center [251, 244] width 31 height 15
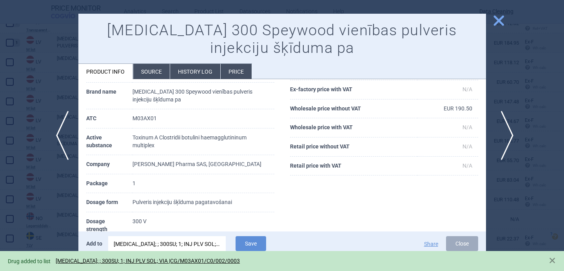
click at [508, 131] on span "next" at bounding box center [505, 135] width 18 height 49
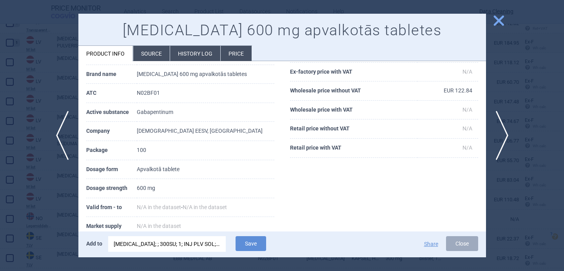
click at [176, 244] on div "[MEDICAL_DATA]; ; 300SU; 1; INJ PLV SOL; VIA |CG/M03AX01/C0/002/0003" at bounding box center [167, 245] width 107 height 16
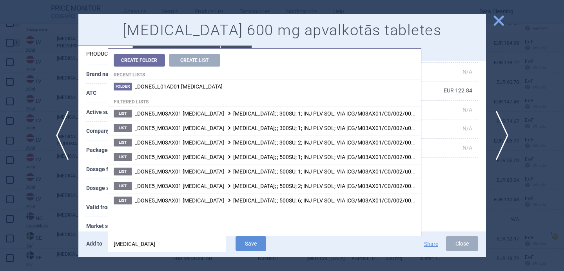
click at [176, 244] on input "[MEDICAL_DATA]" at bounding box center [167, 245] width 118 height 16
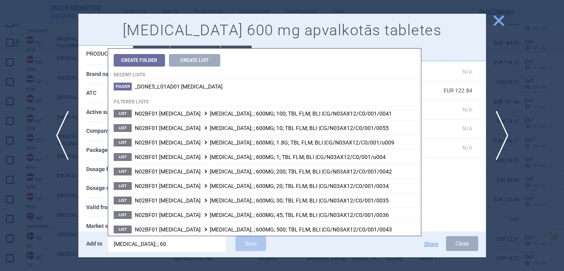
type input "[MEDICAL_DATA]; ; 600"
click at [96, 207] on th "Valid from - to" at bounding box center [111, 207] width 51 height 19
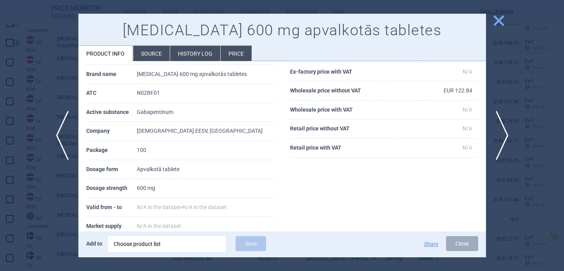
scroll to position [73, 0]
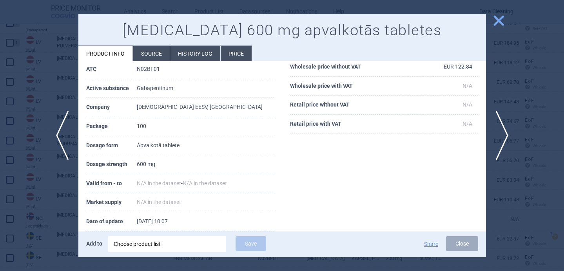
click at [134, 244] on div "Choose product list" at bounding box center [167, 245] width 107 height 16
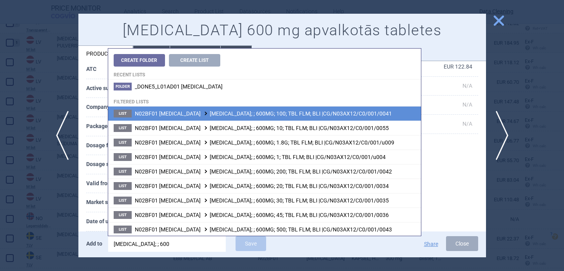
click at [191, 115] on span "N02BF01 [MEDICAL_DATA] [MEDICAL_DATA]; ; 600MG; 100; TBL FLM; BLI |CG/N03AX12/C…" at bounding box center [263, 114] width 257 height 6
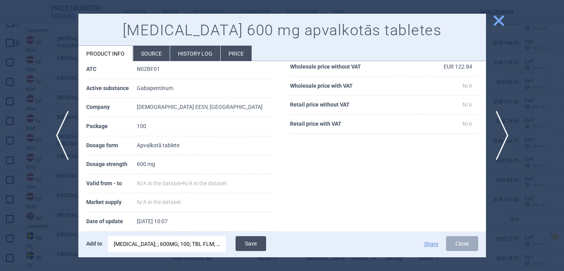
click at [259, 243] on button "Save" at bounding box center [251, 244] width 31 height 15
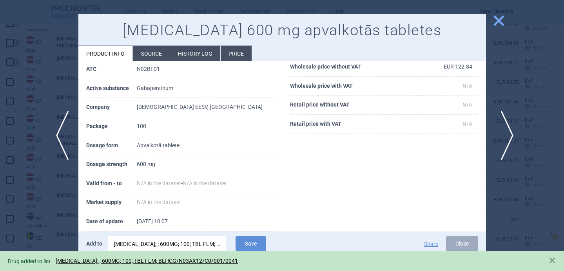
click at [506, 142] on span "next" at bounding box center [505, 135] width 18 height 49
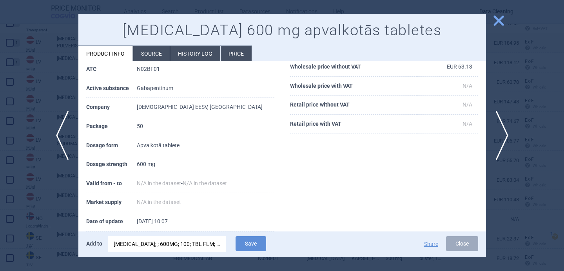
click at [215, 242] on div "[MEDICAL_DATA]; ; 600MG; 100; TBL FLM; BLI |CG/N03AX12/C0/001/0041" at bounding box center [167, 245] width 107 height 16
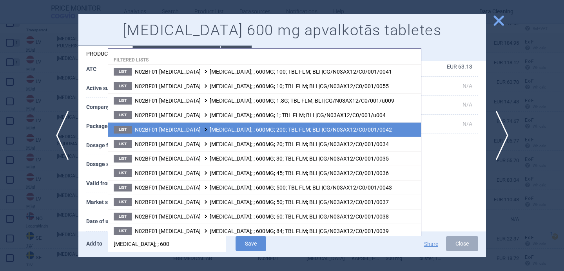
scroll to position [59, 0]
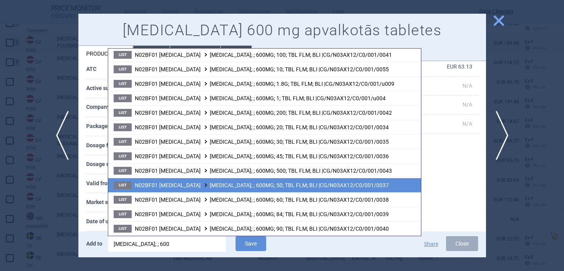
click at [246, 182] on li "List N02BF01 [MEDICAL_DATA] [MEDICAL_DATA]; ; 600MG; 50; TBL FLM; BLI |CG/N03AX…" at bounding box center [264, 185] width 313 height 15
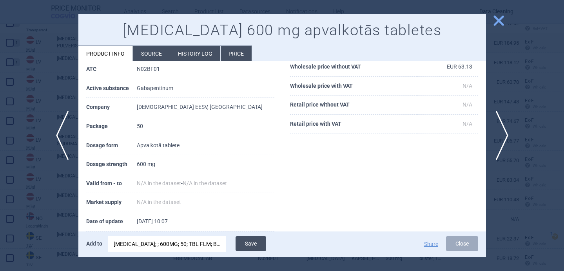
click at [253, 246] on button "Save" at bounding box center [251, 244] width 31 height 15
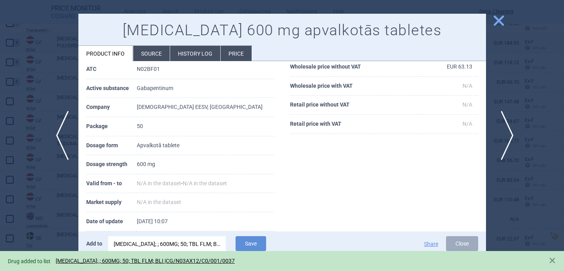
click at [506, 131] on span "next" at bounding box center [505, 135] width 18 height 49
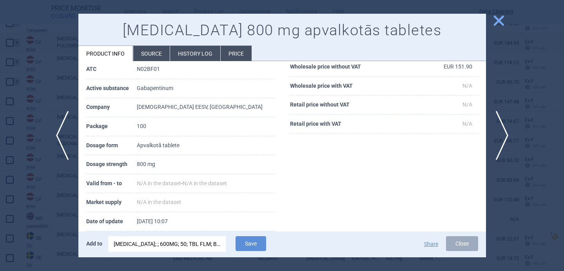
click at [196, 244] on div "[MEDICAL_DATA]; ; 600MG; 50; TBL FLM; BLI |CG/N03AX12/C0/001/0037" at bounding box center [167, 245] width 107 height 16
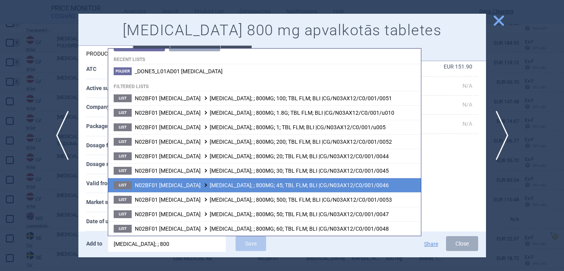
scroll to position [44, 0]
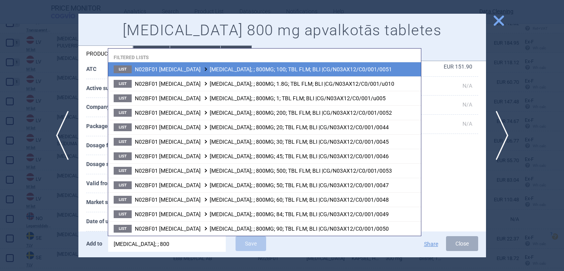
type input "[MEDICAL_DATA]; ; 800"
click at [257, 67] on span "N02BF01 [MEDICAL_DATA] [MEDICAL_DATA]; ; 800MG; 100; TBL FLM; BLI |CG/N03AX12/C…" at bounding box center [263, 69] width 257 height 6
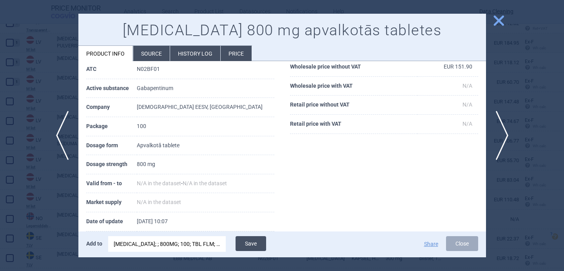
click at [253, 244] on button "Save" at bounding box center [251, 244] width 31 height 15
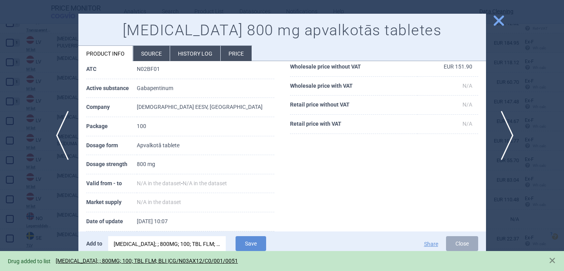
click at [509, 133] on span "next" at bounding box center [505, 135] width 18 height 49
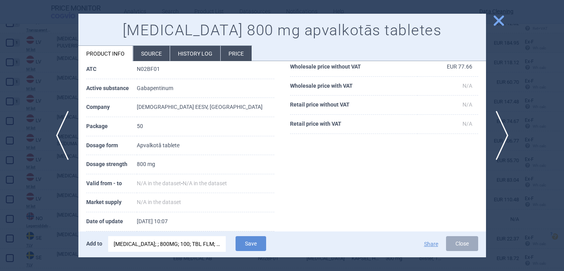
click at [193, 245] on div "[MEDICAL_DATA]; ; 800MG; 100; TBL FLM; BLI |CG/N03AX12/C0/001/0051" at bounding box center [167, 245] width 107 height 16
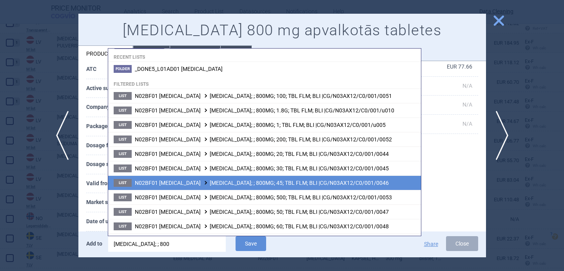
scroll to position [24, 0]
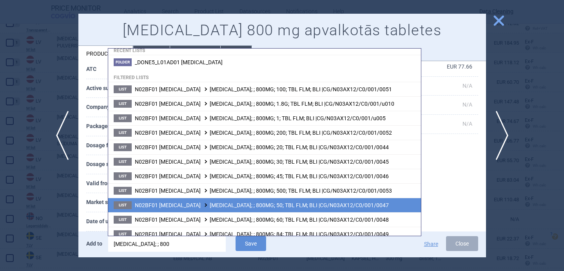
click at [205, 206] on span "N02BF01 [MEDICAL_DATA] [MEDICAL_DATA]; ; 800MG; 50; TBL FLM; BLI |CG/N03AX12/C0…" at bounding box center [262, 205] width 254 height 6
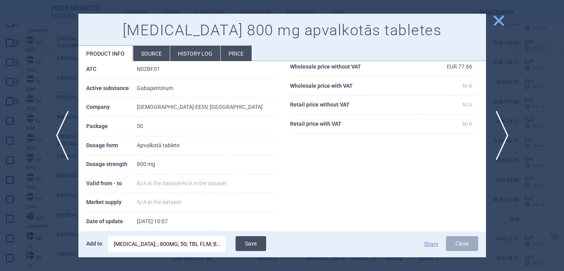
click at [251, 242] on button "Save" at bounding box center [251, 244] width 31 height 15
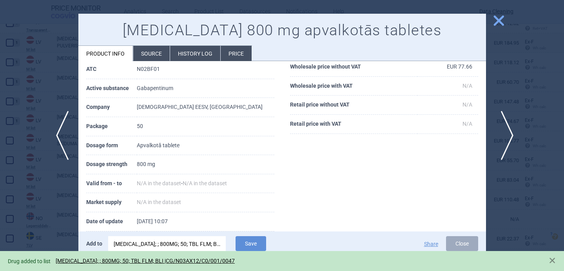
click at [507, 126] on span "next" at bounding box center [505, 135] width 18 height 49
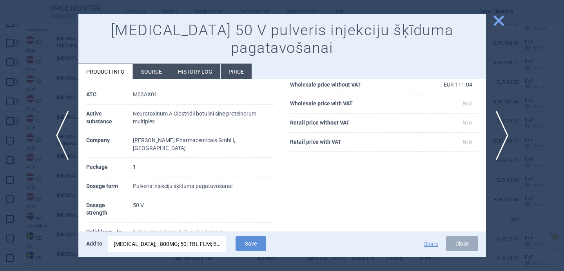
click at [196, 245] on div "[MEDICAL_DATA]; ; 800MG; 50; TBL FLM; BLI |CG/N03AX12/C0/001/0047" at bounding box center [167, 245] width 107 height 16
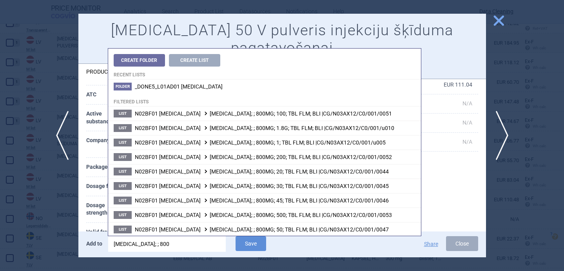
click at [196, 245] on input "[MEDICAL_DATA]; ; 800" at bounding box center [167, 245] width 118 height 16
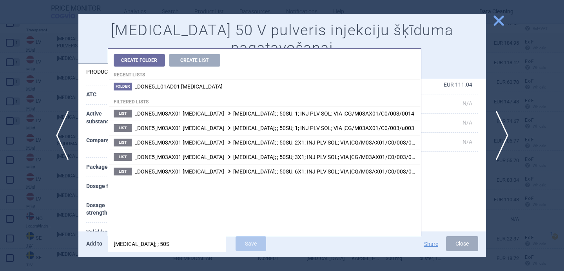
type input "[MEDICAL_DATA]; ; 50SU"
click at [93, 242] on th "Market supply" at bounding box center [109, 251] width 47 height 19
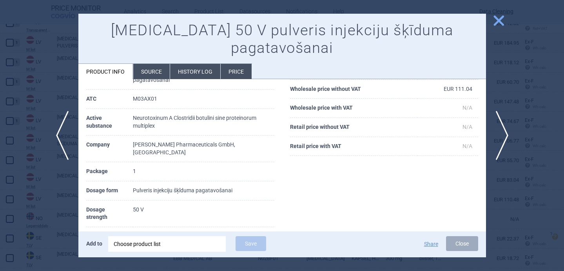
scroll to position [66, 0]
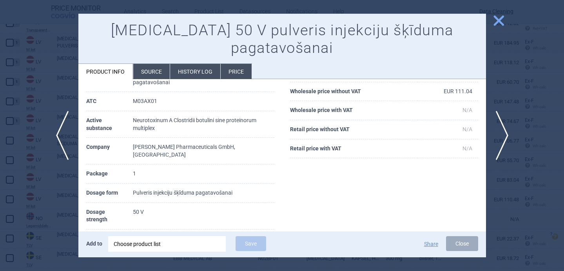
click at [143, 247] on div "Choose product list" at bounding box center [167, 245] width 107 height 16
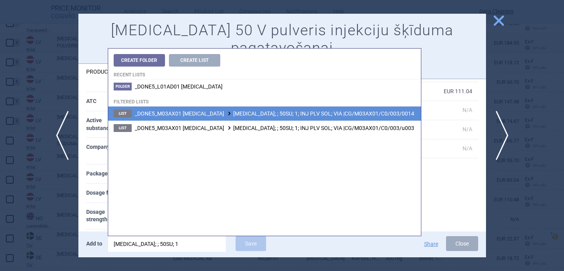
type input "[MEDICAL_DATA]; ; 50SU; 1"
click at [275, 118] on li "List _DONE5_M03AX01 [MEDICAL_DATA] [MEDICAL_DATA]; ; 50SU; 1; INJ PLV SOL; VIA …" at bounding box center [264, 114] width 313 height 14
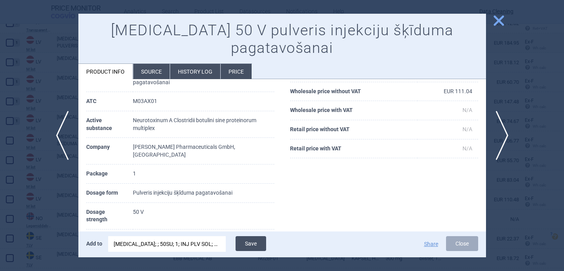
click at [257, 242] on button "Save" at bounding box center [251, 244] width 31 height 15
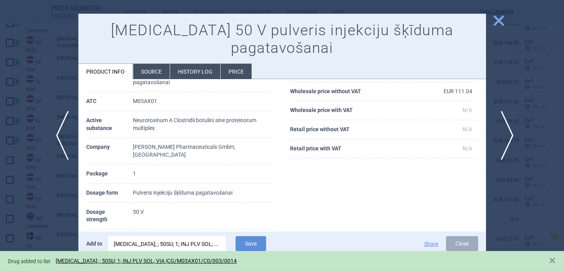
click at [507, 136] on span "next" at bounding box center [505, 135] width 18 height 49
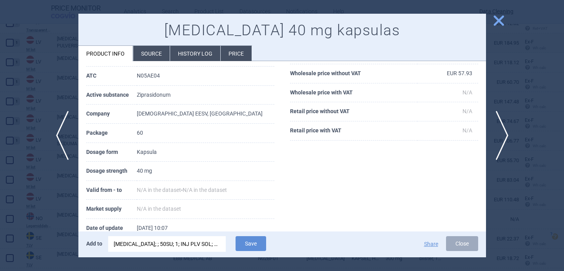
click at [184, 246] on div "[MEDICAL_DATA]; ; 50SU; 1; INJ PLV SOL; VIA |CG/M03AX01/C0/003/0014" at bounding box center [167, 245] width 107 height 16
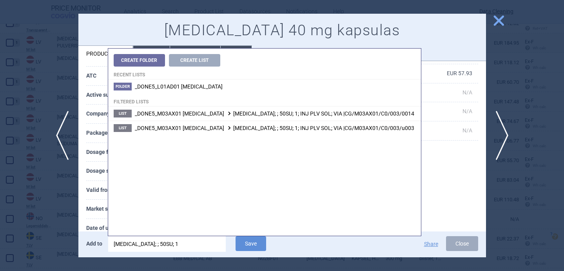
click at [184, 246] on input "[MEDICAL_DATA]; ; 50SU; 1" at bounding box center [167, 245] width 118 height 16
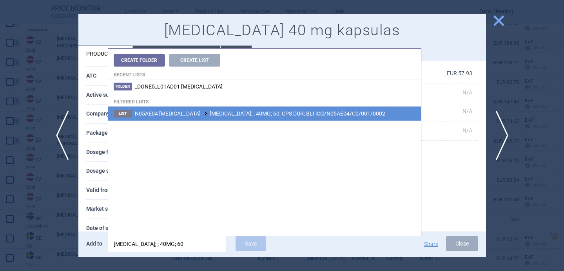
type input "[MEDICAL_DATA]; ; 40MG; 60"
click at [282, 114] on span "N05AE04 [MEDICAL_DATA] [MEDICAL_DATA]; ; 40MG; 60; CPS DUR; BLI |CG/N05AE04/C0/…" at bounding box center [260, 114] width 251 height 6
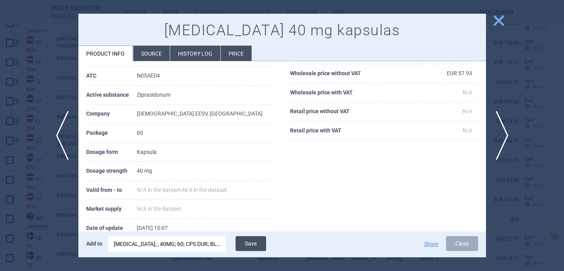
click at [250, 244] on button "Save" at bounding box center [251, 244] width 31 height 15
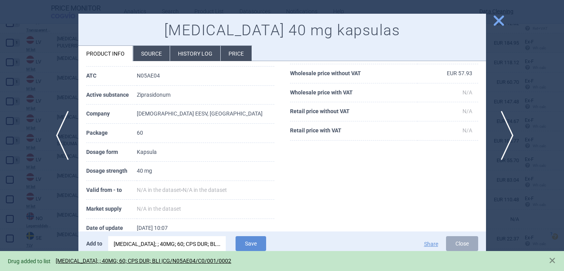
click at [506, 134] on span "next" at bounding box center [505, 135] width 18 height 49
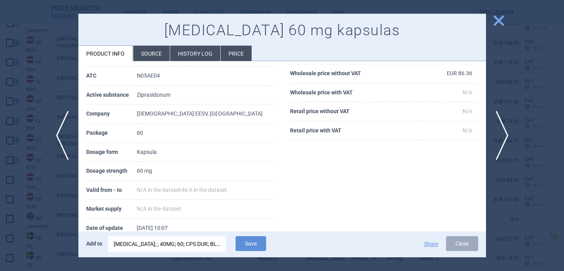
click at [196, 248] on div "[MEDICAL_DATA]; ; 40MG; 60; CPS DUR; BLI |CG/N05AE04/C0/001/0002" at bounding box center [167, 245] width 107 height 16
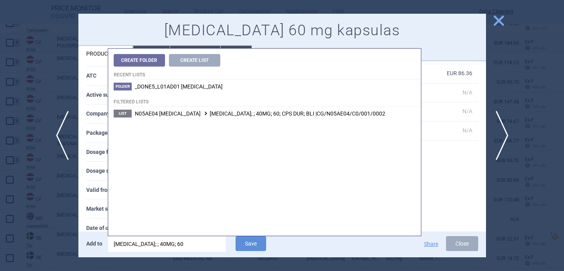
click at [138, 246] on input "[MEDICAL_DATA]; ; 40MG; 60" at bounding box center [167, 245] width 118 height 16
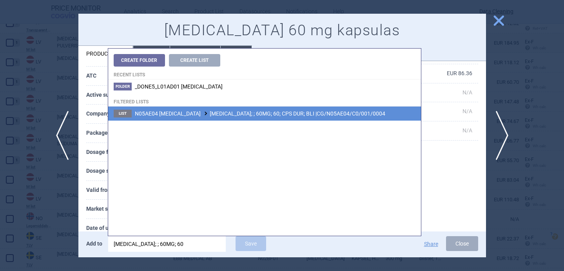
type input "[MEDICAL_DATA]; ; 60MG; 60"
click at [258, 115] on span "N05AE04 [MEDICAL_DATA] [MEDICAL_DATA]; ; 60MG; 60; CPS DUR; BLI |CG/N05AE04/C0/…" at bounding box center [260, 114] width 251 height 6
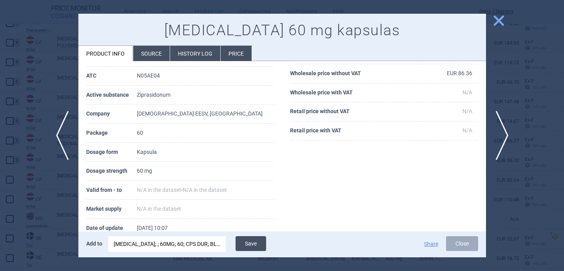
click at [259, 240] on button "Save" at bounding box center [251, 244] width 31 height 15
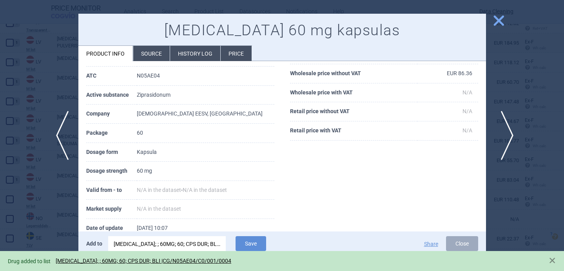
click at [506, 136] on span "next" at bounding box center [505, 135] width 18 height 49
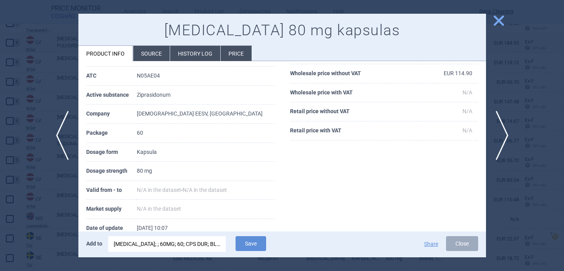
click at [194, 245] on div "[MEDICAL_DATA]; ; 60MG; 60; CPS DUR; BLI |CG/N05AE04/C0/001/0004" at bounding box center [167, 245] width 107 height 16
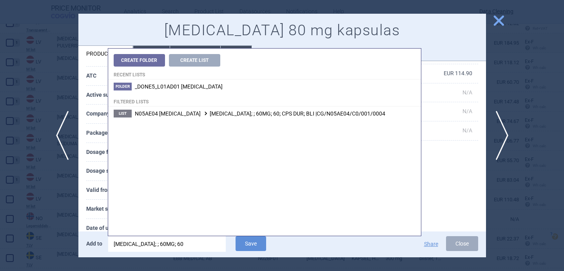
click at [136, 244] on input "[MEDICAL_DATA]; ; 60MG; 60" at bounding box center [167, 245] width 118 height 16
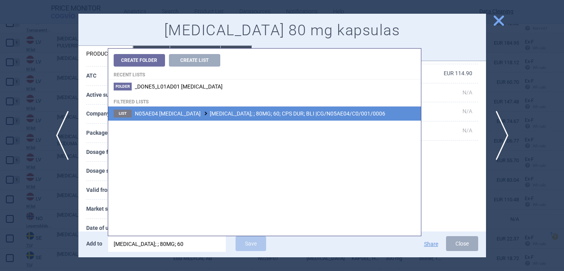
type input "[MEDICAL_DATA]; ; 80MG; 60"
click at [261, 115] on span "N05AE04 [MEDICAL_DATA] [MEDICAL_DATA]; ; 80MG; 60; CPS DUR; BLI |CG/N05AE04/C0/…" at bounding box center [260, 114] width 251 height 6
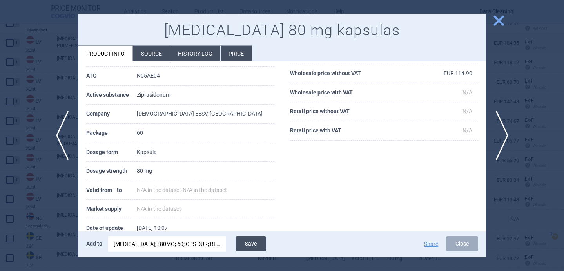
click at [258, 243] on button "Save" at bounding box center [251, 244] width 31 height 15
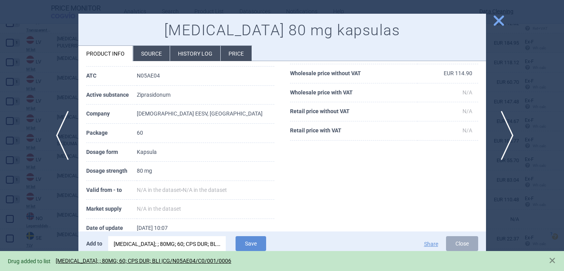
click at [506, 132] on span "next" at bounding box center [505, 135] width 18 height 49
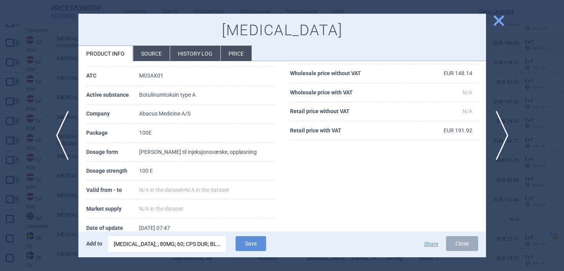
click at [178, 247] on div "[MEDICAL_DATA]; ; 80MG; 60; CPS DUR; BLI |CG/N05AE04/C0/001/0006" at bounding box center [167, 245] width 107 height 16
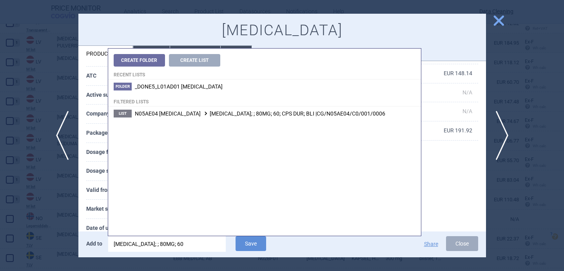
click at [178, 247] on input "[MEDICAL_DATA]; ; 80MG; 60" at bounding box center [167, 245] width 118 height 16
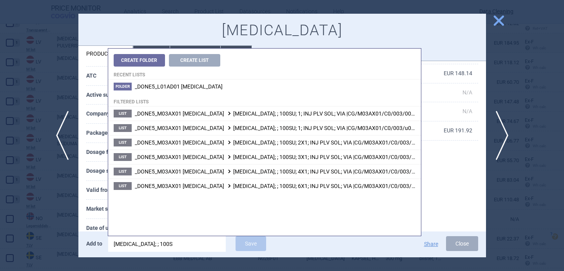
type input "[MEDICAL_DATA]; ; 100SU"
click at [95, 207] on th "Market supply" at bounding box center [112, 209] width 53 height 19
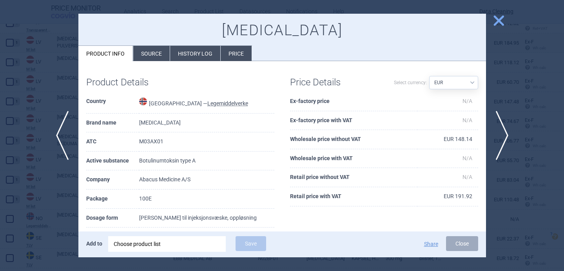
click at [156, 51] on li "Source" at bounding box center [151, 53] width 36 height 15
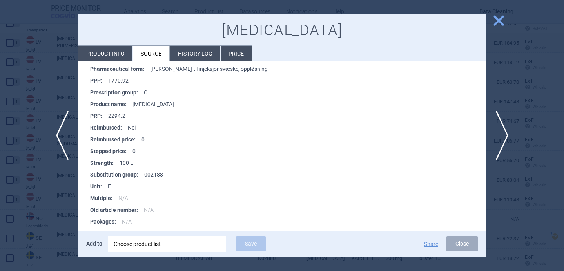
scroll to position [286, 0]
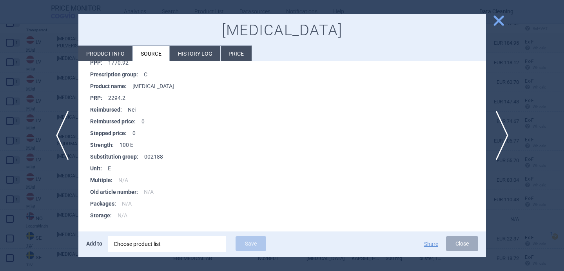
click at [118, 53] on li "Product info" at bounding box center [105, 53] width 54 height 15
select select "EUR"
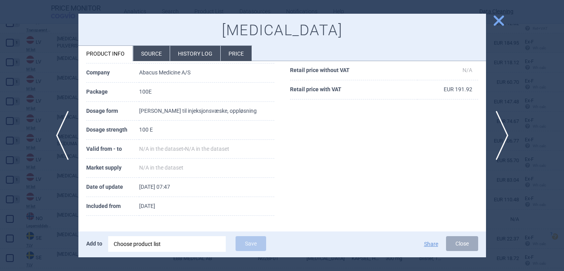
scroll to position [107, 0]
click at [180, 244] on div "Choose product list" at bounding box center [167, 245] width 107 height 16
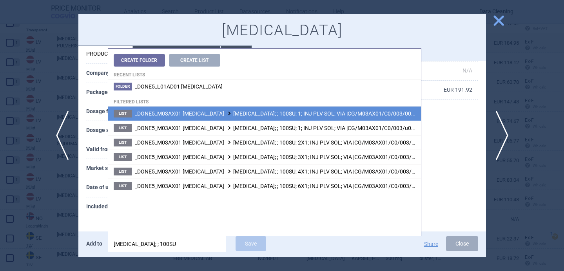
click at [266, 117] on span "_DONE5_M03AX01 [MEDICAL_DATA] [MEDICAL_DATA]; ; 100SU; 1; INJ PLV SOL; VIA |CG/…" at bounding box center [276, 114] width 283 height 6
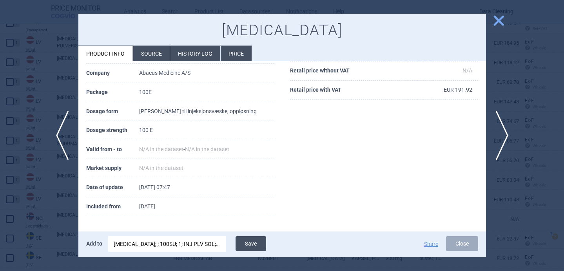
click at [253, 244] on button "Save" at bounding box center [251, 244] width 31 height 15
click at [39, 101] on div at bounding box center [282, 135] width 564 height 271
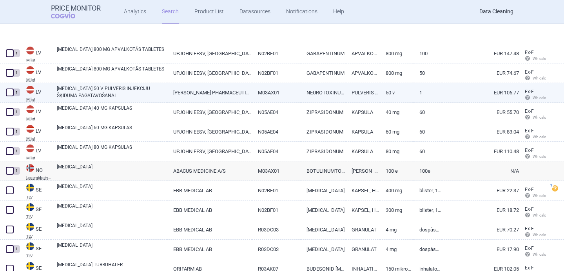
scroll to position [653, 0]
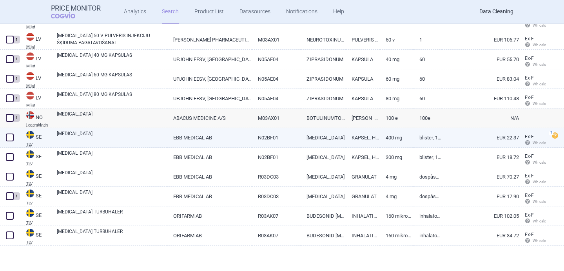
click at [71, 134] on link "[MEDICAL_DATA]" at bounding box center [112, 137] width 111 height 14
select select "EUR"
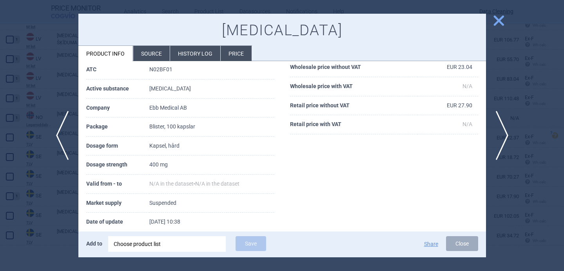
scroll to position [126, 0]
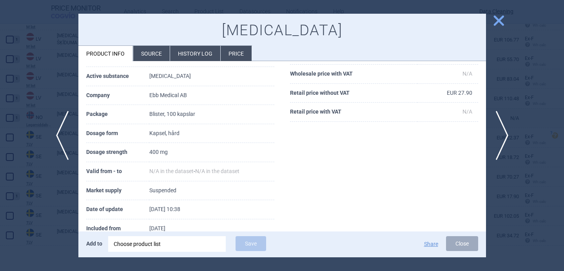
click at [153, 245] on div "Choose product list" at bounding box center [167, 245] width 107 height 16
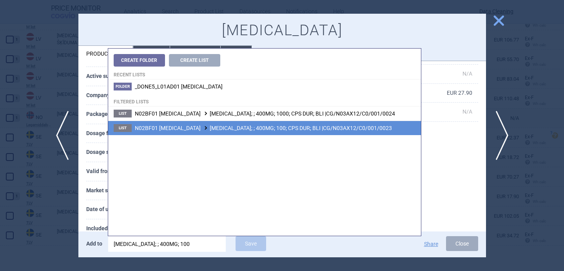
type input "[MEDICAL_DATA]; ; 400MG; 100"
click at [246, 129] on span "N02BF01 [MEDICAL_DATA] [MEDICAL_DATA]; ; 400MG; 100; CPS DUR; BLI |CG/N03AX12/C…" at bounding box center [263, 128] width 257 height 6
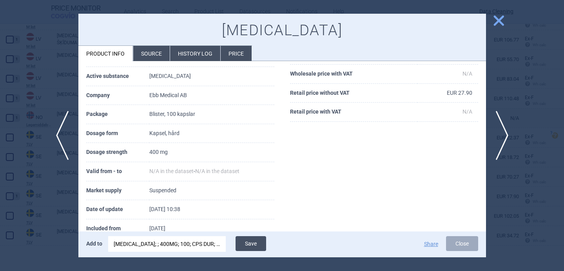
click at [251, 244] on button "Save" at bounding box center [251, 244] width 31 height 15
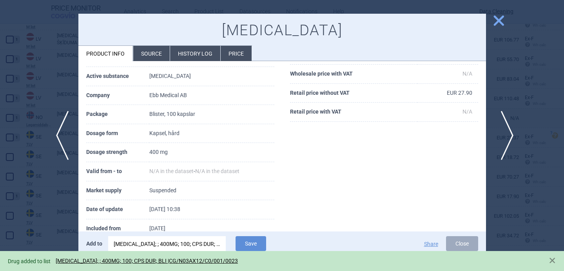
click at [508, 133] on span "next" at bounding box center [505, 135] width 18 height 49
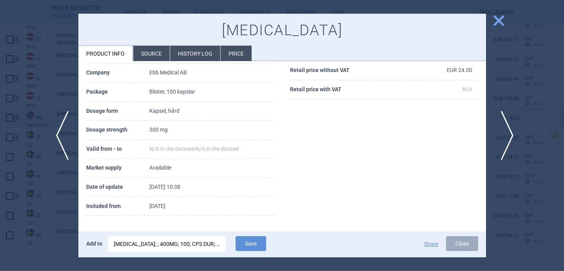
scroll to position [85, 0]
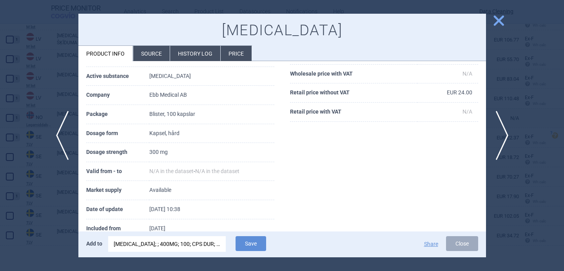
click at [189, 247] on div "[MEDICAL_DATA]; ; 400MG; 100; CPS DUR; BLI |CG/N03AX12/C0/001/0023" at bounding box center [167, 245] width 107 height 16
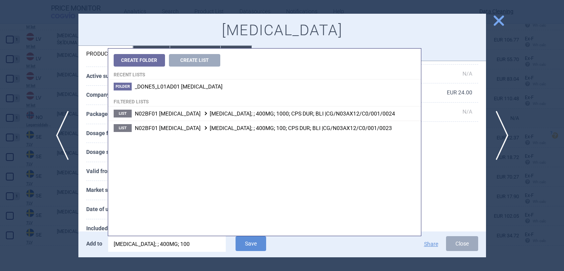
click at [144, 243] on input "[MEDICAL_DATA]; ; 400MG; 100" at bounding box center [167, 245] width 118 height 16
click at [192, 246] on input "[MEDICAL_DATA]; ; 300MG; 100" at bounding box center [167, 245] width 118 height 16
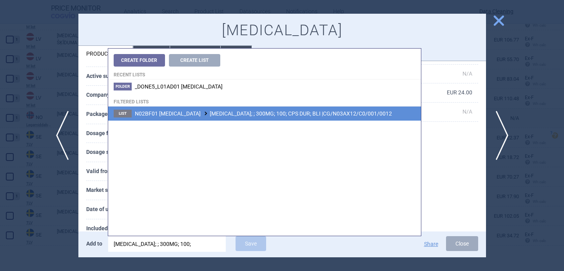
type input "[MEDICAL_DATA]; ; 300MG; 100;"
click at [258, 112] on span "N02BF01 [MEDICAL_DATA] [MEDICAL_DATA]; ; 300MG; 100; CPS DUR; BLI |CG/N03AX12/C…" at bounding box center [263, 114] width 257 height 6
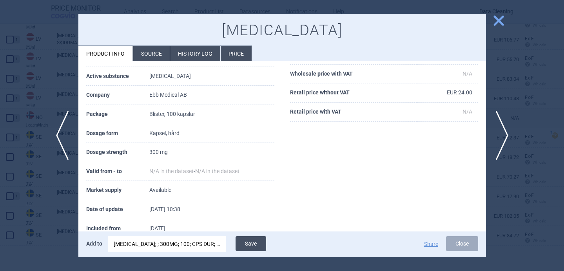
click at [256, 244] on button "Save" at bounding box center [251, 244] width 31 height 15
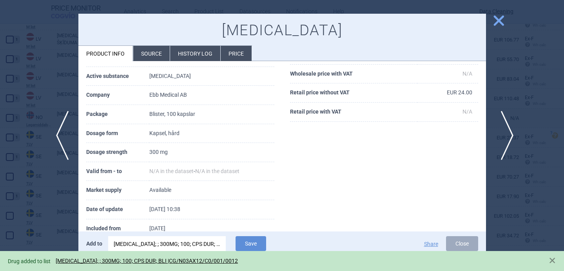
click at [509, 132] on span "next" at bounding box center [505, 135] width 18 height 49
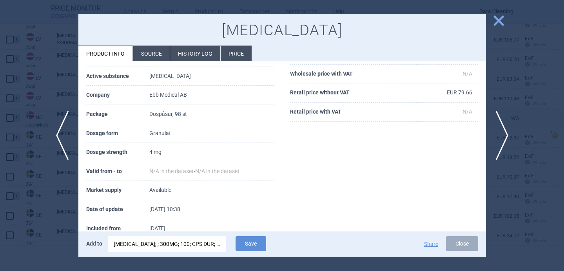
click at [177, 245] on div "[MEDICAL_DATA]; ; 300MG; 100; CPS DUR; BLI |CG/N03AX12/C0/001/0012" at bounding box center [167, 245] width 107 height 16
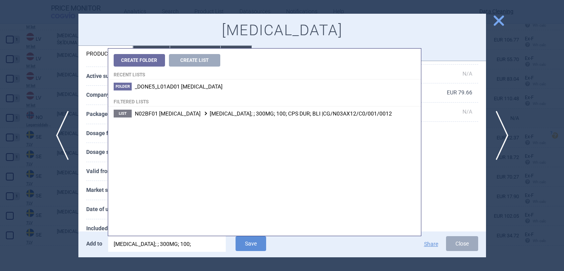
click at [177, 245] on input "[MEDICAL_DATA]; ; 300MG; 100;" at bounding box center [167, 245] width 118 height 16
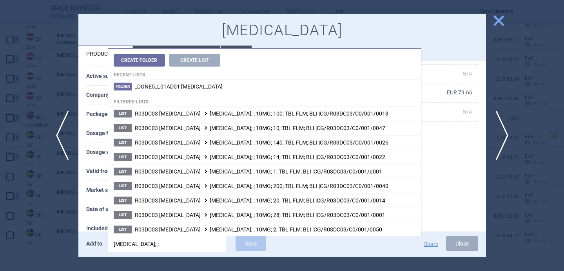
type input "[MEDICAL_DATA]; ;"
click at [98, 215] on th "Date of update" at bounding box center [117, 209] width 63 height 19
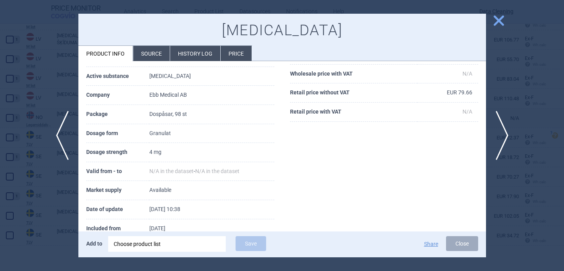
click at [158, 244] on div "Choose product list" at bounding box center [167, 245] width 107 height 16
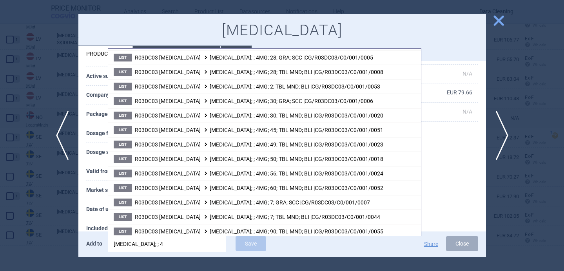
scroll to position [262, 0]
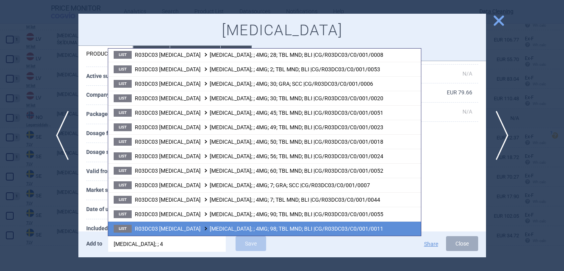
type input "[MEDICAL_DATA]; ; 4"
click at [217, 227] on span "R03DC03 [MEDICAL_DATA] [MEDICAL_DATA]; ; 4MG; 98; TBL MND; BLI |CG/R03DC03/C0/0…" at bounding box center [259, 229] width 249 height 6
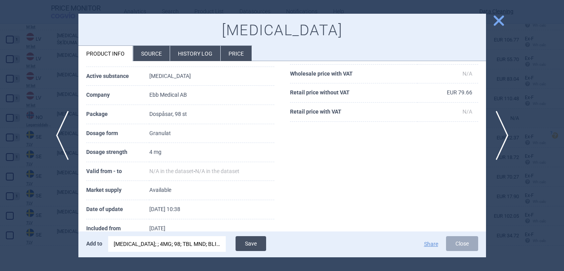
click at [256, 246] on button "Save" at bounding box center [251, 244] width 31 height 15
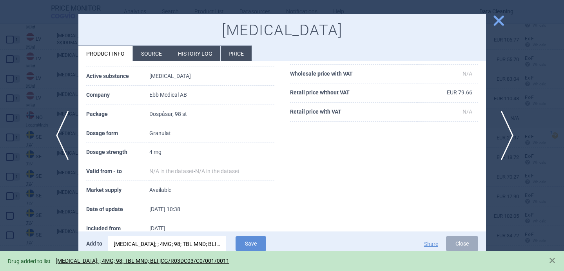
click at [505, 132] on span "next" at bounding box center [505, 135] width 18 height 49
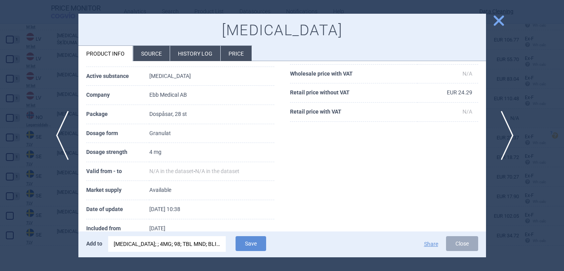
click at [505, 132] on span "next" at bounding box center [505, 135] width 18 height 49
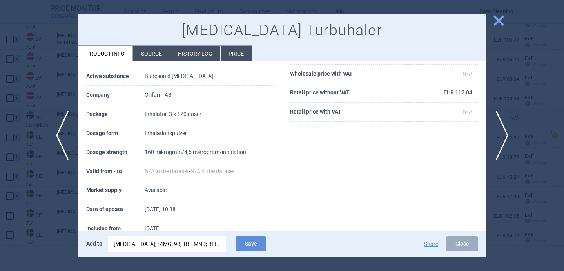
click at [161, 244] on div "[MEDICAL_DATA]; ; 4MG; 98; TBL MND; BLI |CG/R03DC03/C0/001/0011" at bounding box center [167, 245] width 107 height 16
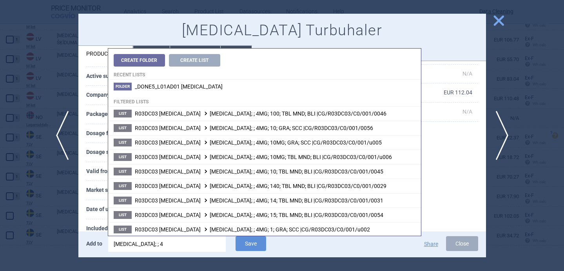
click at [161, 244] on input "[MEDICAL_DATA]; ; 4" at bounding box center [167, 245] width 118 height 16
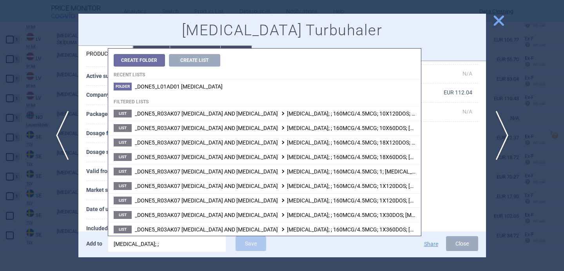
type input "[MEDICAL_DATA]; ;"
click at [95, 218] on th "Date of update" at bounding box center [115, 209] width 59 height 19
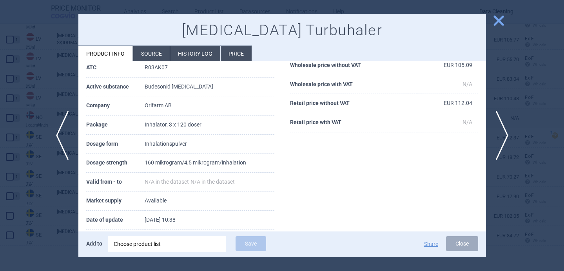
scroll to position [74, 0]
click at [140, 245] on div "Choose product list" at bounding box center [167, 245] width 107 height 16
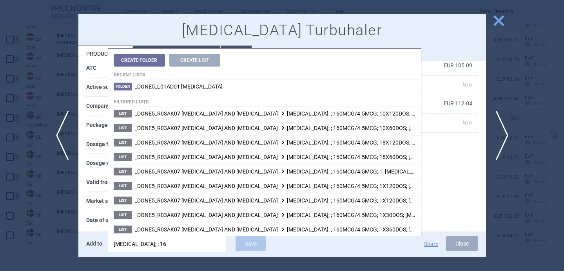
type input "[MEDICAL_DATA]; ; 160"
click at [86, 204] on th "Market supply" at bounding box center [115, 201] width 59 height 19
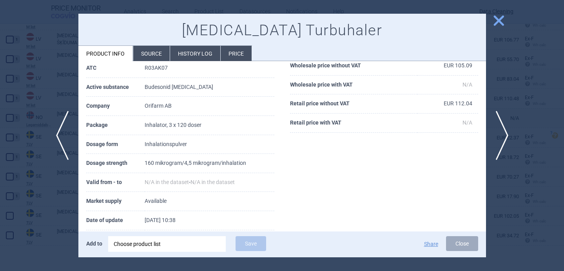
click at [148, 244] on div "Choose product list" at bounding box center [167, 245] width 107 height 16
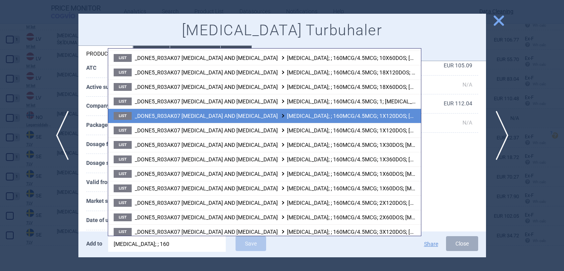
scroll to position [88, 0]
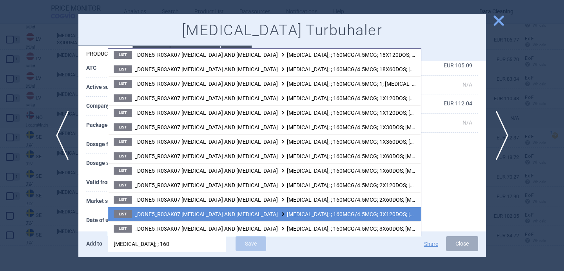
click at [254, 208] on li "List _DONE5_R03AK07 [MEDICAL_DATA] AND [MEDICAL_DATA] [MEDICAL_DATA]; ; 160MCG/…" at bounding box center [264, 214] width 313 height 15
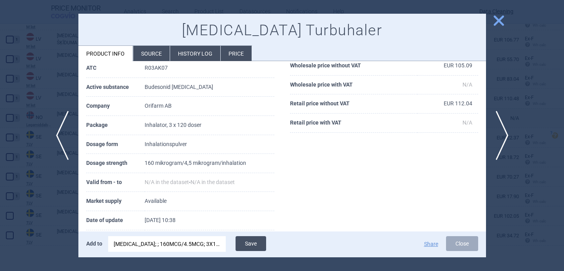
click at [259, 246] on button "Save" at bounding box center [251, 244] width 31 height 15
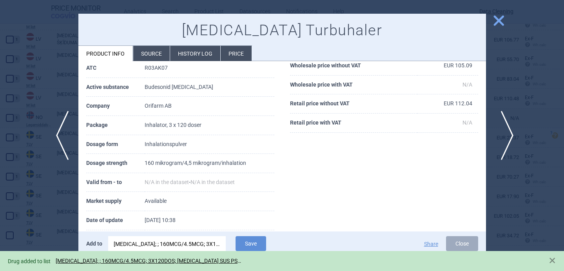
click at [506, 131] on span "next" at bounding box center [505, 135] width 18 height 49
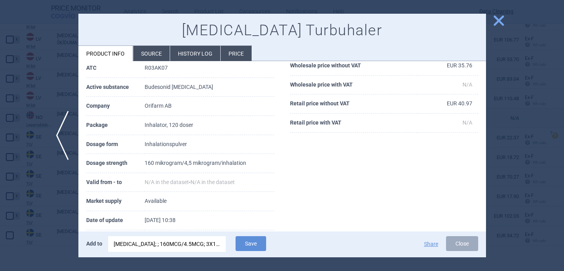
click at [188, 244] on div "[MEDICAL_DATA]; ; 160MCG/4.5MCG; 3X120DOS; [MEDICAL_DATA] SUS PSS; PSS |CG/R03A…" at bounding box center [167, 245] width 107 height 16
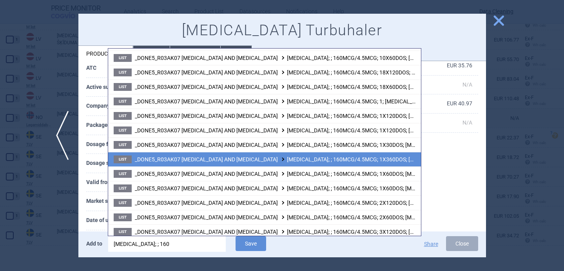
scroll to position [88, 0]
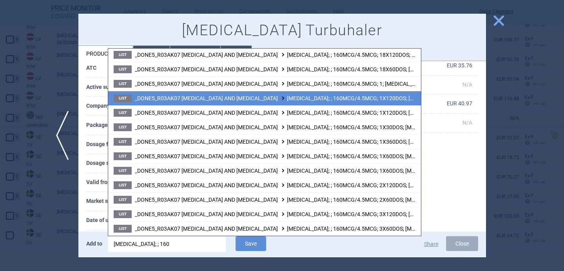
click at [292, 101] on span "_DONE5_R03AK07 [MEDICAL_DATA] AND [MEDICAL_DATA] [MEDICAL_DATA]; ; 160MCG/4.5MC…" at bounding box center [345, 98] width 420 height 6
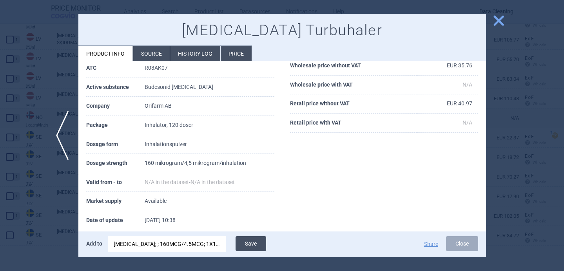
click at [254, 242] on button "Save" at bounding box center [251, 244] width 31 height 15
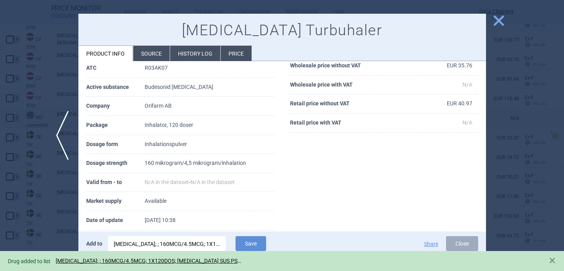
click at [44, 245] on div at bounding box center [282, 135] width 564 height 271
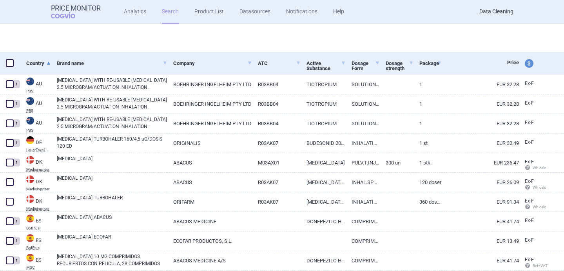
select select "brandName"
select select "newerThan"
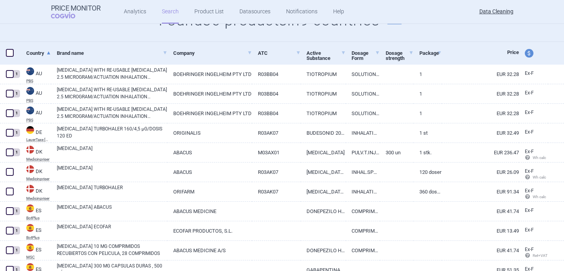
scroll to position [131, 0]
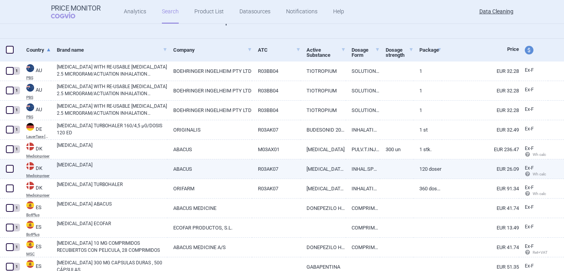
click at [109, 168] on link "[MEDICAL_DATA]" at bounding box center [112, 169] width 111 height 14
select select "EUR"
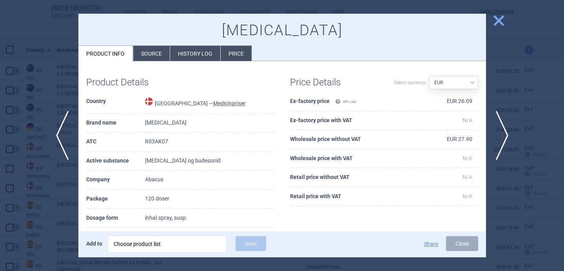
click at [155, 55] on li "Source" at bounding box center [151, 53] width 36 height 15
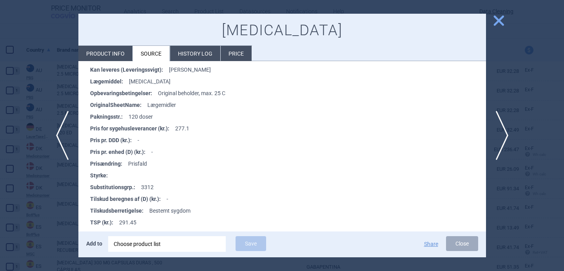
scroll to position [212, 0]
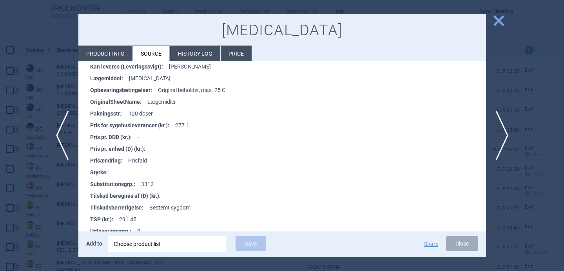
click at [38, 215] on div at bounding box center [282, 135] width 564 height 271
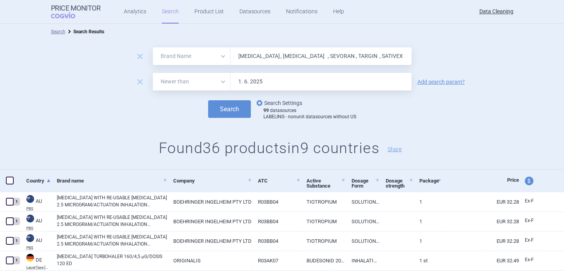
click at [276, 104] on link "options Search Settings" at bounding box center [278, 102] width 47 height 9
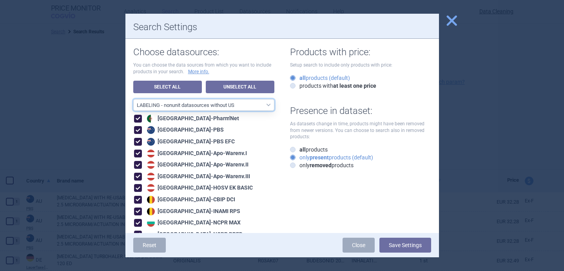
click at [231, 104] on select "All data sources LABELING - unit datasources without US LABELING - nonunit data…" at bounding box center [203, 105] width 141 height 12
select select "8989dc10-0f59-46fa-8fa1-2d950f31f8cb"
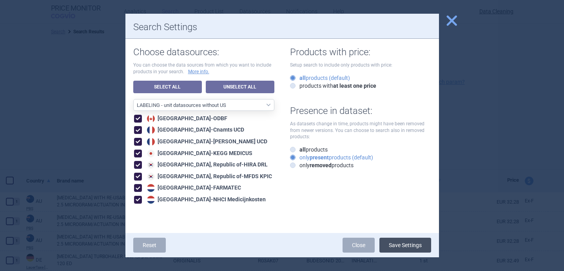
click at [401, 246] on button "Save Settings" at bounding box center [406, 245] width 52 height 15
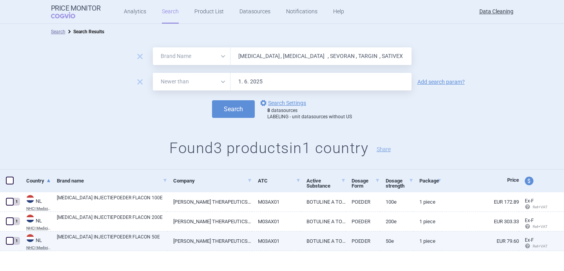
scroll to position [5, 0]
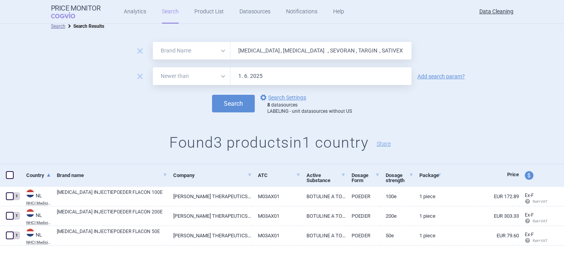
click at [272, 51] on input "[MEDICAL_DATA] , [MEDICAL_DATA] , SEVORAN , TARGIN , SATIVEX , [MEDICAL_DATA] ,…" at bounding box center [321, 51] width 181 height 18
paste input "PULMOZYM , [MEDICAL_DATA]"
type input "PULMOZYM , [MEDICAL_DATA] ,"
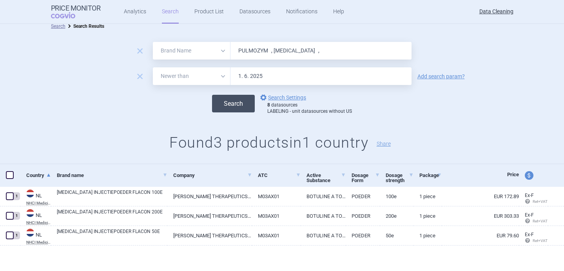
click at [239, 104] on button "Search" at bounding box center [233, 104] width 43 height 18
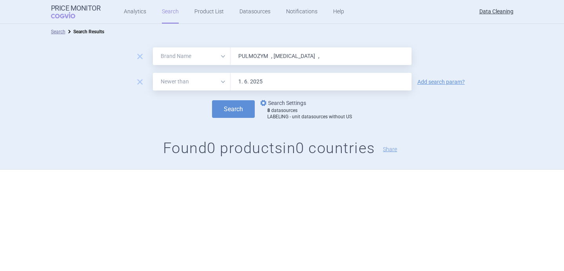
click at [273, 100] on link "options Search Settings" at bounding box center [282, 102] width 47 height 9
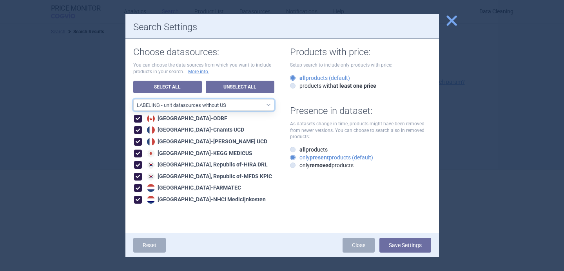
click at [255, 106] on select "All data sources LABELING - unit datasources without US LABELING - nonunit data…" at bounding box center [203, 105] width 141 height 12
select select "194b0200-cf1c-4e35-97df-3b55a106476a"
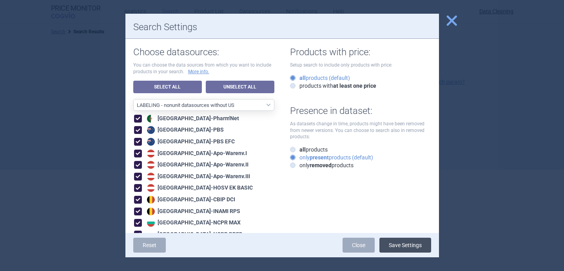
click at [398, 243] on button "Save Settings" at bounding box center [406, 245] width 52 height 15
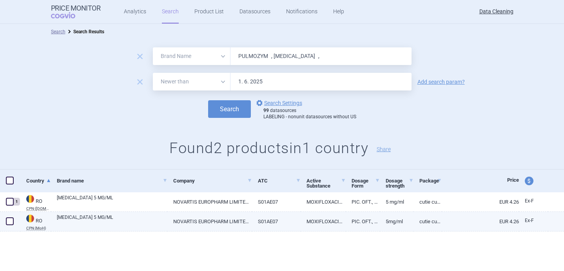
click at [70, 220] on link "[MEDICAL_DATA] 5 MG/ML" at bounding box center [112, 221] width 111 height 14
select select "EUR"
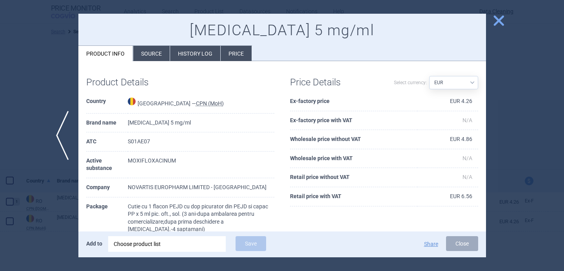
click at [140, 244] on div "Choose product list" at bounding box center [167, 245] width 107 height 16
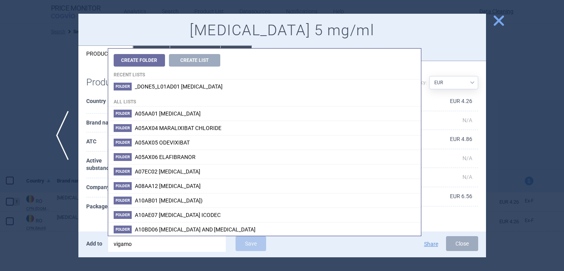
type input "[MEDICAL_DATA]"
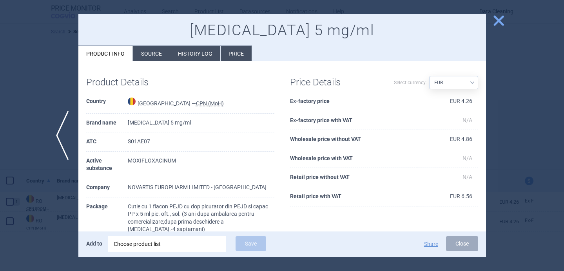
click at [91, 205] on th "Package" at bounding box center [107, 219] width 42 height 42
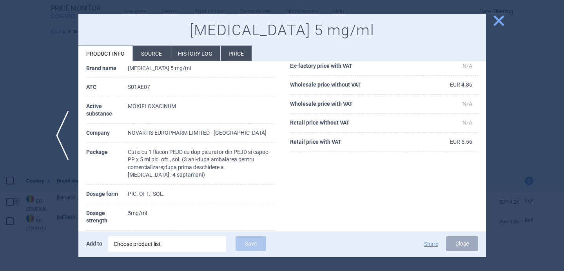
scroll to position [59, 0]
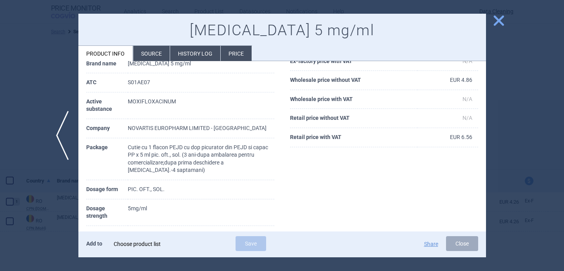
click at [158, 247] on div "Choose product list" at bounding box center [167, 245] width 107 height 16
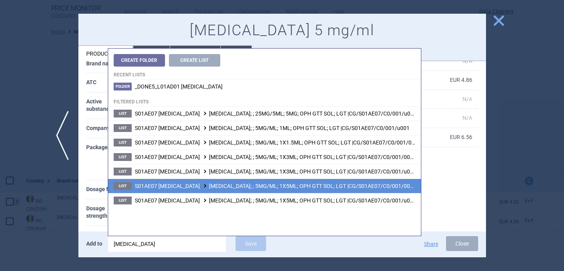
click at [218, 187] on span "S01AE07 [MEDICAL_DATA] [MEDICAL_DATA]; ; 5MG/ML; 1X5ML; OPH GTT SOL; LGT |CG/S0…" at bounding box center [276, 186] width 282 height 6
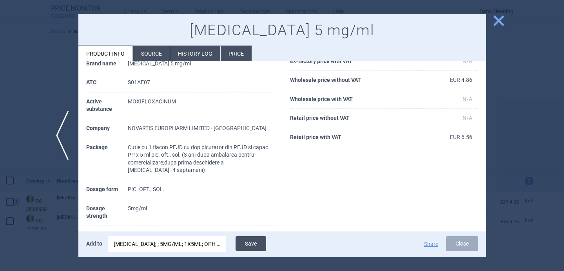
click at [257, 243] on button "Save" at bounding box center [251, 244] width 31 height 15
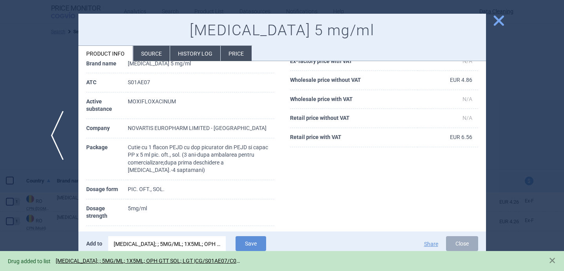
click at [62, 132] on span "previous" at bounding box center [60, 135] width 18 height 49
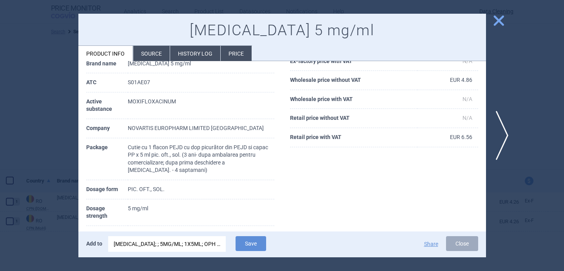
click at [29, 147] on div at bounding box center [282, 135] width 564 height 271
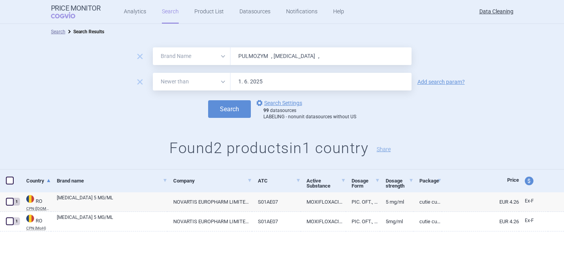
click at [273, 59] on input "PULMOZYM , [MEDICAL_DATA] ," at bounding box center [321, 56] width 181 height 18
paste input "[MEDICAL_DATA] , [MEDICAL_DATA] , [MEDICAL_DATA] , MULTIHANC , GADOVIST , IMMUN…"
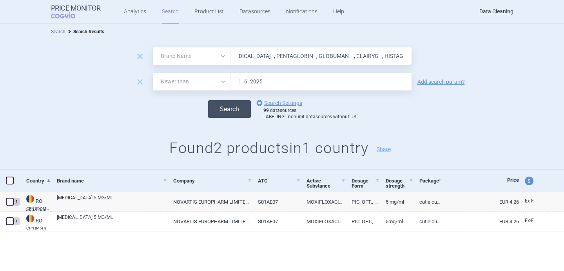
type input "[MEDICAL_DATA] , [MEDICAL_DATA] , [MEDICAL_DATA] , MULTIHANC , GADOVIST , IMMUN…"
click at [238, 111] on button "Search" at bounding box center [229, 109] width 43 height 18
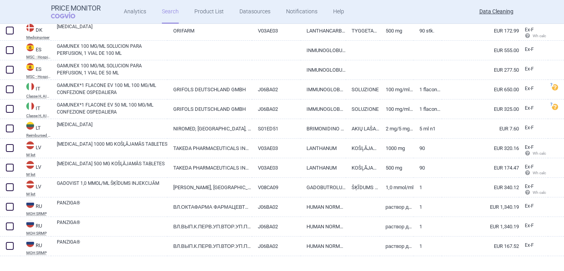
scroll to position [300, 0]
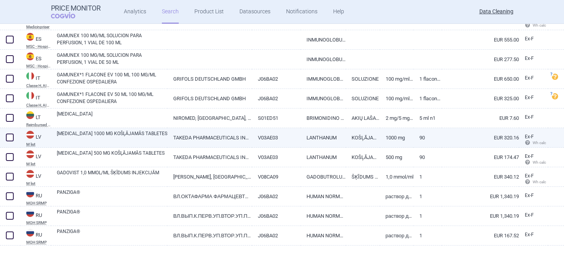
click at [127, 142] on link "[MEDICAL_DATA] 1000 MG KOŠĻĀJAMĀS TABLETES" at bounding box center [112, 137] width 111 height 14
select select "EUR"
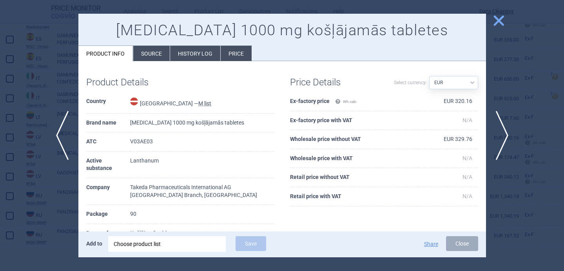
click at [149, 53] on li "Source" at bounding box center [151, 53] width 36 height 15
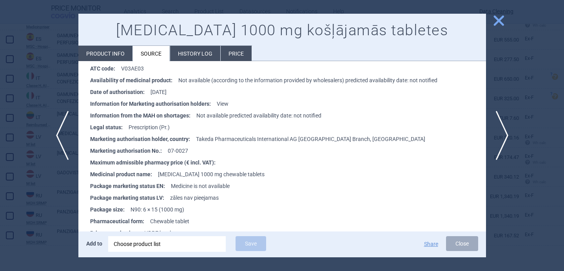
scroll to position [430, 0]
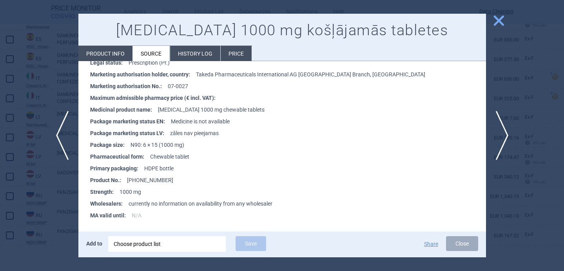
click at [56, 96] on div at bounding box center [282, 135] width 564 height 271
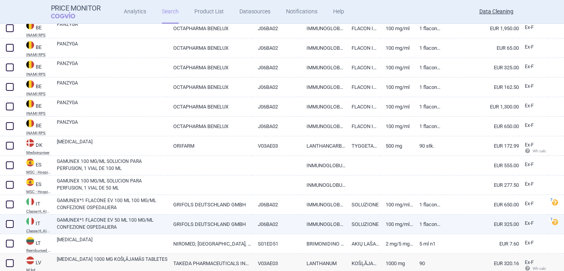
select select "brandName"
select select "newerThan"
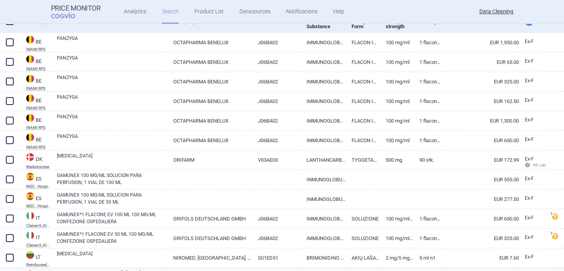
scroll to position [170, 0]
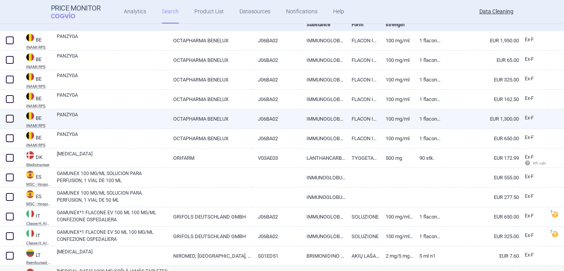
select select "brandName"
select select "newerThan"
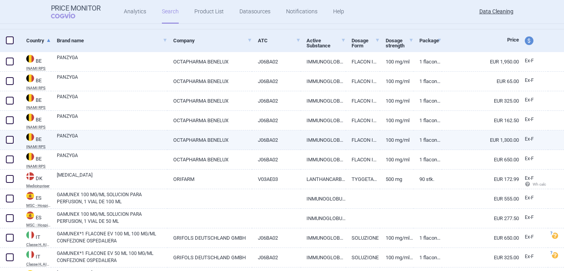
scroll to position [124, 0]
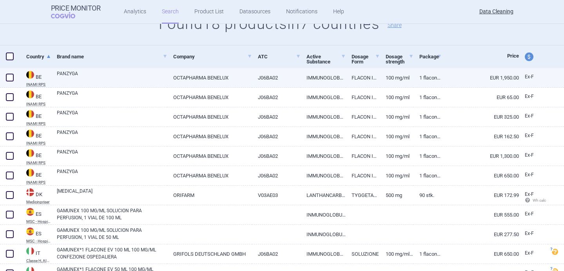
click at [82, 76] on link "PANZYGA" at bounding box center [112, 77] width 111 height 14
select select "EUR"
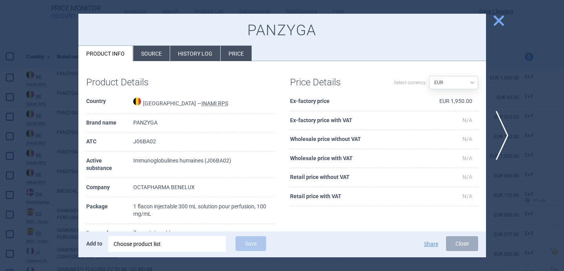
click at [183, 247] on div "Choose product list" at bounding box center [167, 245] width 107 height 16
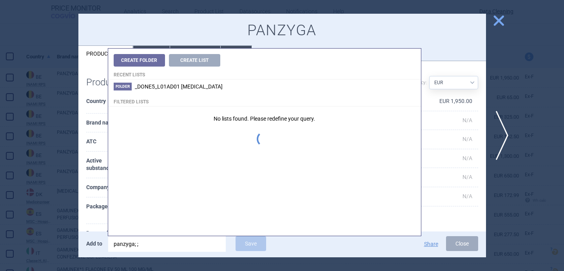
type input "panzyga; ;"
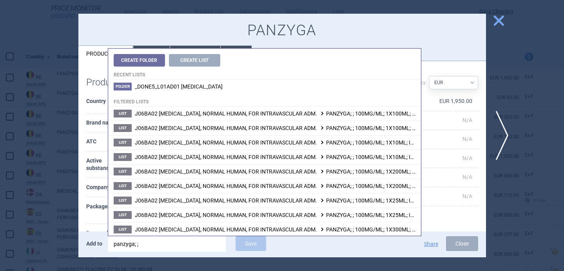
click at [97, 213] on th "Package" at bounding box center [109, 211] width 47 height 27
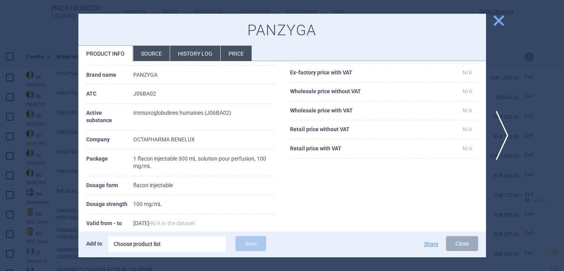
scroll to position [51, 0]
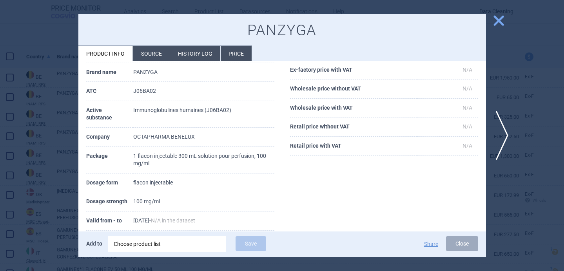
click at [145, 247] on div "Choose product list" at bounding box center [167, 245] width 107 height 16
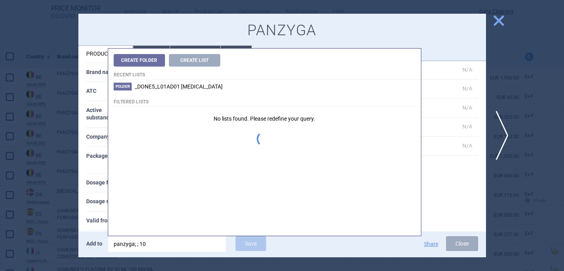
type input "panzyga; ; 100"
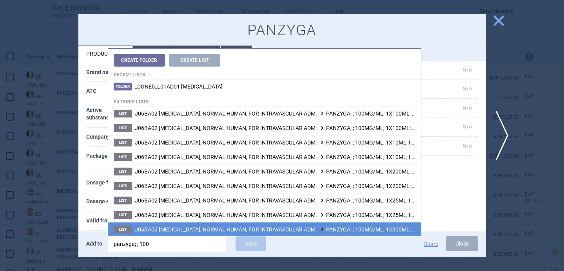
scroll to position [117, 0]
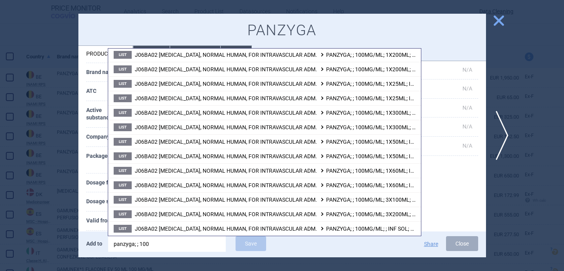
click at [87, 220] on th "Valid from - to" at bounding box center [109, 221] width 47 height 19
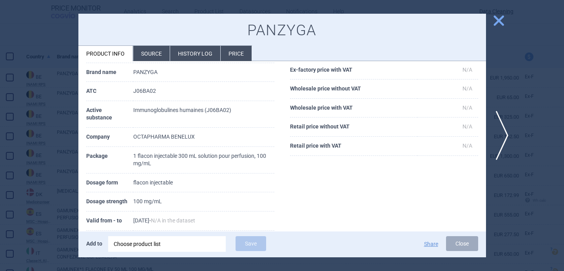
click at [172, 248] on div "Choose product list" at bounding box center [167, 245] width 107 height 16
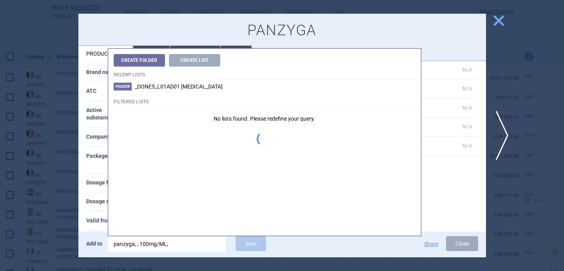
type input "panzyga; ; 100mg/ML;"
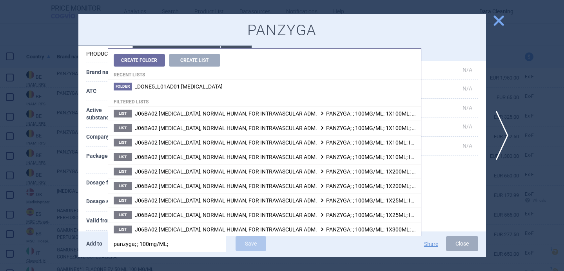
click at [92, 199] on th "Dosage strength" at bounding box center [109, 202] width 47 height 19
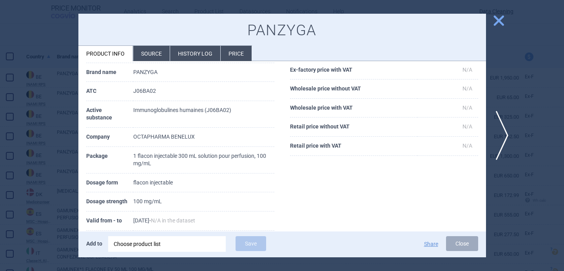
click at [159, 246] on div "Choose product list" at bounding box center [167, 245] width 107 height 16
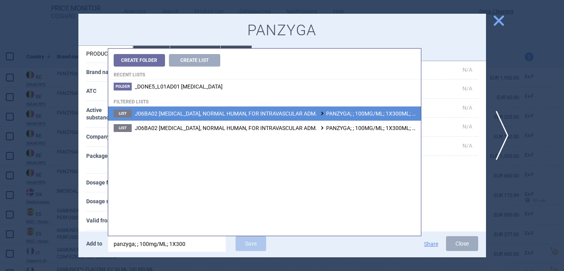
type input "panzyga; ; 100mg/ML; 1X300"
click at [237, 115] on span "J06BA02 [MEDICAL_DATA], NORMAL HUMAN, FOR INTRAVASCULAR ADM. PANZYGA; ; 100MG/M…" at bounding box center [325, 114] width 380 height 6
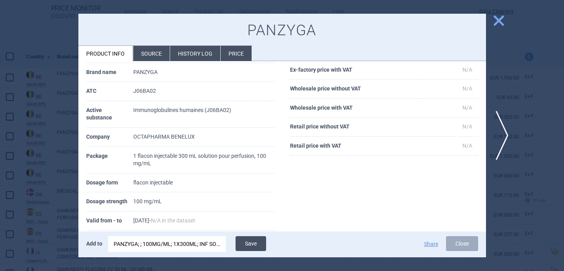
click at [256, 243] on button "Save" at bounding box center [251, 244] width 31 height 15
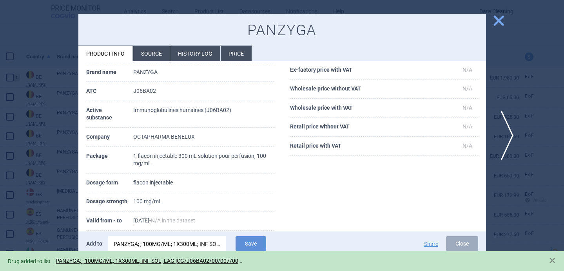
click at [500, 122] on span "next" at bounding box center [505, 135] width 18 height 49
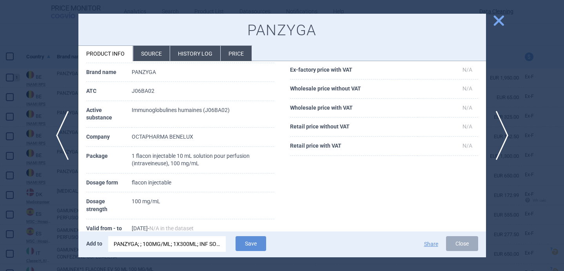
click at [183, 245] on div "PANZYGA; ; 100MG/ML; 1X300ML; INF SOL; LAG |CG/J06BA02/00/007/0009" at bounding box center [167, 245] width 107 height 16
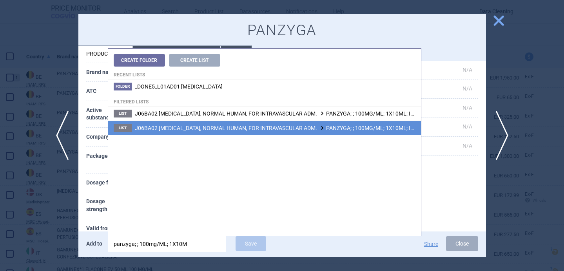
type input "panzyga; ; 100mg/ML; 1X10M"
click at [261, 127] on span "J06BA02 [MEDICAL_DATA], NORMAL HUMAN, FOR INTRAVASCULAR ADM. PANZYGA; ; 100MG/M…" at bounding box center [322, 128] width 375 height 6
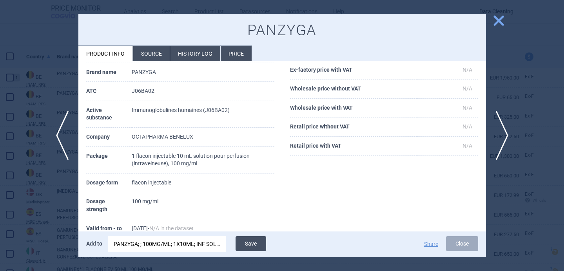
click at [257, 245] on button "Save" at bounding box center [251, 244] width 31 height 15
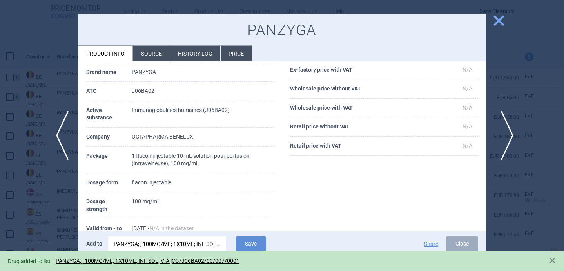
click at [506, 126] on span "next" at bounding box center [505, 135] width 18 height 49
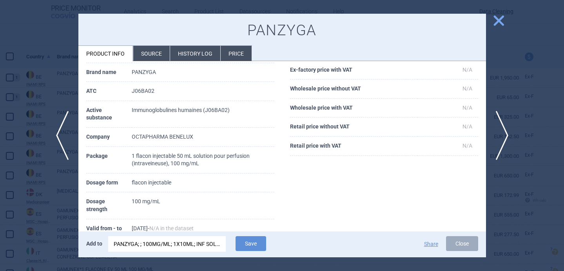
click at [191, 246] on div "PANZYGA; ; 100MG/ML; 1X10ML; INF SOL; VIA |CG/J06BA02/00/007/0001" at bounding box center [167, 245] width 107 height 16
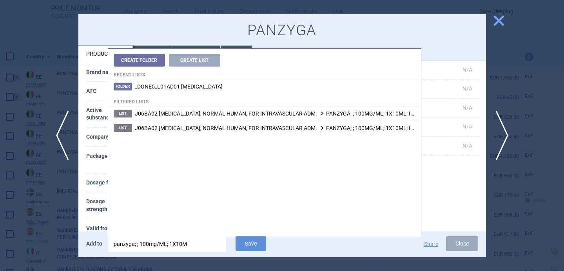
click at [179, 244] on input "panzyga; ; 100mg/ML; 1X10M" at bounding box center [167, 245] width 118 height 16
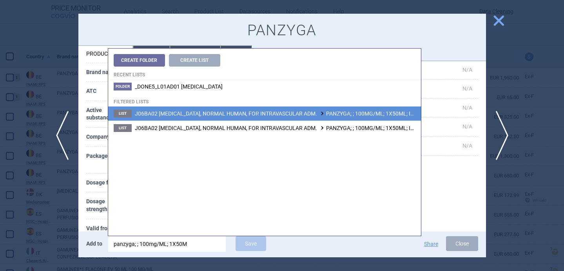
type input "panzyga; ; 100mg/ML; 1X50M"
click at [262, 118] on li "List J06BA02 [MEDICAL_DATA], NORMAL HUMAN, FOR INTRAVASCULAR ADM. PANZYGA; ; 10…" at bounding box center [264, 114] width 313 height 14
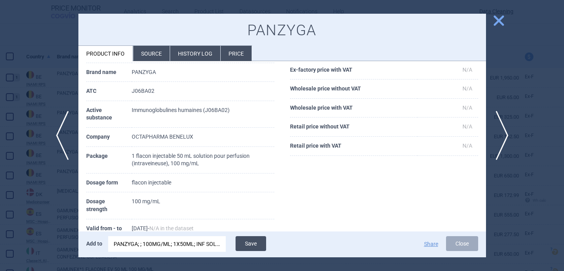
click at [255, 241] on button "Save" at bounding box center [251, 244] width 31 height 15
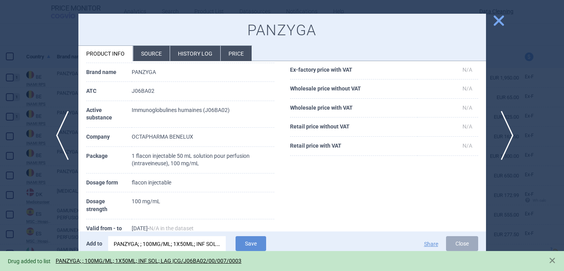
click at [507, 129] on span "next" at bounding box center [505, 135] width 18 height 49
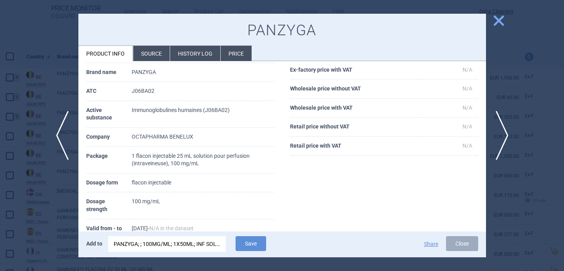
click at [201, 244] on div "PANZYGA; ; 100MG/ML; 1X50ML; INF SOL; LAG |CG/J06BA02/00/007/0003" at bounding box center [167, 245] width 107 height 16
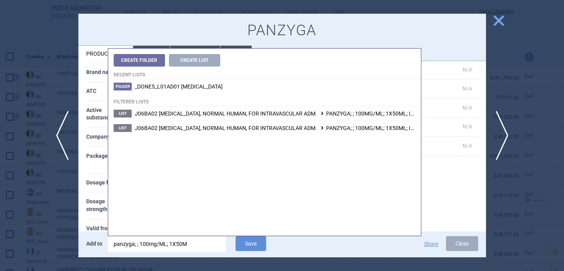
click at [181, 246] on input "panzyga; ; 100mg/ML; 1X50M" at bounding box center [167, 245] width 118 height 16
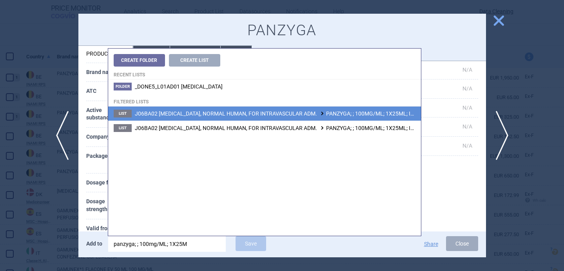
type input "panzyga; ; 100mg/ML; 1X25M"
click at [251, 117] on li "List J06BA02 [MEDICAL_DATA], NORMAL HUMAN, FOR INTRAVASCULAR ADM. PANZYGA; ; 10…" at bounding box center [264, 114] width 313 height 14
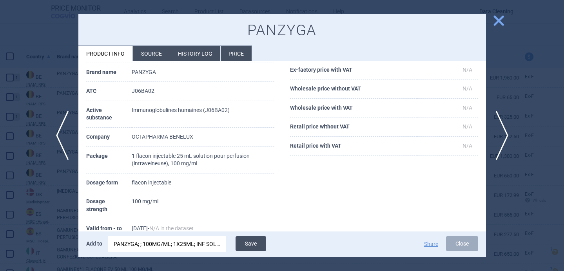
click at [250, 242] on button "Save" at bounding box center [251, 244] width 31 height 15
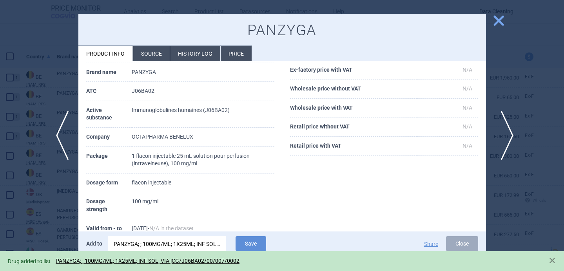
click at [506, 135] on span "next" at bounding box center [505, 135] width 18 height 49
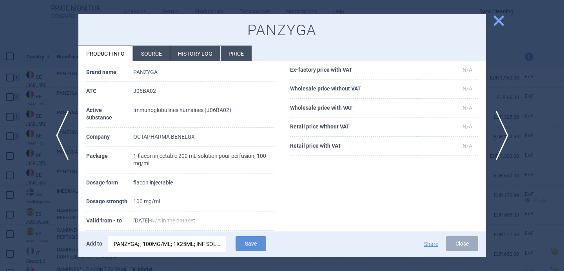
click at [203, 245] on div "PANZYGA; ; 100MG/ML; 1X25ML; INF SOL; VIA |CG/J06BA02/00/007/0002" at bounding box center [167, 245] width 107 height 16
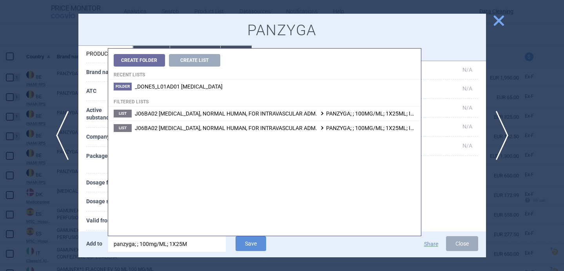
click at [180, 245] on input "panzyga; ; 100mg/ML; 1X25M" at bounding box center [167, 245] width 118 height 16
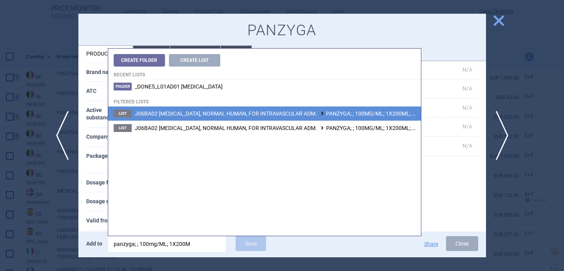
type input "panzyga; ; 100mg/ML; 1X200M"
click at [258, 115] on span "J06BA02 [MEDICAL_DATA], NORMAL HUMAN, FOR INTRAVASCULAR ADM. PANZYGA; ; 100MG/M…" at bounding box center [325, 114] width 380 height 6
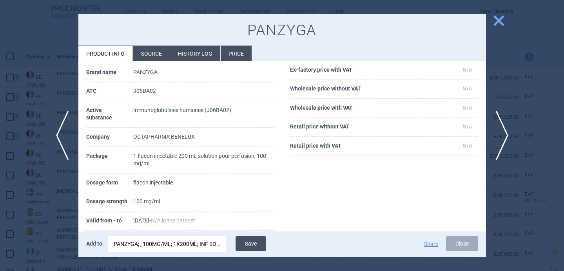
click at [260, 242] on button "Save" at bounding box center [251, 244] width 31 height 15
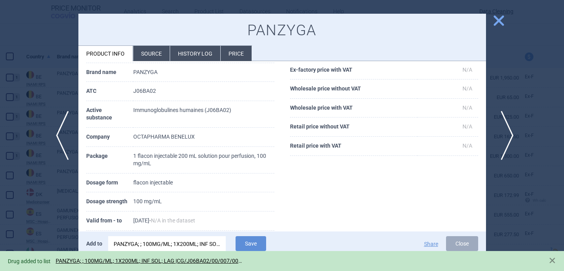
click at [508, 133] on span "next" at bounding box center [505, 135] width 18 height 49
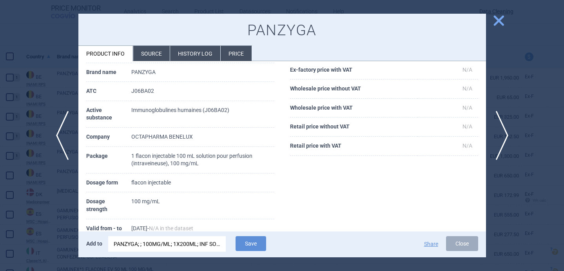
click at [187, 245] on div "PANZYGA; ; 100MG/ML; 1X200ML; INF SOL; LAG |CG/J06BA02/00/007/0007" at bounding box center [167, 245] width 107 height 16
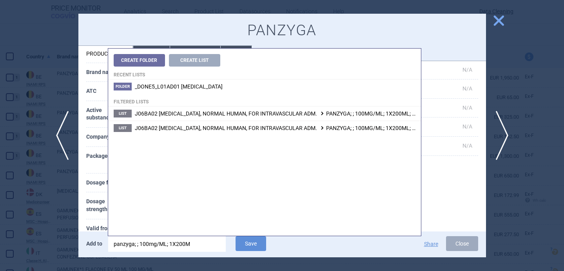
click at [177, 244] on input "panzyga; ; 100mg/ML; 1X200M" at bounding box center [167, 245] width 118 height 16
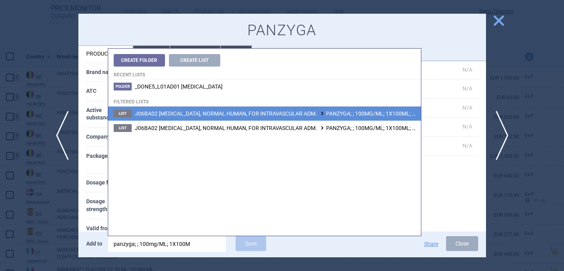
type input "panzyga; ; 100mg/ML; 1X100M"
click at [269, 112] on span "J06BA02 [MEDICAL_DATA], NORMAL HUMAN, FOR INTRAVASCULAR ADM. PANZYGA; ; 100MG/M…" at bounding box center [325, 114] width 380 height 6
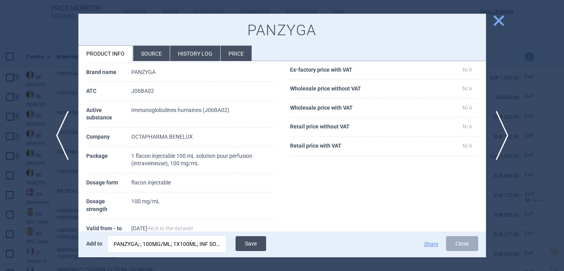
click at [258, 246] on button "Save" at bounding box center [251, 244] width 31 height 15
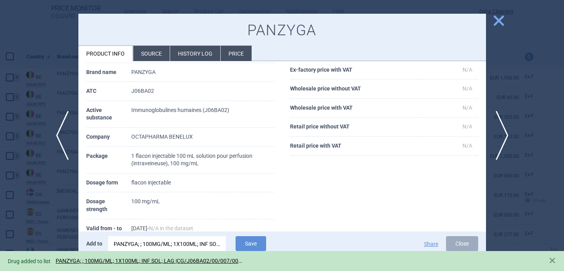
click at [63, 218] on div at bounding box center [282, 135] width 564 height 271
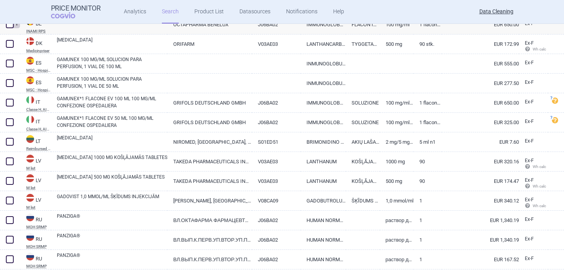
scroll to position [276, 0]
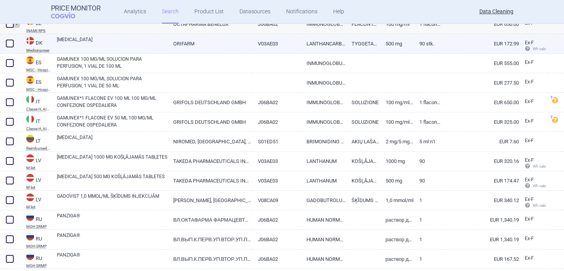
click at [98, 44] on link "[MEDICAL_DATA]" at bounding box center [112, 43] width 111 height 14
select select "EUR"
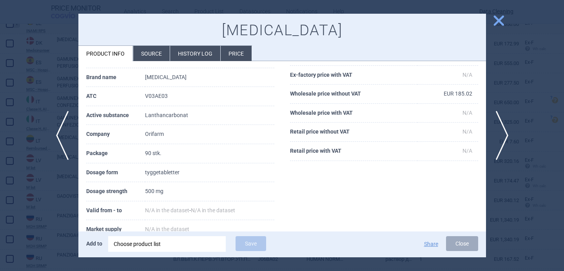
scroll to position [46, 0]
click at [162, 245] on div "Choose product list" at bounding box center [167, 245] width 107 height 16
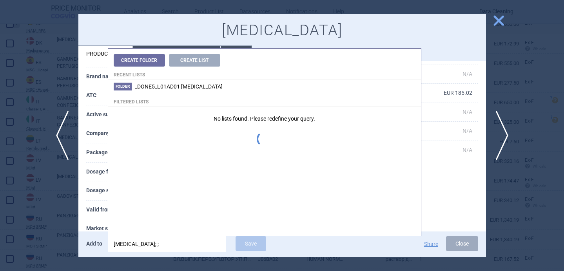
type input "[MEDICAL_DATA]; ;"
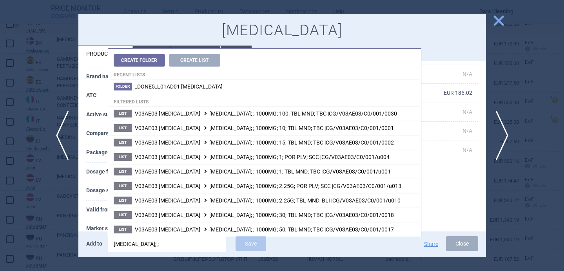
click at [98, 208] on th "Valid from - to" at bounding box center [115, 210] width 59 height 19
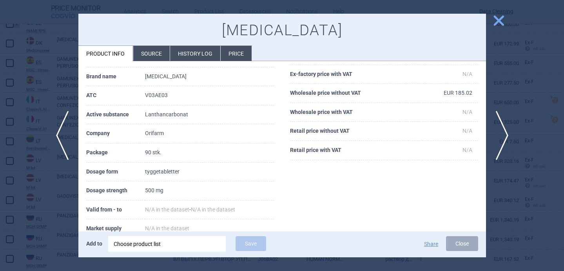
click at [173, 249] on div "Choose product list" at bounding box center [167, 245] width 107 height 16
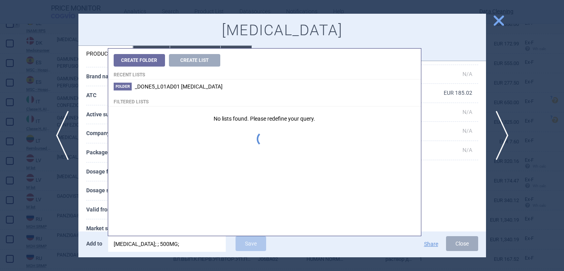
type input "[MEDICAL_DATA]; ; 500MG;"
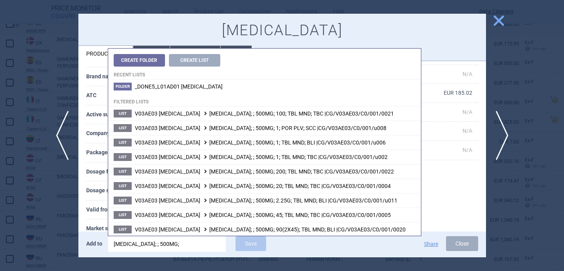
click at [96, 207] on th "Valid from - to" at bounding box center [115, 210] width 59 height 19
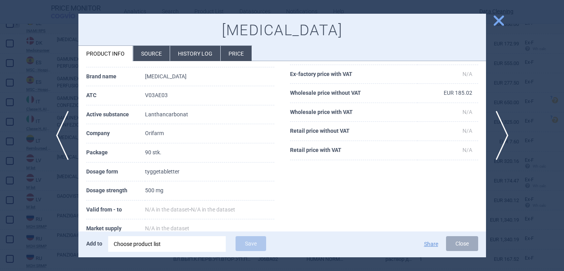
click at [161, 244] on div "Choose product list" at bounding box center [167, 245] width 107 height 16
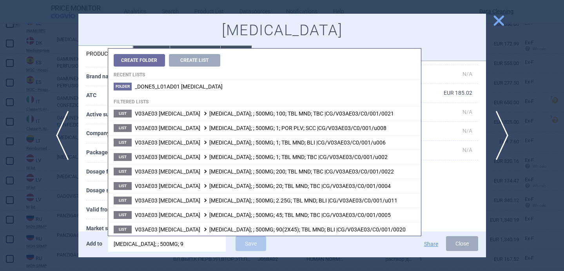
type input "[MEDICAL_DATA]; ; 500MG; 90"
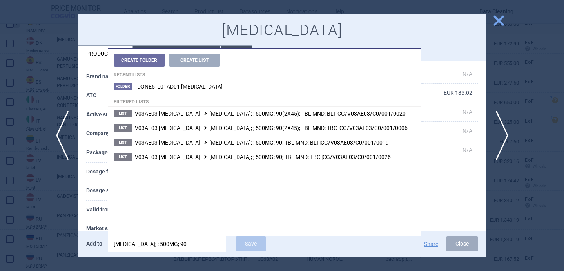
click at [92, 213] on th "Valid from - to" at bounding box center [115, 210] width 59 height 19
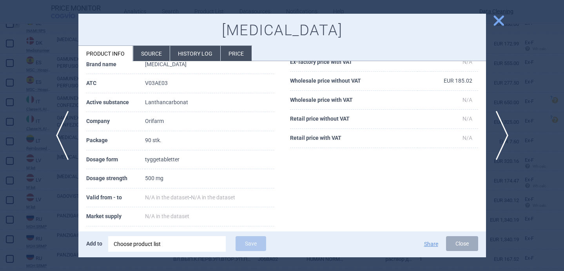
scroll to position [59, 0]
click at [169, 158] on td "tyggetabletter" at bounding box center [209, 159] width 129 height 19
copy td "tyggetabletter"
click at [186, 250] on div "Choose product list" at bounding box center [167, 245] width 107 height 16
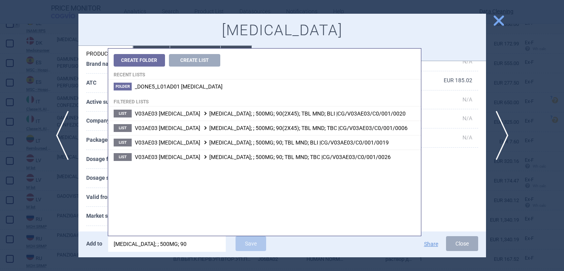
click at [96, 166] on th "Dosage form" at bounding box center [115, 159] width 59 height 19
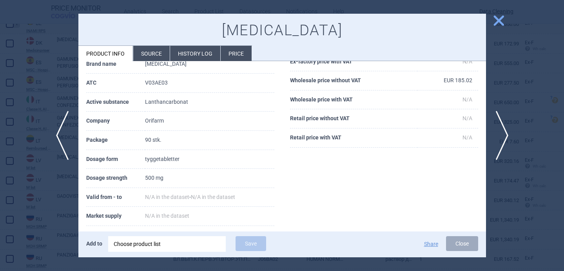
click at [146, 51] on li "Source" at bounding box center [151, 53] width 36 height 15
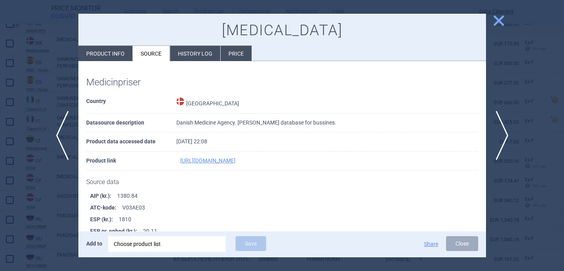
click at [115, 57] on li "Product info" at bounding box center [105, 53] width 54 height 15
select select "EUR"
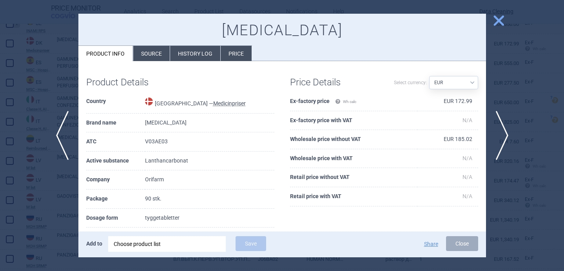
click at [171, 244] on div "Choose product list" at bounding box center [167, 245] width 107 height 16
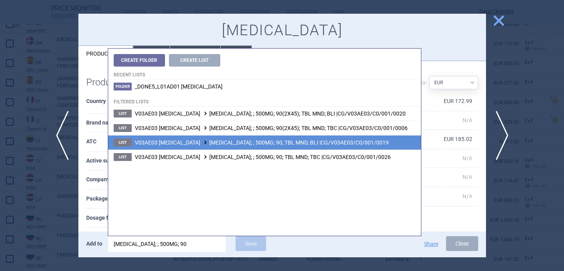
click at [257, 146] on li "List V03AE03 [MEDICAL_DATA] [MEDICAL_DATA]; ; 500MG; 90; TBL MND; BLI |CG/V03AE…" at bounding box center [264, 142] width 313 height 15
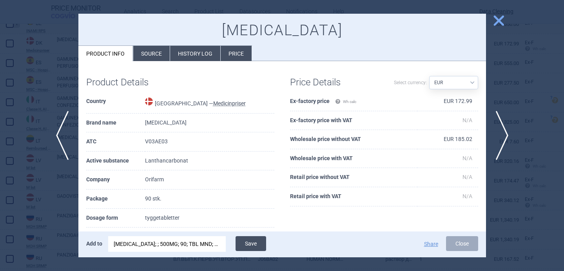
click at [258, 243] on button "Save" at bounding box center [251, 244] width 31 height 15
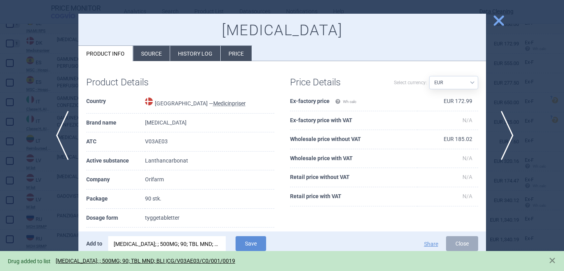
click at [508, 128] on span "next" at bounding box center [505, 135] width 18 height 49
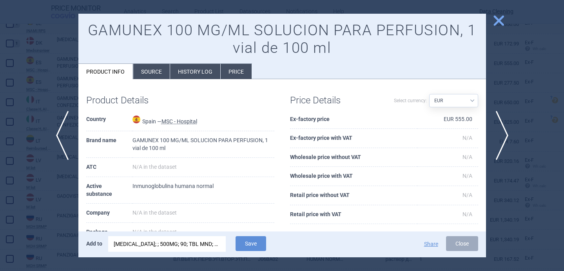
click at [187, 241] on div "[MEDICAL_DATA]; ; 500MG; 90; TBL MND; BLI |CG/V03AE03/C0/001/0019" at bounding box center [167, 245] width 107 height 16
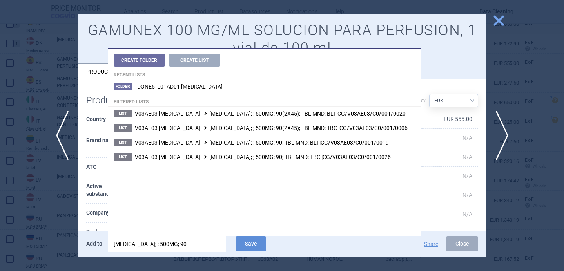
click at [187, 241] on input "[MEDICAL_DATA]; ; 500MG; 90" at bounding box center [167, 245] width 118 height 16
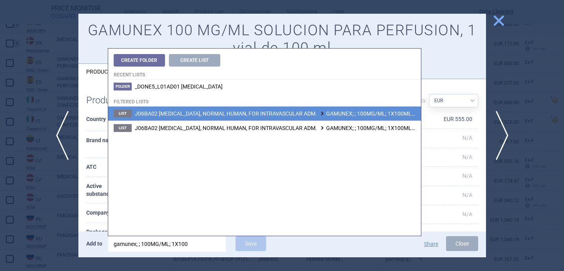
type input "gamunex; ; 100MG/ML; 1X100"
click at [238, 116] on span "J06BA02 [MEDICAL_DATA], NORMAL HUMAN, FOR INTRAVASCULAR ADM. GAMUNEX; ; 100MG/M…" at bounding box center [325, 114] width 380 height 6
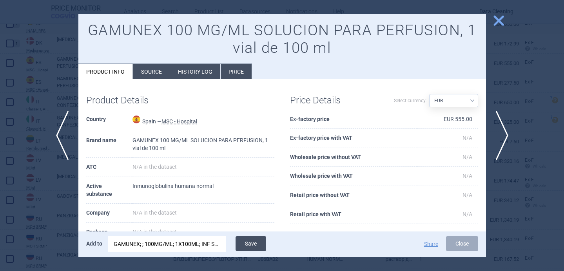
click at [251, 246] on button "Save" at bounding box center [251, 244] width 31 height 15
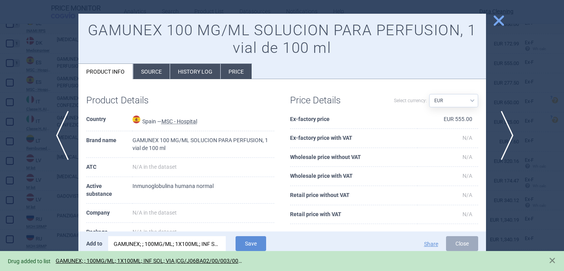
click at [502, 141] on span "next" at bounding box center [505, 135] width 18 height 49
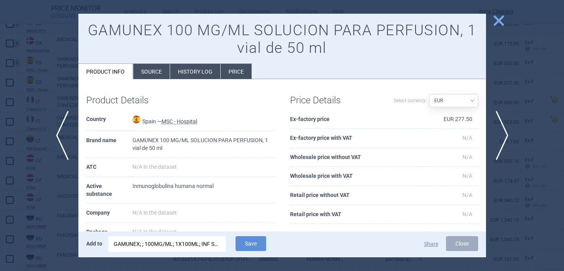
click at [187, 244] on div "GAMUNEX; ; 100MG/ML; 1X100ML; INF SOL; VIA |CG/J06BA02/00/003/0001" at bounding box center [167, 245] width 107 height 16
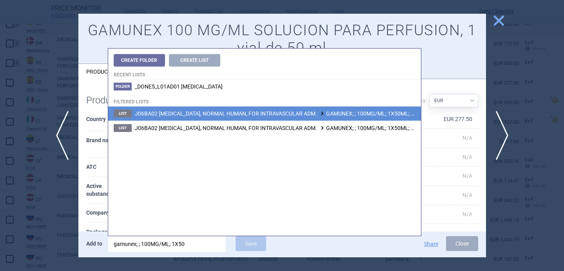
type input "gamunex; ; 100MG/ML; 1X50"
click at [245, 113] on span "J06BA02 [MEDICAL_DATA], NORMAL HUMAN, FOR INTRAVASCULAR ADM. GAMUNEX; ; 100MG/M…" at bounding box center [323, 114] width 377 height 6
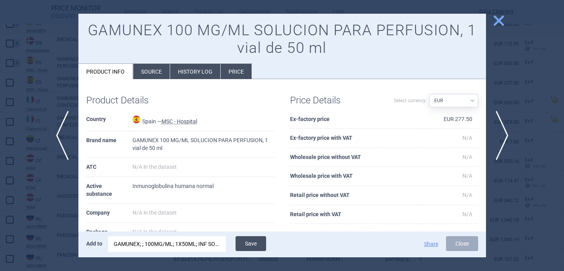
click at [257, 245] on button "Save" at bounding box center [251, 244] width 31 height 15
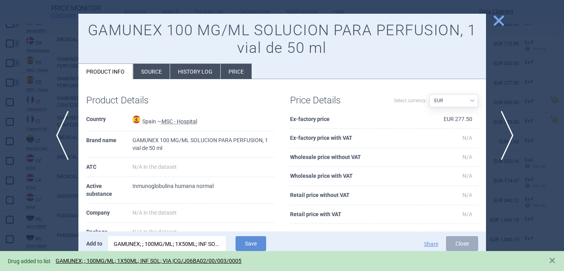
click at [506, 134] on span "next" at bounding box center [505, 135] width 18 height 49
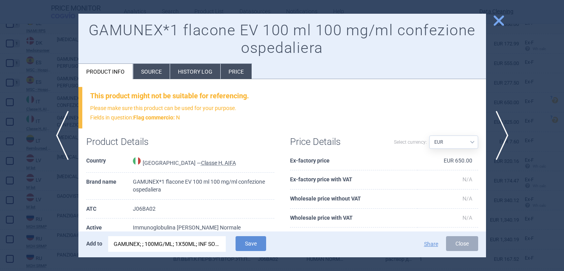
click at [190, 247] on div "GAMUNEX; ; 100MG/ML; 1X50ML; INF SOL; VIA |CG/J06BA02/00/003/0005" at bounding box center [167, 245] width 107 height 16
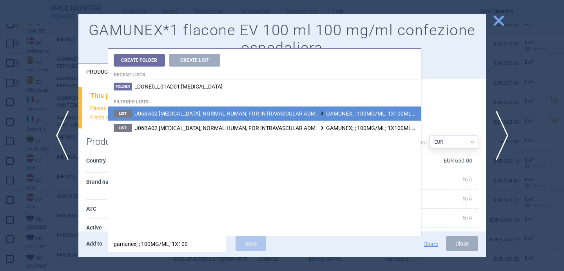
type input "gamunex; ; 100MG/ML; 1X100"
click at [264, 112] on span "J06BA02 [MEDICAL_DATA], NORMAL HUMAN, FOR INTRAVASCULAR ADM. GAMUNEX; ; 100MG/M…" at bounding box center [325, 114] width 380 height 6
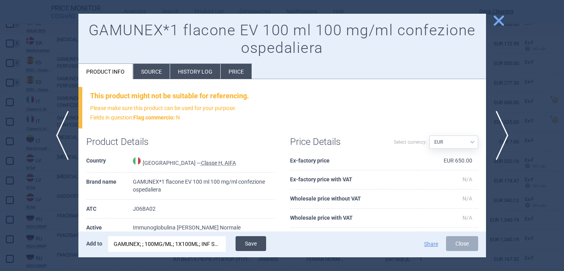
click at [248, 248] on button "Save" at bounding box center [251, 244] width 31 height 15
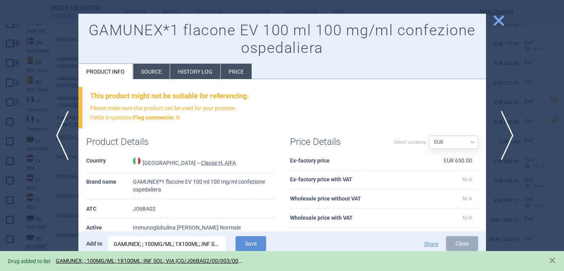
click at [508, 128] on span "next" at bounding box center [505, 135] width 18 height 49
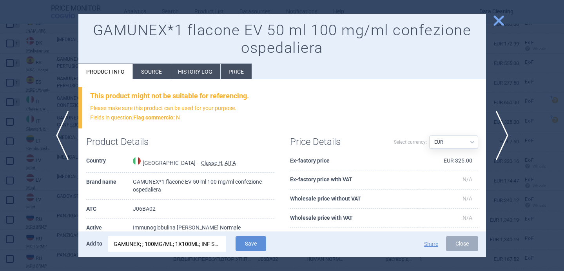
click at [198, 242] on div "GAMUNEX; ; 100MG/ML; 1X100ML; INF SOL; VIA |CG/J06BA02/00/003/0001" at bounding box center [167, 245] width 107 height 16
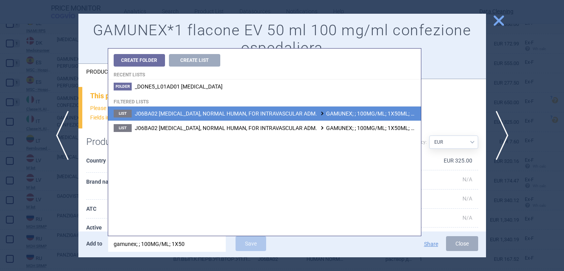
type input "gamunex; ; 100MG/ML; 1X50"
click at [280, 115] on span "J06BA02 [MEDICAL_DATA], NORMAL HUMAN, FOR INTRAVASCULAR ADM. GAMUNEX; ; 100MG/M…" at bounding box center [323, 114] width 377 height 6
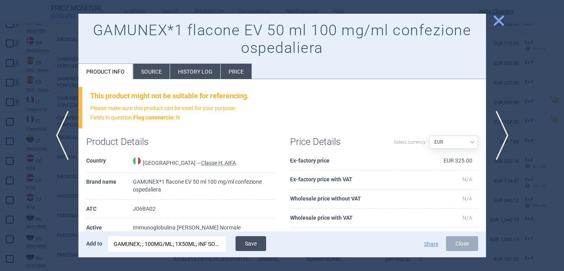
click at [251, 243] on button "Save" at bounding box center [251, 244] width 31 height 15
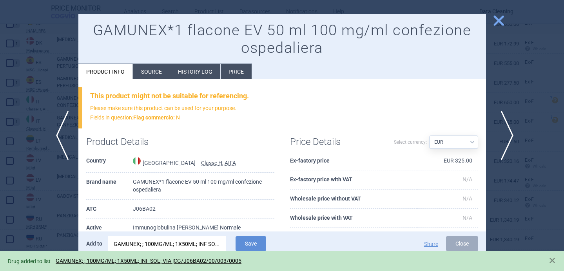
click at [504, 138] on span "next" at bounding box center [505, 135] width 18 height 49
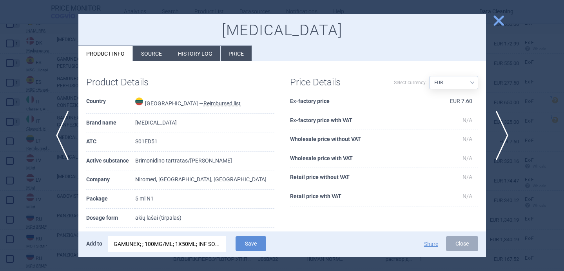
click at [182, 247] on div "GAMUNEX; ; 100MG/ML; 1X50ML; INF SOL; VIA |CG/J06BA02/00/003/0005" at bounding box center [167, 245] width 107 height 16
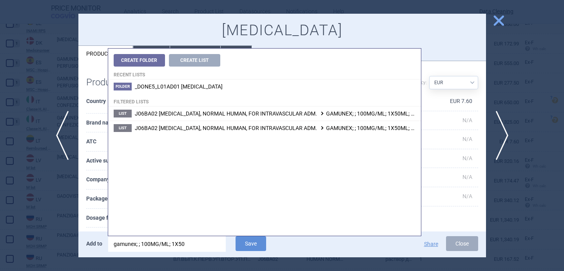
click at [182, 247] on input "gamunex; ; 100MG/ML; 1X50" at bounding box center [167, 245] width 118 height 16
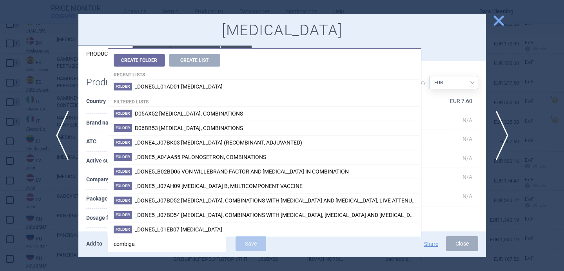
type input "[MEDICAL_DATA]"
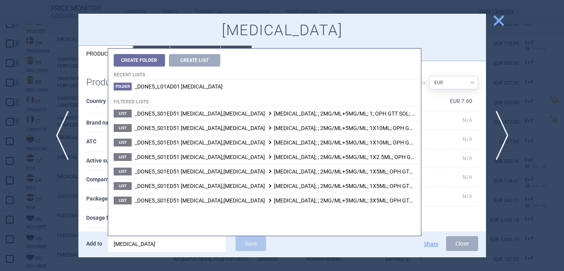
click at [95, 217] on th "Dosage form" at bounding box center [110, 218] width 49 height 19
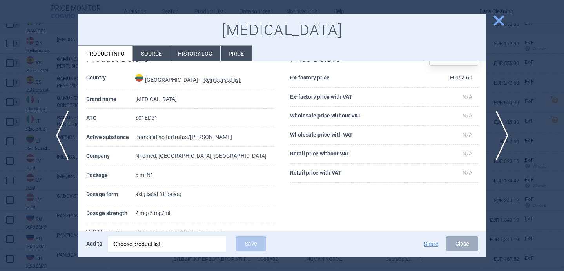
scroll to position [38, 0]
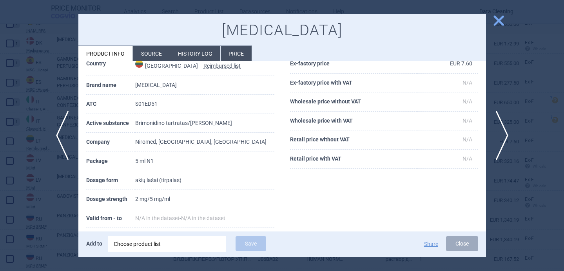
click at [149, 252] on div "Choose product list" at bounding box center [167, 245] width 107 height 16
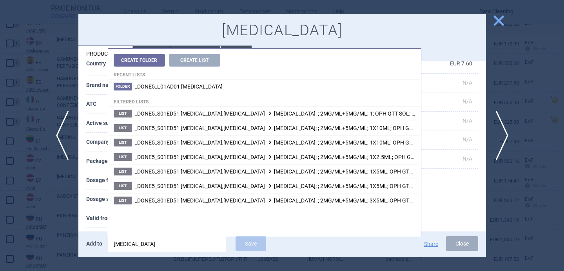
click at [84, 209] on div "Product Details Country [GEOGRAPHIC_DATA] — Reimbursed list Brand name [MEDICAL…" at bounding box center [180, 162] width 204 height 262
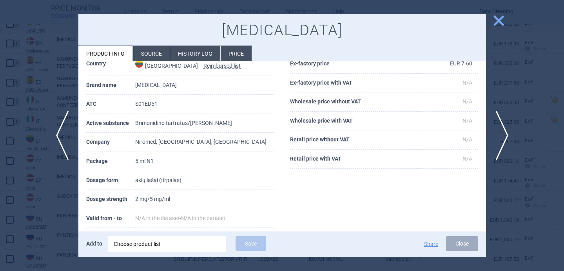
click at [190, 244] on div "Choose product list" at bounding box center [167, 245] width 107 height 16
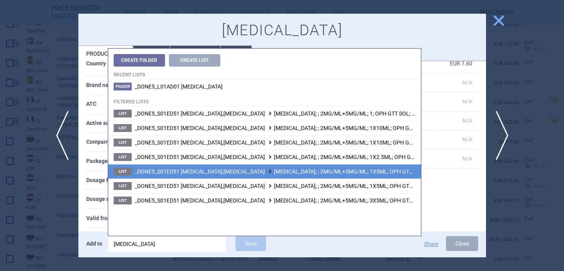
click at [278, 175] on span "_DONE5_S01ED51 [MEDICAL_DATA],[MEDICAL_DATA] [MEDICAL_DATA]; ; 2MG/ML+5MG/ML; 1…" at bounding box center [321, 172] width 372 height 6
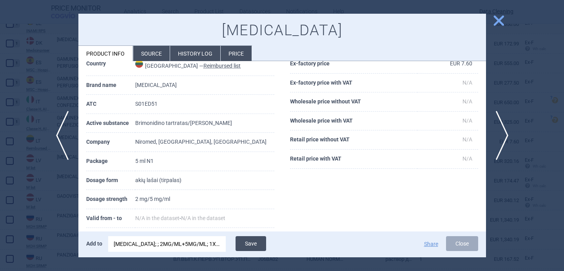
click at [256, 244] on button "Save" at bounding box center [251, 244] width 31 height 15
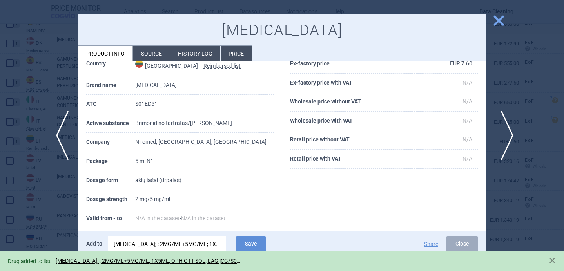
click at [502, 125] on span "next" at bounding box center [505, 135] width 18 height 49
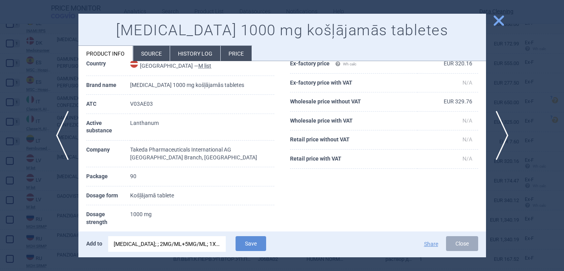
click at [193, 243] on div "[MEDICAL_DATA]; ; 2MG/ML+5MG/ML; 1X5ML; OPH GTT SOL; LAG |CG/S01ED51/C0/001/0001" at bounding box center [167, 245] width 107 height 16
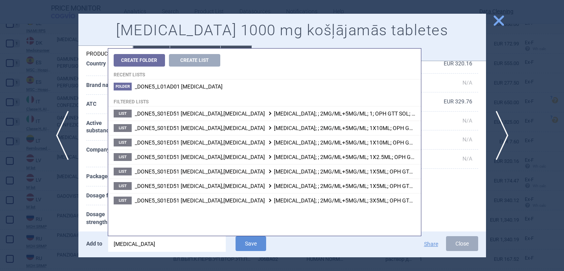
click at [193, 243] on input "[MEDICAL_DATA]" at bounding box center [167, 245] width 118 height 16
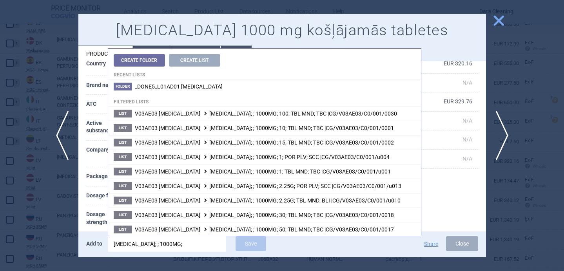
type input "[MEDICAL_DATA]; ; 1000MG;"
click at [101, 209] on th "Dosage strength" at bounding box center [108, 219] width 44 height 27
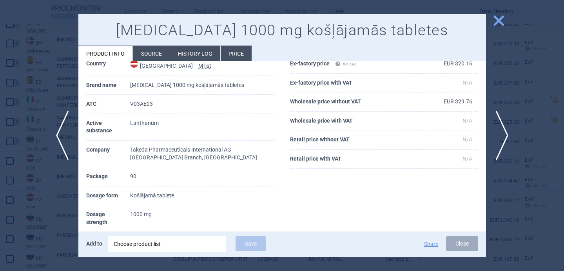
scroll to position [44, 0]
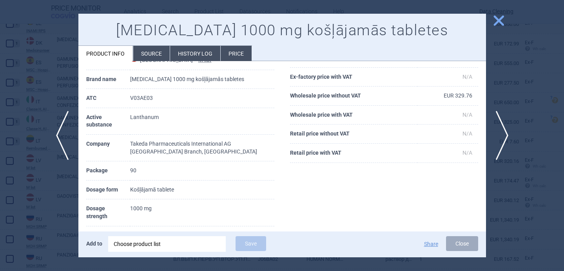
click at [143, 249] on div "Choose product list" at bounding box center [167, 245] width 107 height 16
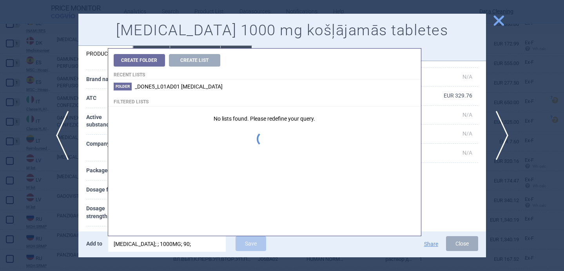
type input "[MEDICAL_DATA]; ; 1000MG; 90"
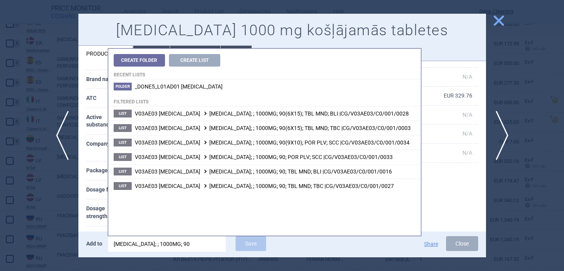
click at [92, 194] on th "Dosage form" at bounding box center [108, 190] width 44 height 19
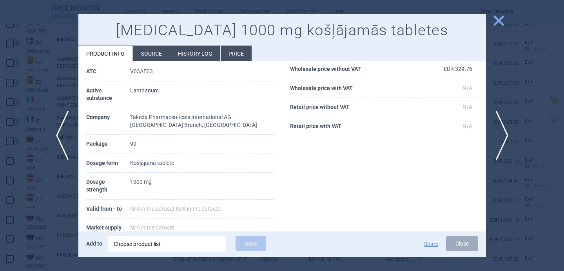
scroll to position [69, 0]
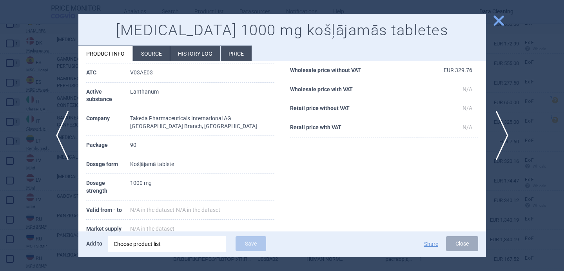
click at [148, 55] on li "Source" at bounding box center [151, 53] width 36 height 15
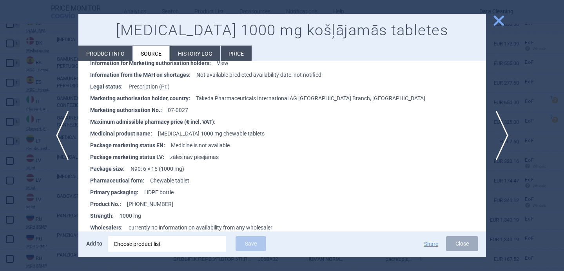
scroll to position [409, 0]
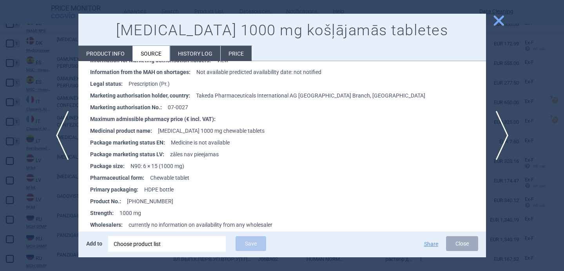
click at [173, 242] on div "Choose product list" at bounding box center [167, 245] width 107 height 16
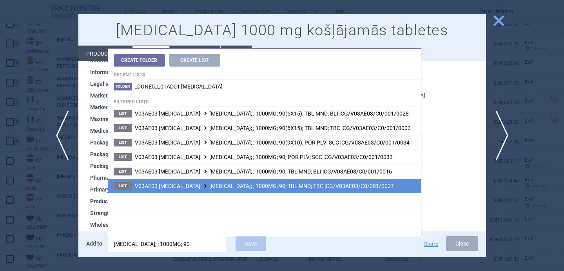
click at [271, 188] on span "V03AE03 [MEDICAL_DATA] [MEDICAL_DATA]; ; 1000MG; 90; TBL MND; TBC |CG/V03AE03/C…" at bounding box center [264, 186] width 259 height 6
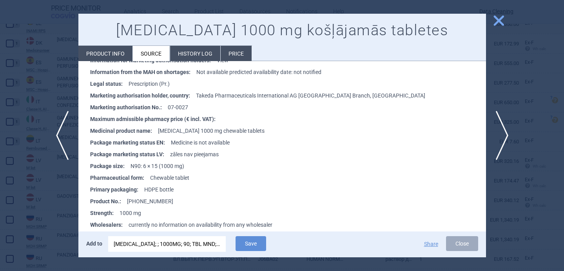
click at [53, 205] on div at bounding box center [282, 135] width 564 height 271
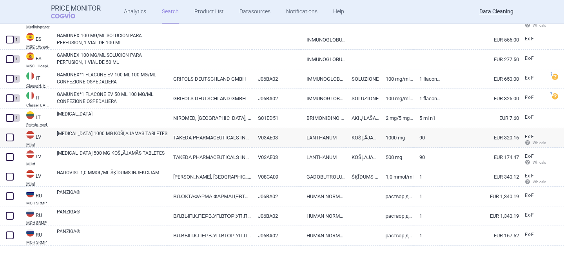
scroll to position [178, 0]
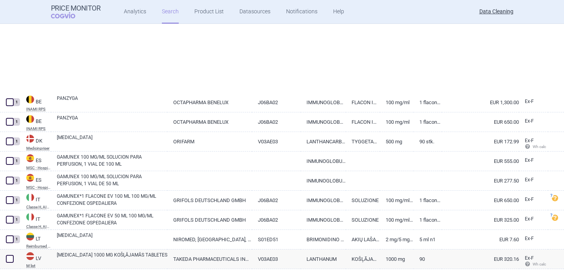
select select "brandName"
select select "newerThan"
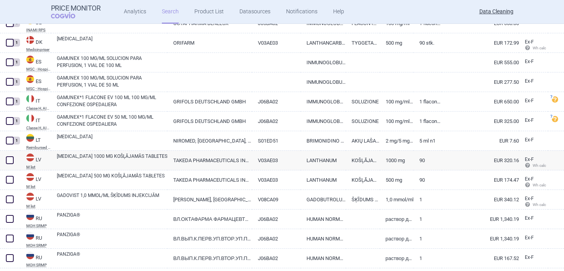
scroll to position [300, 0]
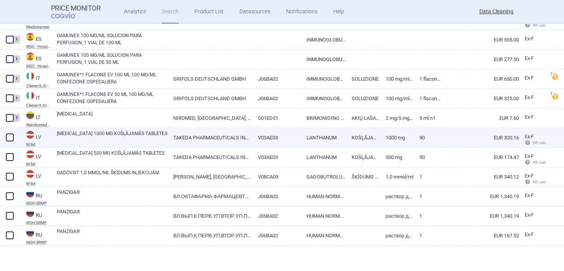
click at [94, 139] on link "[MEDICAL_DATA] 1000 MG KOŠĻĀJAMĀS TABLETES" at bounding box center [112, 137] width 111 height 14
select select "EUR"
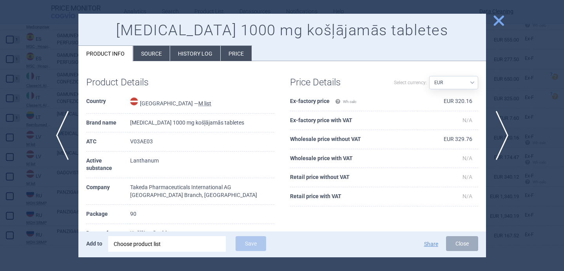
click at [173, 240] on div "Choose product list" at bounding box center [167, 245] width 107 height 16
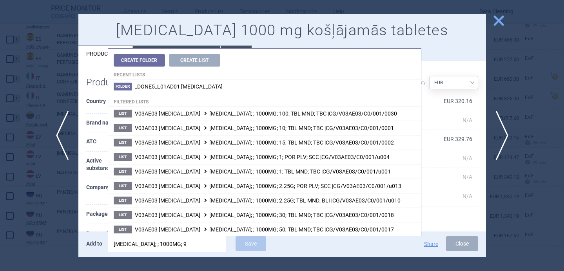
type input "[MEDICAL_DATA]; ; 1000MG; 90"
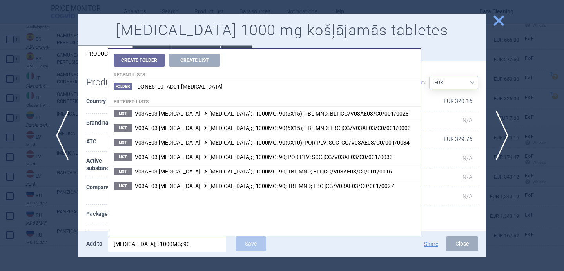
click at [96, 206] on th "Package" at bounding box center [108, 214] width 44 height 19
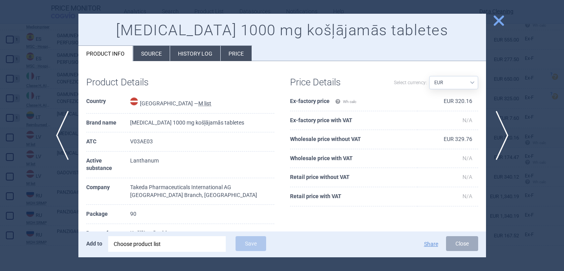
scroll to position [17, 0]
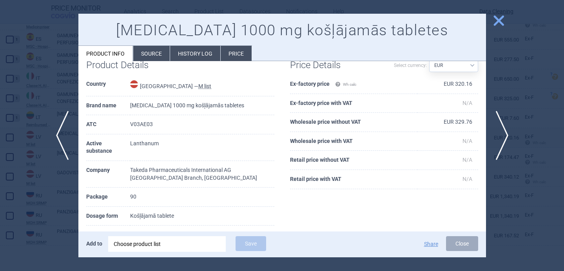
click at [147, 56] on li "Source" at bounding box center [151, 53] width 36 height 15
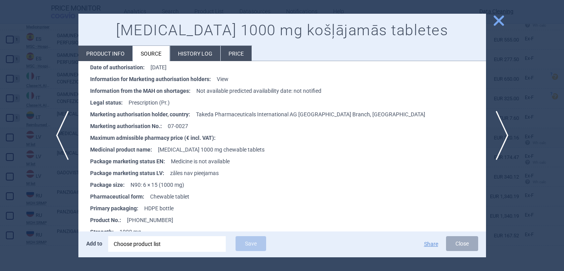
scroll to position [430, 0]
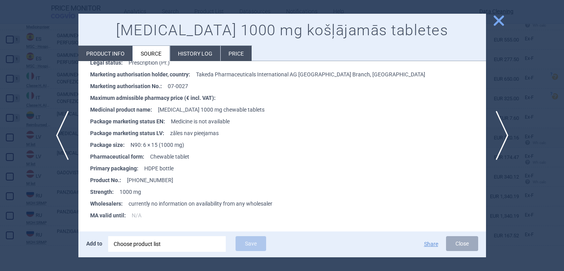
click at [155, 248] on div "Choose product list" at bounding box center [167, 245] width 107 height 16
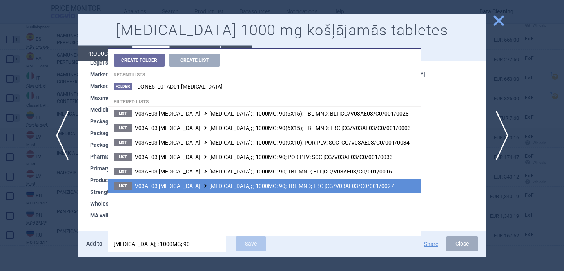
click at [271, 186] on span "V03AE03 [MEDICAL_DATA] [MEDICAL_DATA]; ; 1000MG; 90; TBL MND; TBC |CG/V03AE03/C…" at bounding box center [264, 186] width 259 height 6
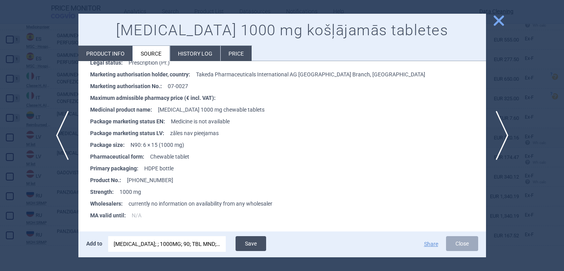
click at [255, 244] on button "Save" at bounding box center [251, 244] width 31 height 15
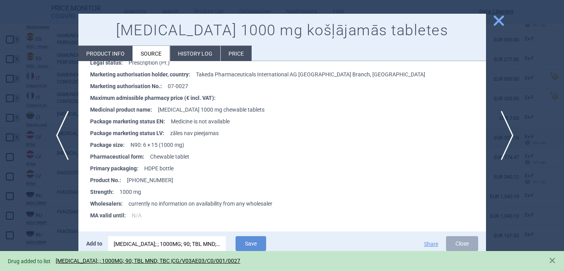
click at [506, 131] on span "next" at bounding box center [505, 135] width 18 height 49
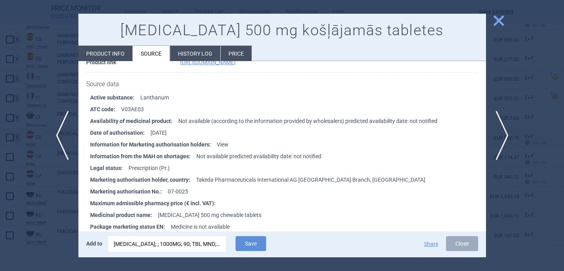
scroll to position [430, 0]
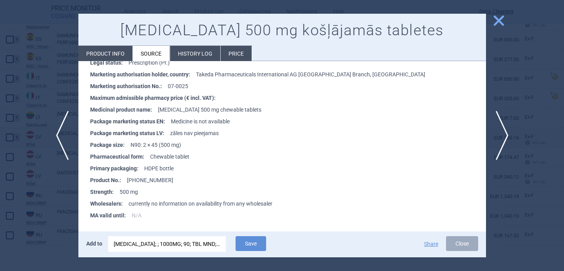
click at [155, 246] on div "[MEDICAL_DATA]; ; 1000MG; 90; TBL MND; TBC |CG/V03AE03/C0/001/0027" at bounding box center [167, 245] width 107 height 16
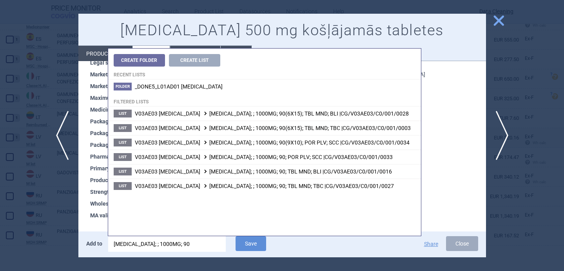
click at [145, 244] on input "[MEDICAL_DATA]; ; 1000MG; 90" at bounding box center [167, 245] width 118 height 16
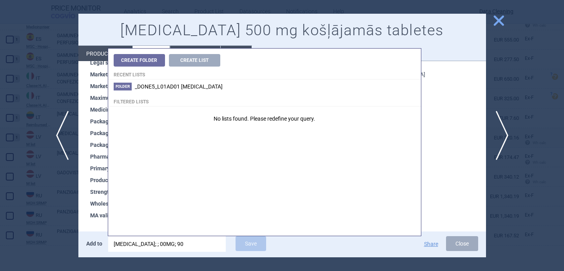
type input "[MEDICAL_DATA]; ; 500MG; 90"
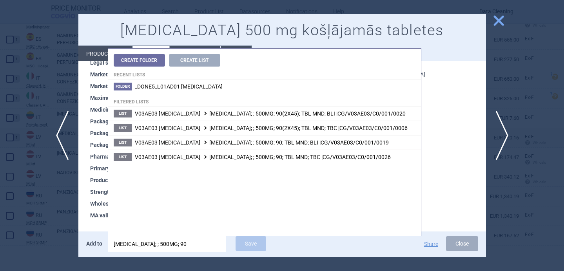
click at [97, 206] on strong "Wholesalers :" at bounding box center [109, 204] width 38 height 12
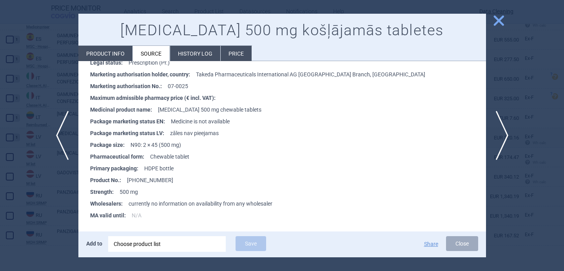
click at [118, 49] on li "Product info" at bounding box center [105, 53] width 54 height 15
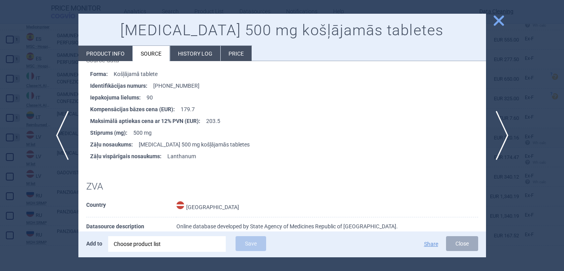
select select "EUR"
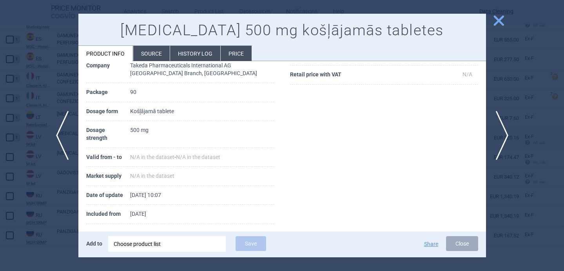
click at [155, 245] on div "Choose product list" at bounding box center [167, 245] width 107 height 16
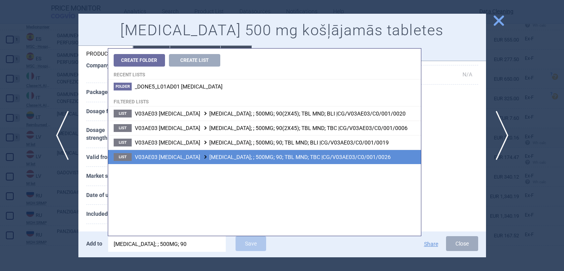
click at [236, 158] on span "V03AE03 [MEDICAL_DATA] [MEDICAL_DATA]; ; 500MG; 90; TBL MND; TBC |CG/V03AE03/C0…" at bounding box center [263, 157] width 256 height 6
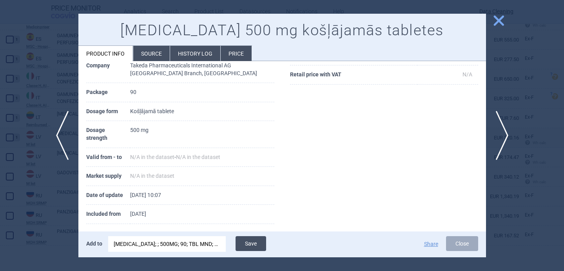
click at [258, 246] on button "Save" at bounding box center [251, 244] width 31 height 15
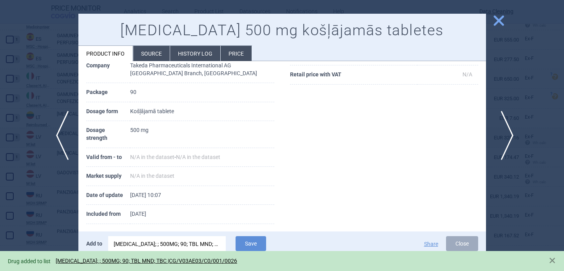
click at [510, 144] on span "next" at bounding box center [505, 135] width 18 height 49
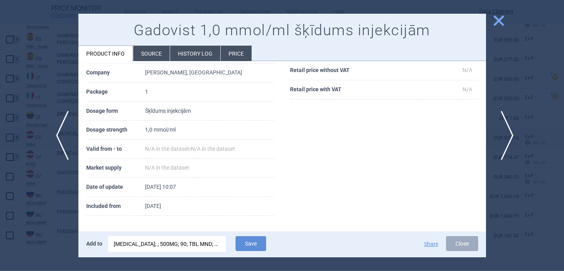
scroll to position [107, 0]
click at [185, 240] on div "[MEDICAL_DATA]; ; 500MG; 90; TBL MND; TBC |CG/V03AE03/C0/001/0026" at bounding box center [167, 245] width 107 height 16
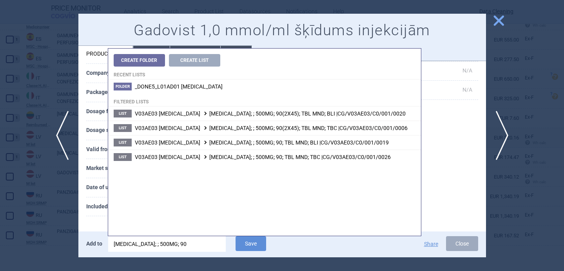
click at [185, 240] on input "[MEDICAL_DATA]; ; 500MG; 90" at bounding box center [167, 245] width 118 height 16
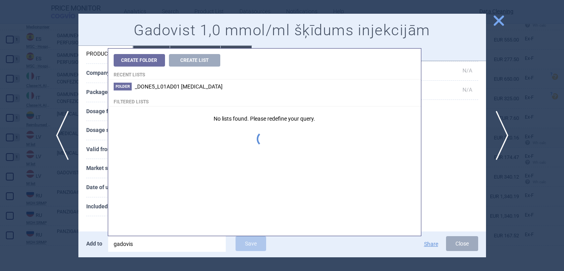
type input "gadovist"
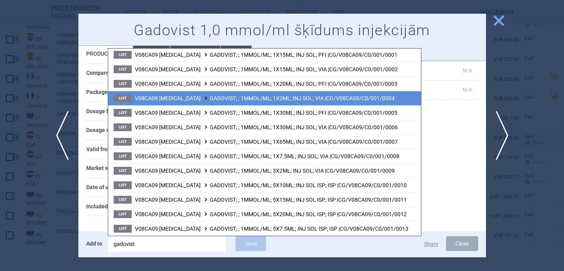
scroll to position [0, 0]
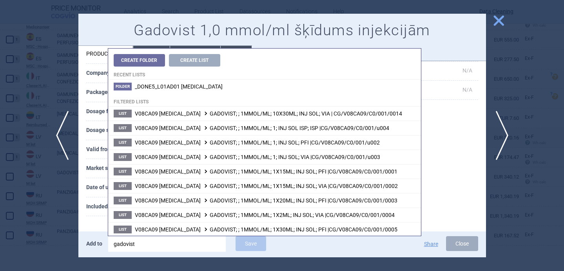
click at [89, 190] on th "Date of update" at bounding box center [115, 187] width 59 height 19
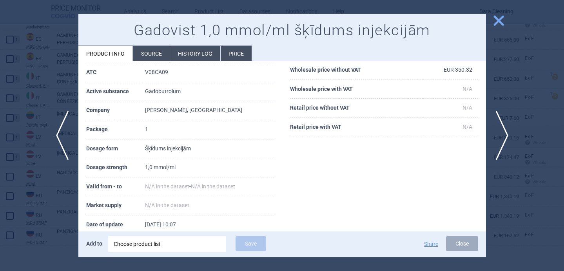
scroll to position [69, 0]
click at [138, 243] on div "Choose product list" at bounding box center [167, 245] width 107 height 16
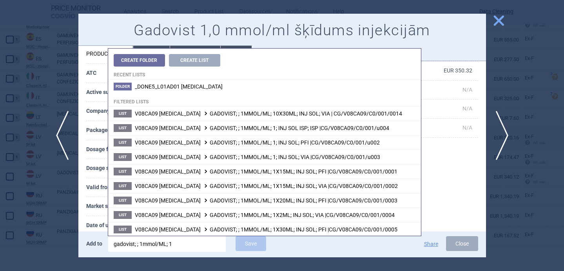
type input "gadovist; ; 1mmol/ML; 1x"
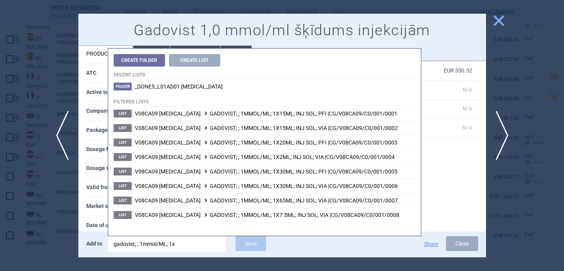
click at [88, 188] on th "Valid from - to" at bounding box center [115, 187] width 59 height 19
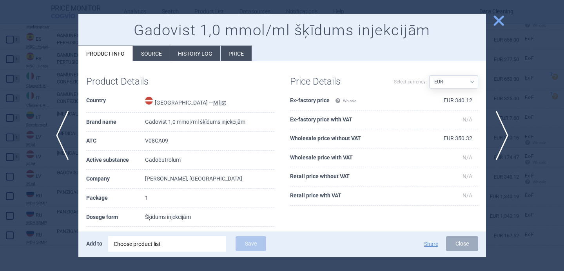
scroll to position [0, 0]
click at [146, 51] on li "Source" at bounding box center [151, 53] width 36 height 15
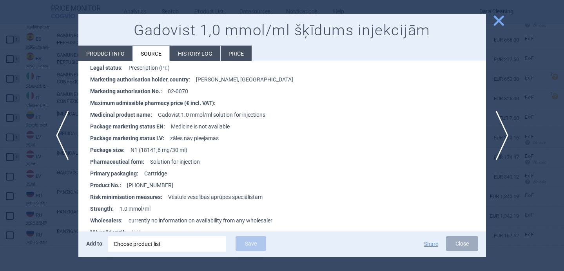
scroll to position [430, 0]
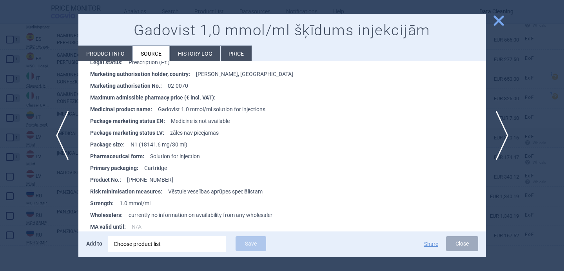
click at [161, 242] on div "Choose product list" at bounding box center [167, 245] width 107 height 16
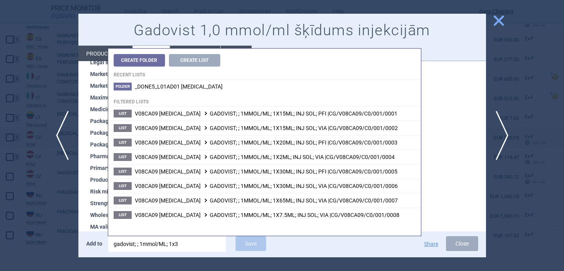
type input "gadovist; ; 1mmol/ML; 1x30"
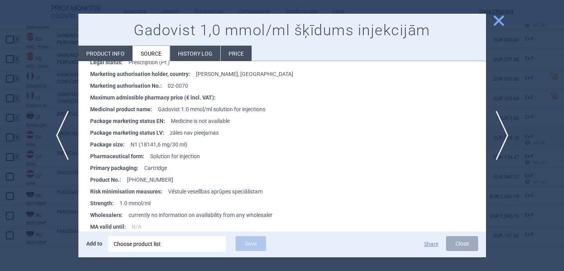
click at [96, 206] on strong "Strength :" at bounding box center [104, 204] width 29 height 12
click at [156, 251] on div "Choose product list" at bounding box center [167, 245] width 107 height 16
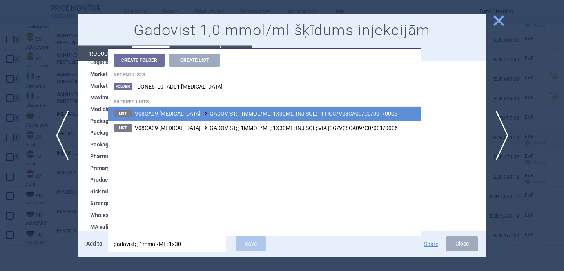
click at [238, 118] on li "List V08CA09 [MEDICAL_DATA] GADOVIST; ; 1MMOL/ML; 1X30ML; INJ SOL; PFI |CG/V08C…" at bounding box center [264, 114] width 313 height 14
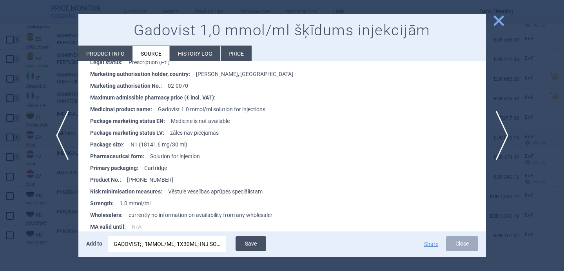
click at [257, 240] on button "Save" at bounding box center [251, 244] width 31 height 15
click at [166, 242] on div "GADOVIST; ; 1MMOL/ML; 1X30ML; INJ SOL; PFI |CG/V08CA09/C0/001/0005" at bounding box center [167, 245] width 107 height 16
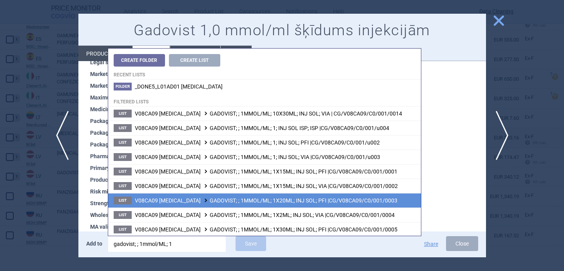
scroll to position [44, 0]
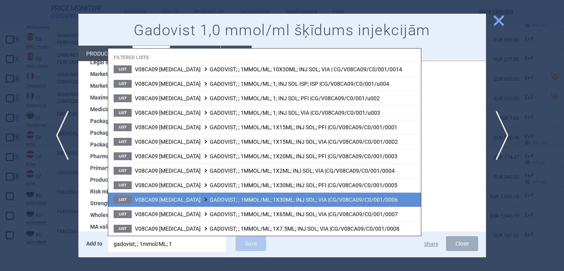
type input "gadovist; ; 1mmol/ML; 1"
click at [229, 197] on span "V08CA09 [MEDICAL_DATA] GADOVIST; ; 1MMOL/ML; 1X30ML; INJ SOL; VIA |CG/V08CA09/C…" at bounding box center [266, 200] width 263 height 6
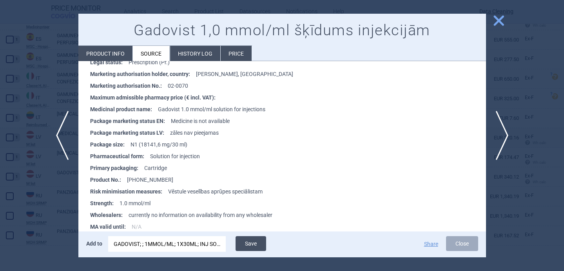
click at [245, 243] on button "Save" at bounding box center [251, 244] width 31 height 15
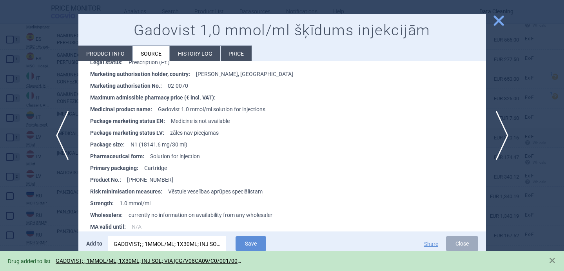
click at [67, 213] on div at bounding box center [282, 135] width 564 height 271
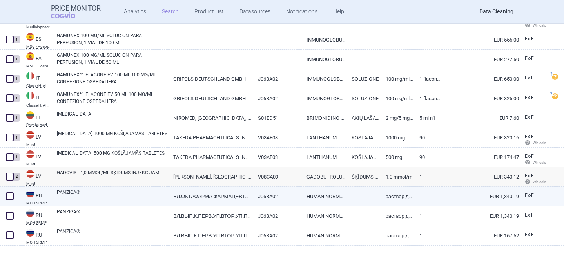
click at [84, 195] on link "PANZIGA®" at bounding box center [112, 196] width 111 height 14
select select "EUR"
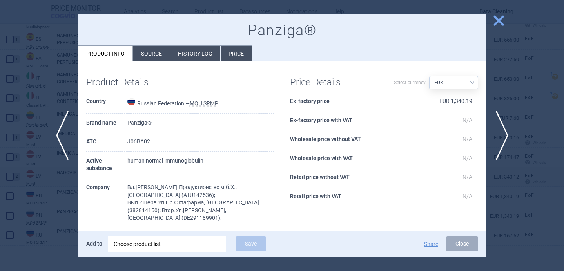
click at [134, 240] on div "Choose product list" at bounding box center [167, 245] width 107 height 16
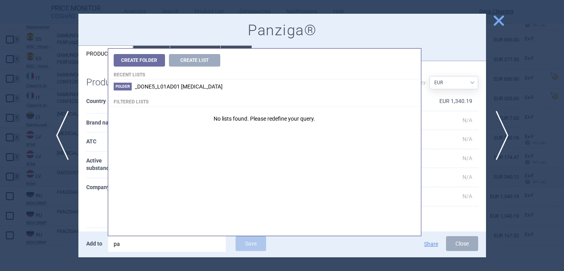
type input "p"
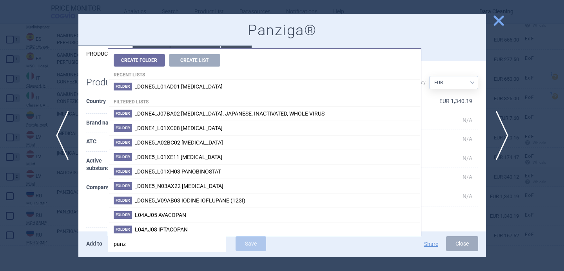
type input "panzi"
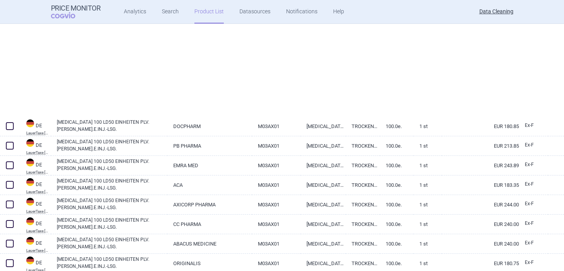
scroll to position [602, 0]
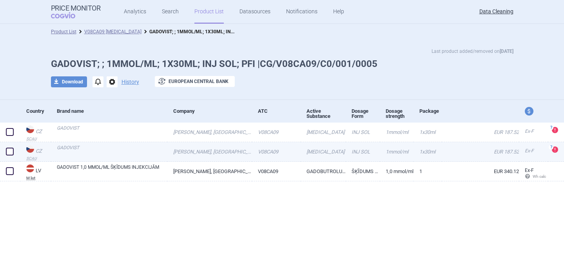
click at [152, 152] on link "GADOVIST" at bounding box center [112, 151] width 111 height 14
select select "EUR"
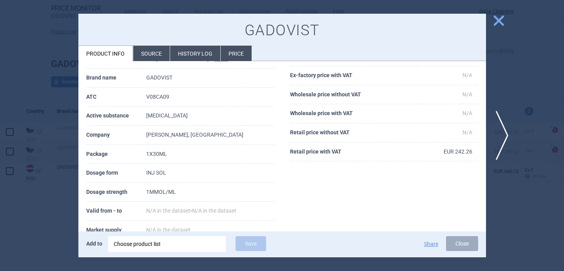
scroll to position [82, 0]
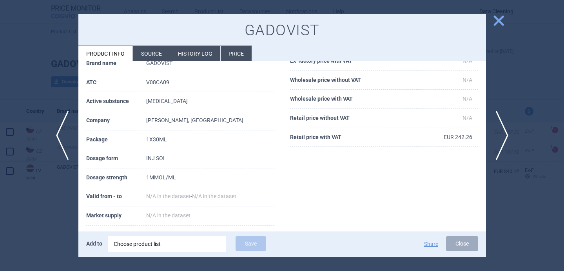
click at [156, 50] on li "Source" at bounding box center [151, 53] width 36 height 15
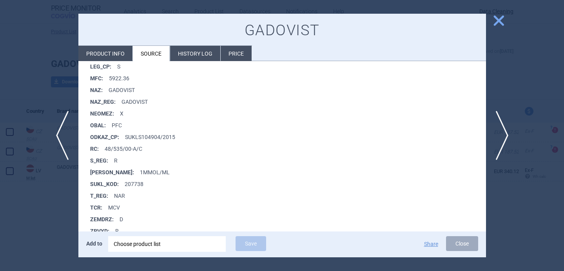
scroll to position [353, 0]
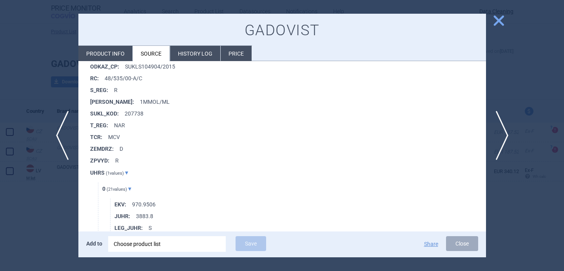
click at [51, 220] on div at bounding box center [282, 135] width 564 height 271
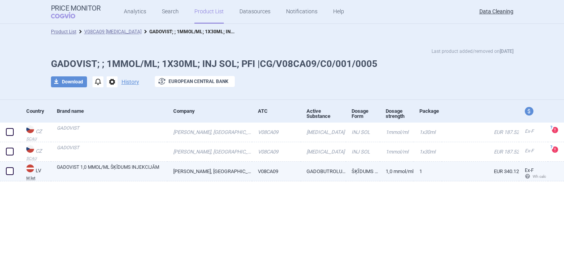
click at [10, 172] on span at bounding box center [10, 171] width 8 height 8
checkbox input "true"
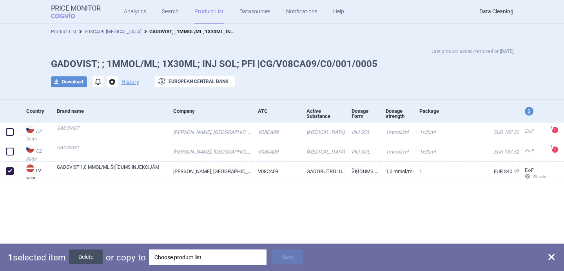
click at [88, 254] on button "Delete" at bounding box center [86, 257] width 34 height 15
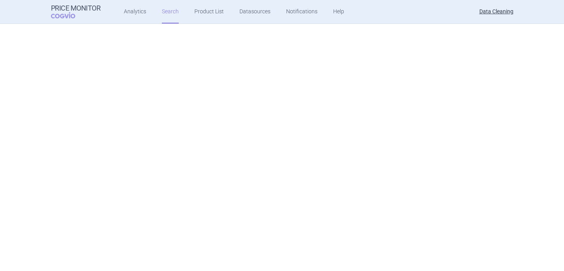
select select "brandName"
select select "newerThan"
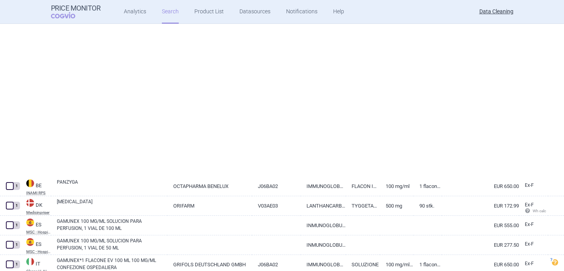
select select "brandName"
select select "newerThan"
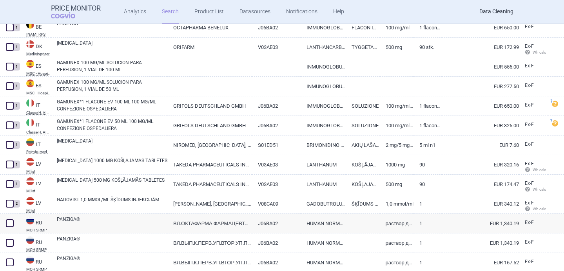
scroll to position [300, 0]
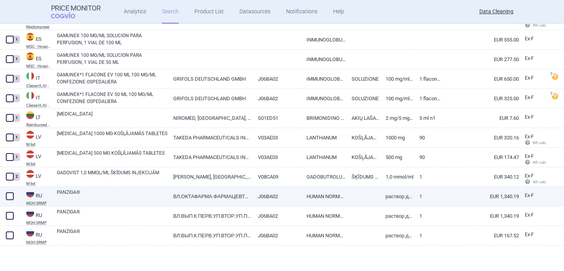
click at [76, 198] on link "PANZIGA®" at bounding box center [112, 196] width 111 height 14
select select "EUR"
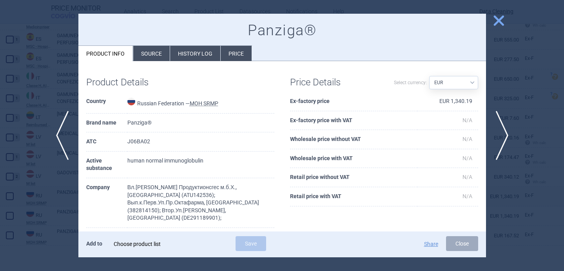
click at [129, 248] on div "Choose product list" at bounding box center [167, 245] width 107 height 16
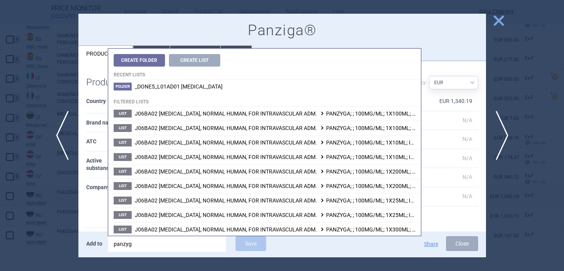
type input "panzyga"
click at [85, 204] on div "Product Details Country Russian Federation — MOH SRMP Brand name Panziga® ATC J…" at bounding box center [180, 231] width 204 height 324
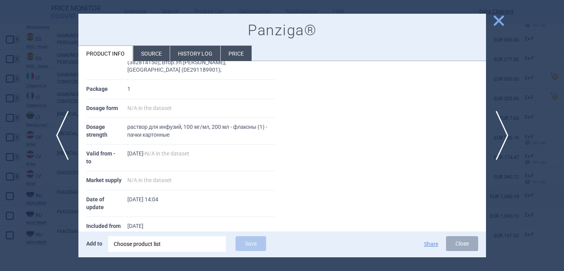
scroll to position [153, 0]
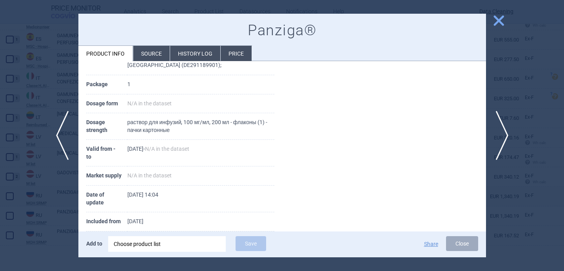
click at [160, 249] on div "Choose product list" at bounding box center [167, 245] width 107 height 16
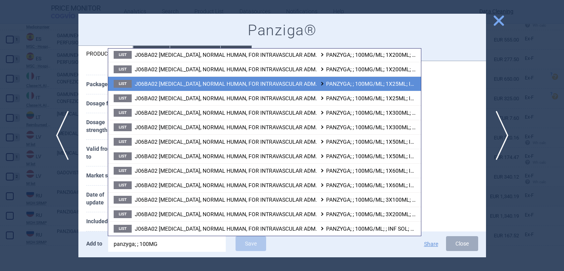
scroll to position [0, 0]
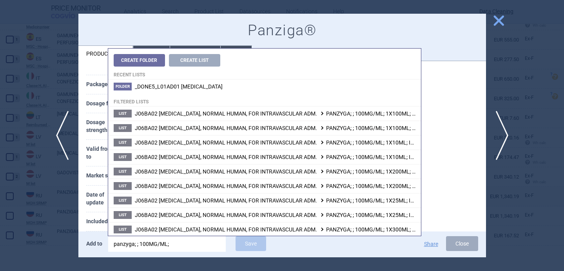
type input "panzyga; ; 100MG/ML;"
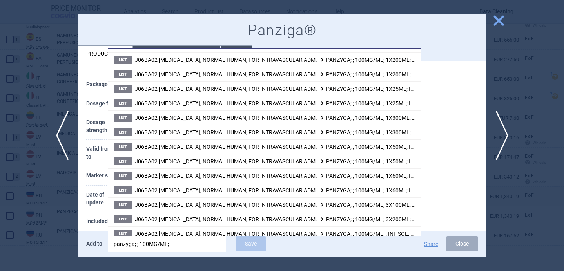
scroll to position [117, 0]
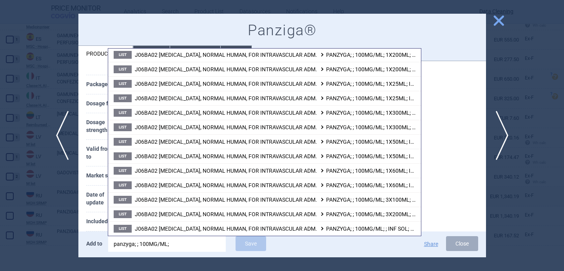
click at [98, 213] on th "Included from" at bounding box center [106, 222] width 41 height 19
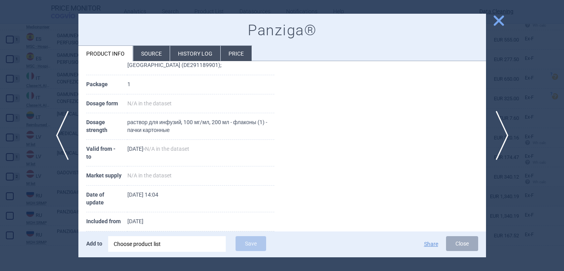
click at [164, 245] on div "Choose product list" at bounding box center [167, 245] width 107 height 16
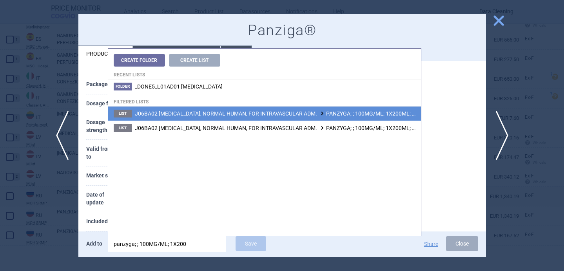
type input "panzyga; ; 100MG/ML; 1X200"
click at [240, 113] on span "J06BA02 [MEDICAL_DATA], NORMAL HUMAN, FOR INTRAVASCULAR ADM. PANZYGA; ; 100MG/M…" at bounding box center [325, 114] width 380 height 6
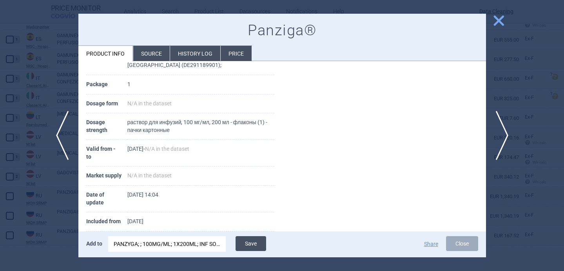
click at [249, 244] on button "Save" at bounding box center [251, 244] width 31 height 15
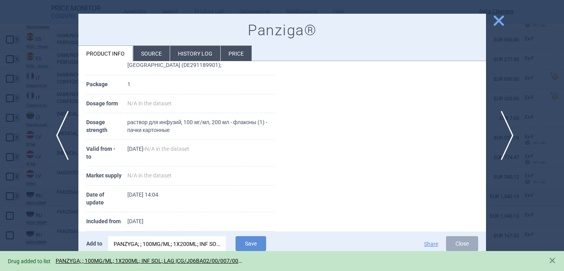
click at [504, 129] on span "next" at bounding box center [505, 135] width 18 height 49
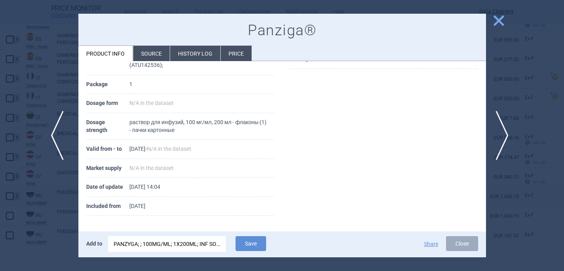
click at [59, 141] on span "previous" at bounding box center [60, 135] width 18 height 49
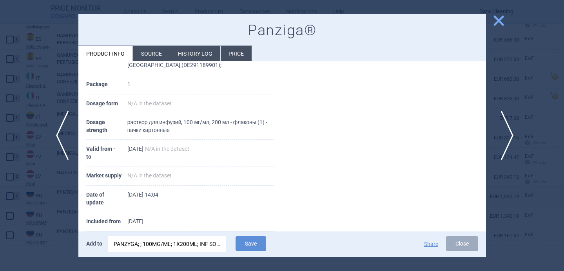
click at [505, 129] on span "next" at bounding box center [505, 135] width 18 height 49
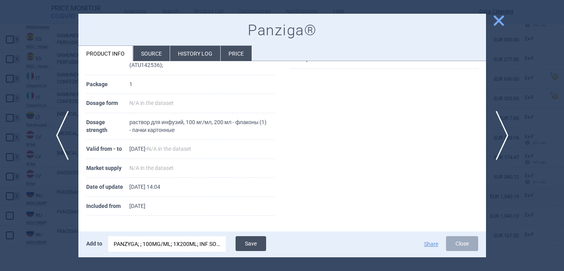
click at [256, 246] on button "Save" at bounding box center [251, 244] width 31 height 15
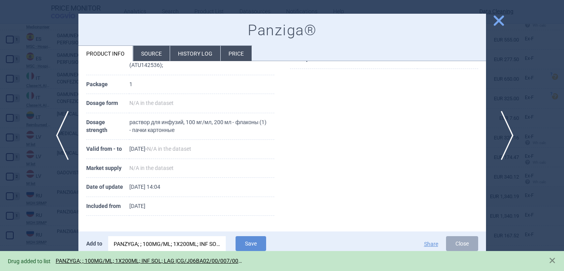
click at [507, 130] on span "next" at bounding box center [505, 135] width 18 height 49
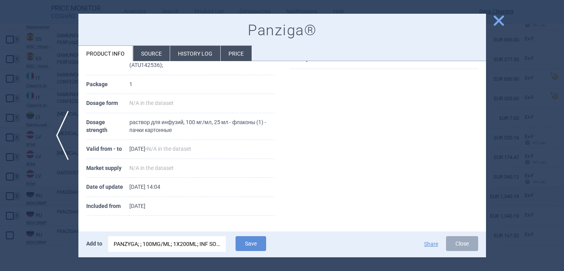
click at [195, 246] on div "PANZYGA; ; 100MG/ML; 1X200ML; INF SOL; LAG |CG/J06BA02/00/007/0007" at bounding box center [167, 245] width 107 height 16
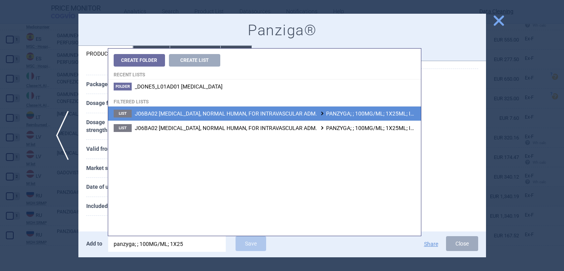
type input "panzyga; ; 100MG/ML; 1X25"
click at [314, 113] on span "J06BA02 IMMUNOGLOBULINS, NORMAL HUMAN, FOR INTRAVASCULAR ADM. PANZYGA; ; 100MG/…" at bounding box center [322, 114] width 375 height 6
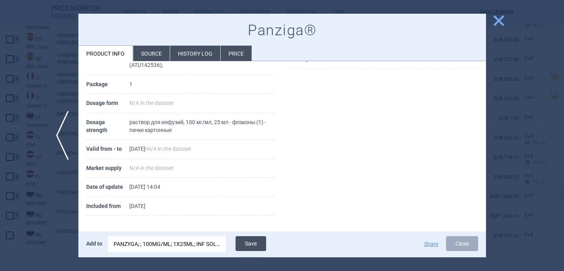
click at [247, 249] on button "Save" at bounding box center [251, 244] width 31 height 15
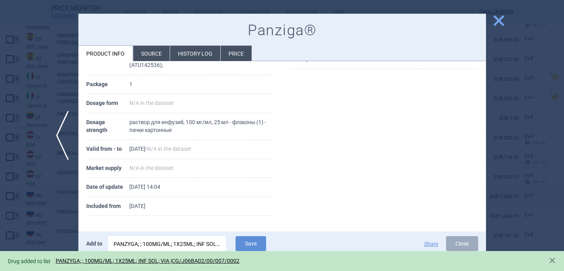
click at [62, 231] on div at bounding box center [282, 135] width 564 height 271
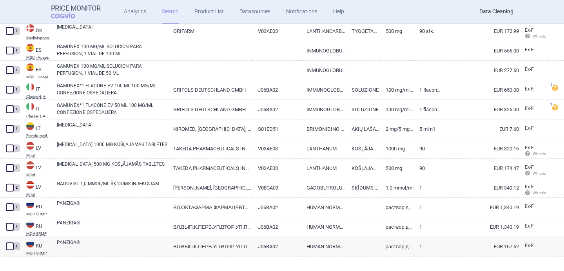
scroll to position [291, 0]
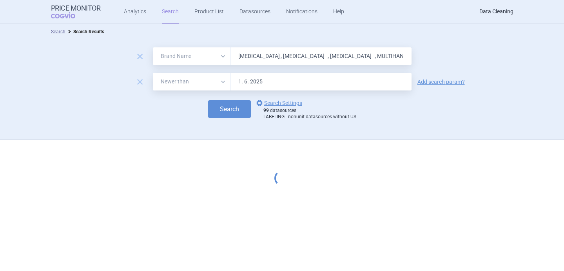
select select "brandName"
select select "newerThan"
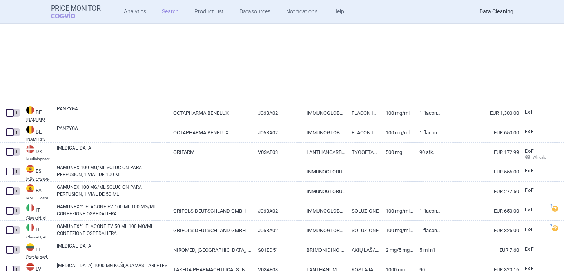
select select "brandName"
select select "newerThan"
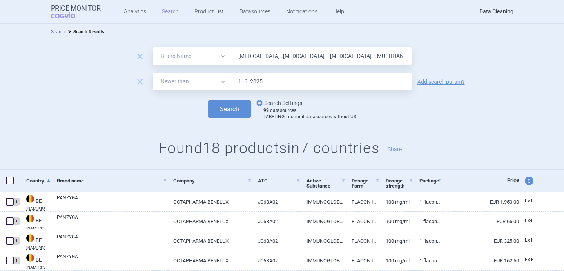
click at [283, 104] on link "options Search Settings" at bounding box center [278, 102] width 47 height 9
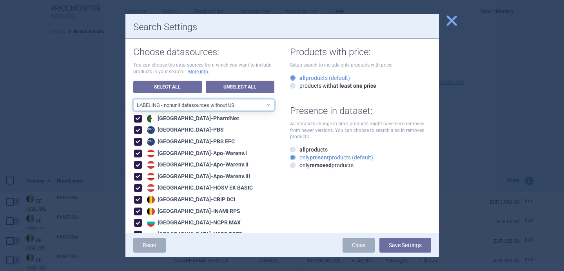
click at [259, 101] on select "All data sources LABELING - unit datasources without US LABELING - nonunit data…" at bounding box center [203, 105] width 141 height 12
select select "8989dc10-0f59-46fa-8fa1-2d950f31f8cb"
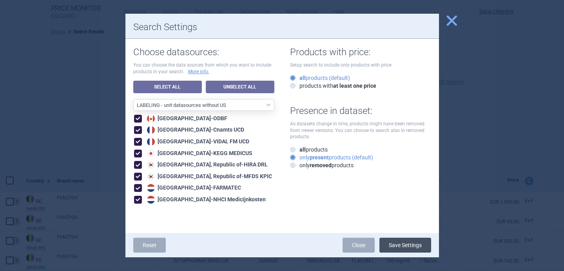
click at [407, 247] on button "Save Settings" at bounding box center [406, 245] width 52 height 15
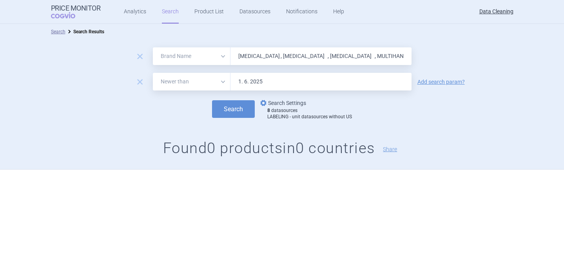
click at [275, 101] on link "options Search Settings" at bounding box center [282, 102] width 47 height 9
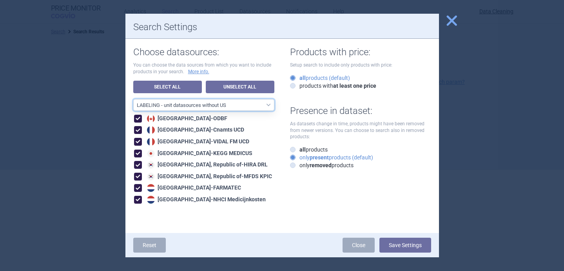
click at [242, 106] on select "All data sources LABELING - unit datasources without US LABELING - nonunit data…" at bounding box center [203, 105] width 141 height 12
select select "194b0200-cf1c-4e35-97df-3b55a106476a"
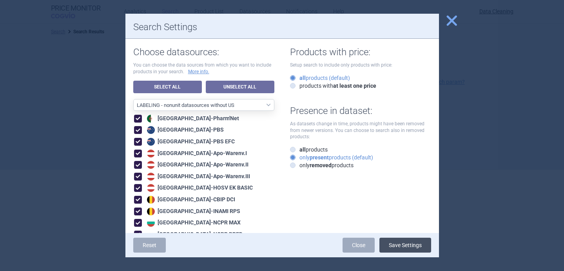
click at [412, 244] on button "Save Settings" at bounding box center [406, 245] width 52 height 15
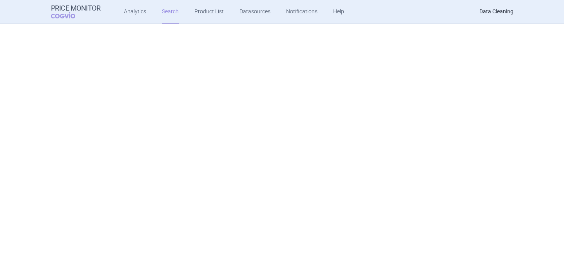
select select "brandName"
select select "newerThan"
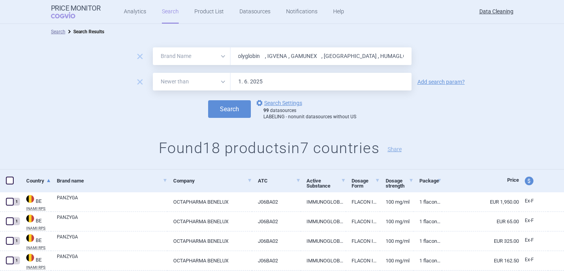
scroll to position [0, 609]
drag, startPoint x: 317, startPoint y: 61, endPoint x: 444, endPoint y: 50, distance: 127.9
click at [444, 50] on div "remove All Brand Name ATC Company Active Substance Country Newer than ALPHAGAN …" at bounding box center [282, 56] width 564 height 18
click at [258, 56] on input "[MEDICAL_DATA] , [MEDICAL_DATA] , [MEDICAL_DATA] , MULTIHANC , GADOVIST , IMMUN…" at bounding box center [321, 56] width 181 height 18
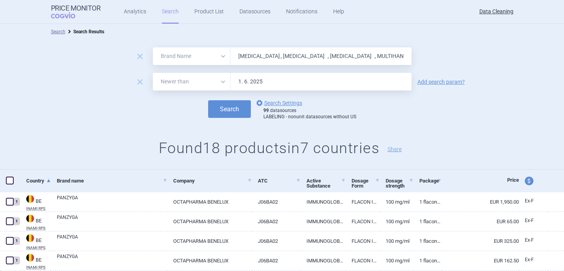
click at [258, 56] on input "[MEDICAL_DATA] , [MEDICAL_DATA] , [MEDICAL_DATA] , MULTIHANC , GADOVIST , IMMUN…" at bounding box center [321, 56] width 181 height 18
paste input "HAIMAVEN , Nordimmun , VENOGAMMA , BIAVEN , ENDOGAMMA , VENITAL , ISIVEN , KEYV…"
type input "HAIMAVEN , Nordimmun , VENOGAMMA , BIAVEN , ENDOGAMMA , VENITAL , ISIVEN , KEYV…"
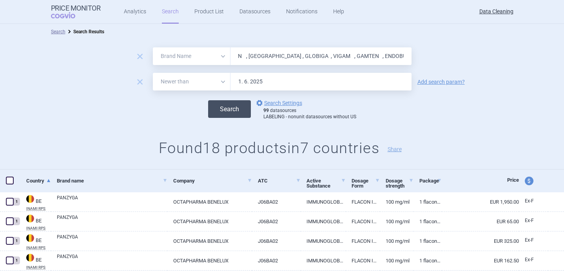
scroll to position [0, 0]
click at [240, 112] on button "Search" at bounding box center [229, 109] width 43 height 18
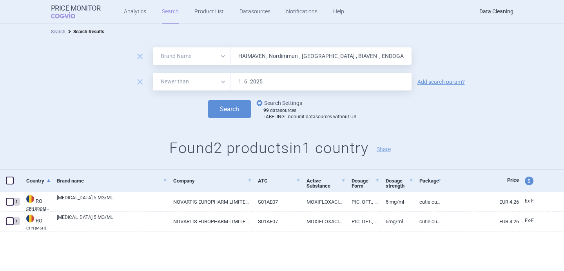
click at [278, 100] on link "options Search Settings" at bounding box center [278, 102] width 47 height 9
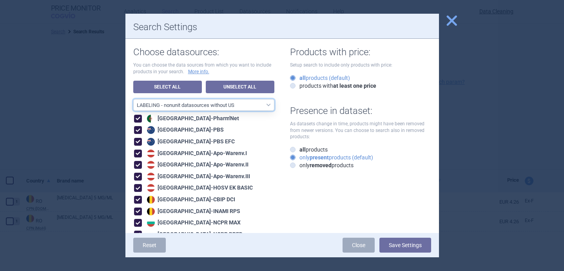
click at [250, 107] on select "All data sources LABELING - unit datasources without US LABELING - nonunit data…" at bounding box center [203, 105] width 141 height 12
select select "8989dc10-0f59-46fa-8fa1-2d950f31f8cb"
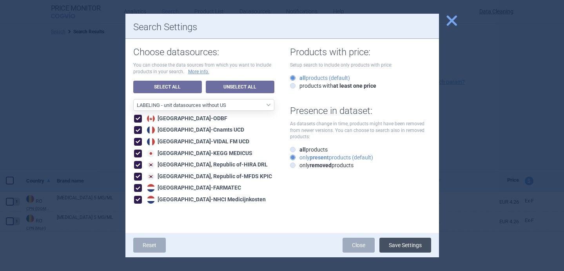
click at [398, 240] on button "Save Settings" at bounding box center [406, 245] width 52 height 15
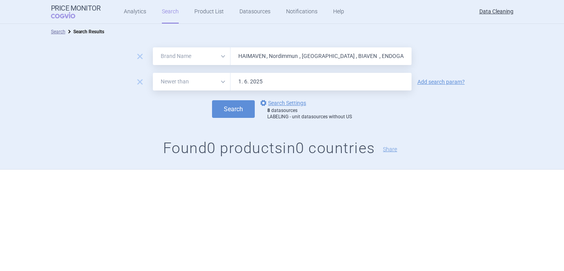
click at [255, 61] on input "HAIMAVEN , Nordimmun , VENOGAMMA , BIAVEN , ENDOGAMMA , VENITAL , ISIVEN , KEYV…" at bounding box center [321, 56] width 181 height 18
paste input "Sandoglobulin , Polyglobin , Behrigamma , Cutaquig , Cuvitru , Gamma-globulin ,…"
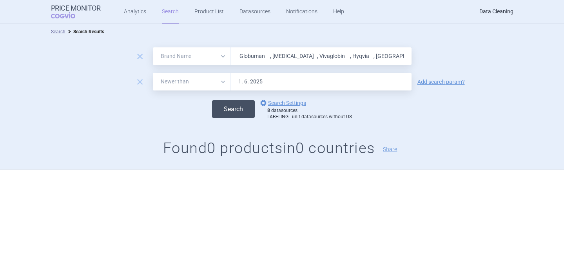
type input "Sandoglobulin , Polyglobin , Behrigamma , Cutaquig , Cuvitru , Gamma-globulin ,…"
click at [242, 109] on button "Search" at bounding box center [233, 109] width 43 height 18
click at [270, 105] on link "options Search Settings" at bounding box center [282, 102] width 47 height 9
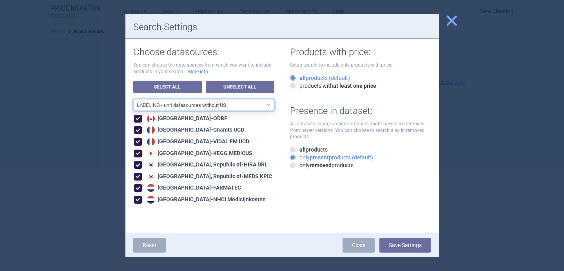
click at [263, 106] on select "All data sources LABELING - unit datasources without US LABELING - nonunit data…" at bounding box center [203, 105] width 141 height 12
select select "194b0200-cf1c-4e35-97df-3b55a106476a"
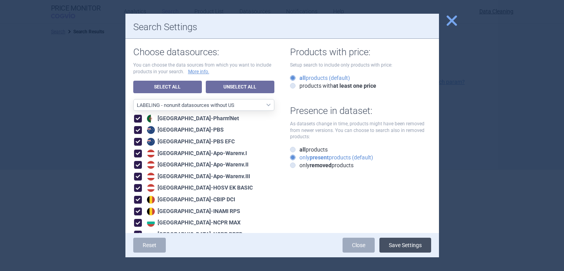
click at [403, 244] on button "Save Settings" at bounding box center [406, 245] width 52 height 15
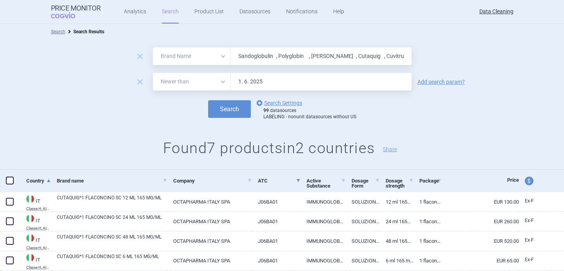
scroll to position [84, 0]
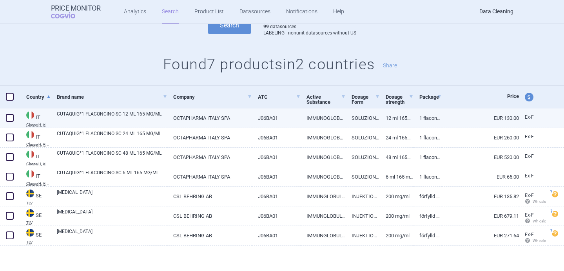
click at [71, 120] on link "CUTAQUIG*1 FLACONCINO SC 12 ML 165 MG/ML" at bounding box center [112, 118] width 111 height 14
select select "EUR"
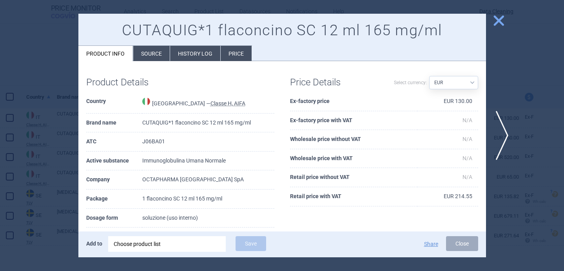
click at [145, 58] on li "Source" at bounding box center [151, 53] width 36 height 15
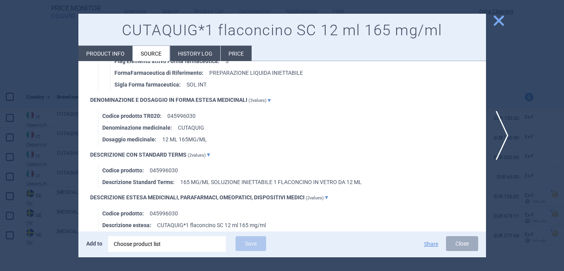
scroll to position [1064, 0]
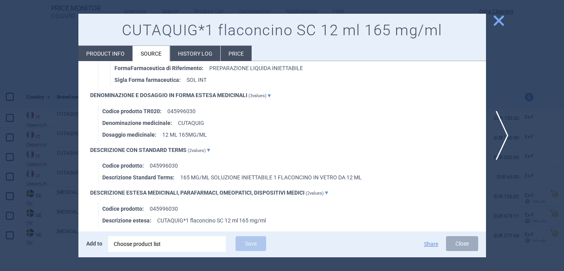
click at [118, 48] on li "Product info" at bounding box center [105, 53] width 54 height 15
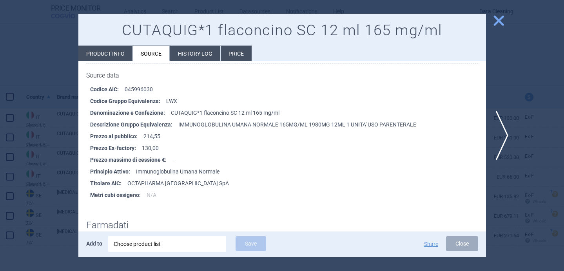
select select "EUR"
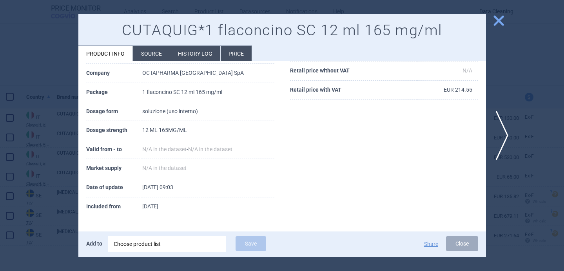
click at [151, 244] on div "Choose product list" at bounding box center [167, 245] width 107 height 16
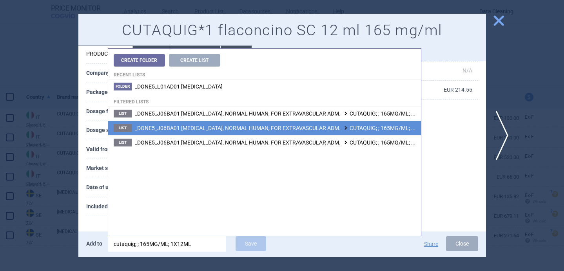
type input "cutaquig; ; 165MG/ML; 1X12ML"
click at [192, 128] on span "_DONE5_J06BA01 IMMUNOGLOBULINS, NORMAL HUMAN, FOR EXTRAVASCULAR ADM. CUTAQUIG; …" at bounding box center [335, 128] width 401 height 6
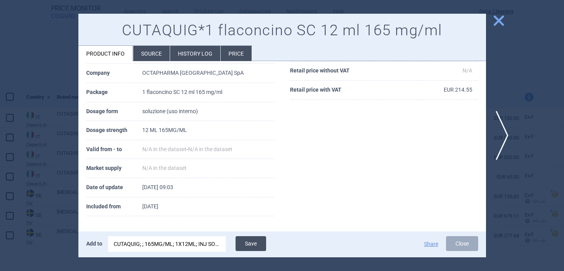
click at [253, 241] on button "Save" at bounding box center [251, 244] width 31 height 15
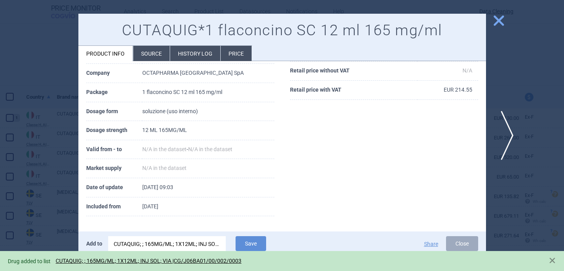
click at [507, 140] on span "next" at bounding box center [505, 135] width 18 height 49
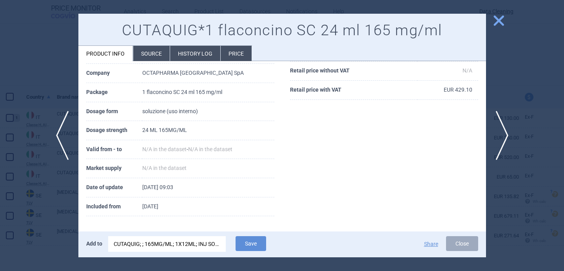
click at [192, 241] on div "CUTAQUIG; ; 165MG/ML; 1X12ML; INJ SOL; VIA |CG/J06BA01/00/002/0003" at bounding box center [167, 245] width 107 height 16
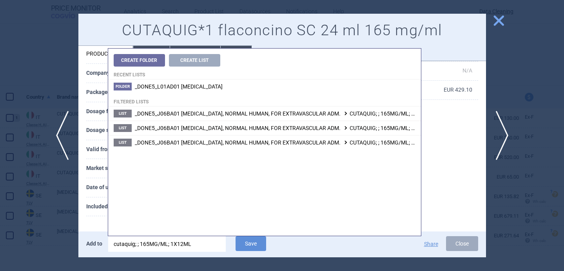
click at [184, 243] on input "cutaquig; ; 165MG/ML; 1X12ML" at bounding box center [167, 245] width 118 height 16
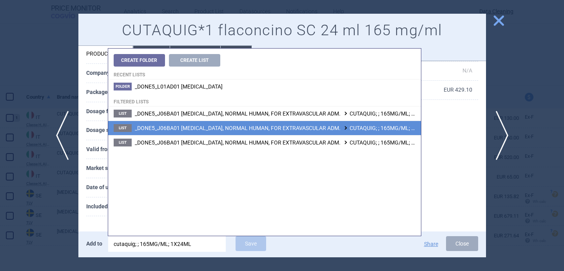
type input "cutaquig; ; 165MG/ML; 1X24ML"
click at [228, 127] on span "_DONE5_J06BA01 IMMUNOGLOBULINS, NORMAL HUMAN, FOR EXTRAVASCULAR ADM. CUTAQUIG; …" at bounding box center [335, 128] width 401 height 6
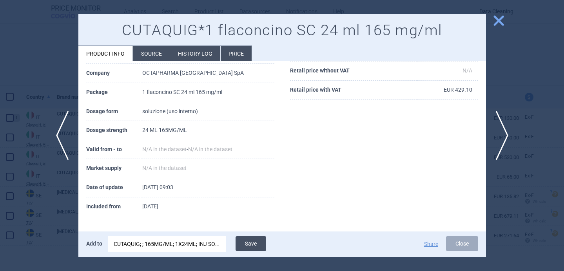
click at [264, 246] on button "Save" at bounding box center [251, 244] width 31 height 15
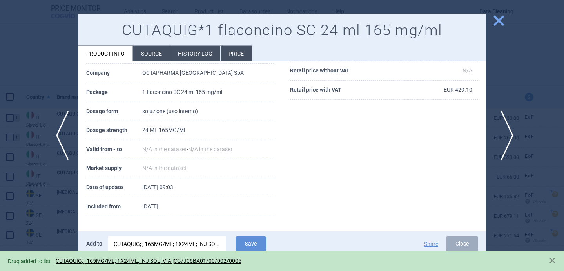
click at [504, 138] on span "next" at bounding box center [505, 135] width 18 height 49
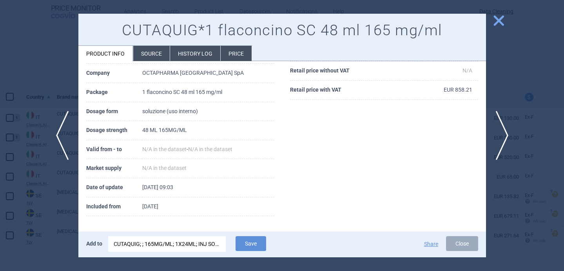
click at [206, 246] on div "CUTAQUIG; ; 165MG/ML; 1X24ML; INJ SOL; VIA |CG/J06BA01/00/002/0005" at bounding box center [167, 245] width 107 height 16
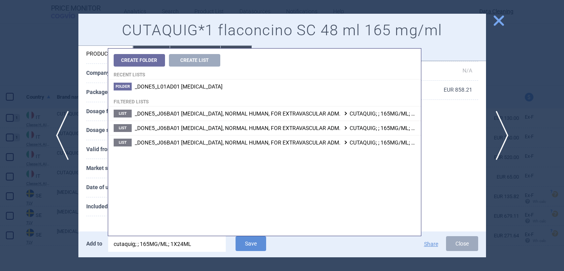
click at [183, 246] on input "cutaquig; ; 165MG/ML; 1X24ML" at bounding box center [167, 245] width 118 height 16
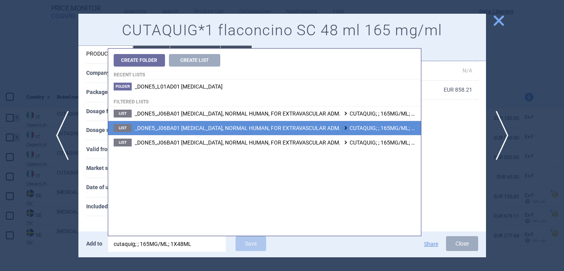
type input "cutaquig; ; 165MG/ML; 1X48ML"
click at [222, 127] on span "_DONE5_J06BA01 IMMUNOGLOBULINS, NORMAL HUMAN, FOR EXTRAVASCULAR ADM. CUTAQUIG; …" at bounding box center [335, 128] width 401 height 6
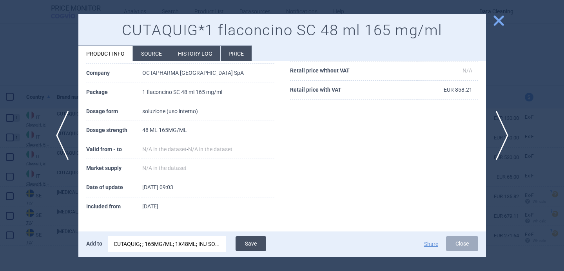
click at [255, 245] on button "Save" at bounding box center [251, 244] width 31 height 15
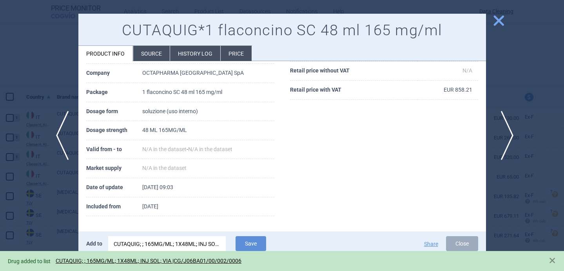
click at [506, 140] on span "next" at bounding box center [505, 135] width 18 height 49
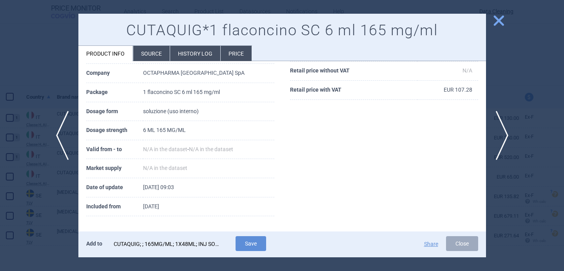
click at [152, 248] on div "CUTAQUIG; ; 165MG/ML; 1X48ML; INJ SOL; VIA |CG/J06BA01/00/002/0006" at bounding box center [167, 245] width 107 height 16
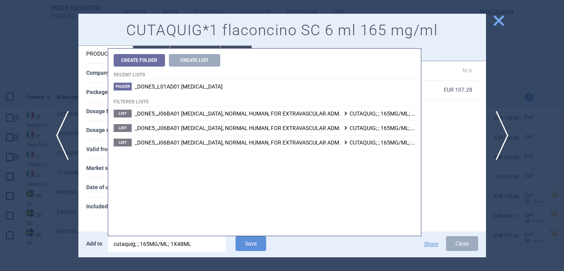
click at [183, 245] on input "cutaquig; ; 165MG/ML; 1X48ML" at bounding box center [167, 245] width 118 height 16
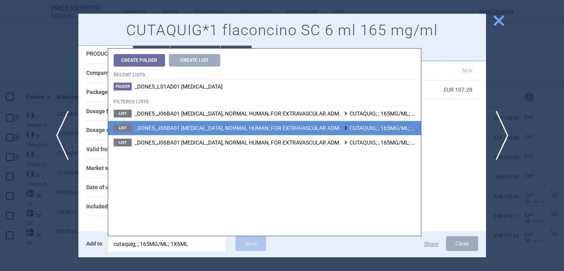
type input "cutaquig; ; 165MG/ML; 1X6ML"
click at [253, 125] on span "_DONE5_J06BA01 IMMUNOGLOBULINS, NORMAL HUMAN, FOR EXTRAVASCULAR ADM. CUTAQUIG; …" at bounding box center [334, 128] width 398 height 6
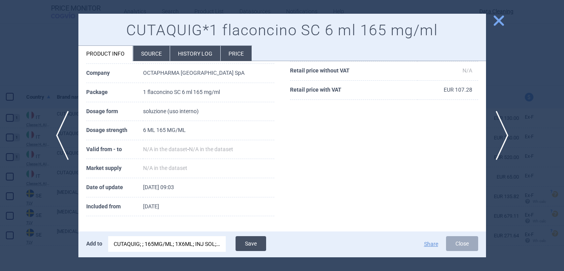
click at [255, 242] on button "Save" at bounding box center [251, 244] width 31 height 15
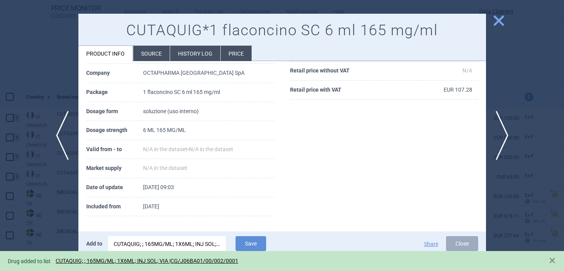
click at [53, 87] on div at bounding box center [282, 135] width 564 height 271
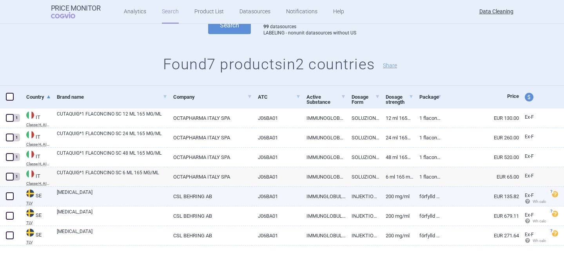
click at [91, 195] on link "HIZENTRA" at bounding box center [112, 196] width 111 height 14
select select "EUR"
